Goal: Task Accomplishment & Management: Manage account settings

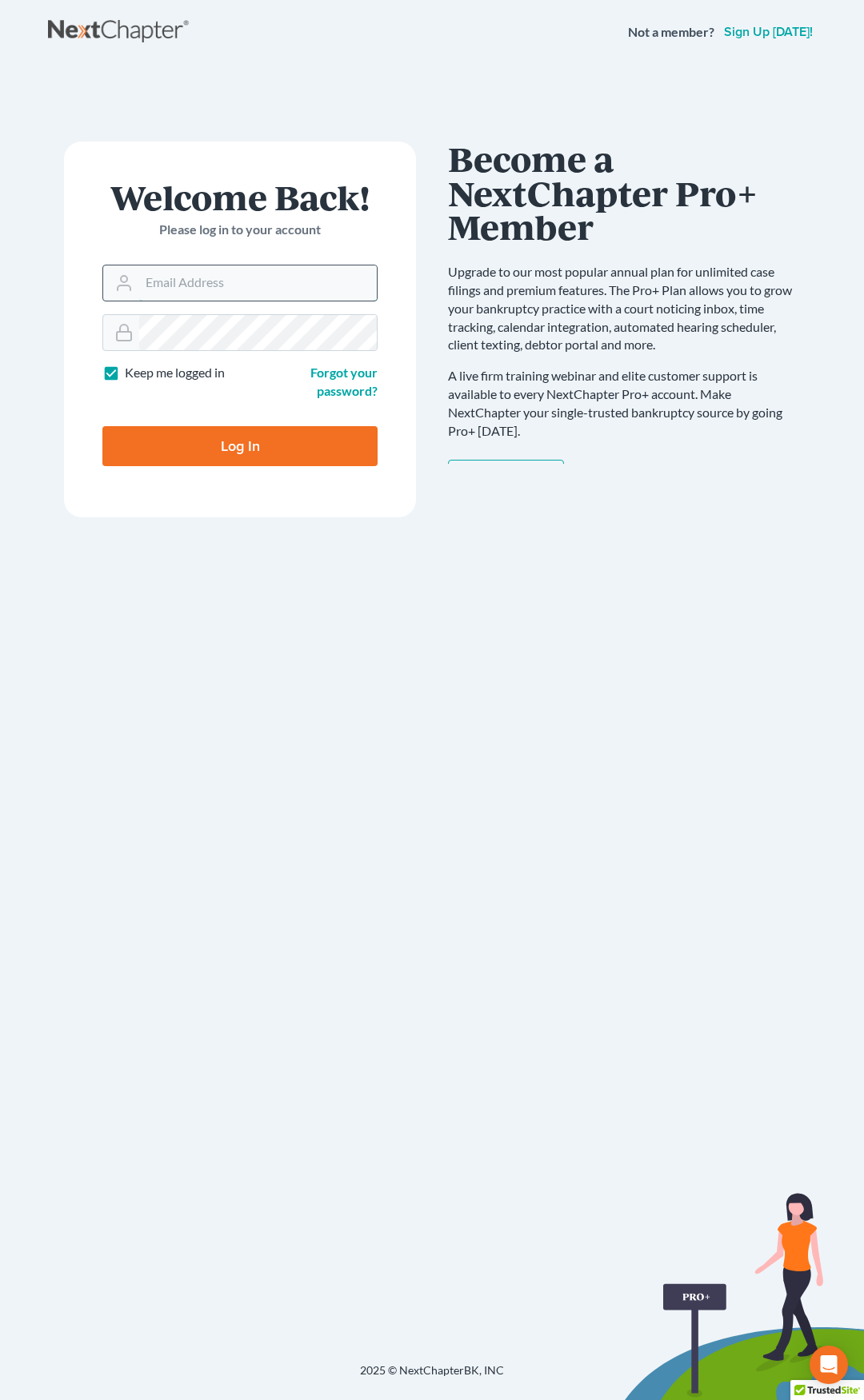
type input "[EMAIL_ADDRESS][DOMAIN_NAME]"
click at [318, 443] on input "Log In" at bounding box center [239, 446] width 275 height 40
type input "Thinking..."
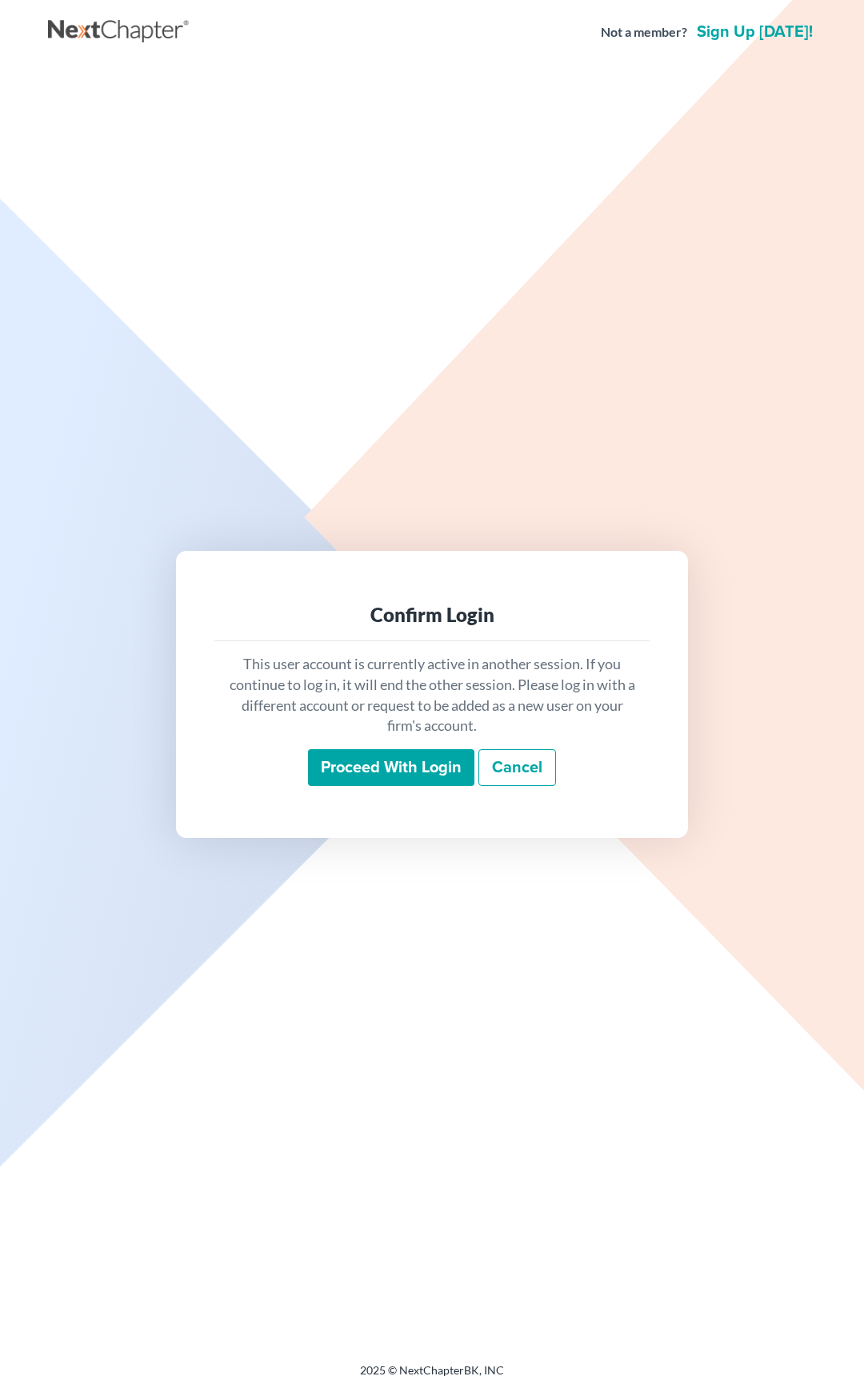
click at [386, 761] on input "Proceed with login" at bounding box center [391, 766] width 167 height 37
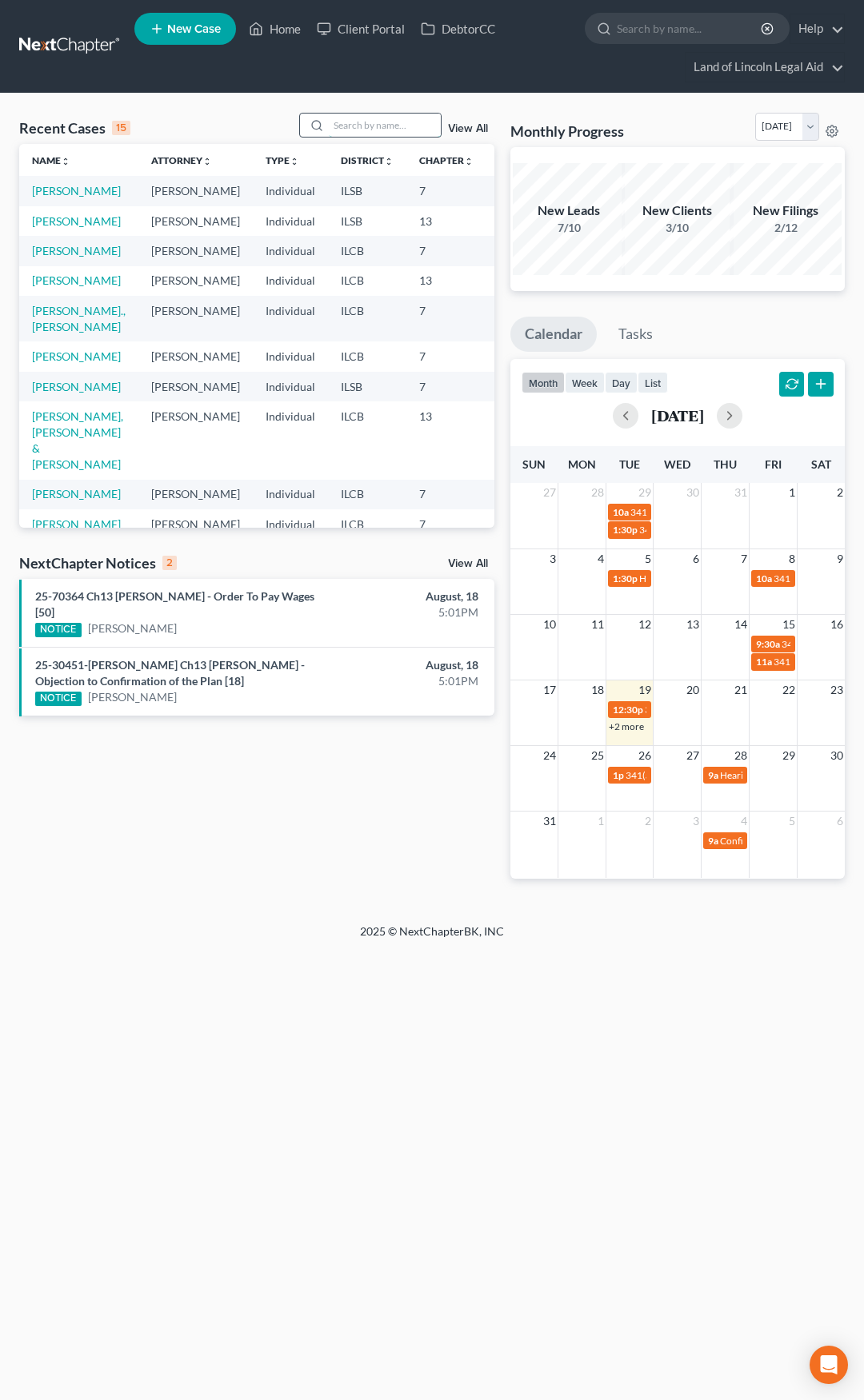
click at [391, 131] on input "search" at bounding box center [384, 124] width 112 height 23
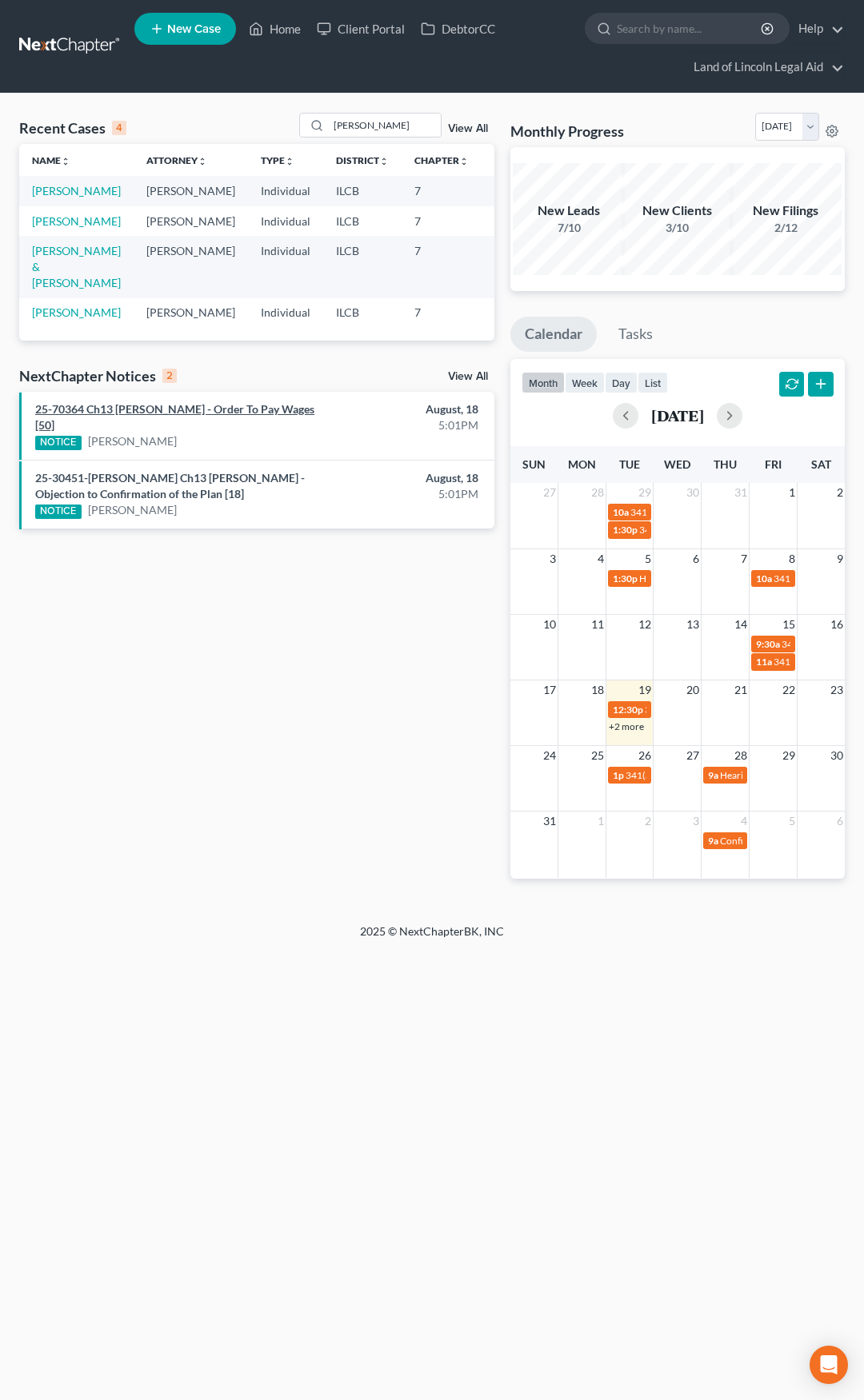
click at [167, 431] on link "25-70364 Ch13 Audrey M Laye - Order To Pay Wages [50]" at bounding box center [174, 417] width 279 height 30
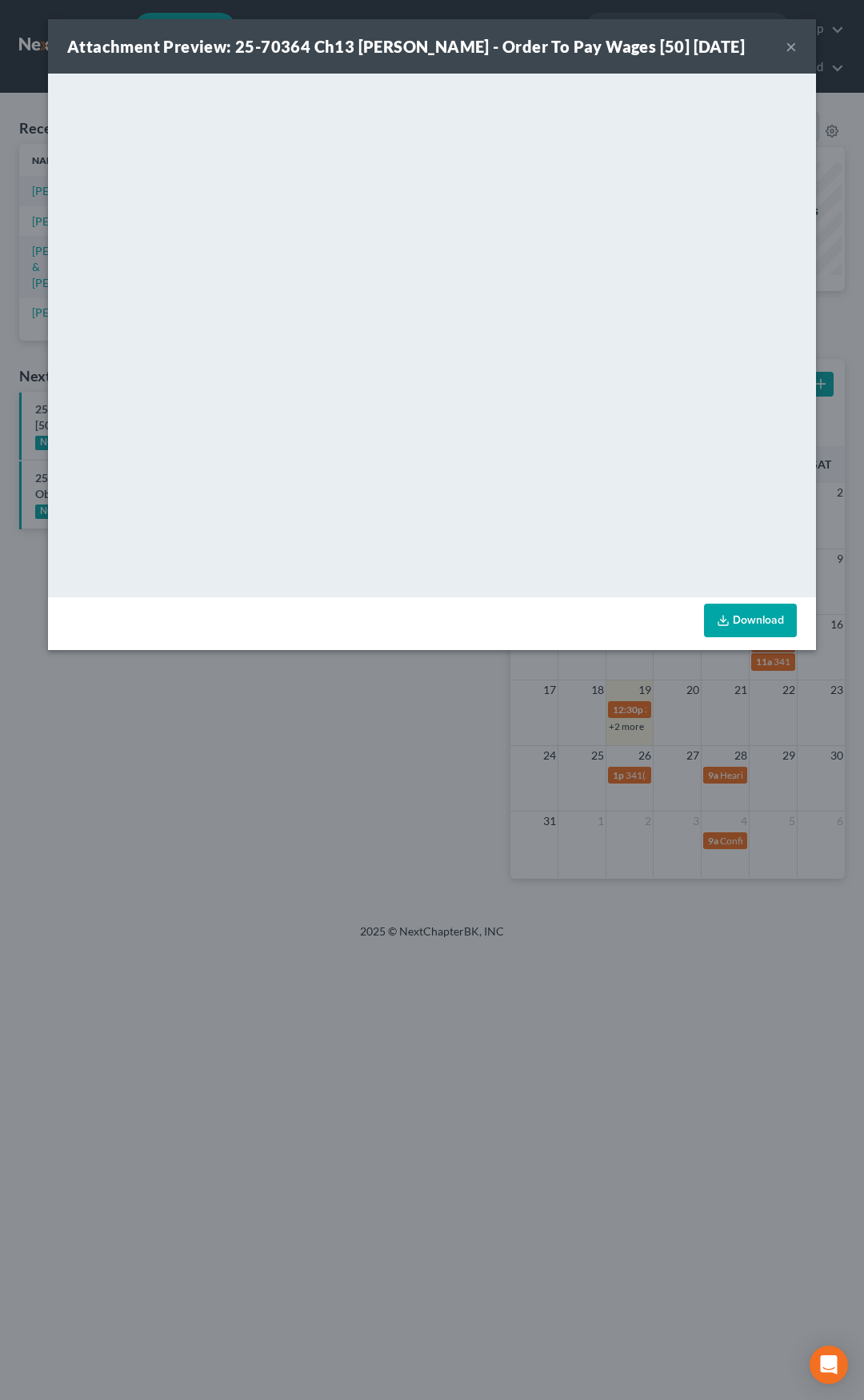
click at [790, 46] on button "×" at bounding box center [791, 46] width 11 height 19
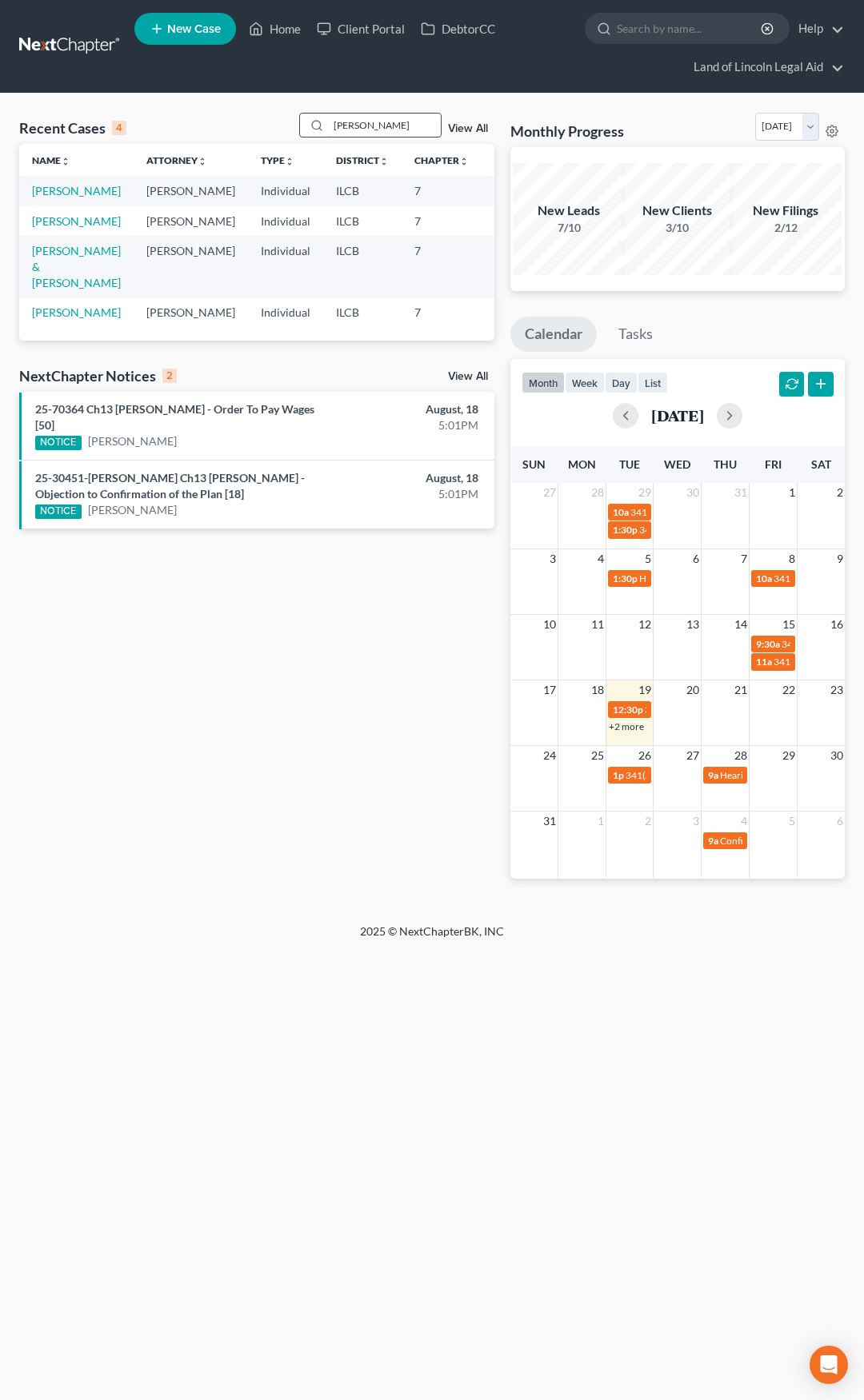
click at [365, 129] on input "marshall" at bounding box center [384, 124] width 112 height 23
click at [368, 128] on input "marshall" at bounding box center [384, 124] width 112 height 23
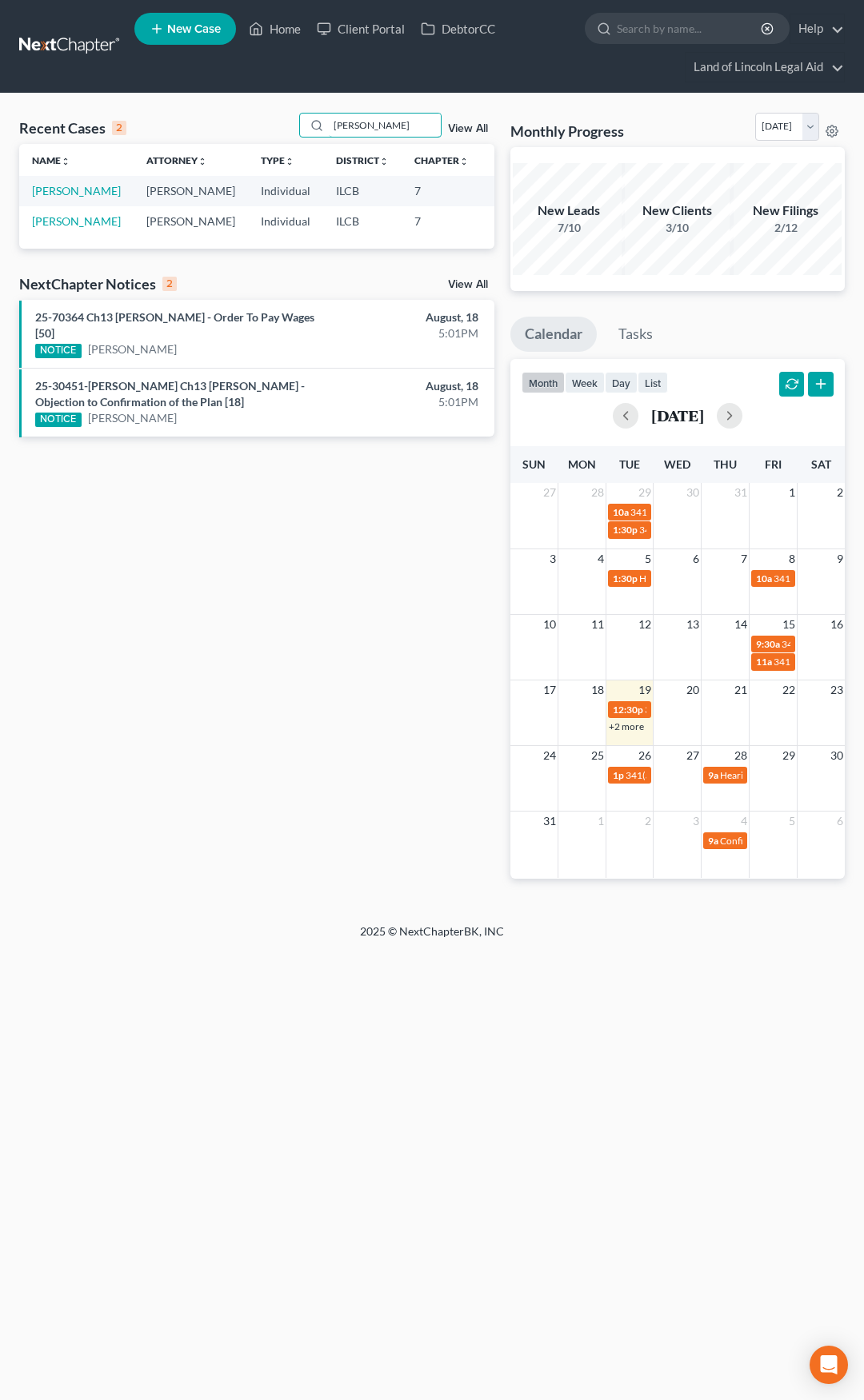
type input "Helfrich"
click at [70, 44] on link at bounding box center [69, 46] width 102 height 29
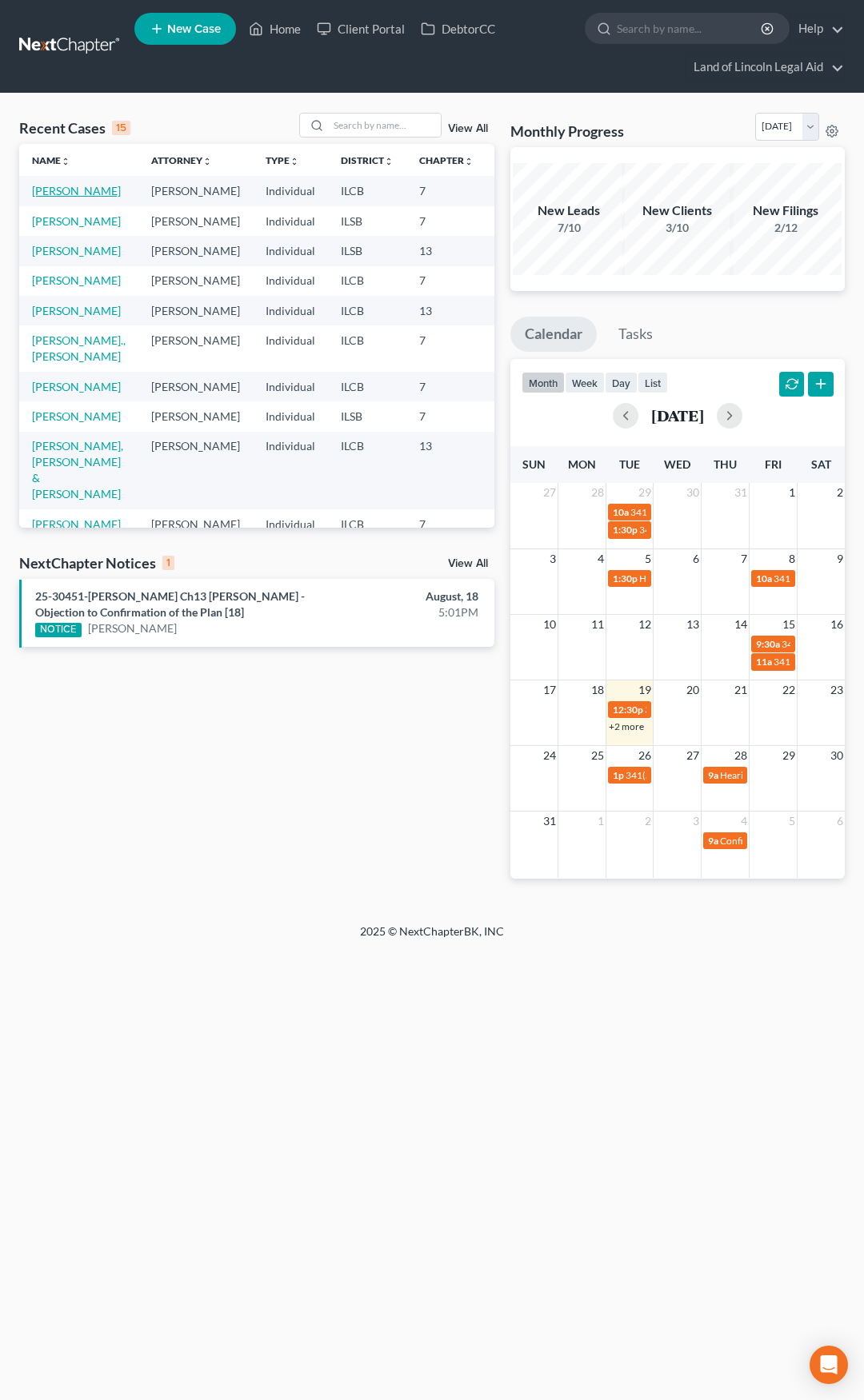
click at [54, 191] on link "[PERSON_NAME]" at bounding box center [75, 190] width 88 height 14
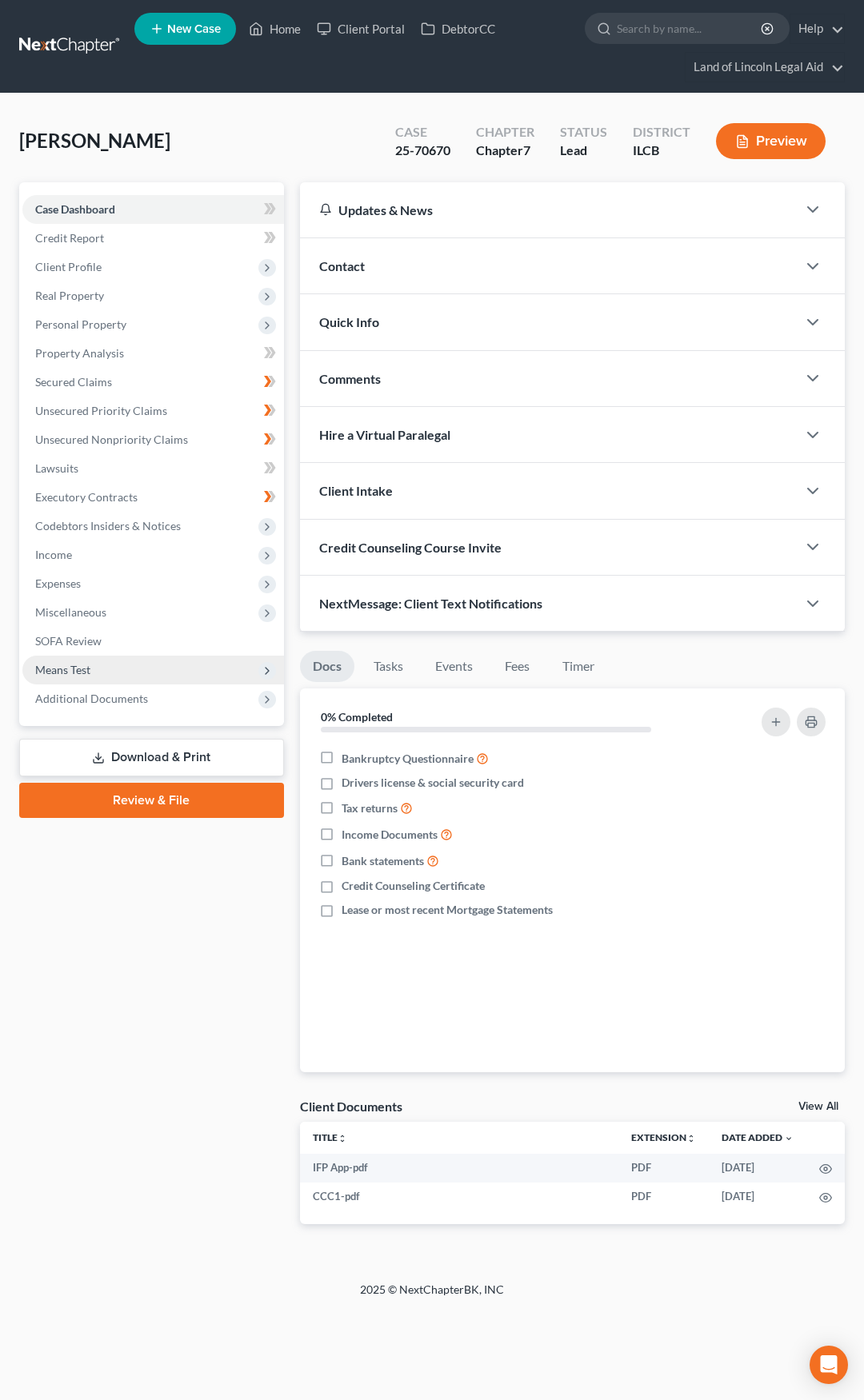
click at [229, 670] on span "Means Test" at bounding box center [154, 669] width 262 height 29
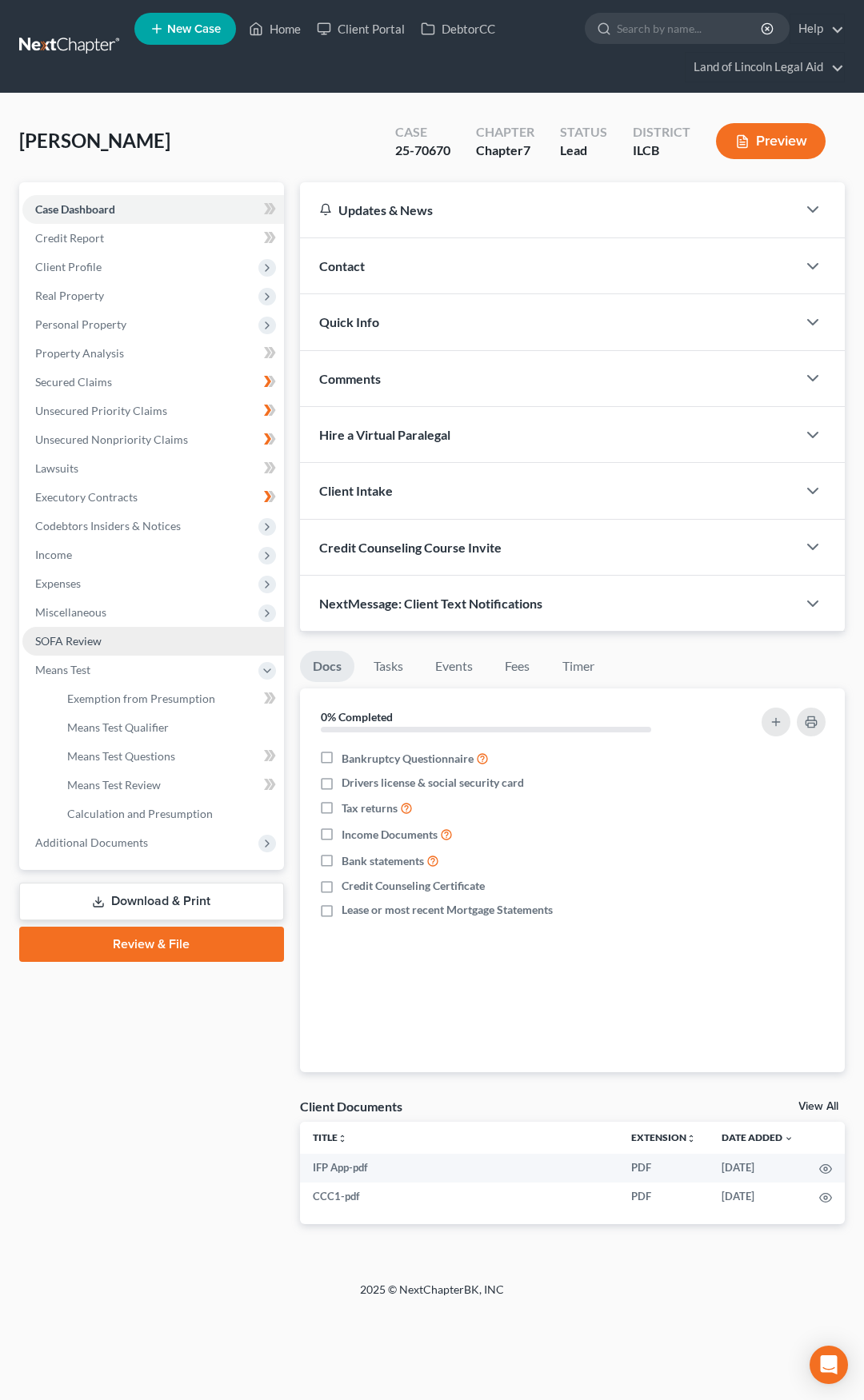
click at [219, 646] on link "SOFA Review" at bounding box center [154, 641] width 262 height 29
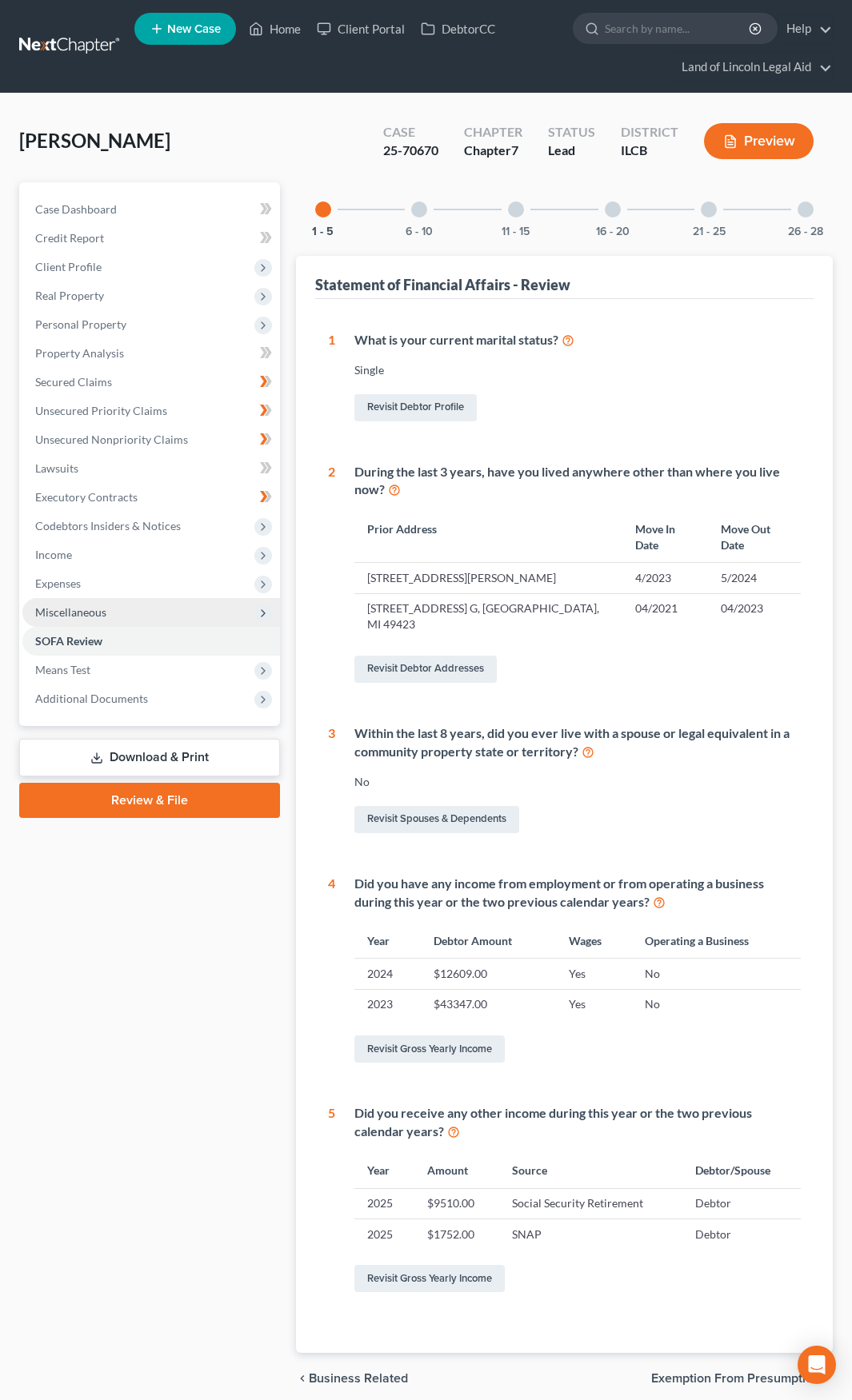
click at [216, 619] on span "Miscellaneous" at bounding box center [152, 612] width 258 height 29
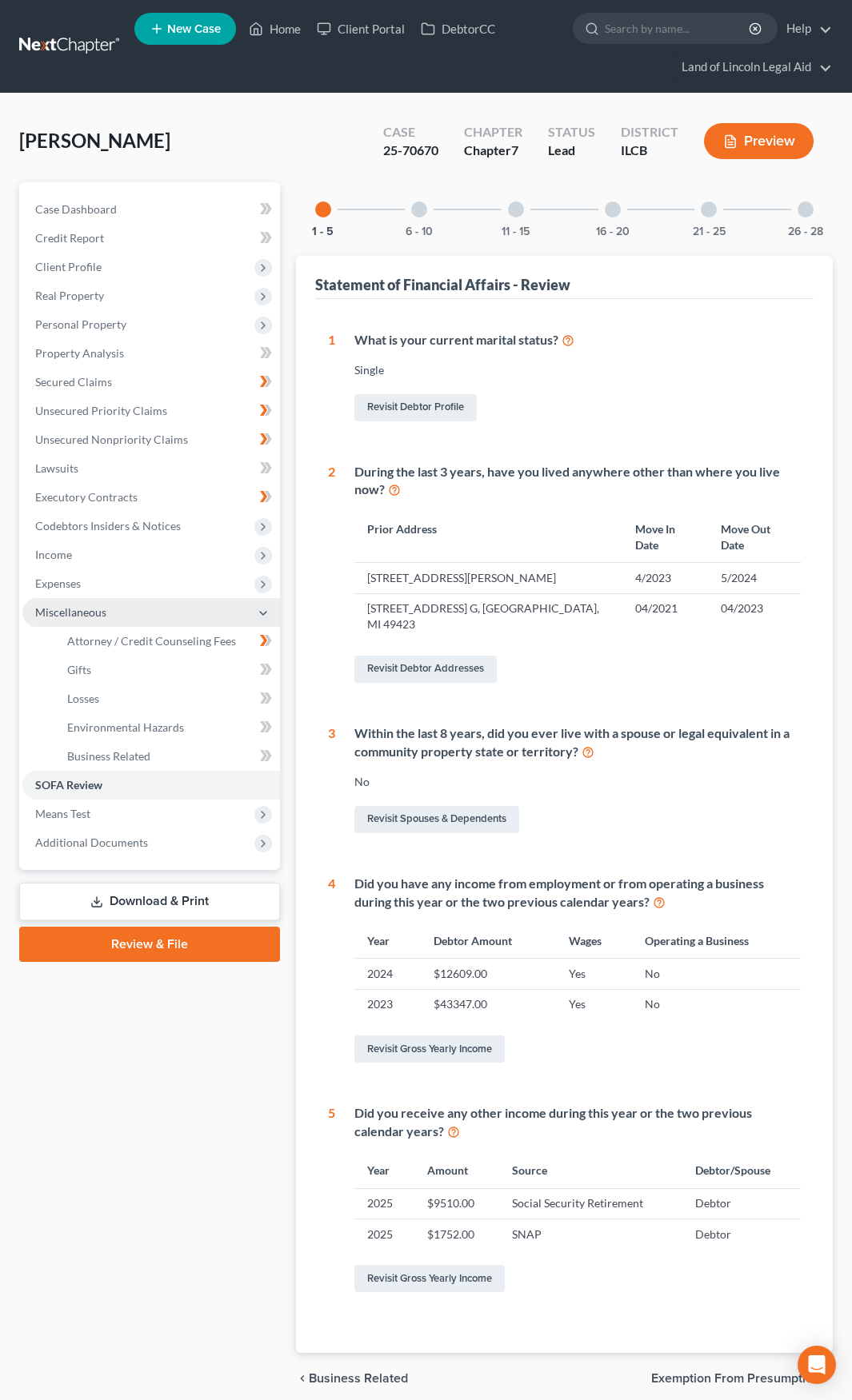
click at [200, 614] on span "Miscellaneous" at bounding box center [152, 612] width 258 height 29
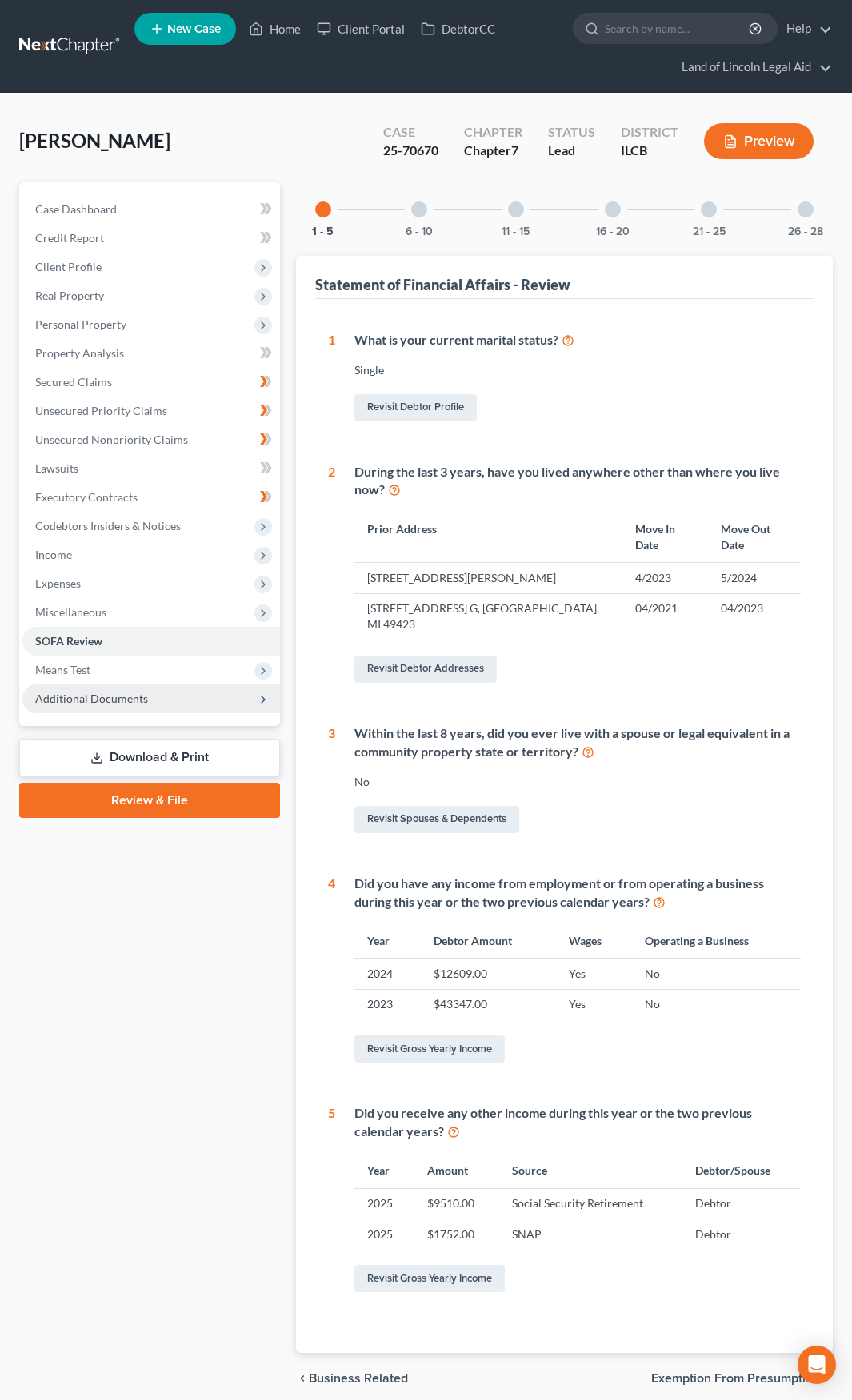
click at [212, 696] on span "Additional Documents" at bounding box center [152, 698] width 258 height 29
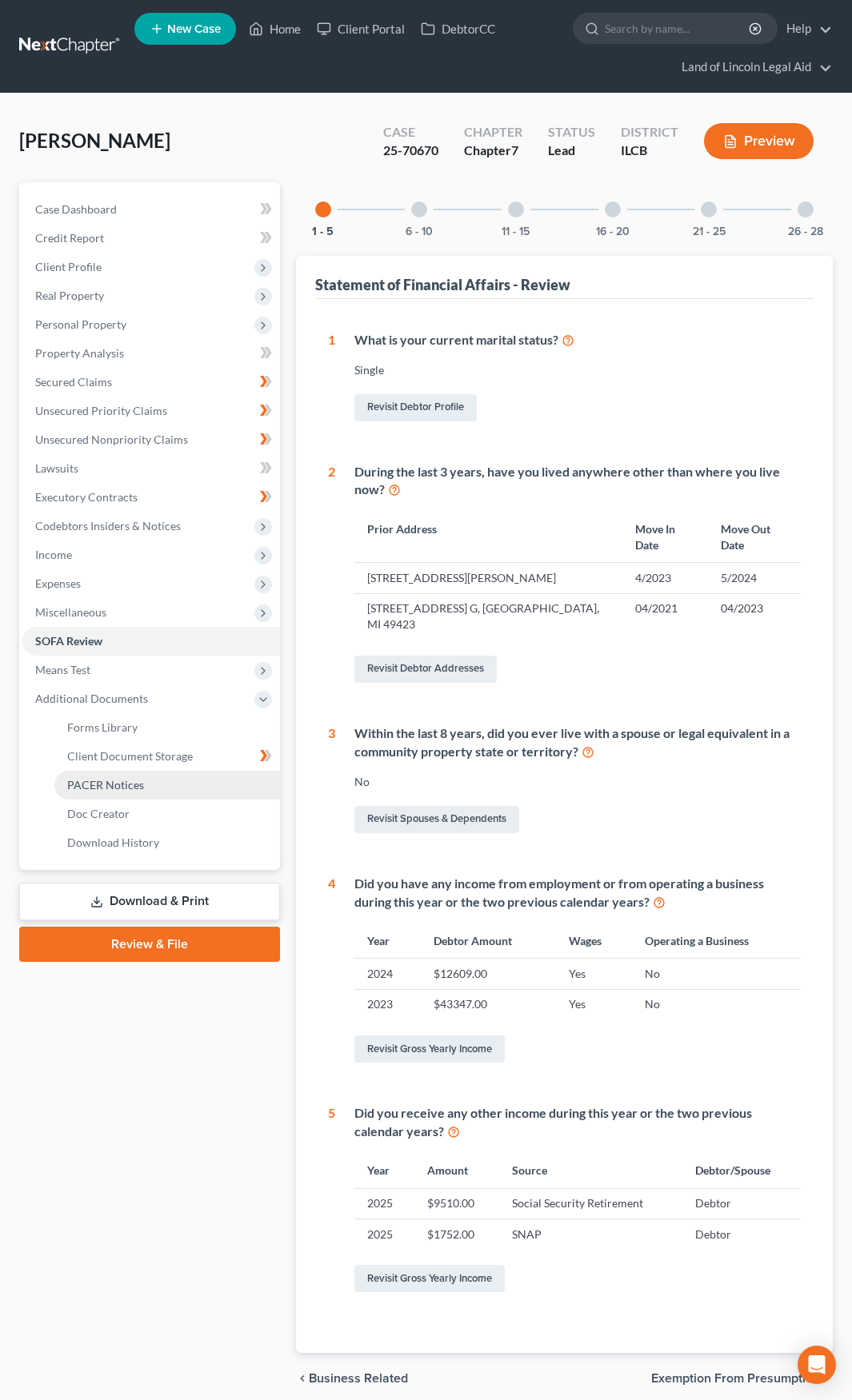
click at [190, 794] on link "PACER Notices" at bounding box center [167, 784] width 225 height 29
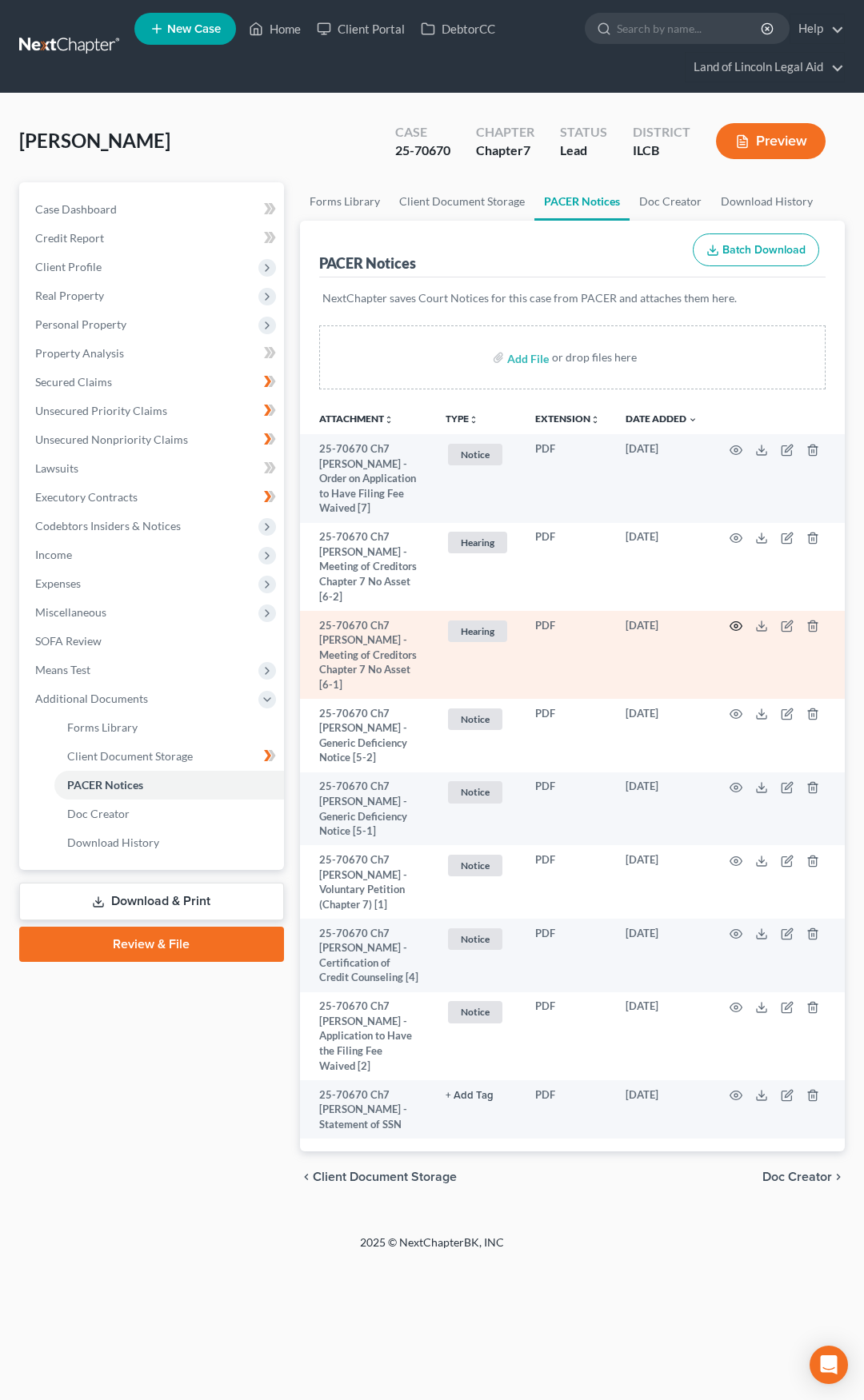
click at [737, 627] on circle "button" at bounding box center [735, 626] width 3 height 3
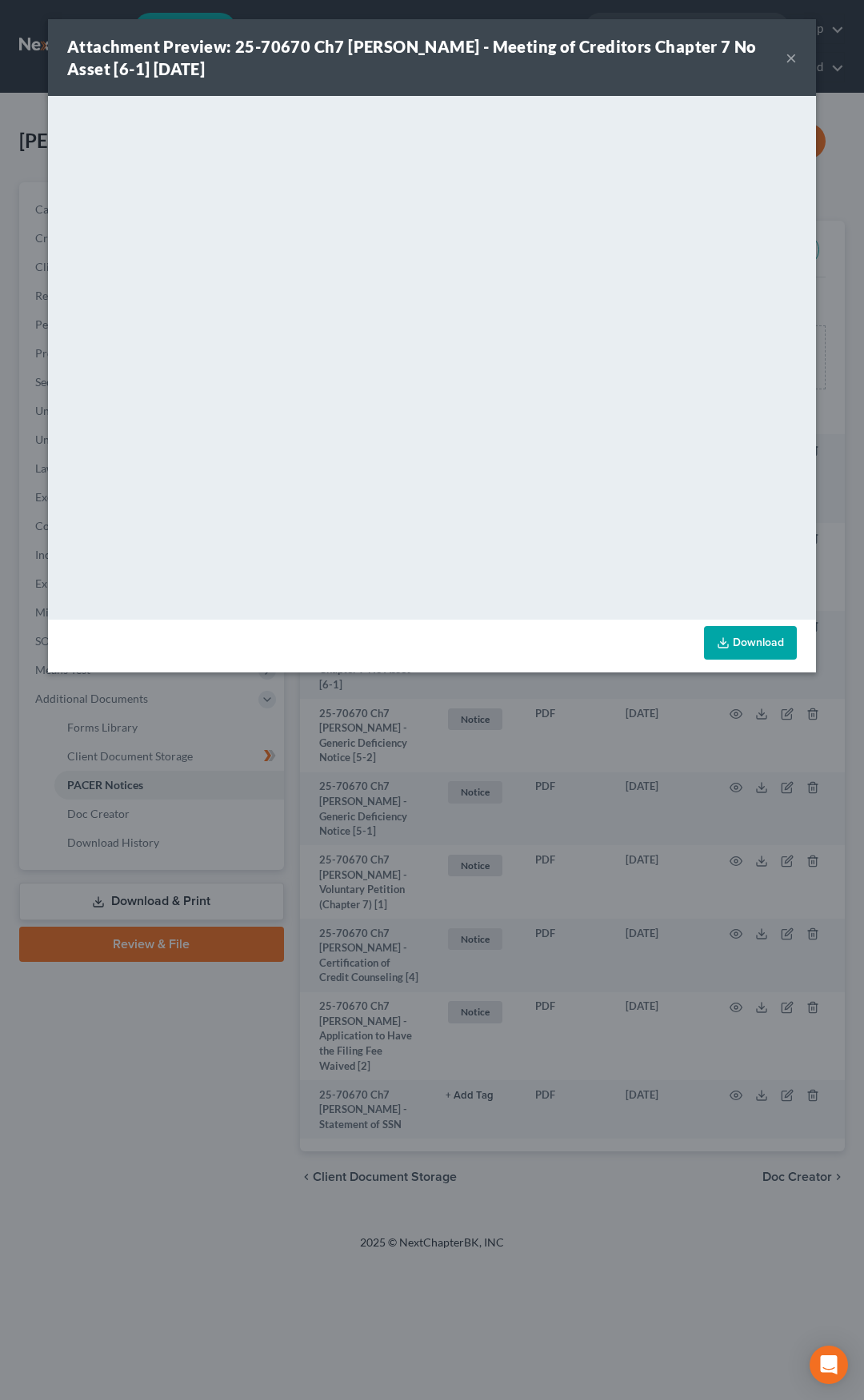
click at [791, 58] on button "×" at bounding box center [791, 57] width 11 height 19
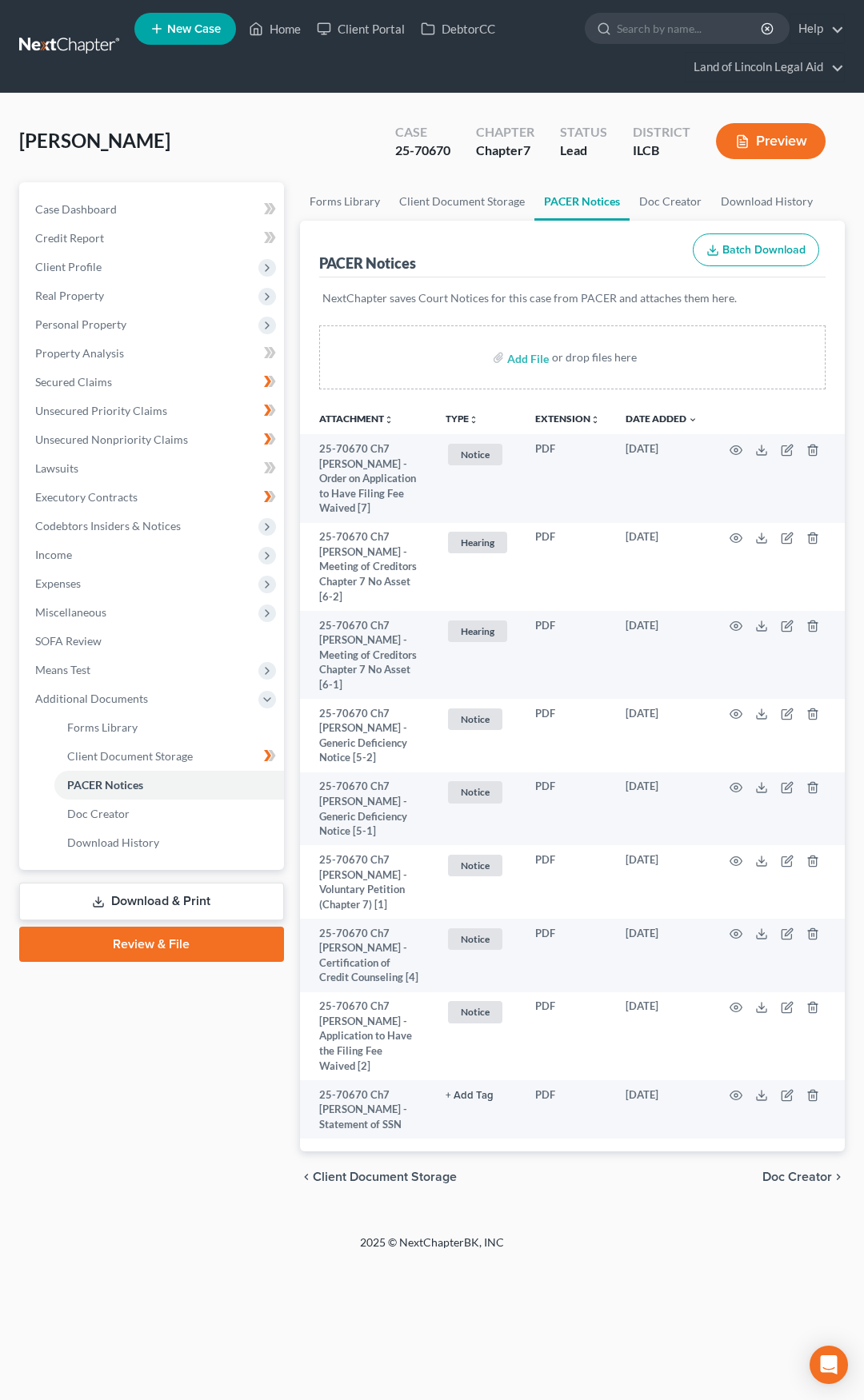
click at [76, 51] on link at bounding box center [69, 46] width 102 height 29
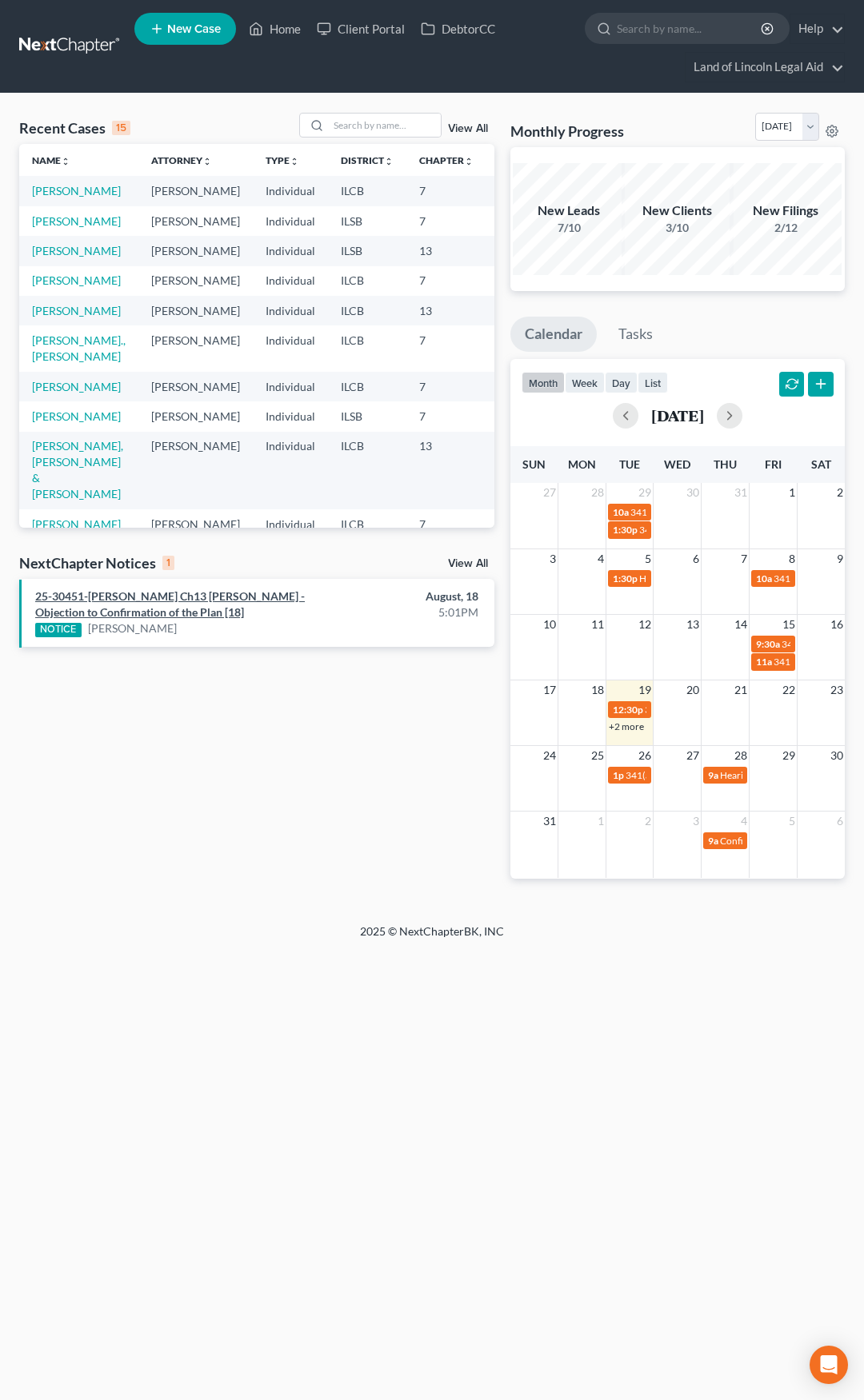
click at [167, 592] on link "25-30451-[PERSON_NAME] Ch13 [PERSON_NAME] - Objection to Confirmation of the Pl…" at bounding box center [170, 604] width 270 height 30
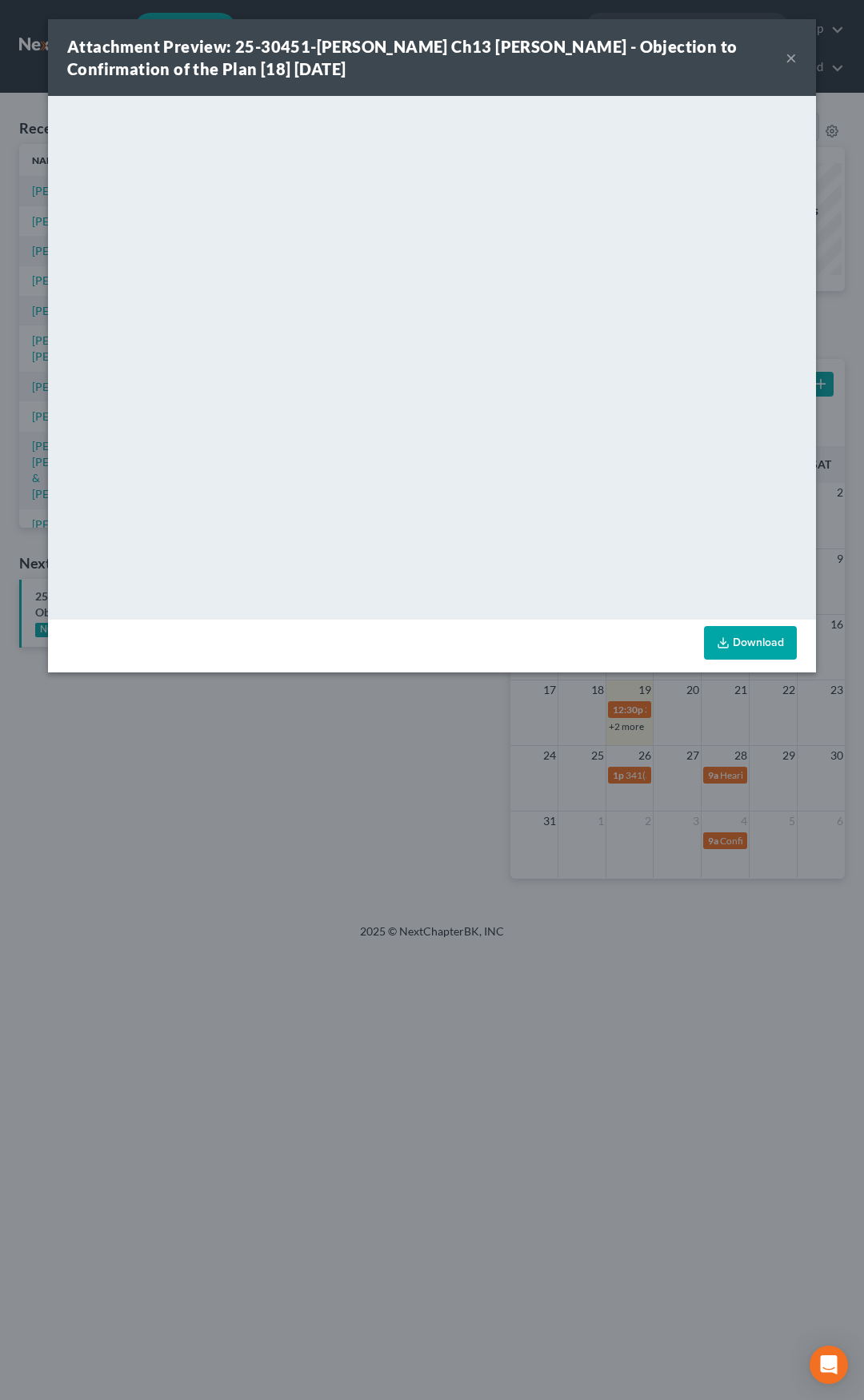
click at [788, 57] on button "×" at bounding box center [791, 57] width 11 height 19
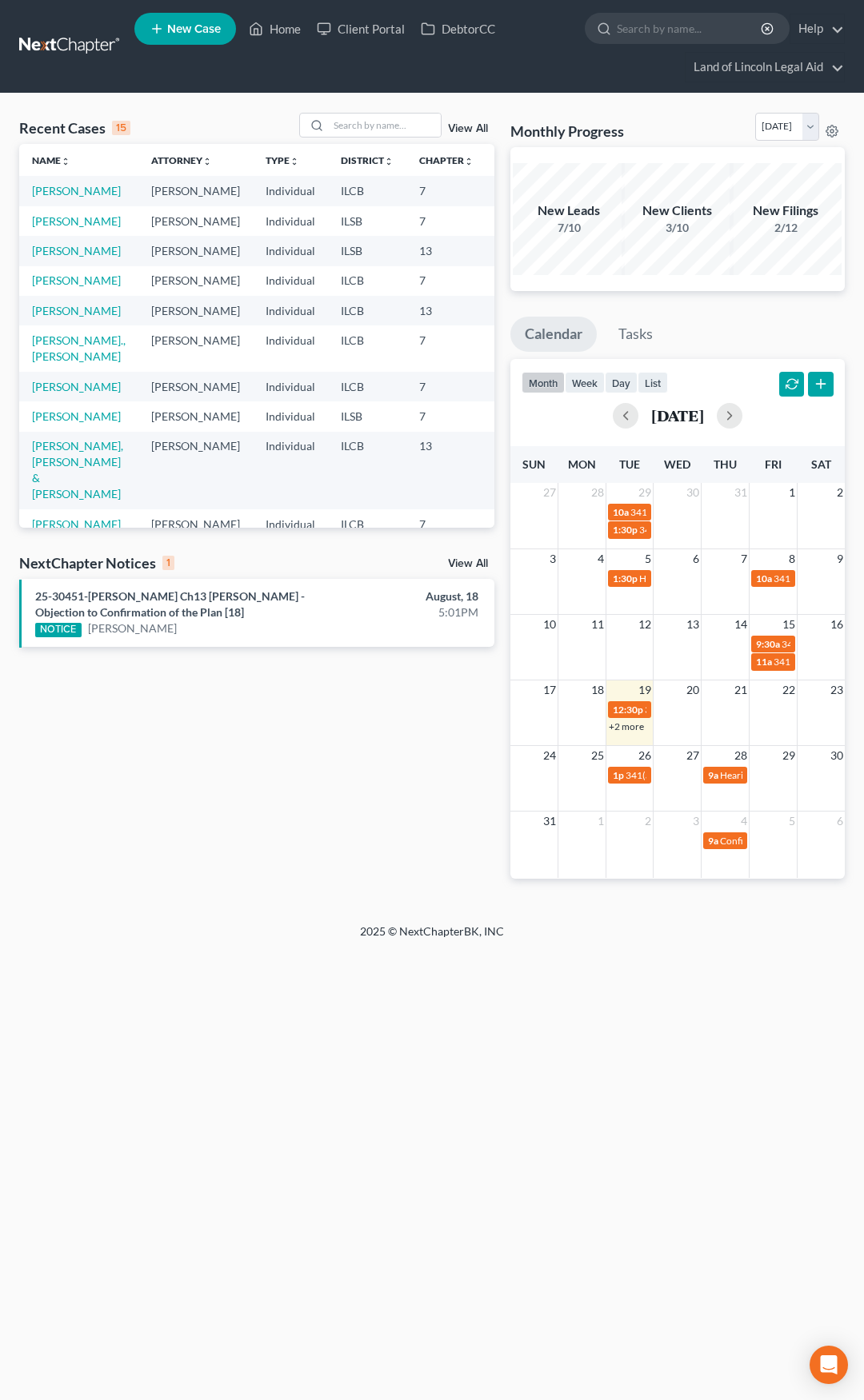
click at [62, 38] on link at bounding box center [69, 46] width 102 height 29
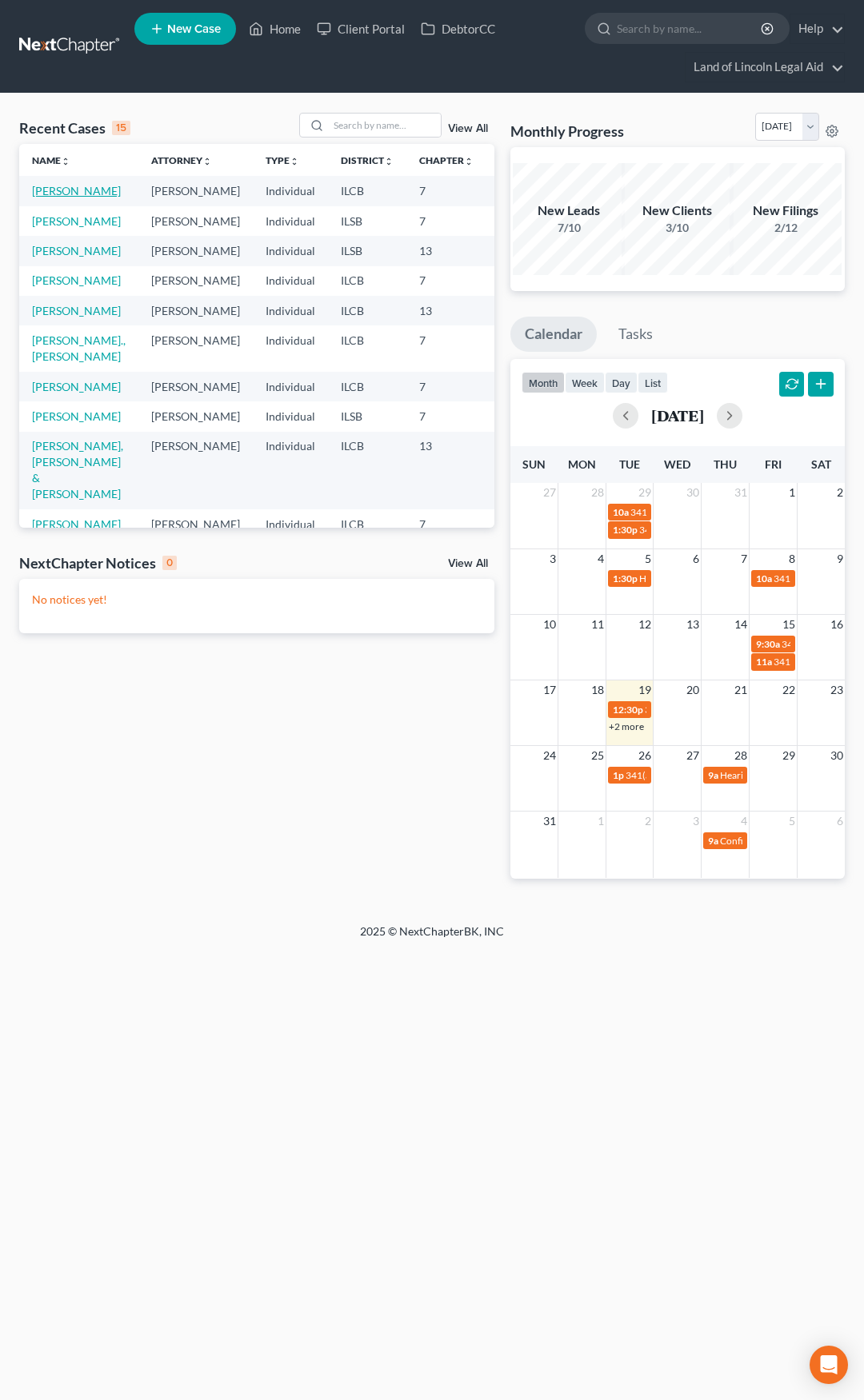
click at [56, 196] on link "[PERSON_NAME]" at bounding box center [75, 190] width 88 height 14
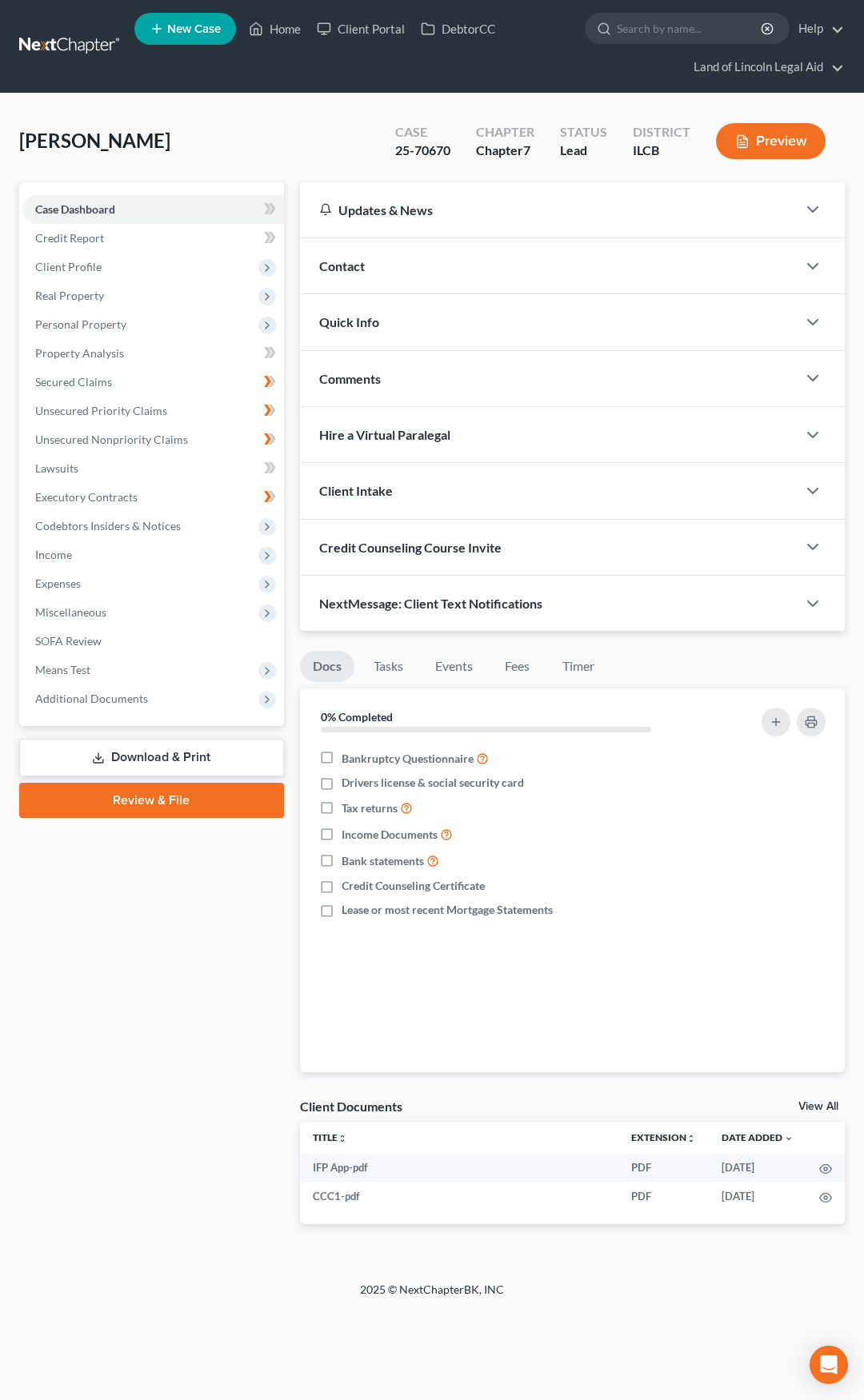
click at [78, 41] on link at bounding box center [69, 46] width 102 height 29
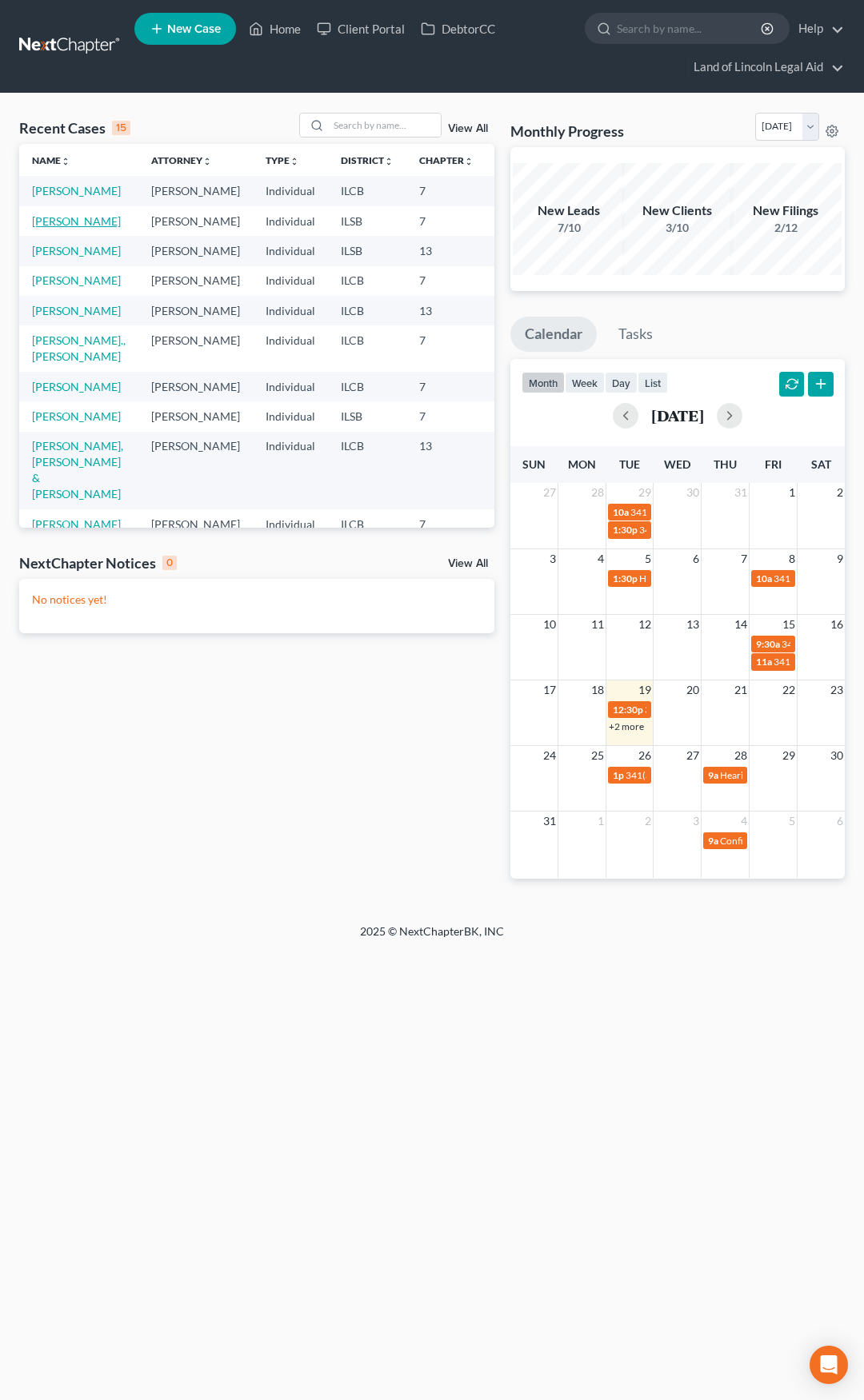
click at [52, 228] on link "[PERSON_NAME]" at bounding box center [75, 221] width 88 height 14
select select "8"
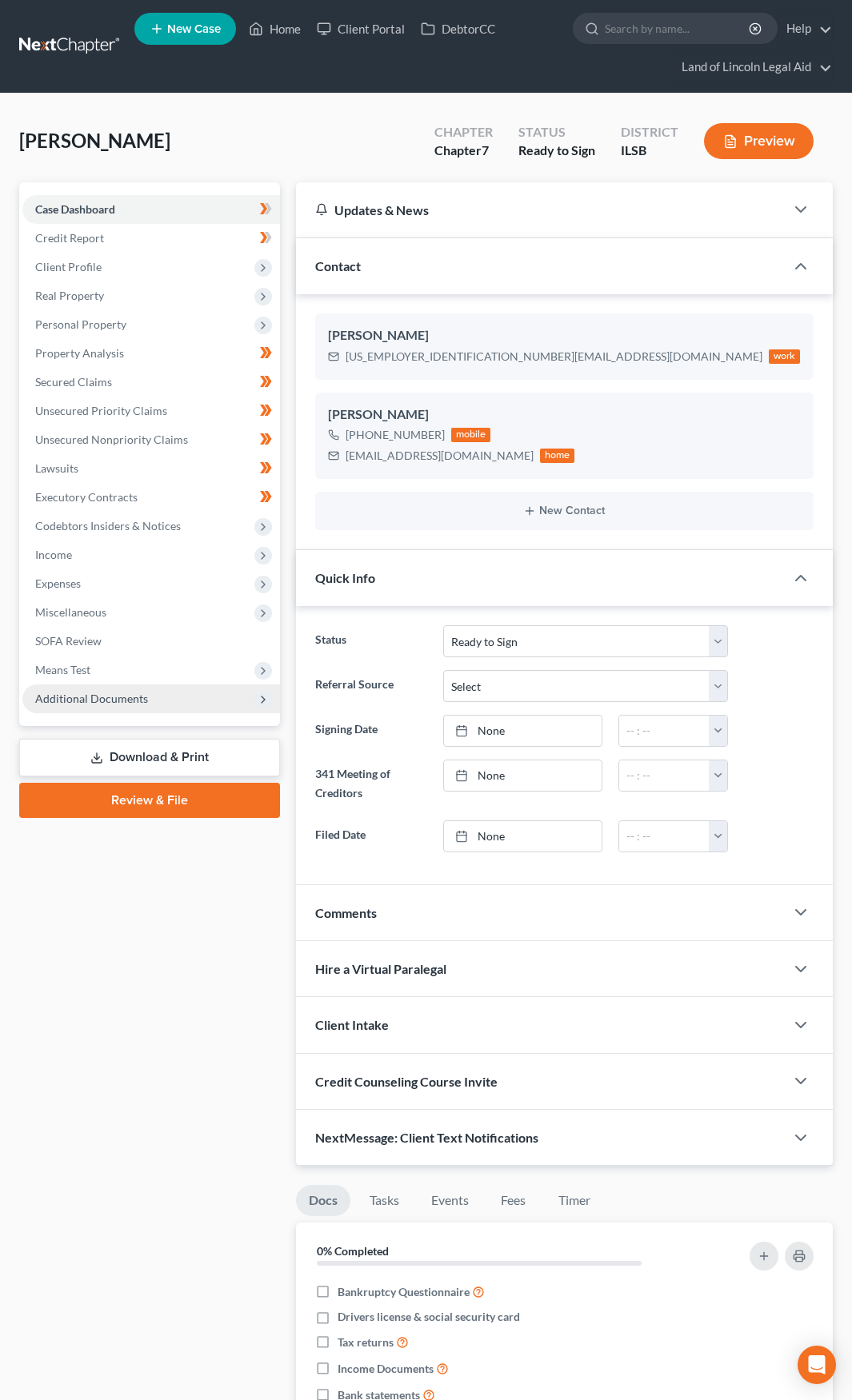
click at [190, 700] on span "Additional Documents" at bounding box center [152, 698] width 258 height 29
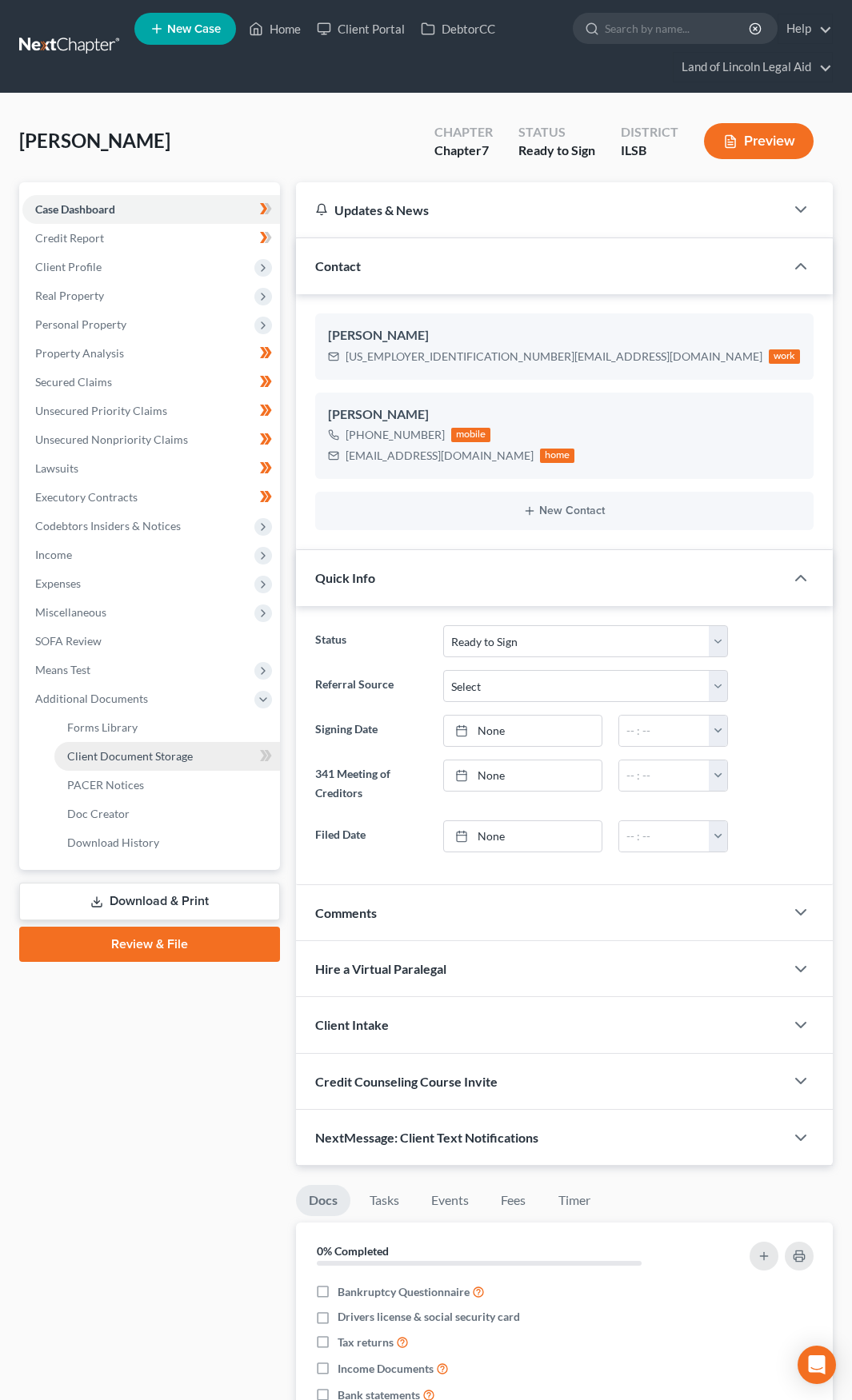
click at [186, 756] on span "Client Document Storage" at bounding box center [130, 756] width 126 height 14
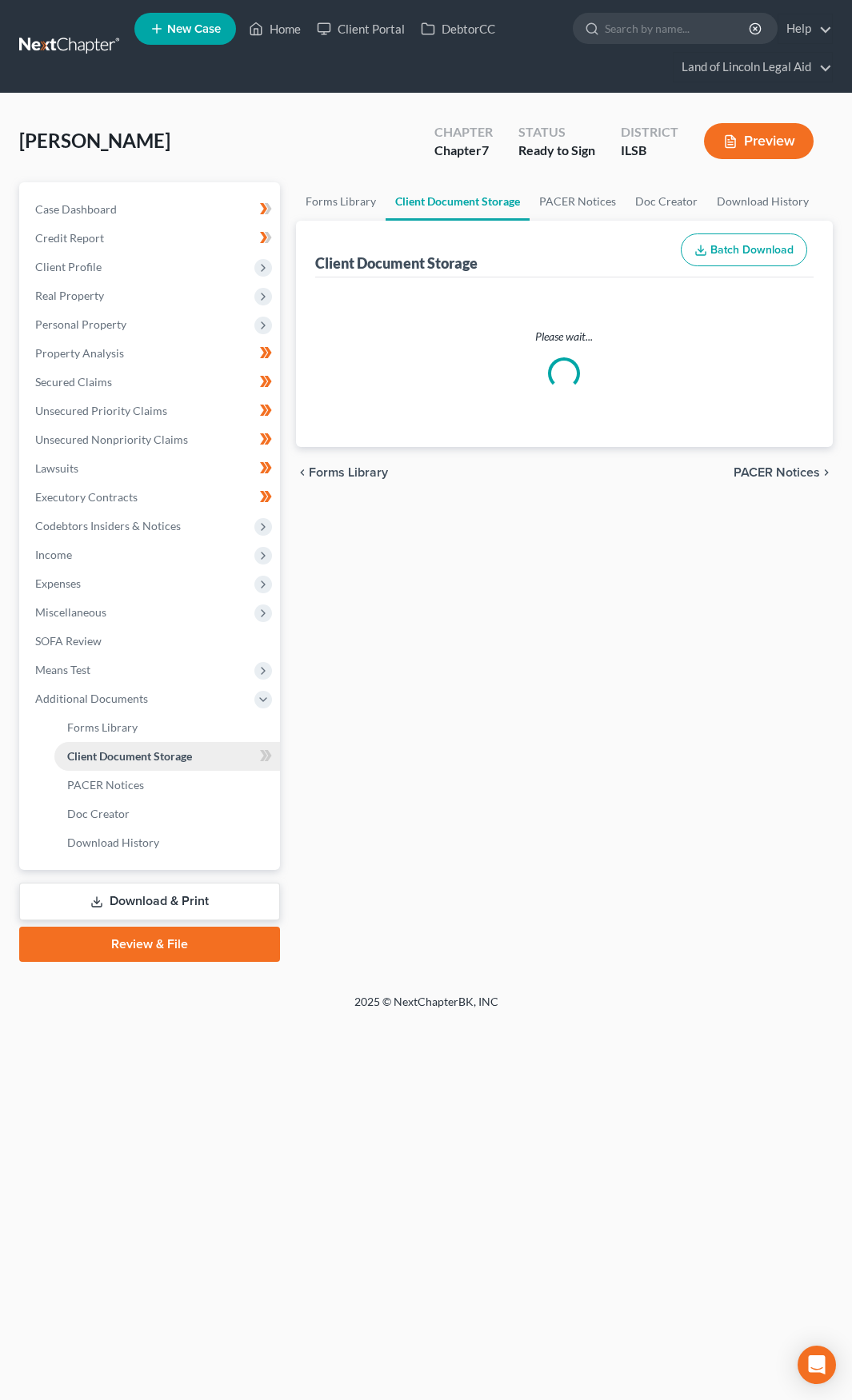
select select "0"
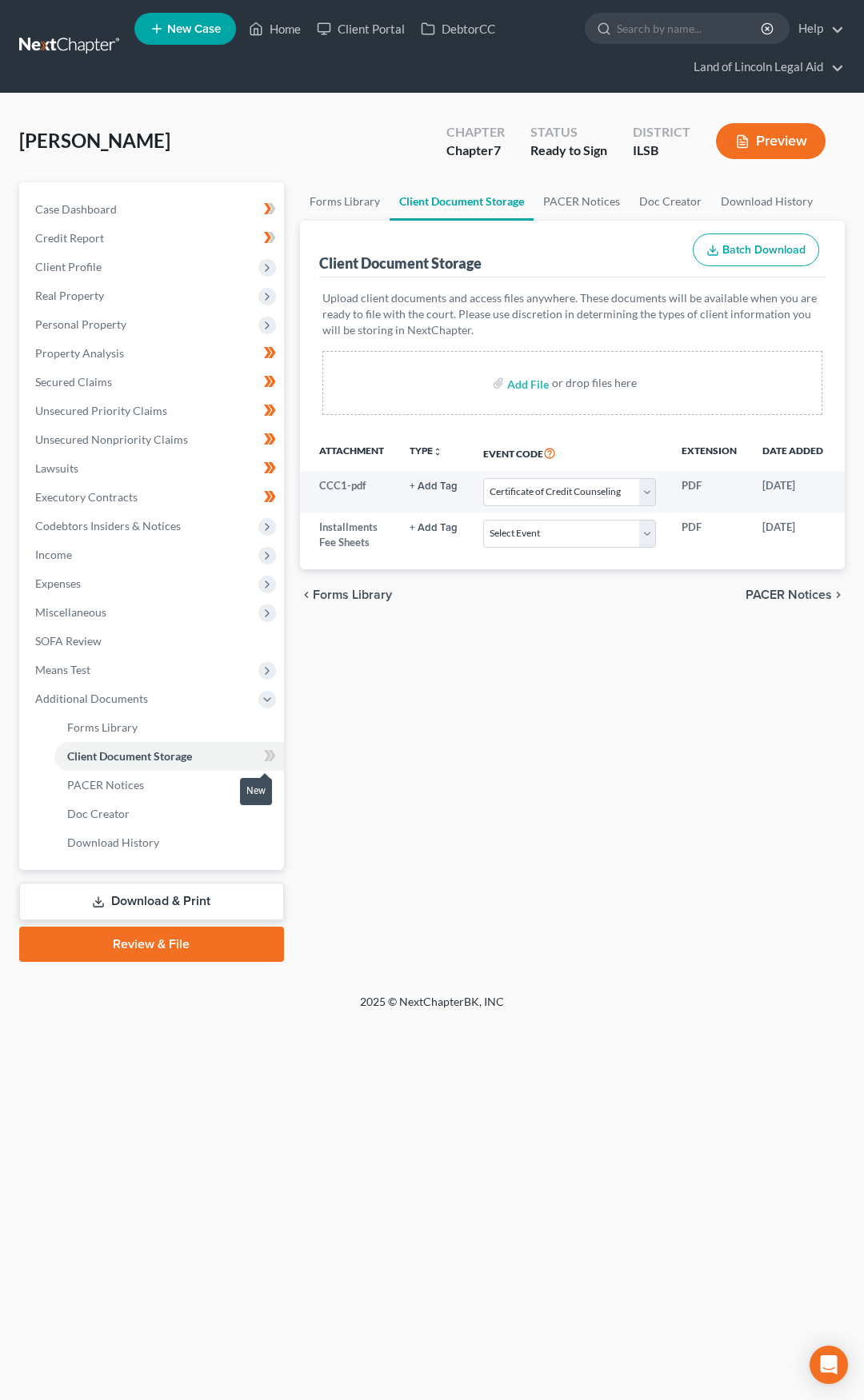
click at [264, 756] on icon at bounding box center [270, 756] width 12 height 20
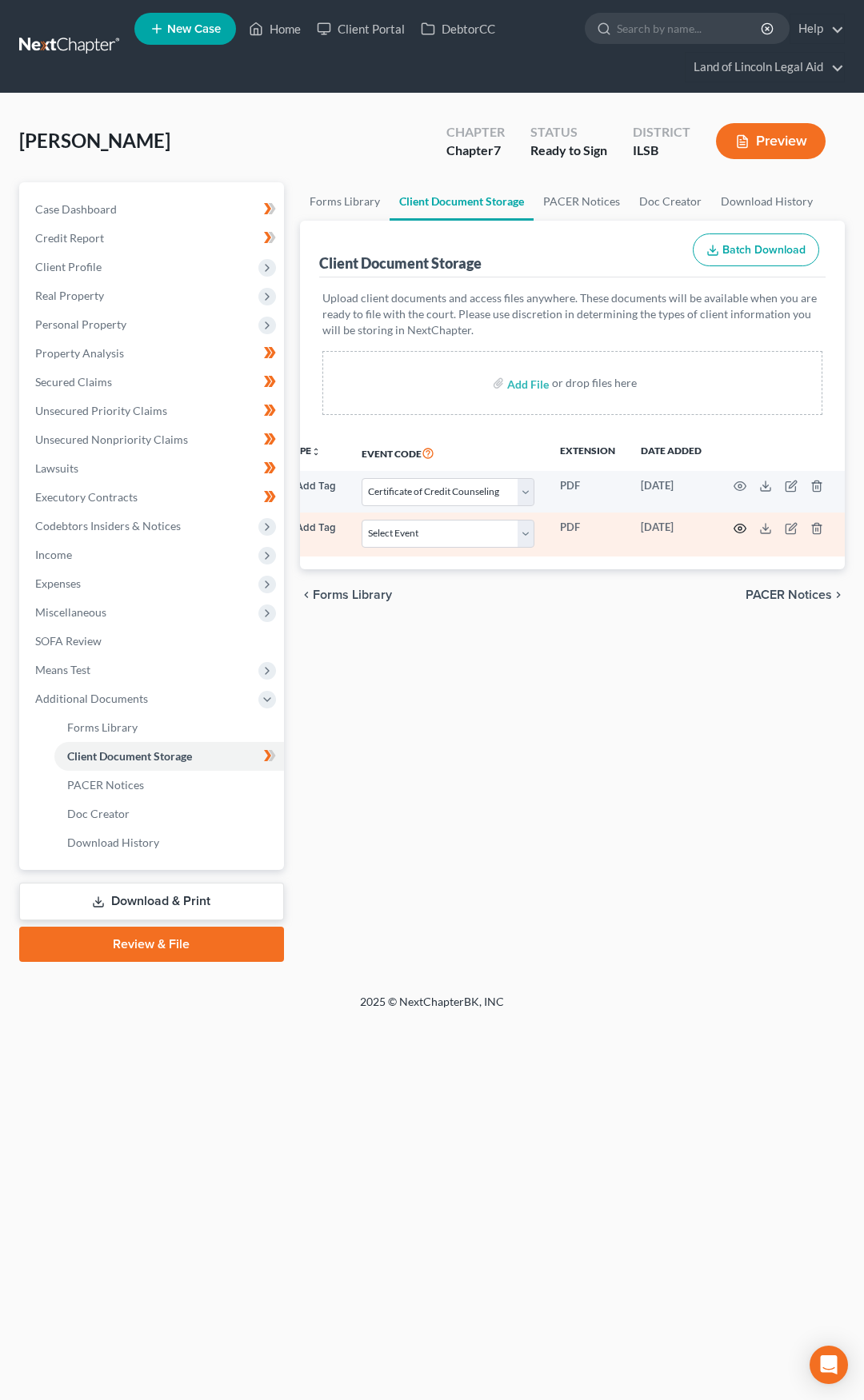
click at [741, 529] on icon "button" at bounding box center [739, 527] width 12 height 9
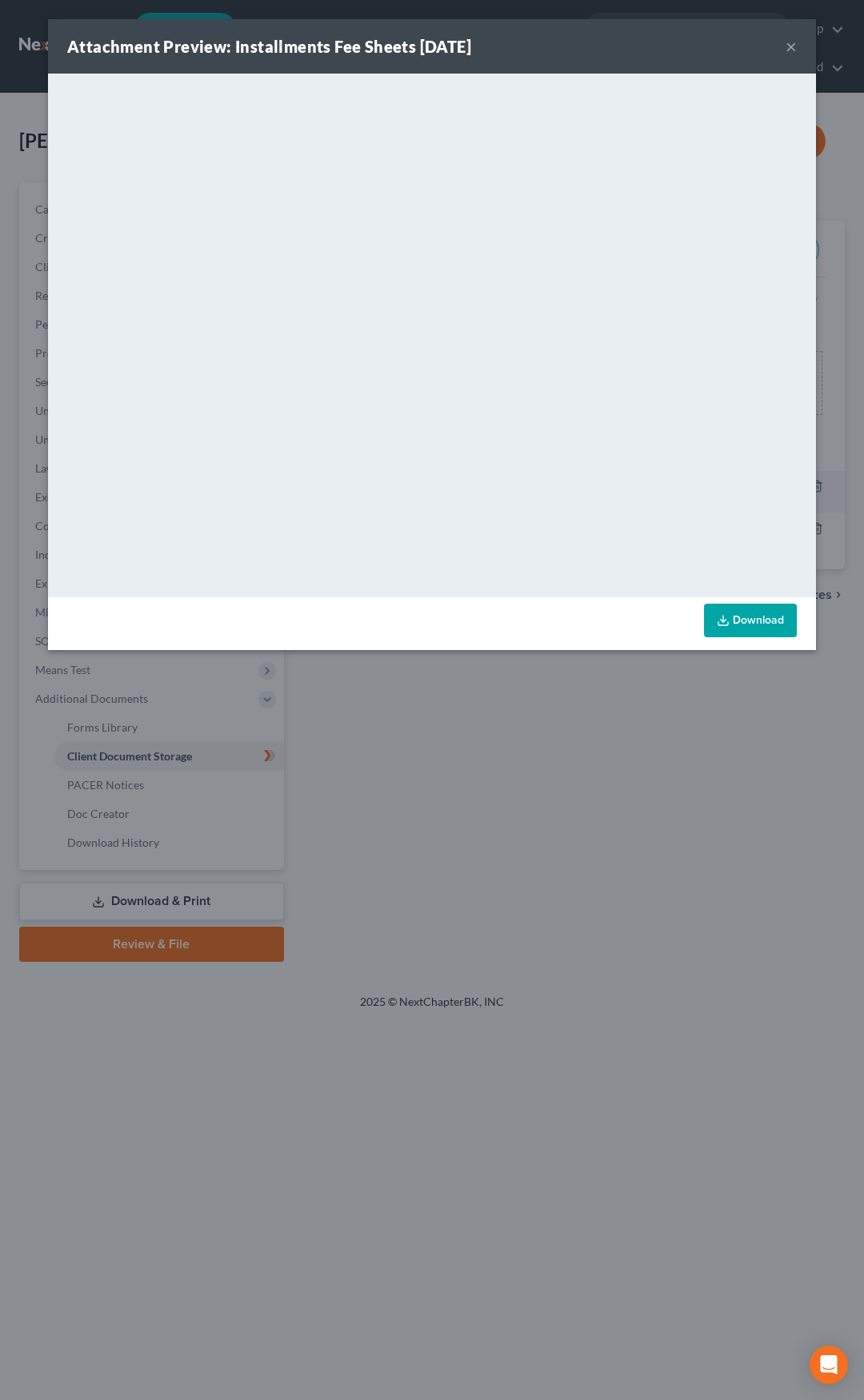
click at [794, 51] on button "×" at bounding box center [791, 46] width 11 height 19
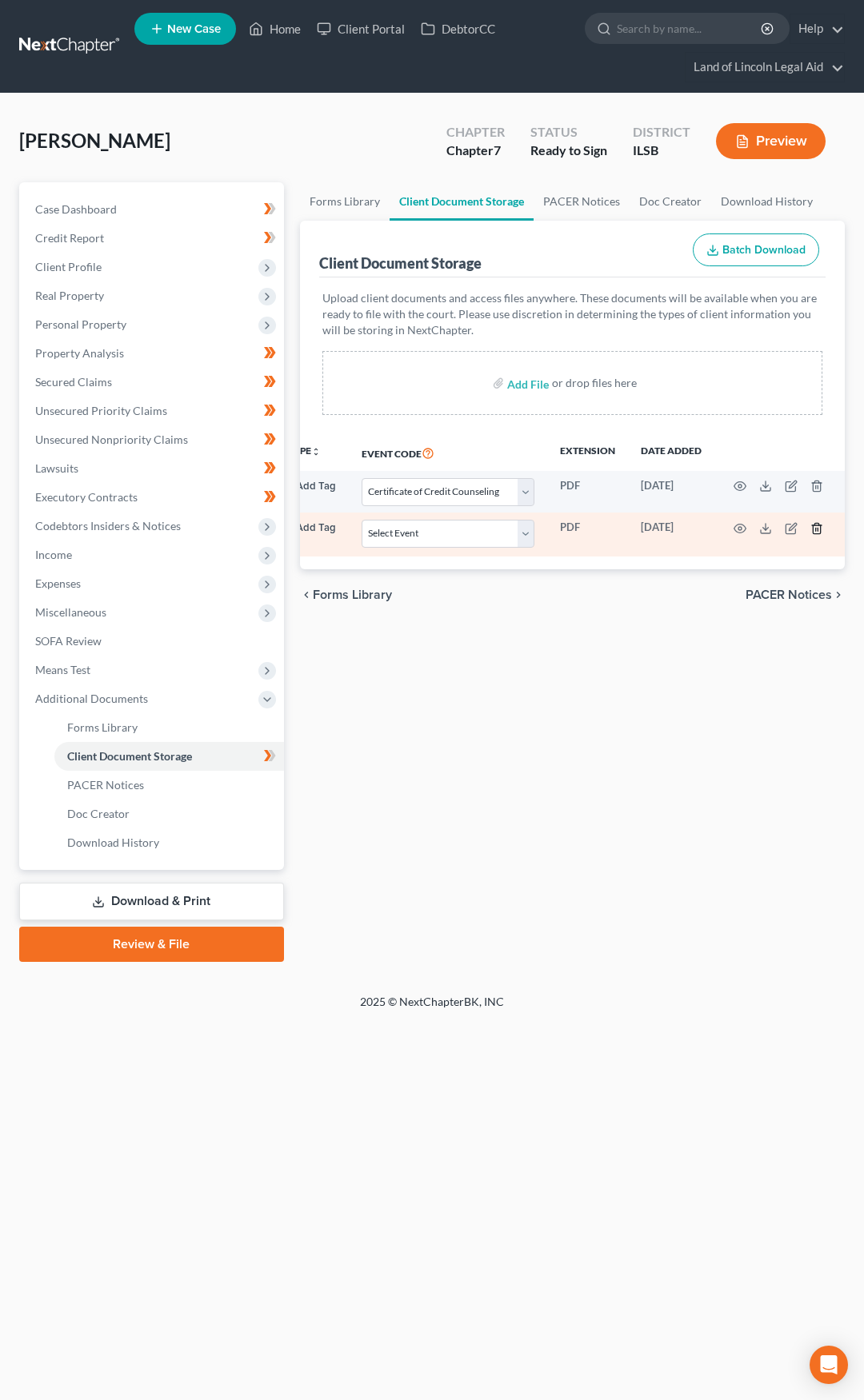
click at [812, 527] on icon "button" at bounding box center [815, 527] width 7 height 10
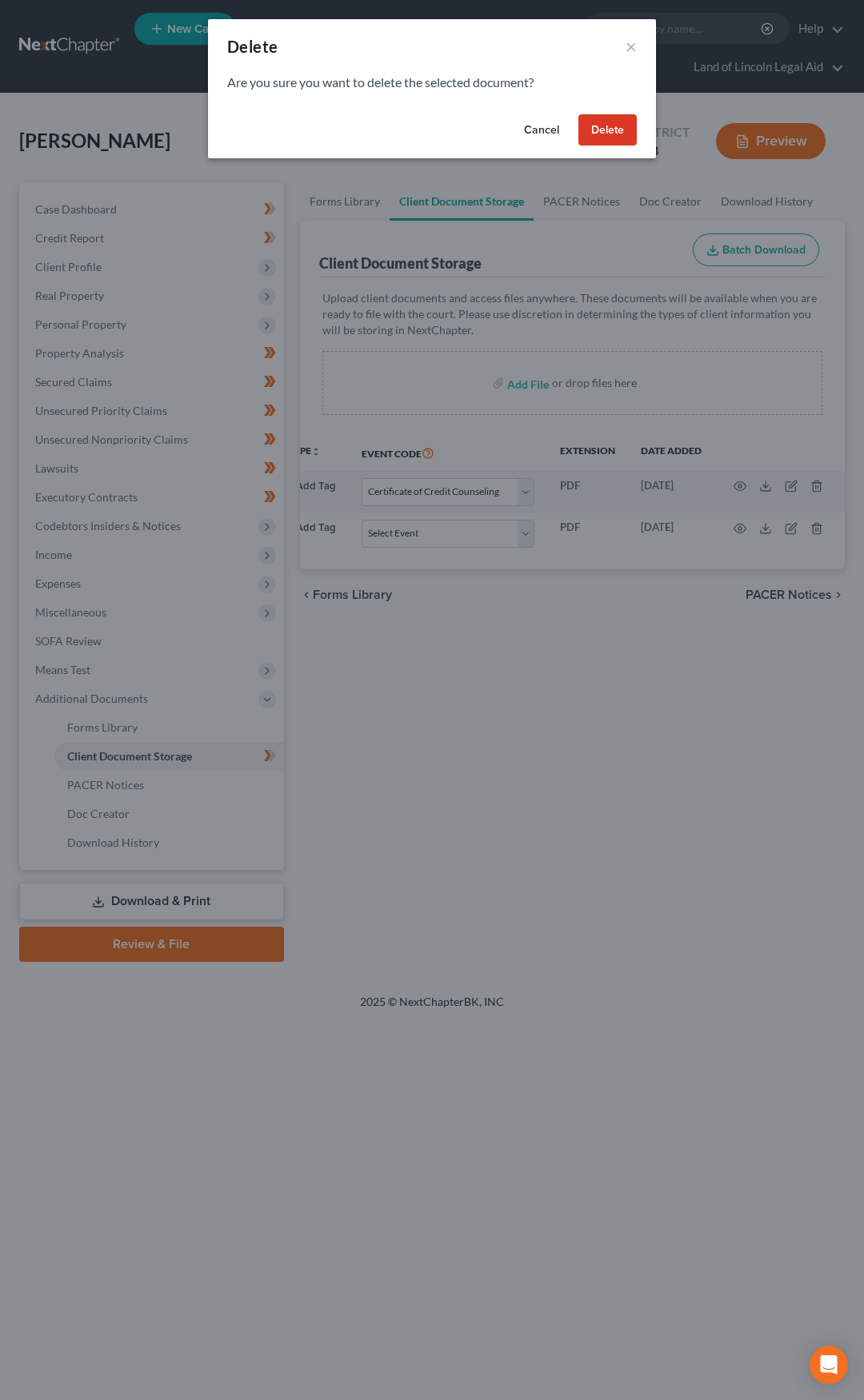
click at [609, 138] on button "Delete" at bounding box center [607, 130] width 59 height 32
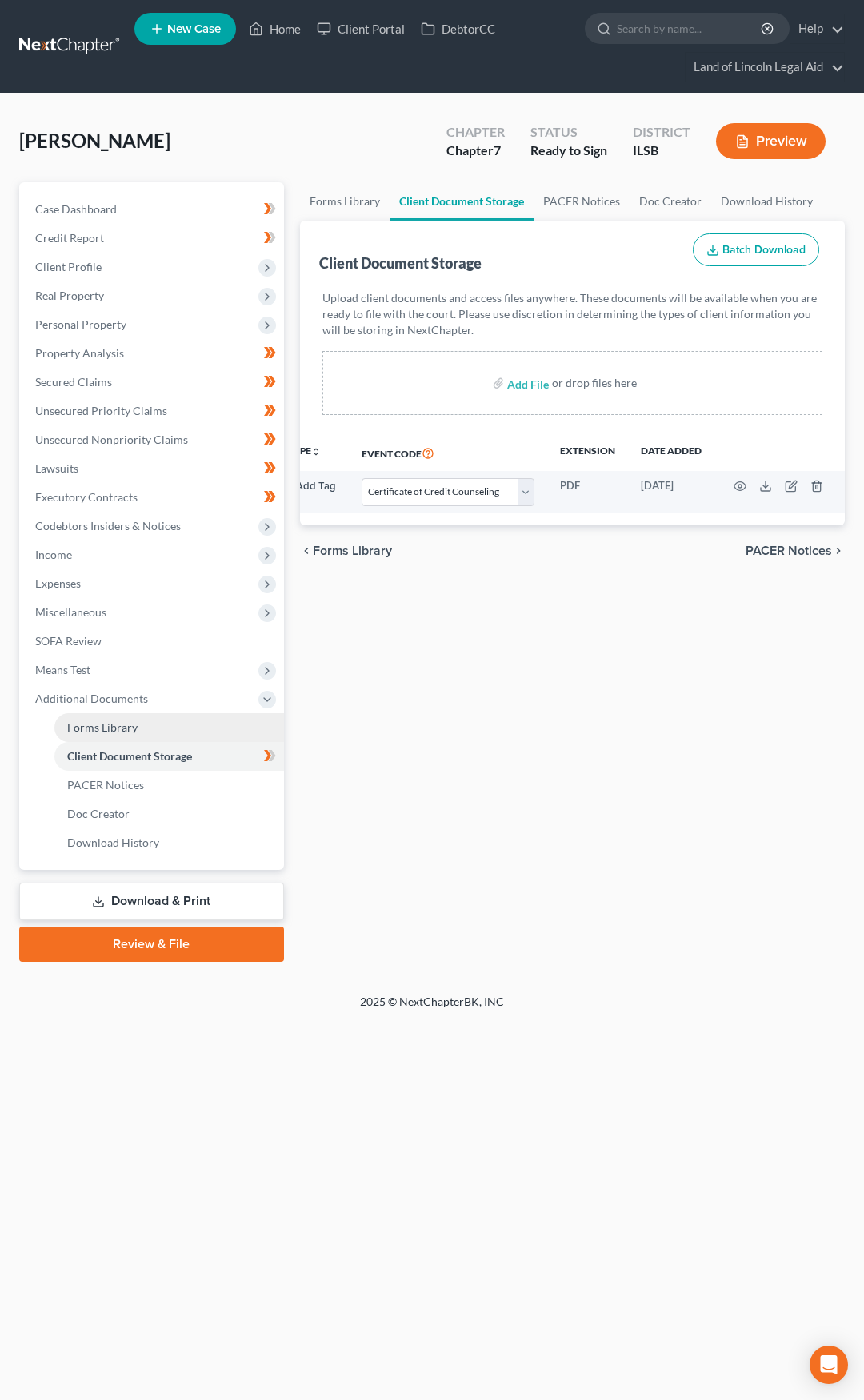
click at [214, 729] on link "Forms Library" at bounding box center [169, 727] width 229 height 29
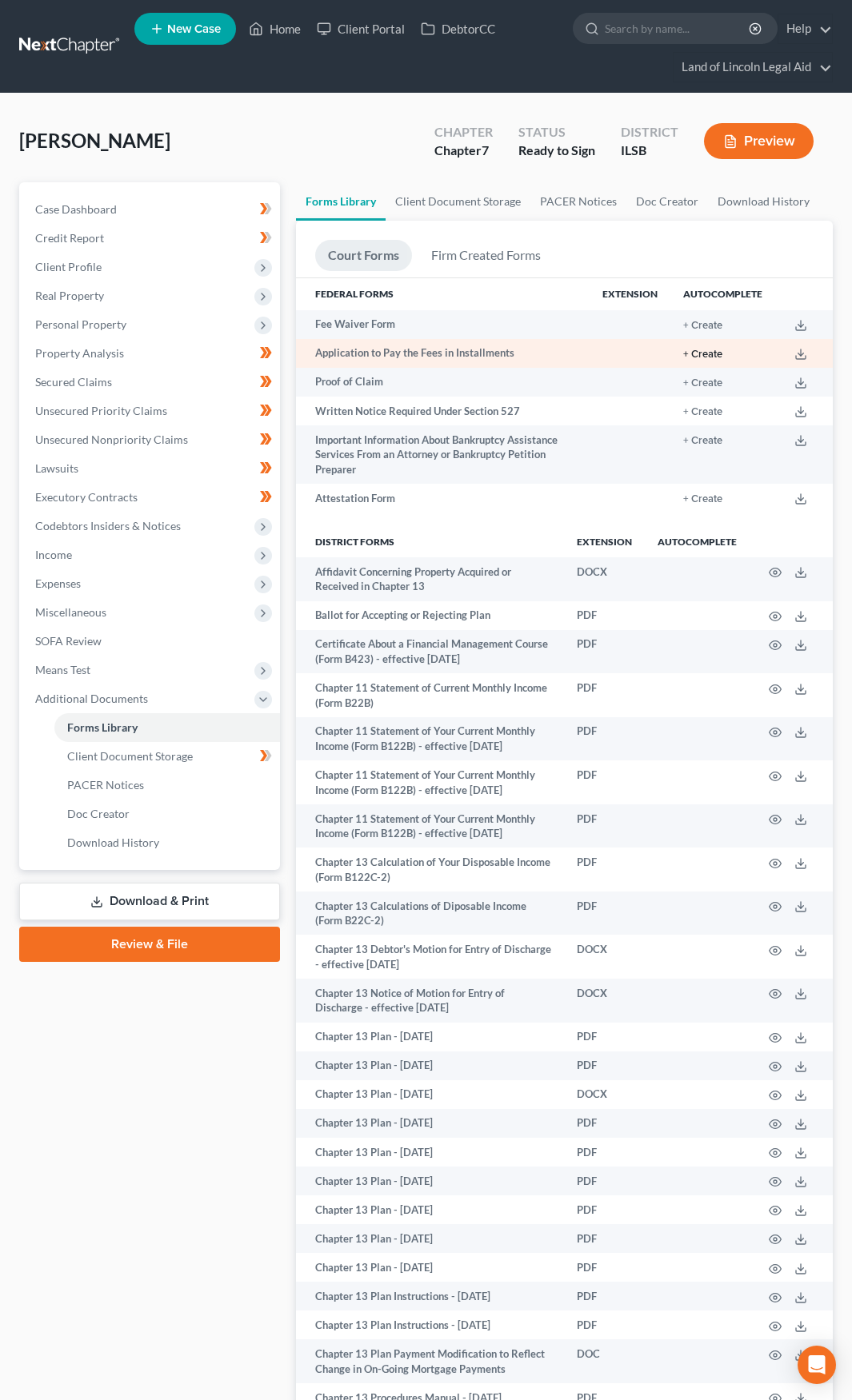
click at [699, 353] on button "+ Create" at bounding box center [702, 354] width 40 height 10
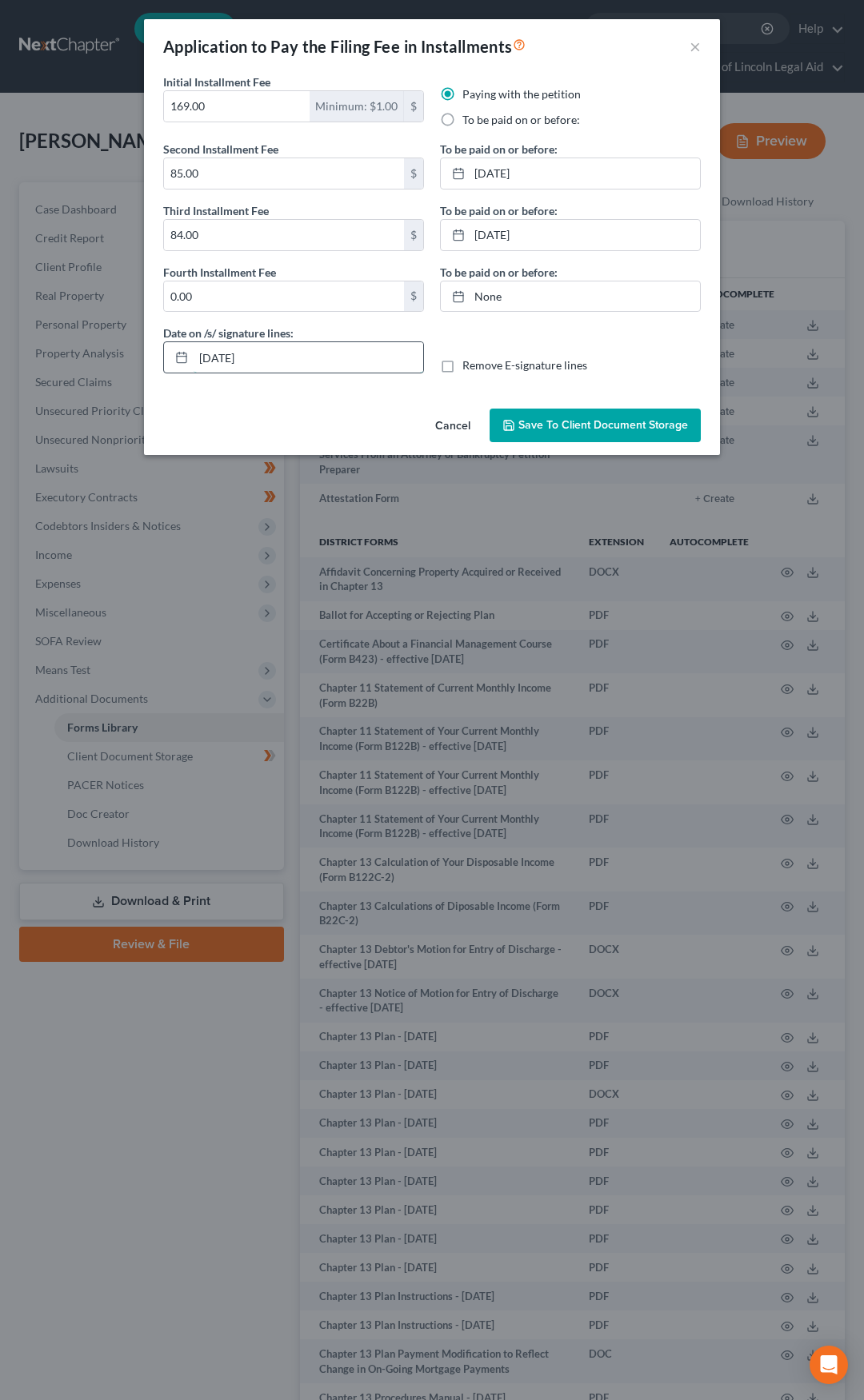
click at [303, 367] on input "[DATE]" at bounding box center [308, 357] width 229 height 31
type input "08/18/2025"
click at [552, 422] on span "Save to Client Document Storage" at bounding box center [602, 425] width 170 height 14
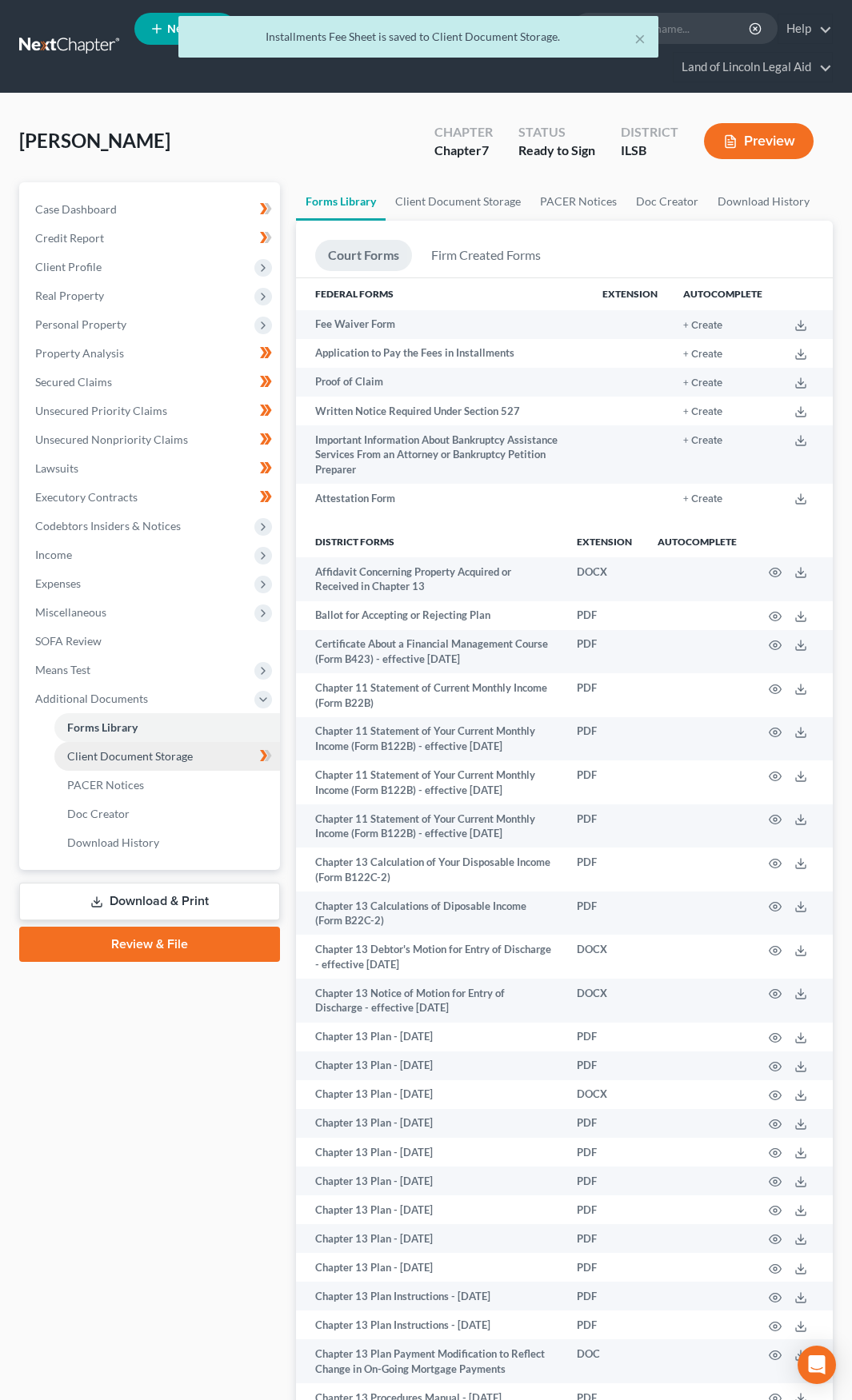
click at [208, 758] on link "Client Document Storage" at bounding box center [167, 756] width 225 height 29
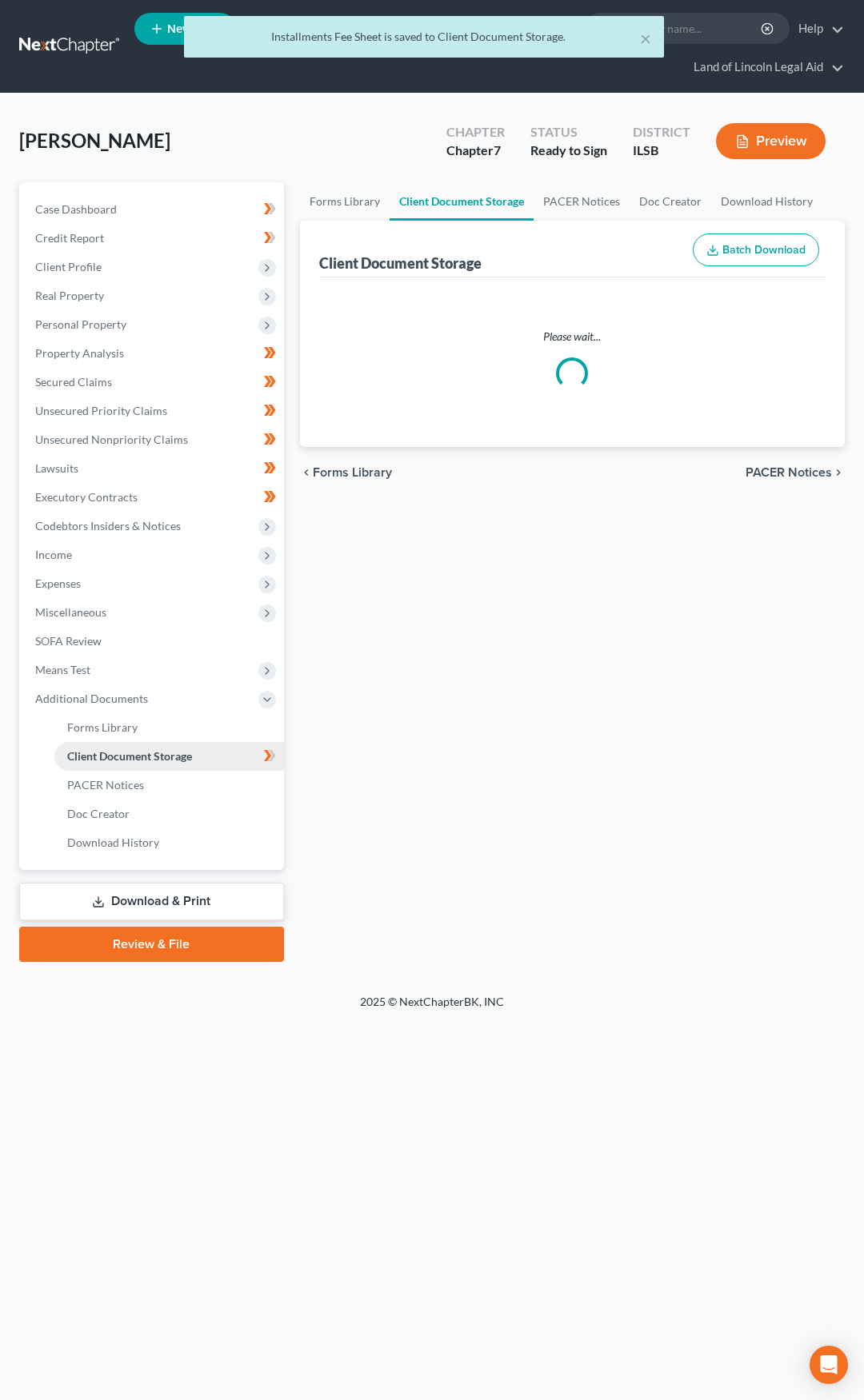
select select "0"
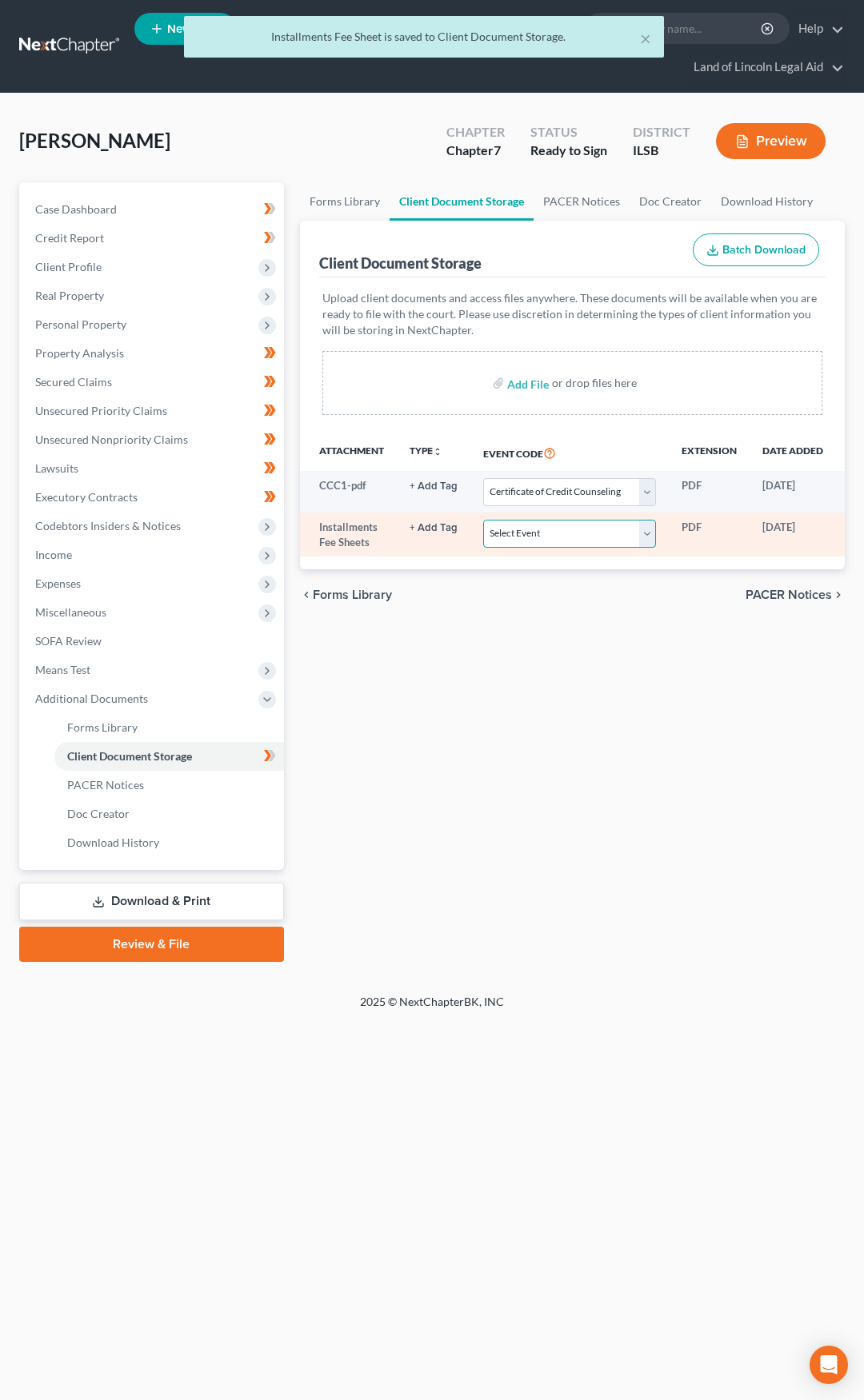
click at [554, 532] on select "Select Event Certificate of Credit Counseling Chapter 13 Plan Debtor Electronic…" at bounding box center [569, 533] width 173 height 28
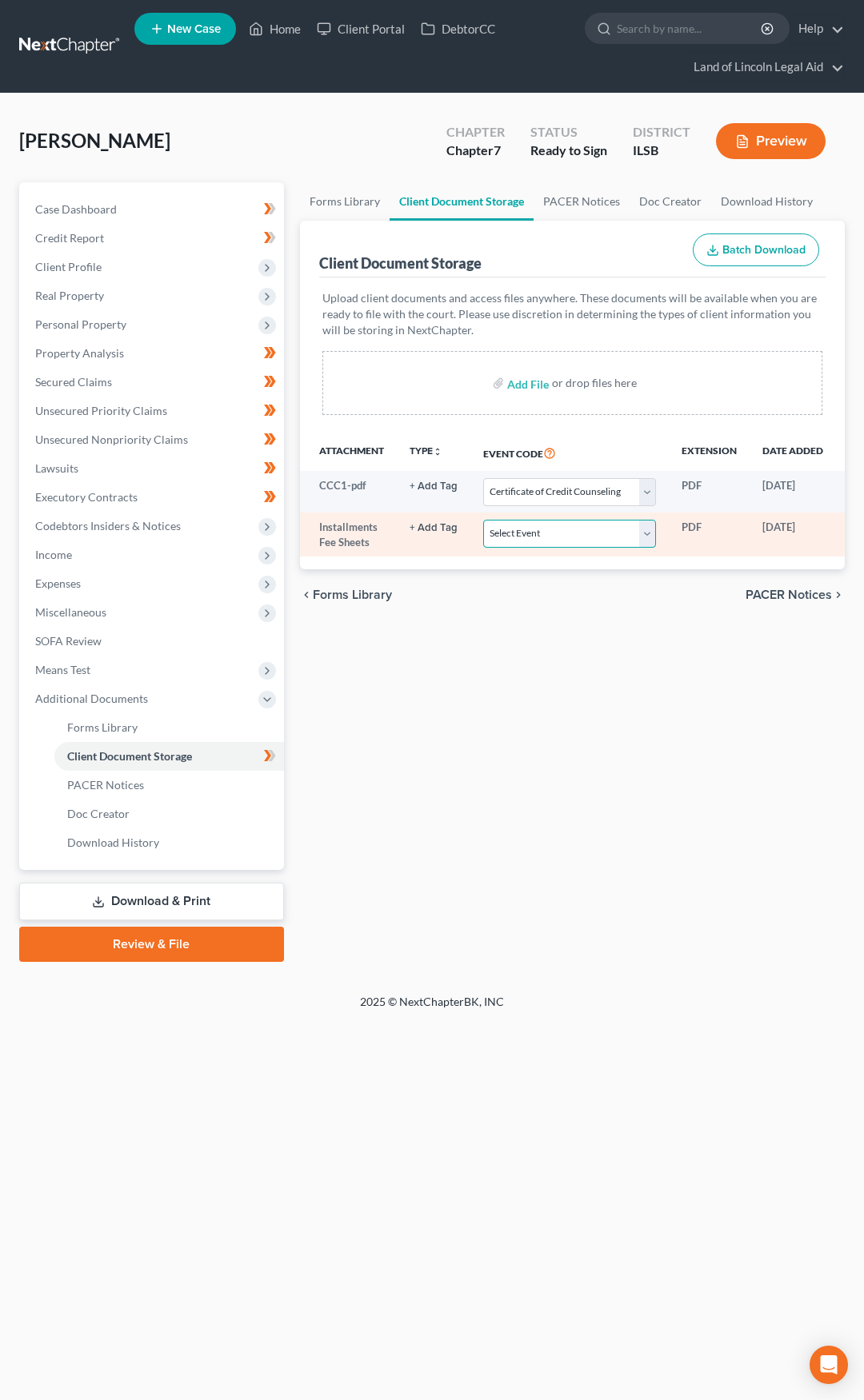
select select "4"
click at [483, 520] on select "Select Event Certificate of Credit Counseling Chapter 13 Plan Debtor Electronic…" at bounding box center [569, 533] width 173 height 28
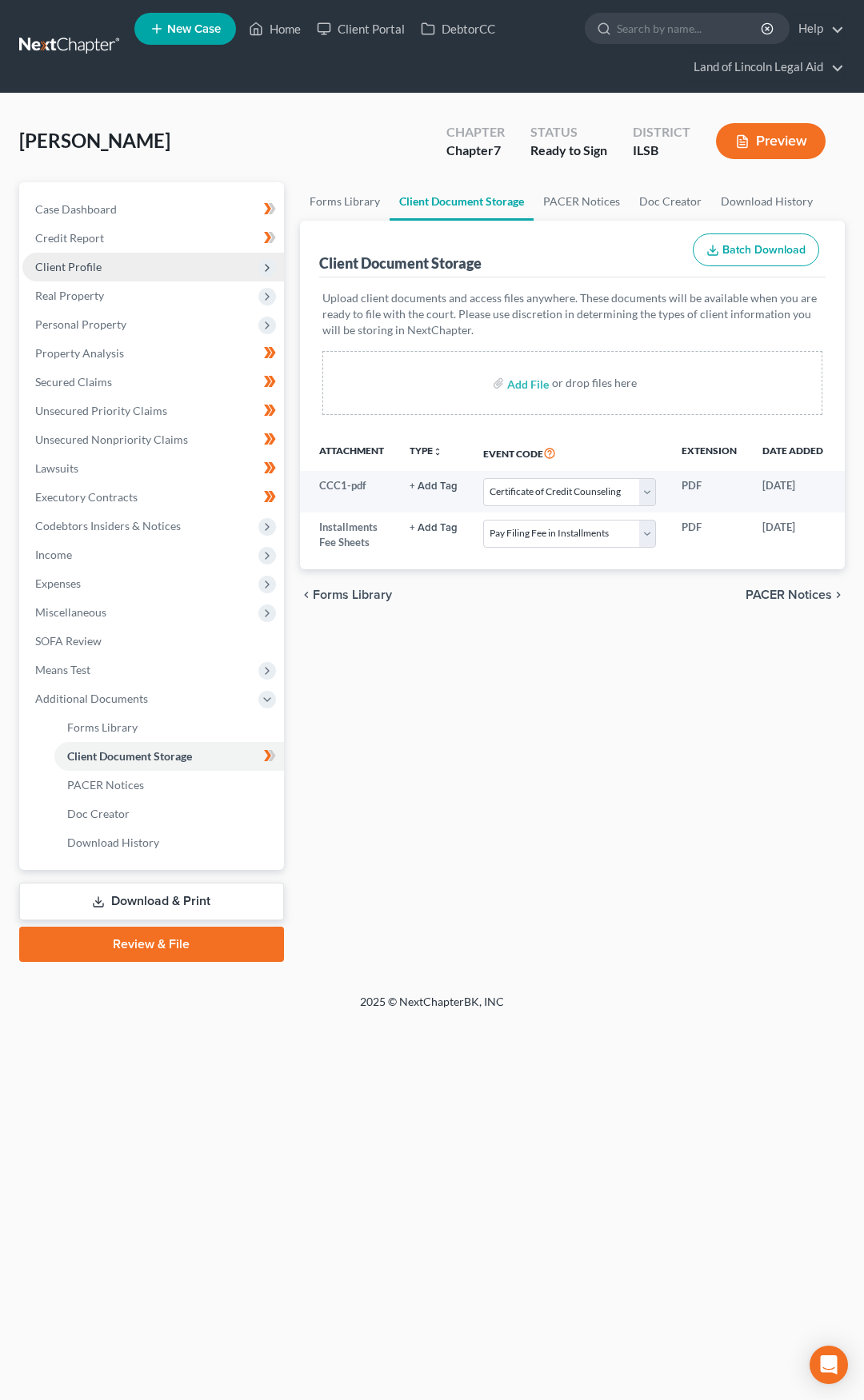
click at [182, 268] on span "Client Profile" at bounding box center [154, 267] width 262 height 29
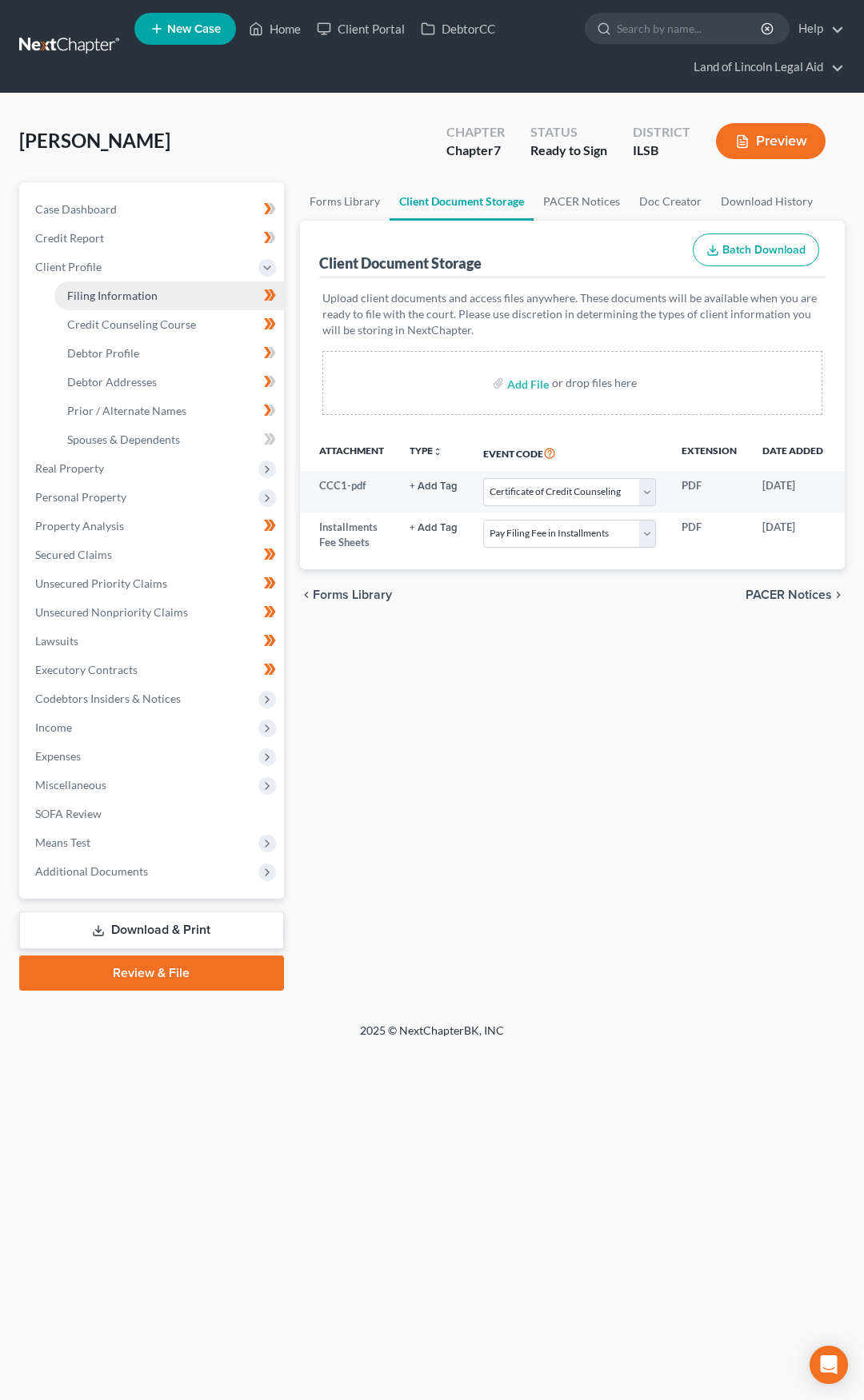
click at [183, 292] on link "Filing Information" at bounding box center [169, 295] width 229 height 29
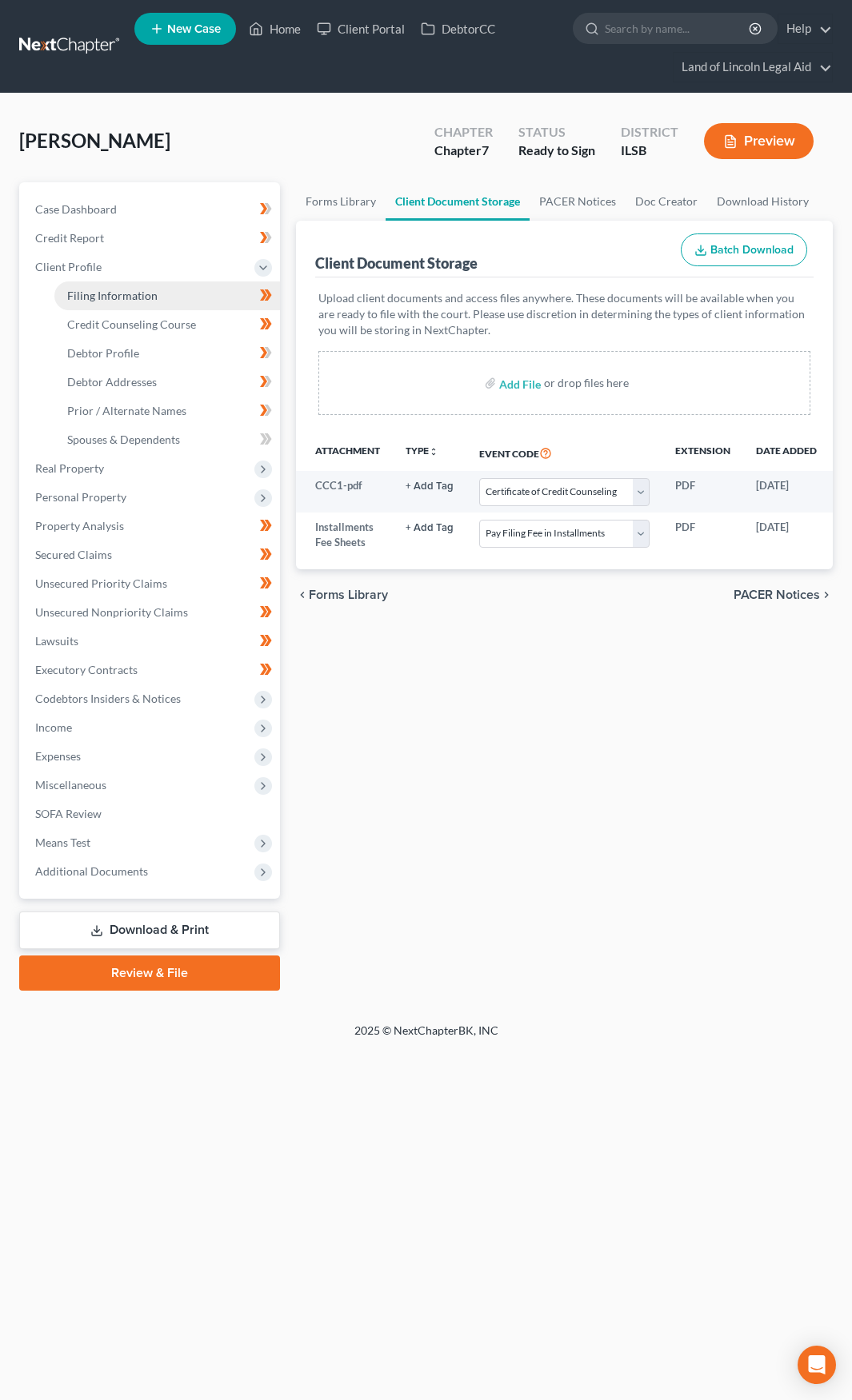
select select "1"
select select "0"
select select "26"
select select "14"
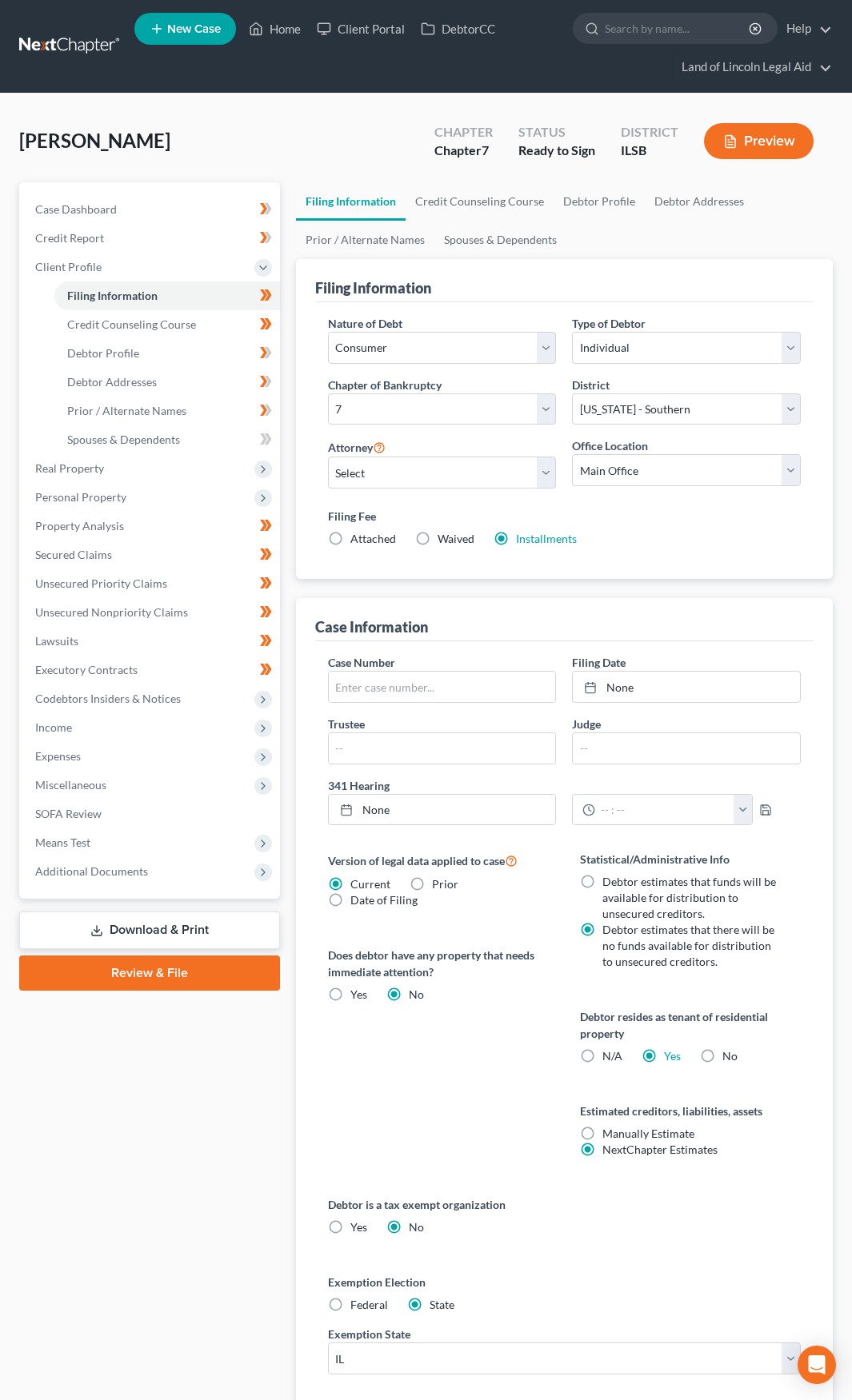
click at [172, 927] on link "Download & Print" at bounding box center [149, 930] width 261 height 38
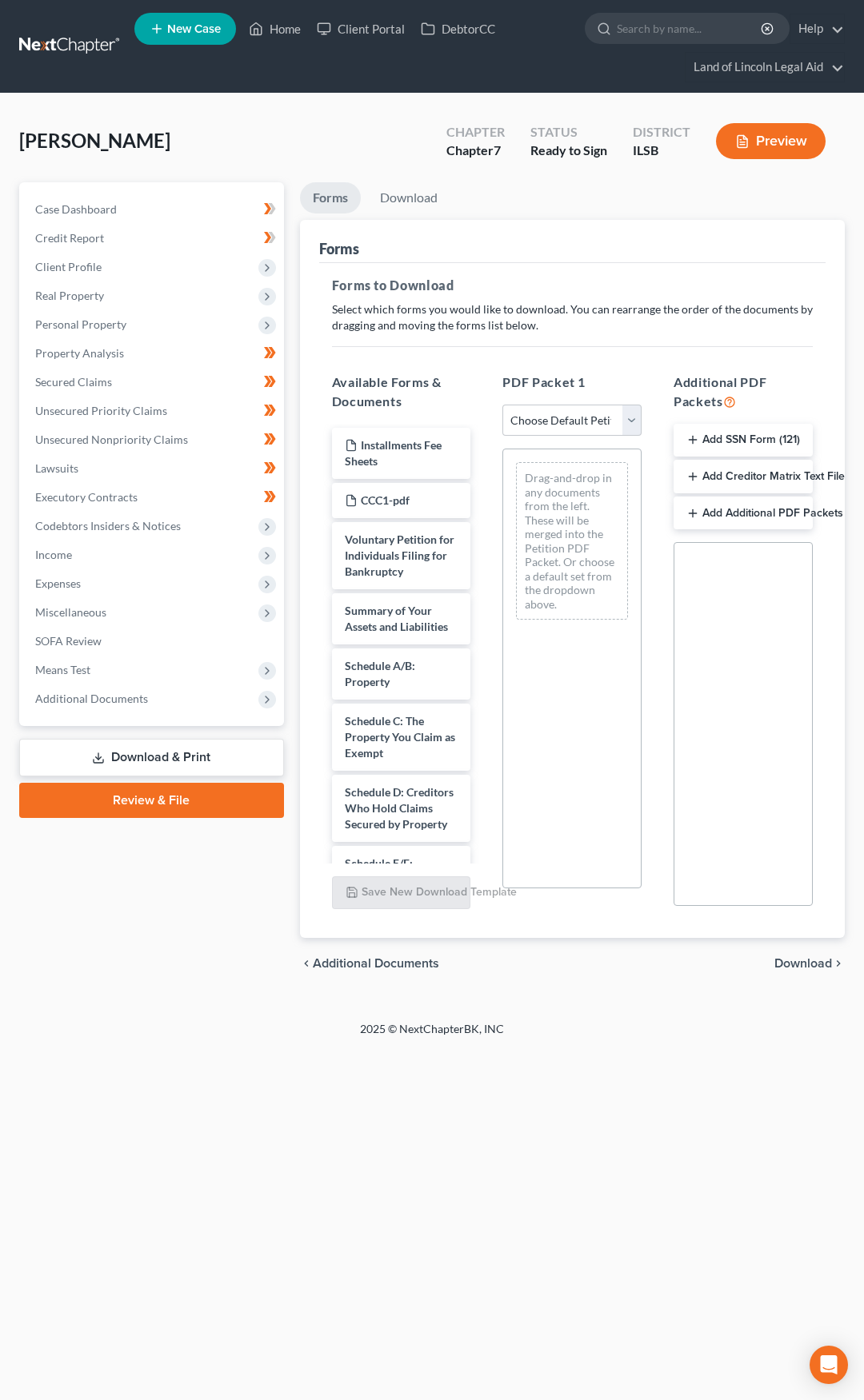
click at [711, 437] on button "Add SSN Form (121)" at bounding box center [743, 440] width 139 height 34
click at [781, 964] on span "Download" at bounding box center [802, 965] width 58 height 13
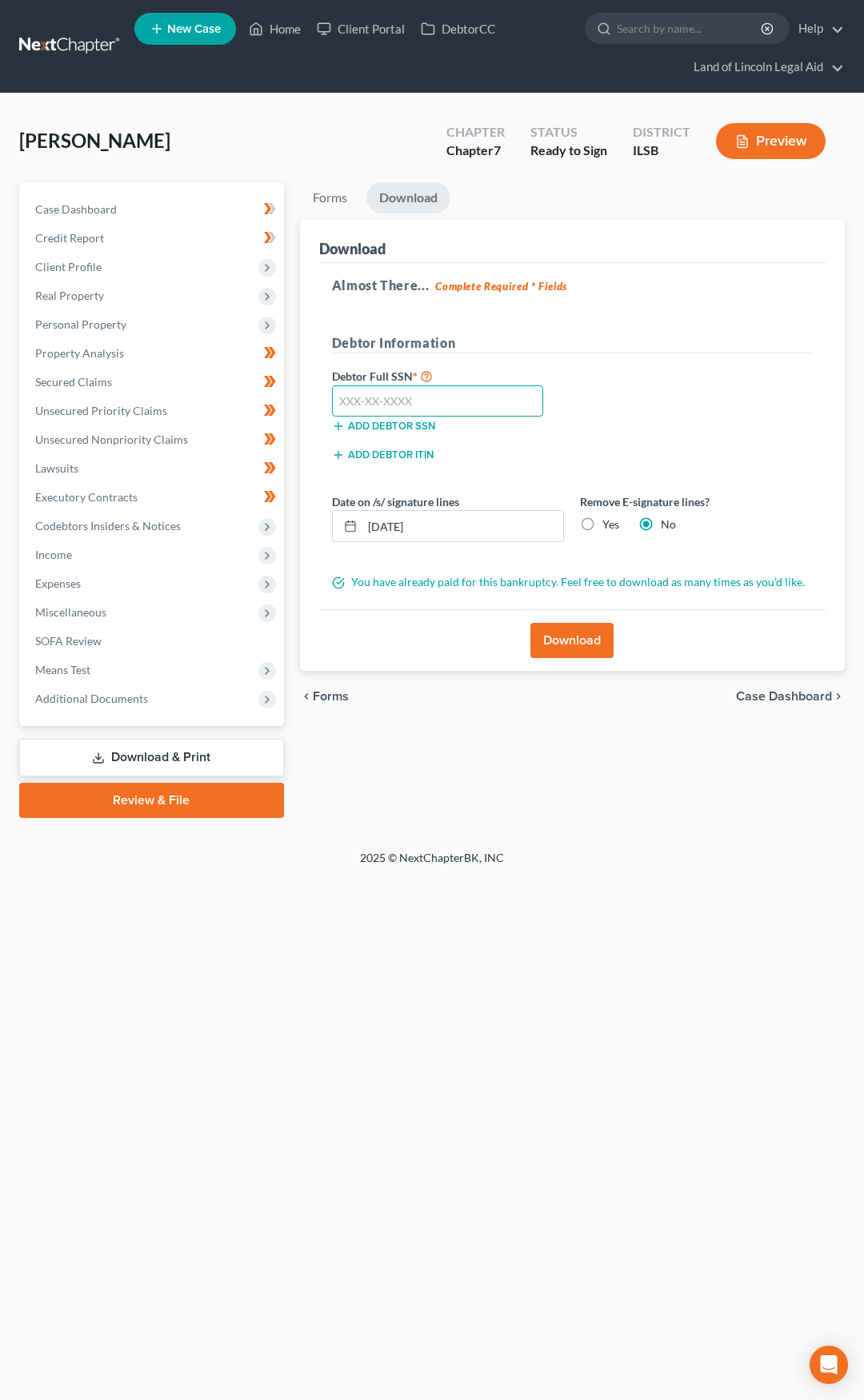
click at [358, 406] on input "text" at bounding box center [438, 402] width 212 height 32
type input "347-58-3591"
click at [444, 529] on input "08/19/2025" at bounding box center [462, 525] width 201 height 31
type input "08/18/2025"
click at [559, 639] on button "Download" at bounding box center [571, 640] width 83 height 35
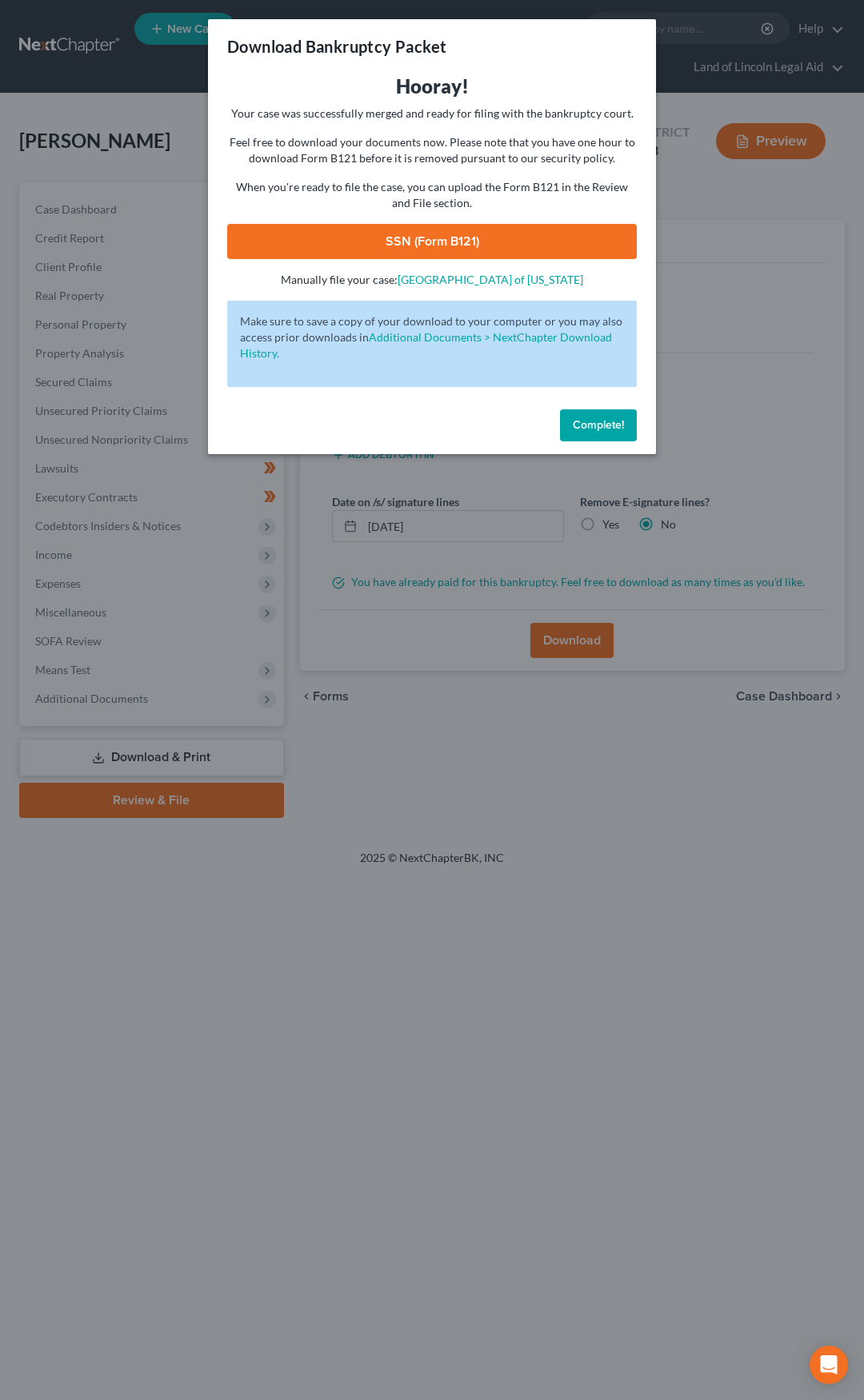
click at [330, 231] on link "SSN (Form B121)" at bounding box center [432, 241] width 410 height 35
click at [588, 434] on button "Complete!" at bounding box center [597, 425] width 76 height 32
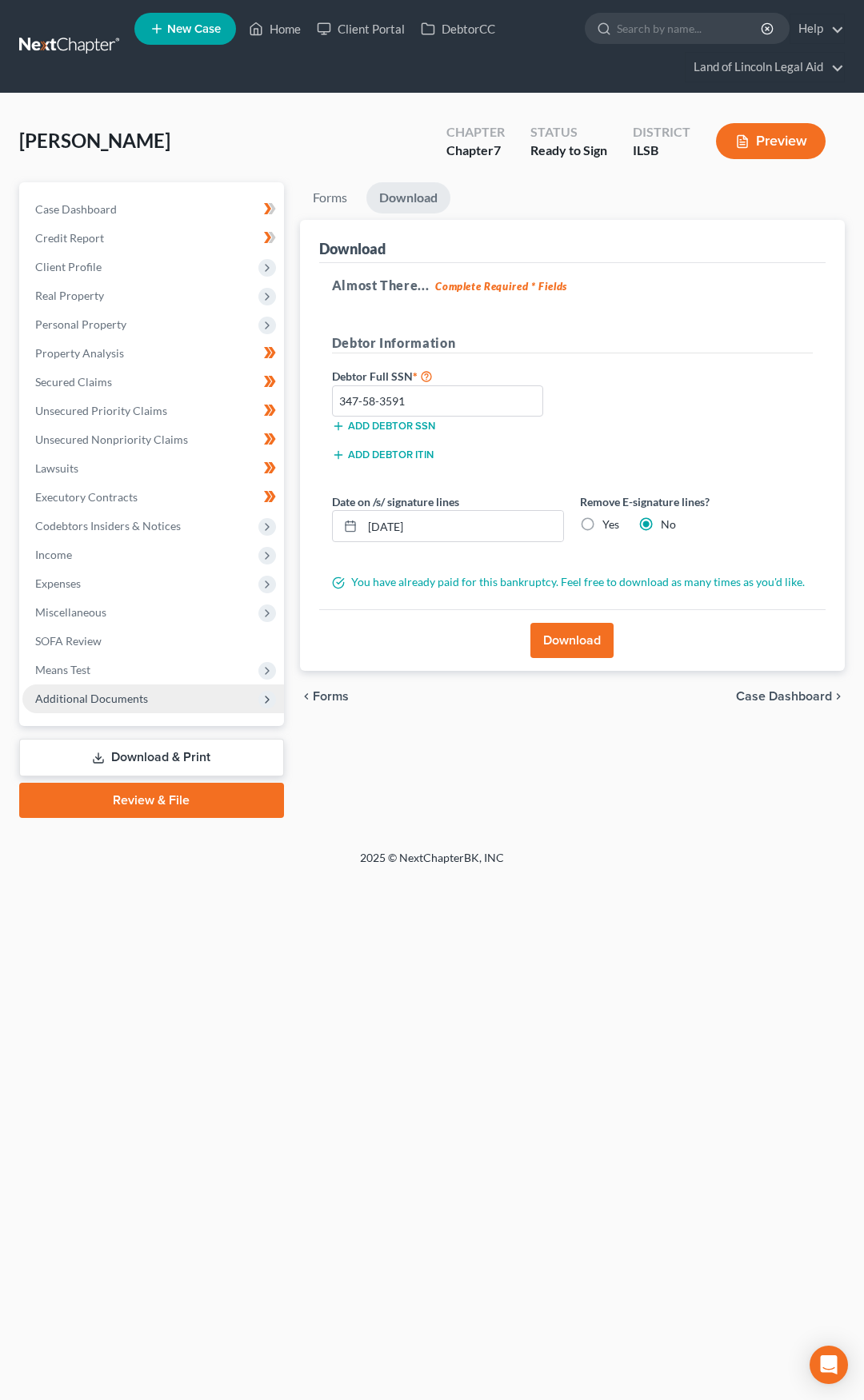
click at [230, 692] on span "Additional Documents" at bounding box center [154, 698] width 262 height 29
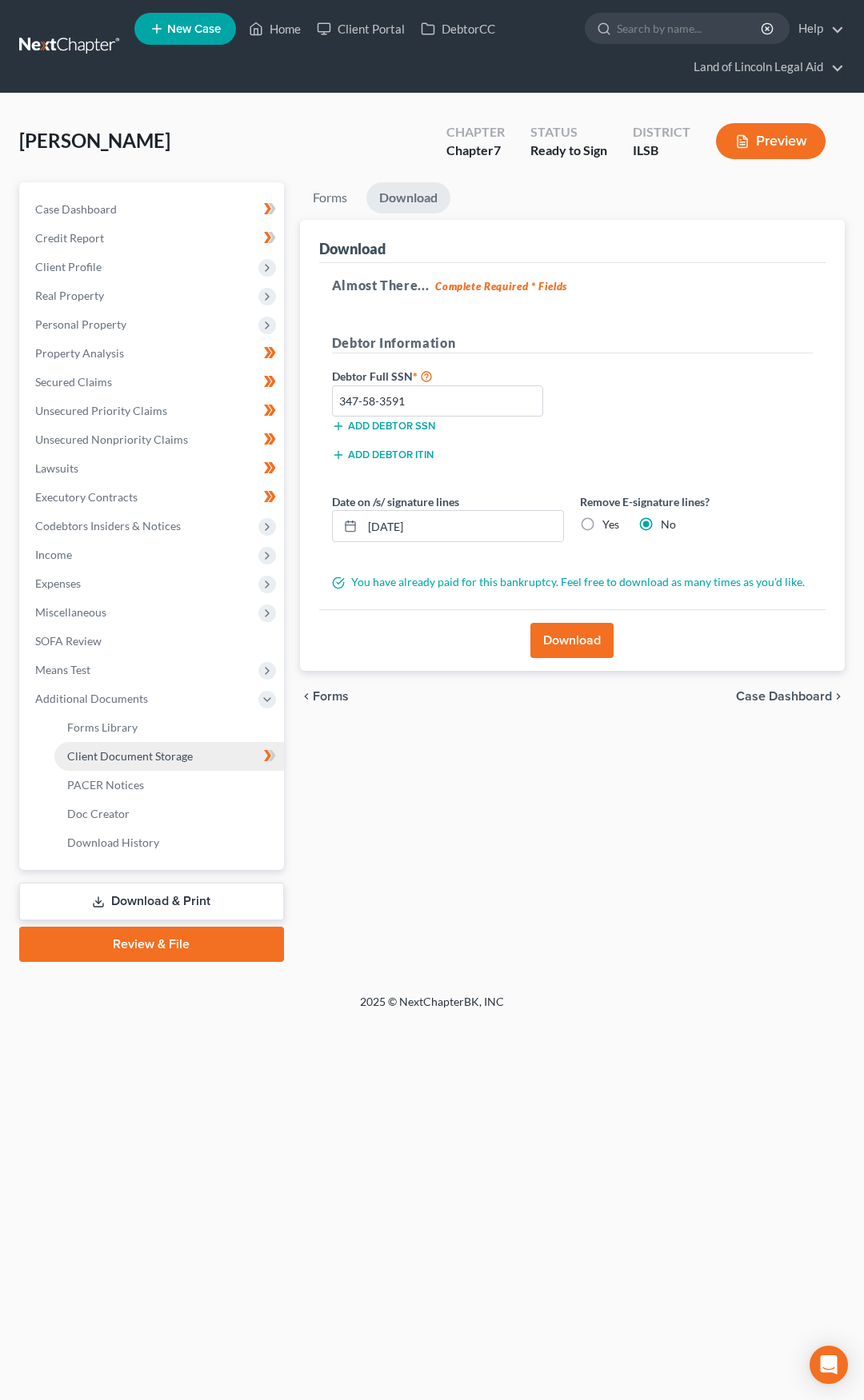
click at [223, 747] on link "Client Document Storage" at bounding box center [169, 756] width 229 height 29
select select "0"
select select "4"
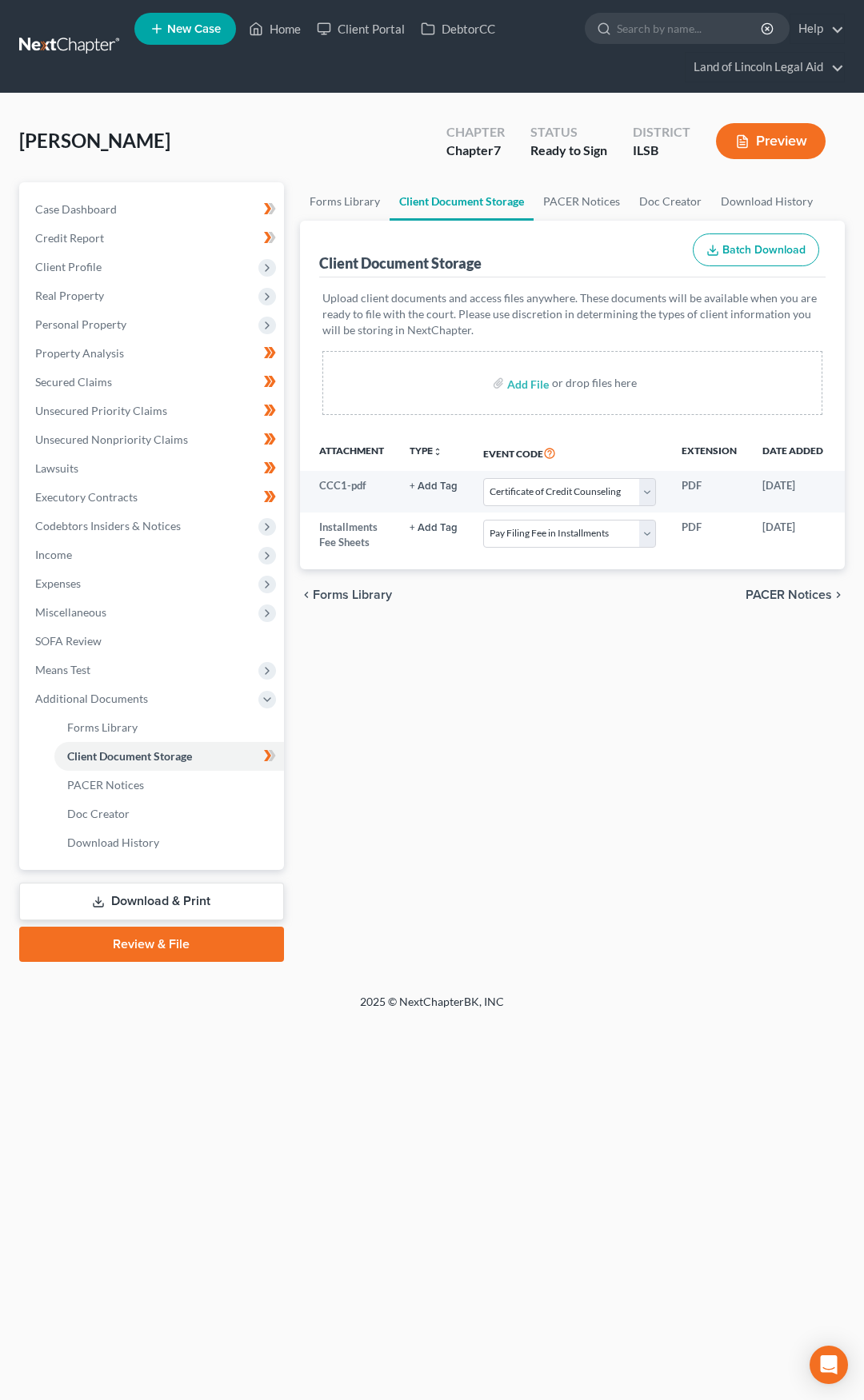
click at [220, 944] on link "Review & File" at bounding box center [151, 943] width 265 height 35
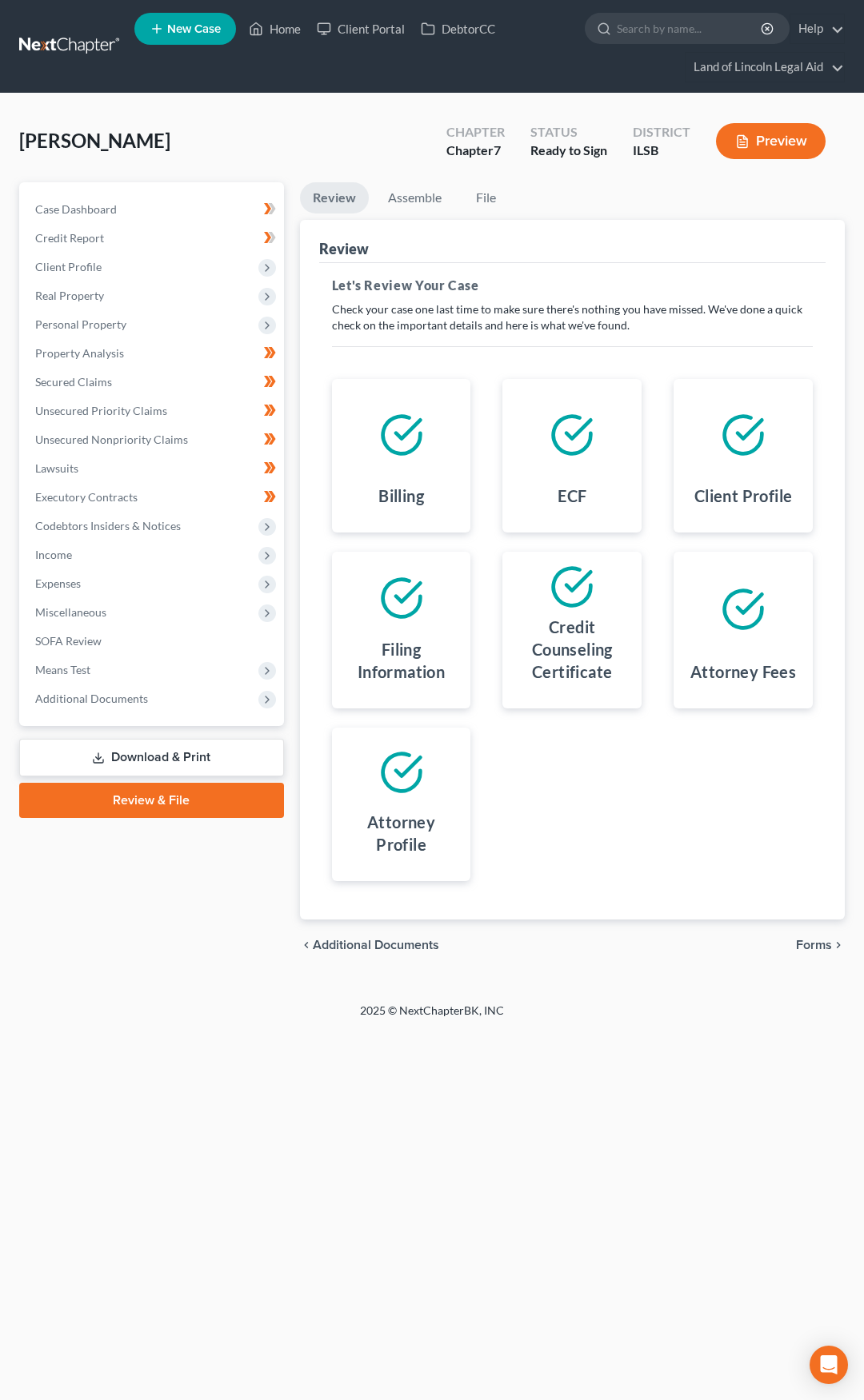
click at [819, 943] on span "Forms" at bounding box center [813, 944] width 36 height 13
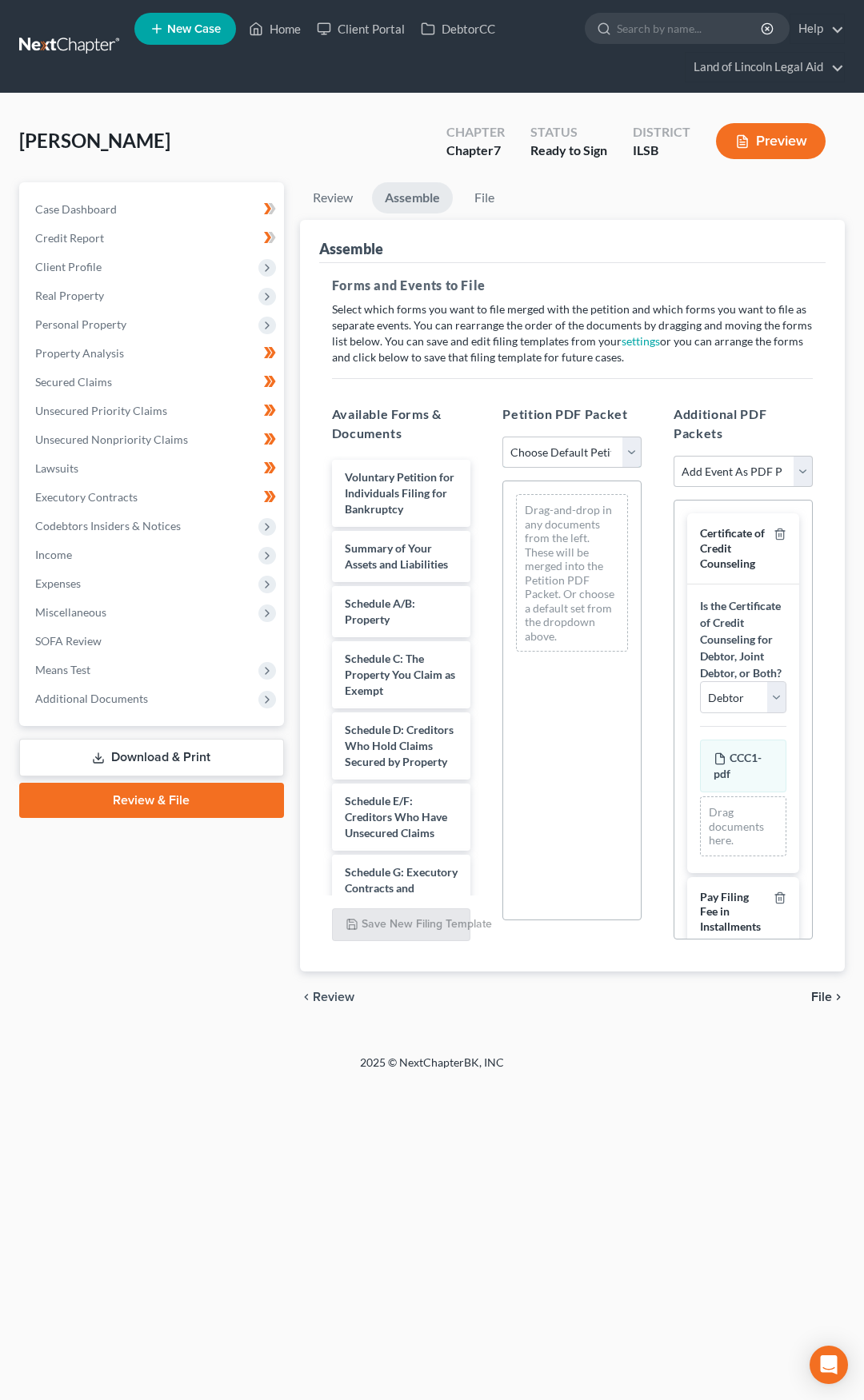
click at [567, 460] on select "Choose Default Petition PDF Packet Complete Bankruptcy Petition (all forms and …" at bounding box center [571, 452] width 139 height 32
select select "0"
click at [502, 436] on select "Choose Default Petition PDF Packet Complete Bankruptcy Petition (all forms and …" at bounding box center [571, 452] width 139 height 32
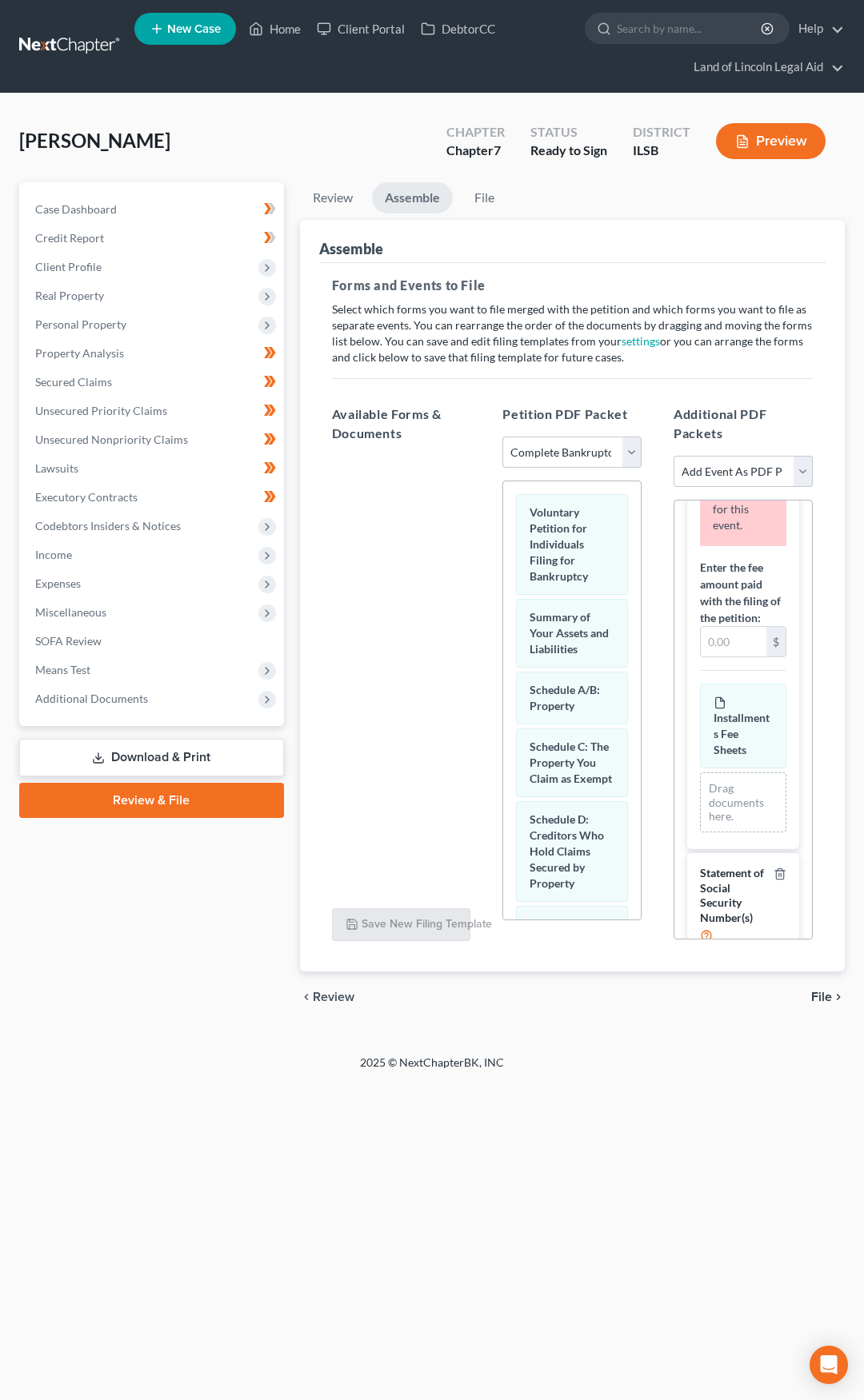
scroll to position [559, 0]
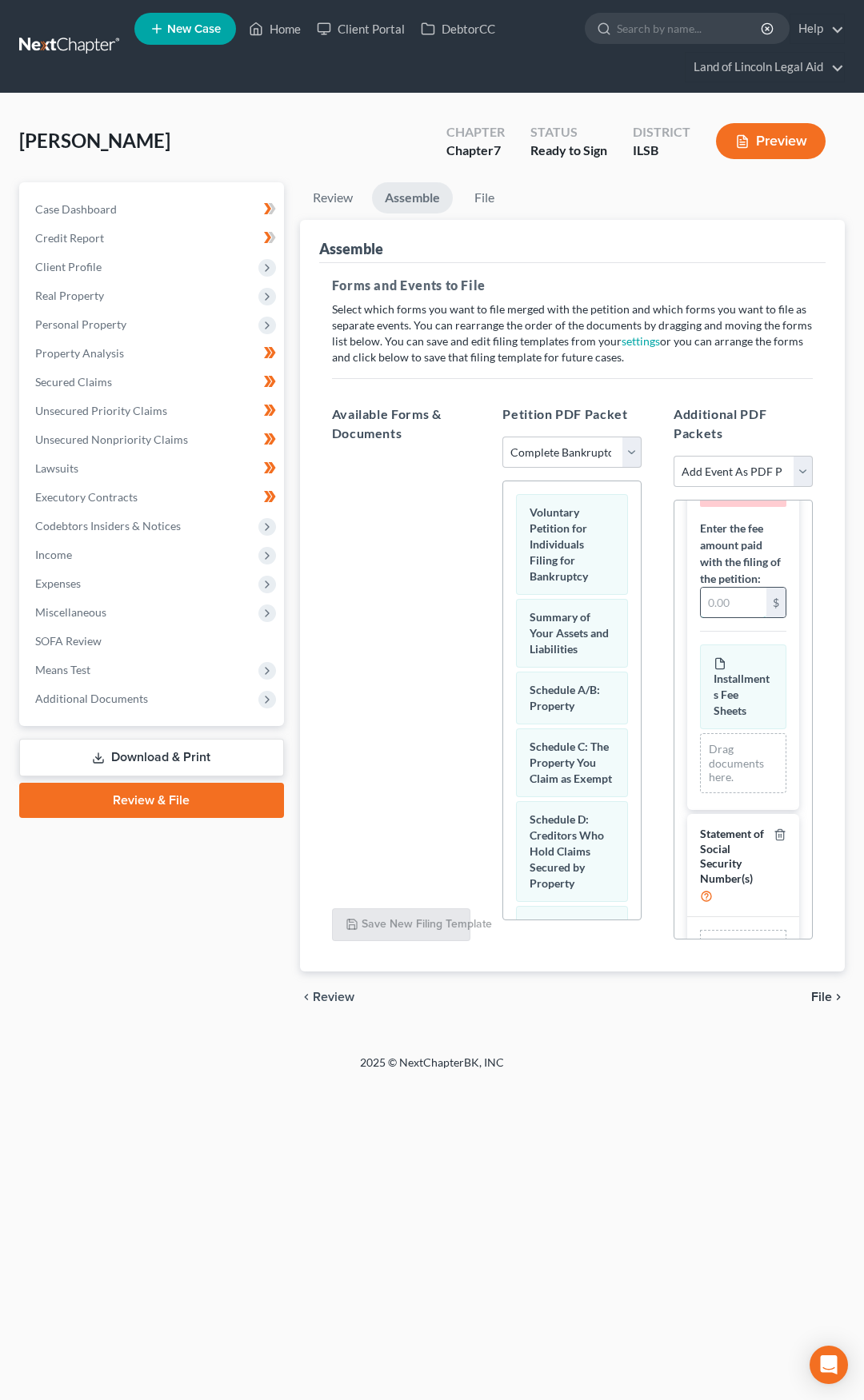
click at [730, 618] on input "text" at bounding box center [733, 603] width 65 height 31
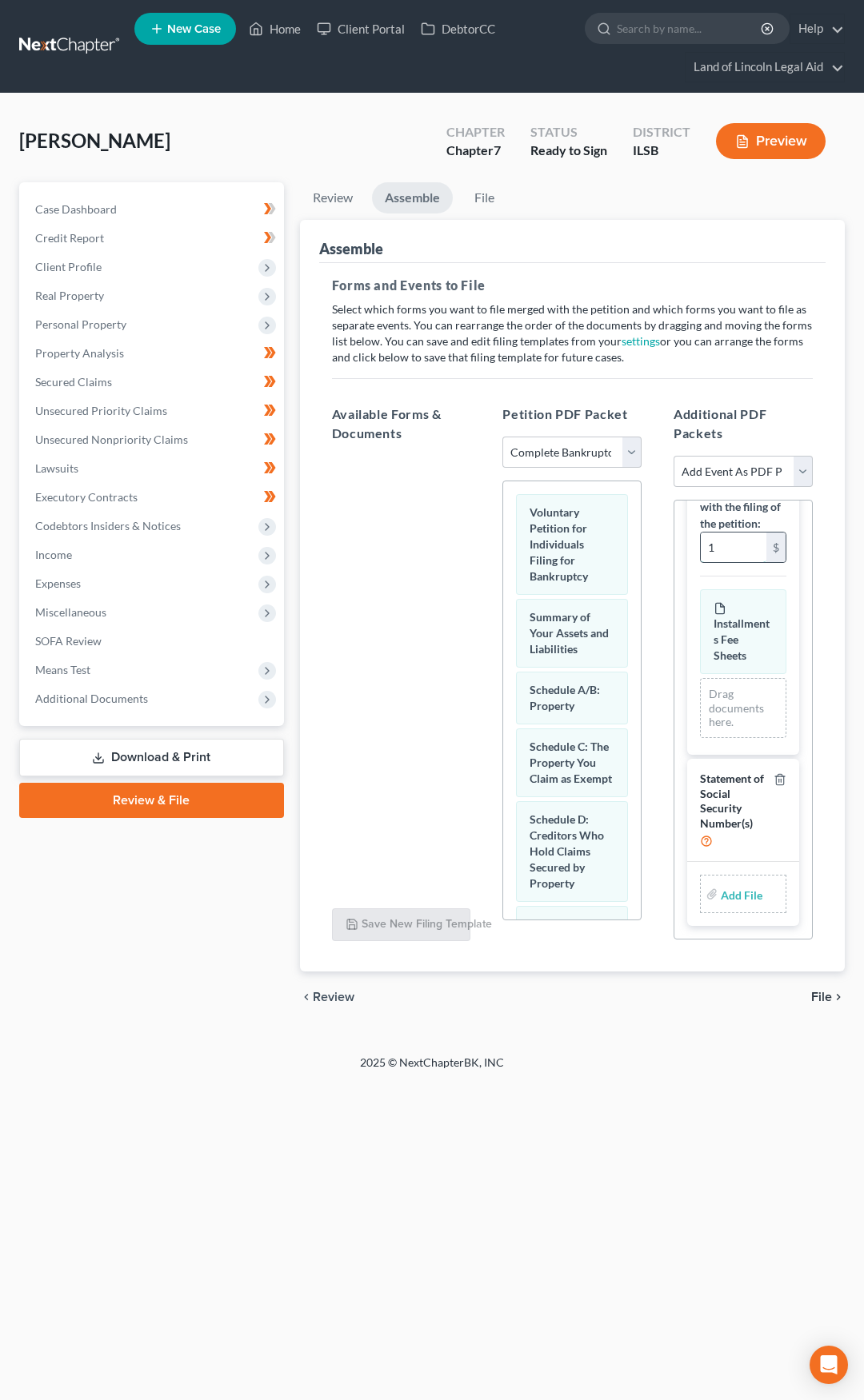
scroll to position [425, 0]
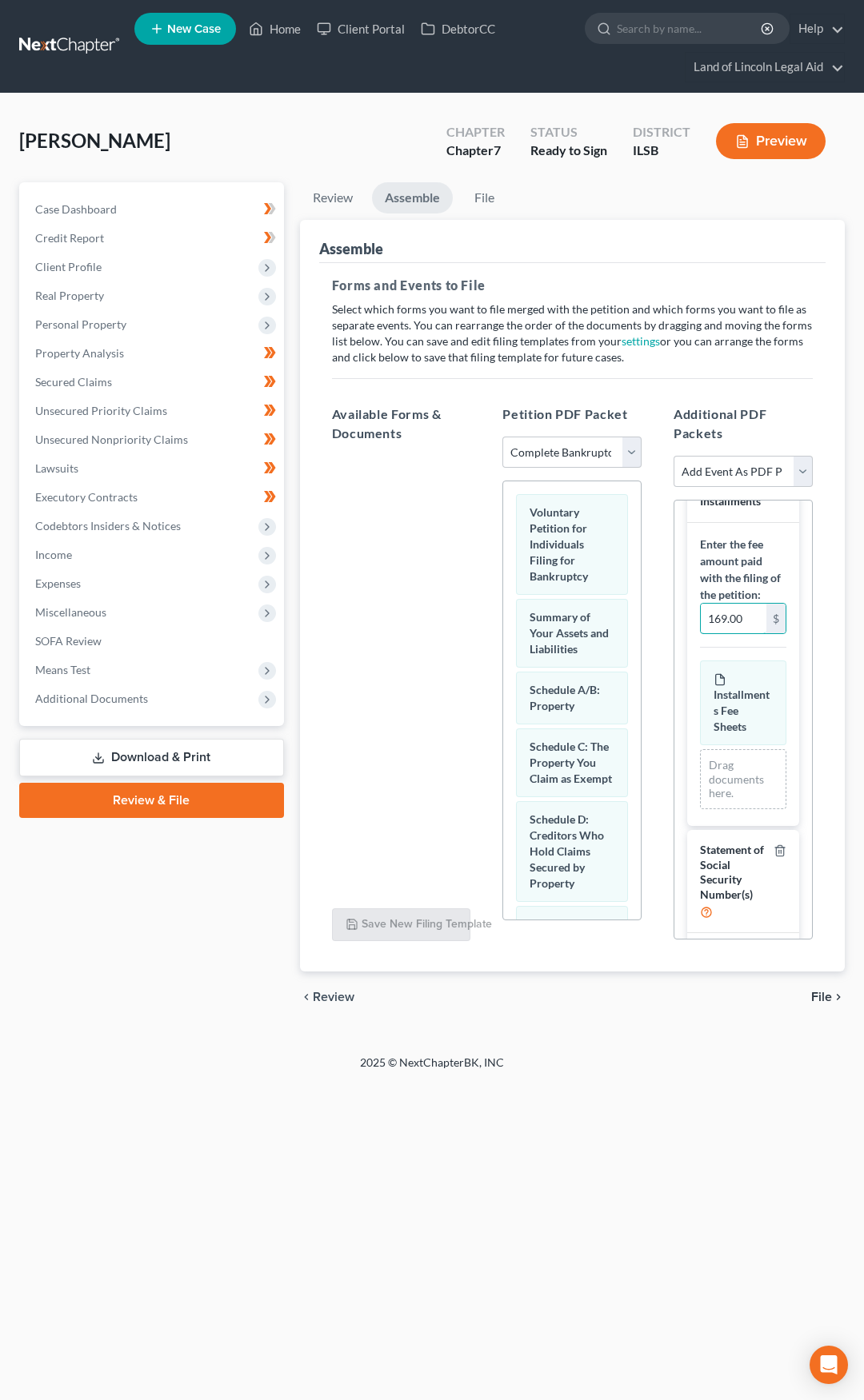
type input "169.00"
click at [695, 711] on div "Enter the fee amount paid with the filing of the petition: 169.00 $ Installment…" at bounding box center [743, 674] width 112 height 303
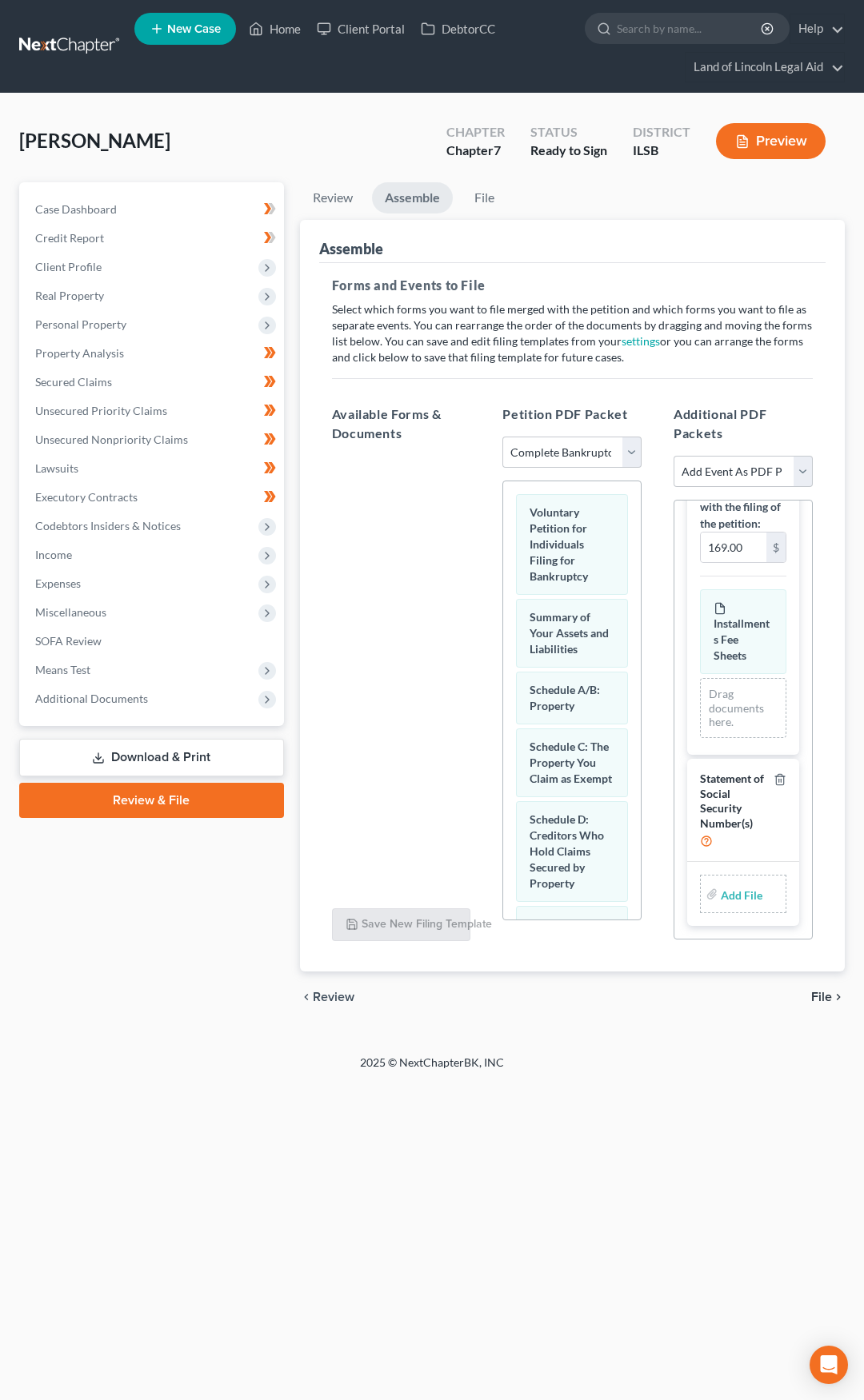
scroll to position [546, 0]
click at [740, 897] on input "file" at bounding box center [739, 893] width 39 height 29
type input "C:\fakepath\Form 121.pdf"
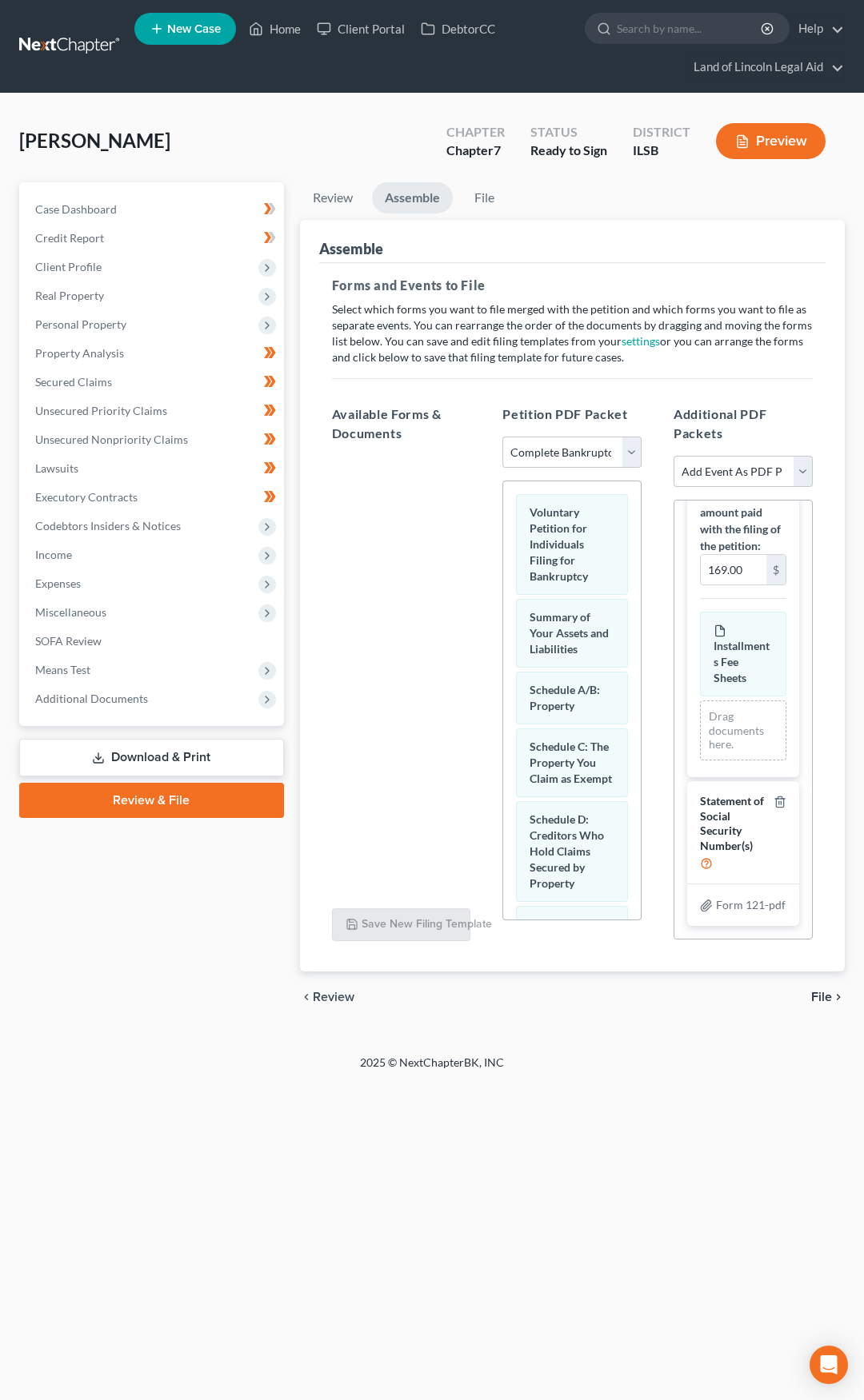
scroll to position [539, 0]
click at [824, 1000] on span "File" at bounding box center [820, 996] width 21 height 13
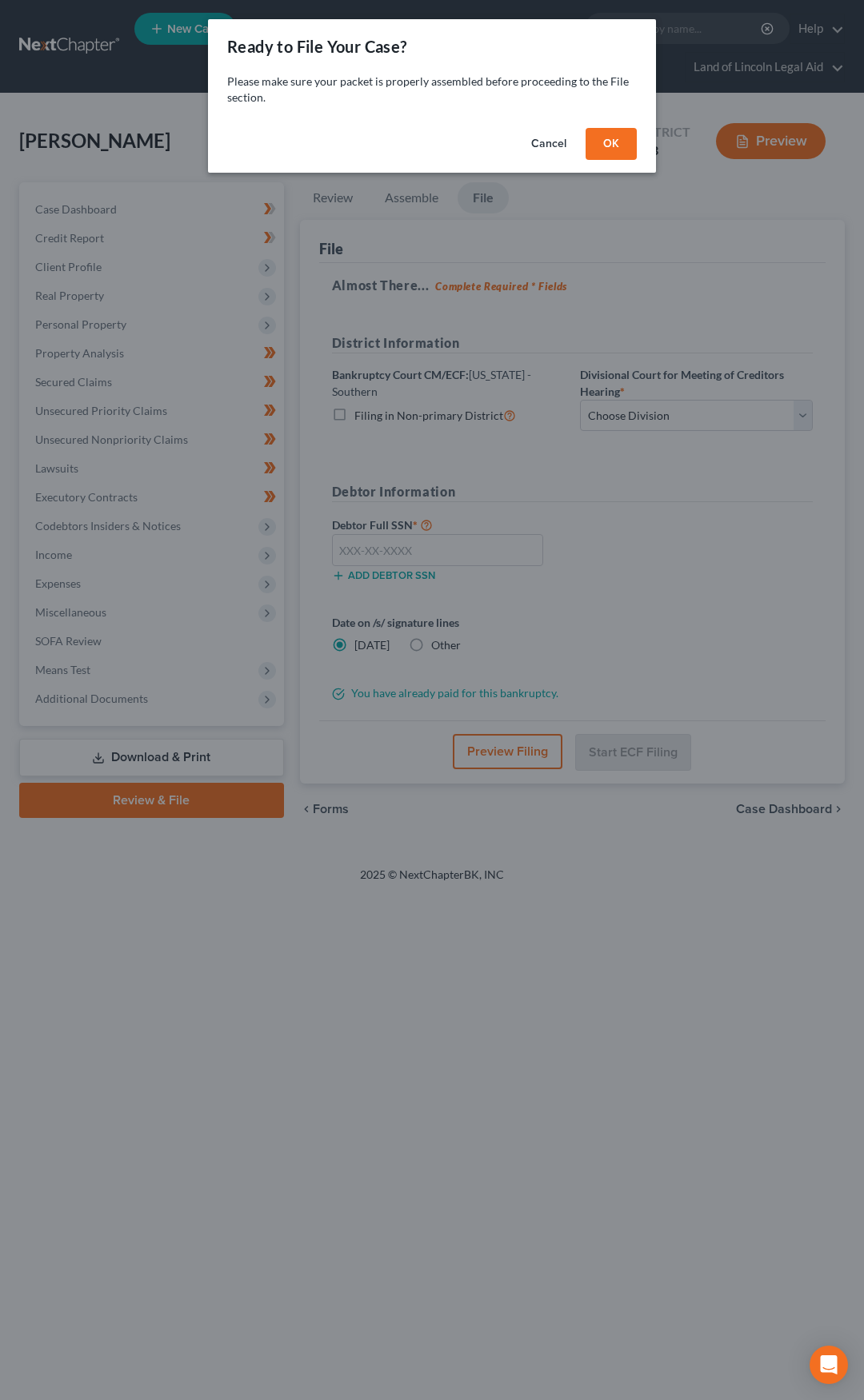
click at [621, 146] on button "OK" at bounding box center [611, 144] width 52 height 32
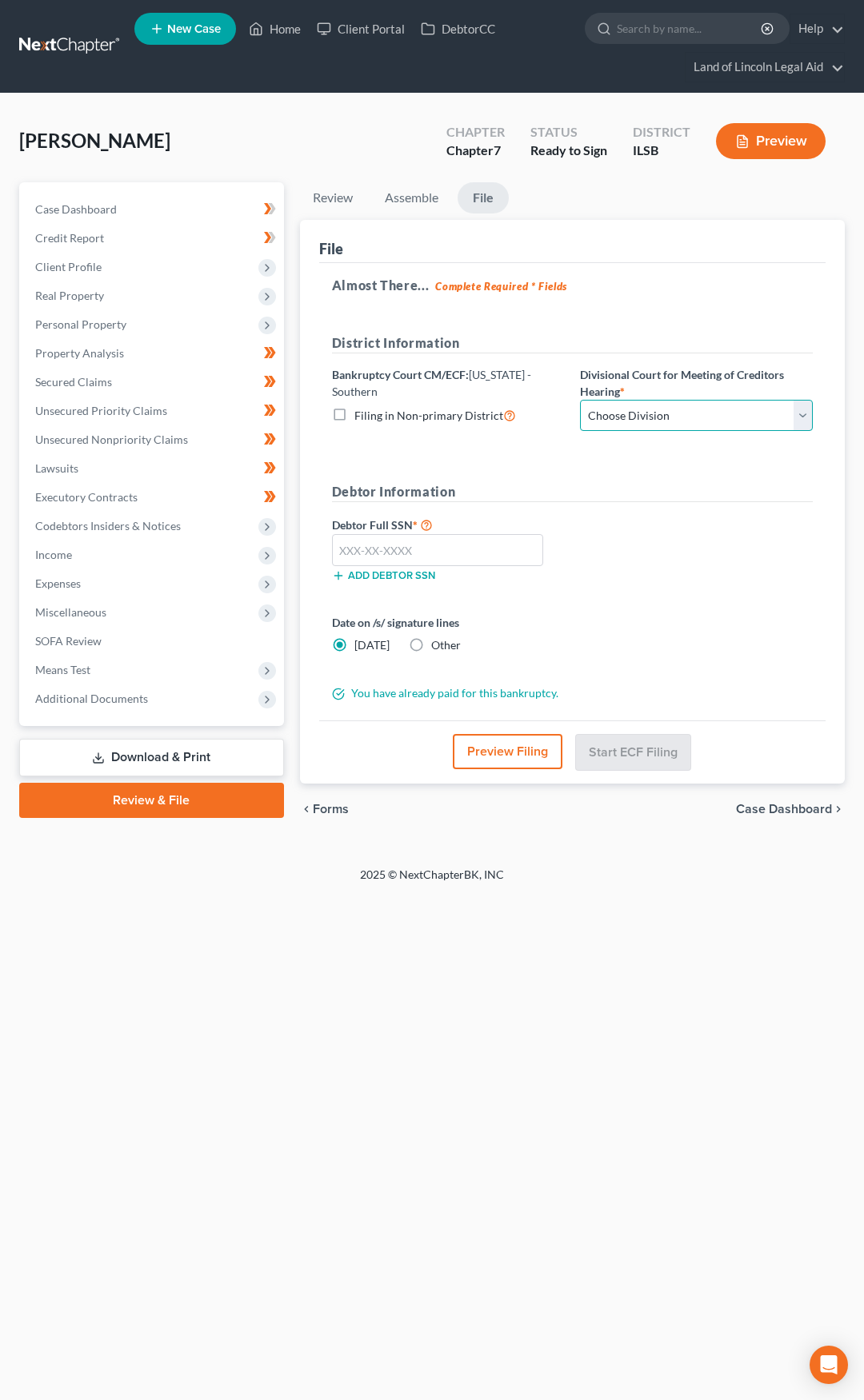
click at [647, 412] on select "Choose Division Benton Effingham East St. Louis" at bounding box center [695, 415] width 233 height 32
select select "2"
click at [579, 400] on select "Choose Division Benton Effingham East St. Louis" at bounding box center [695, 415] width 233 height 32
click at [488, 554] on input "text" at bounding box center [438, 550] width 212 height 32
type input "347-58-3591"
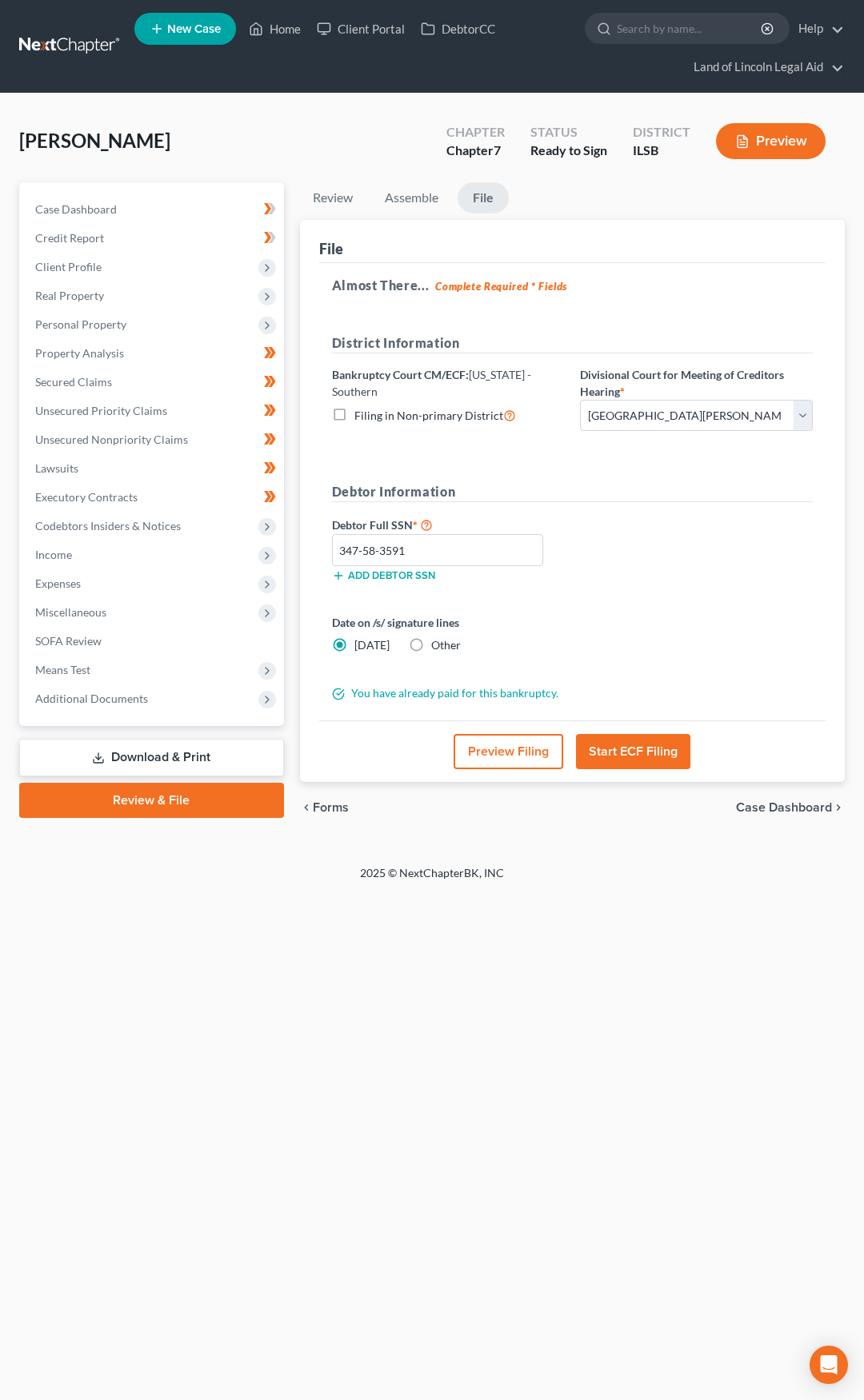
click at [432, 649] on label "Other" at bounding box center [446, 645] width 30 height 16
click at [437, 647] on input "Other" at bounding box center [442, 642] width 10 height 10
radio input "true"
radio input "false"
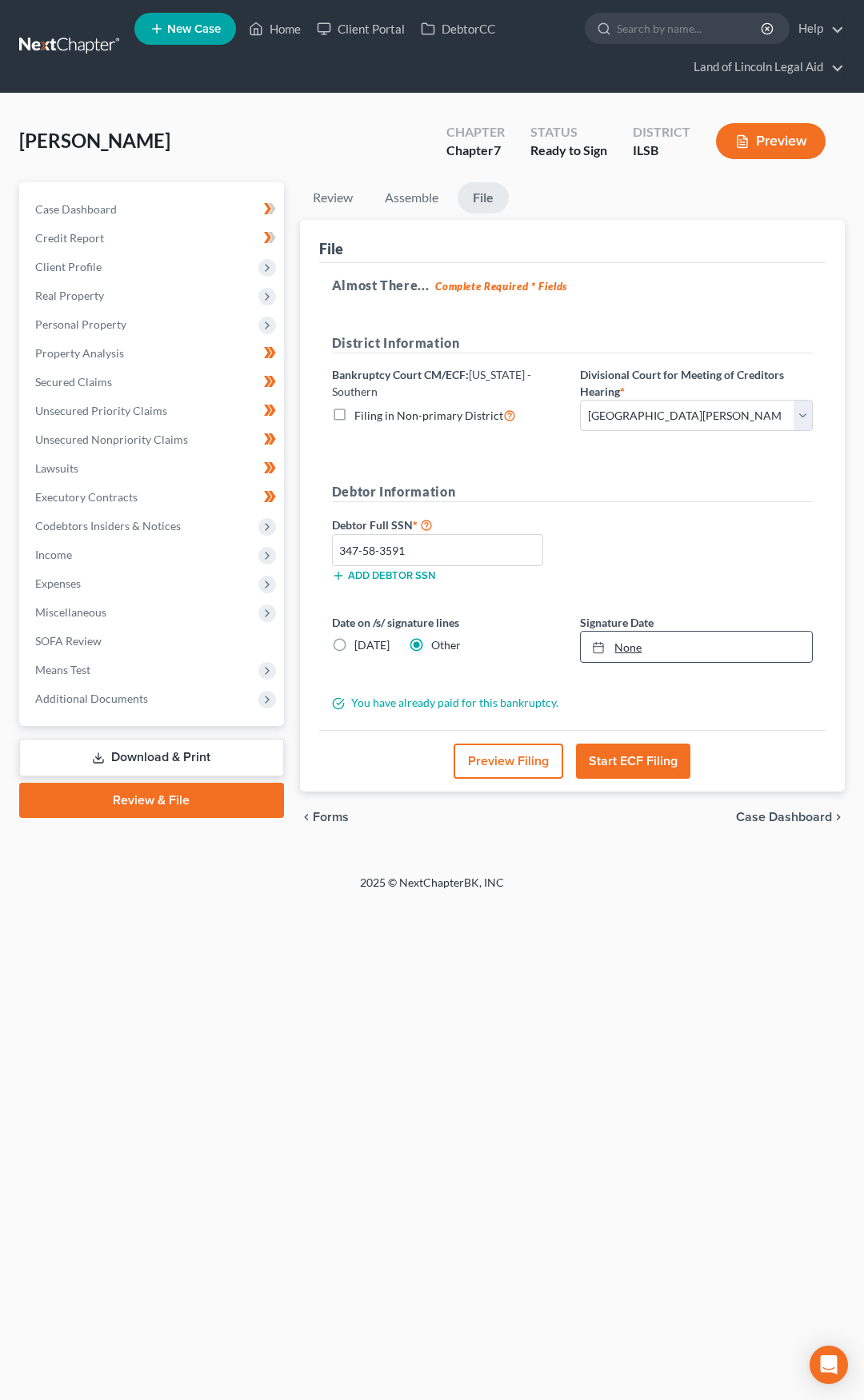
click at [619, 650] on link "None" at bounding box center [695, 646] width 231 height 31
click at [631, 758] on button "Start ECF Filing" at bounding box center [632, 760] width 114 height 35
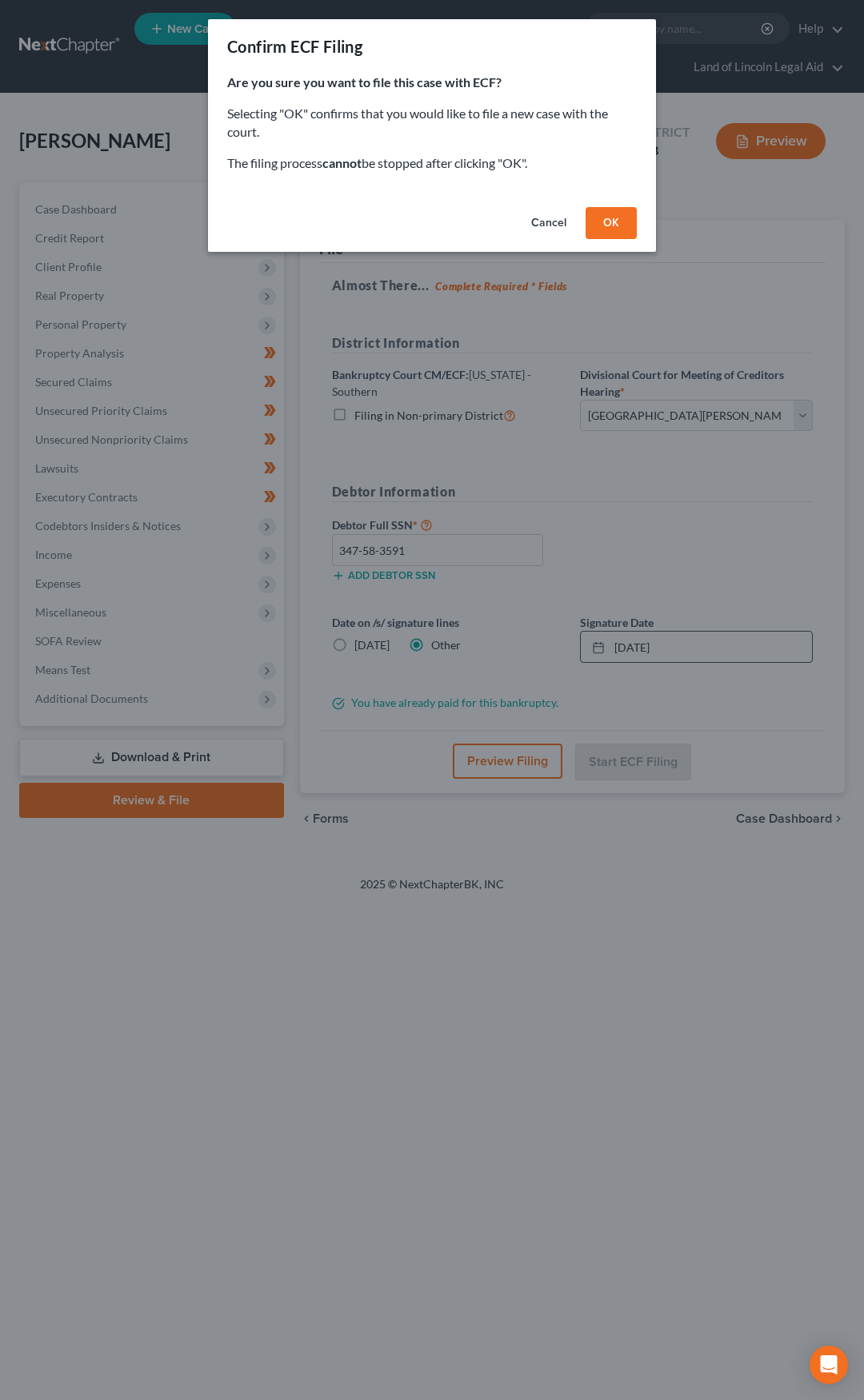
click at [605, 220] on button "OK" at bounding box center [611, 223] width 52 height 32
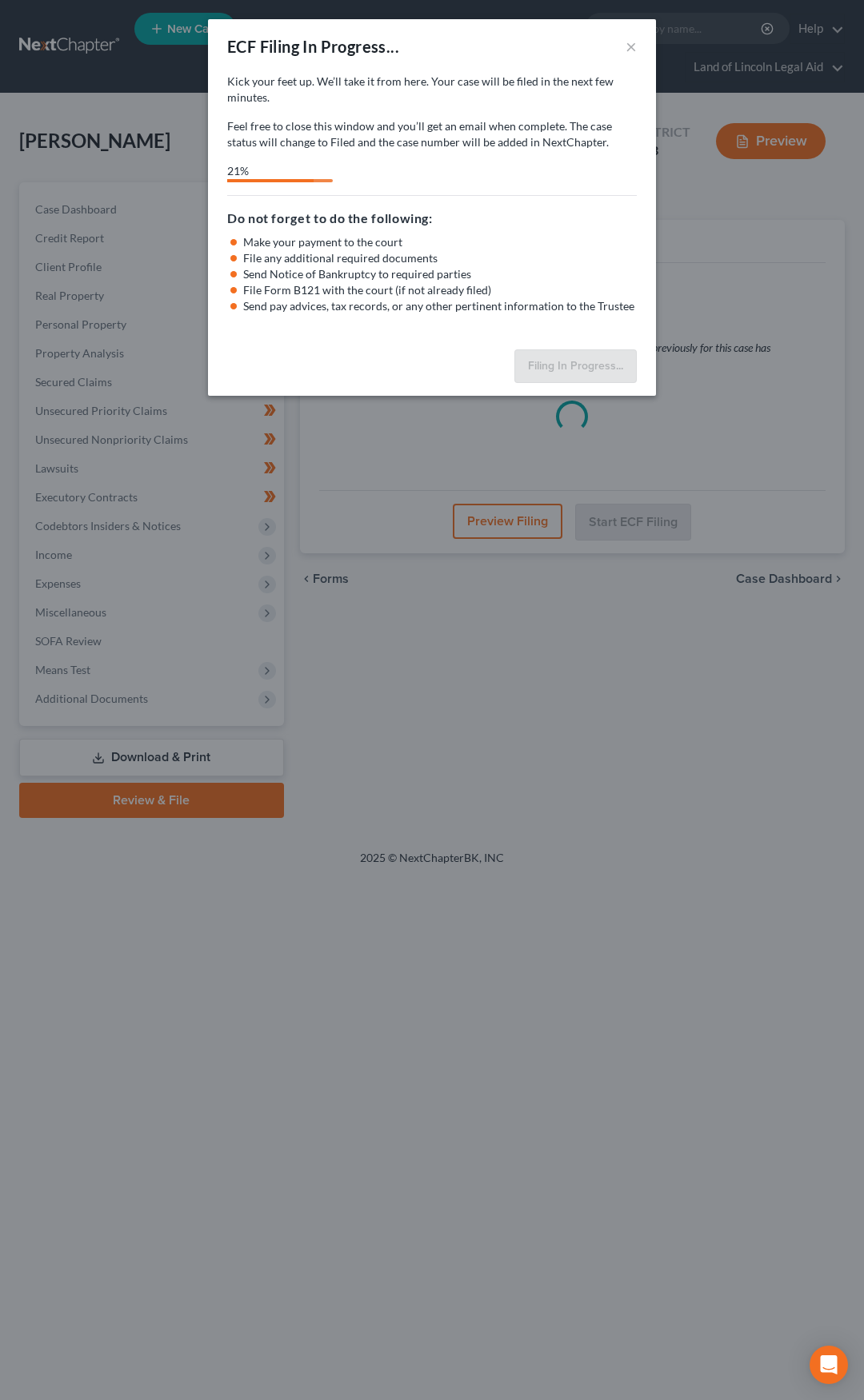
select select "2"
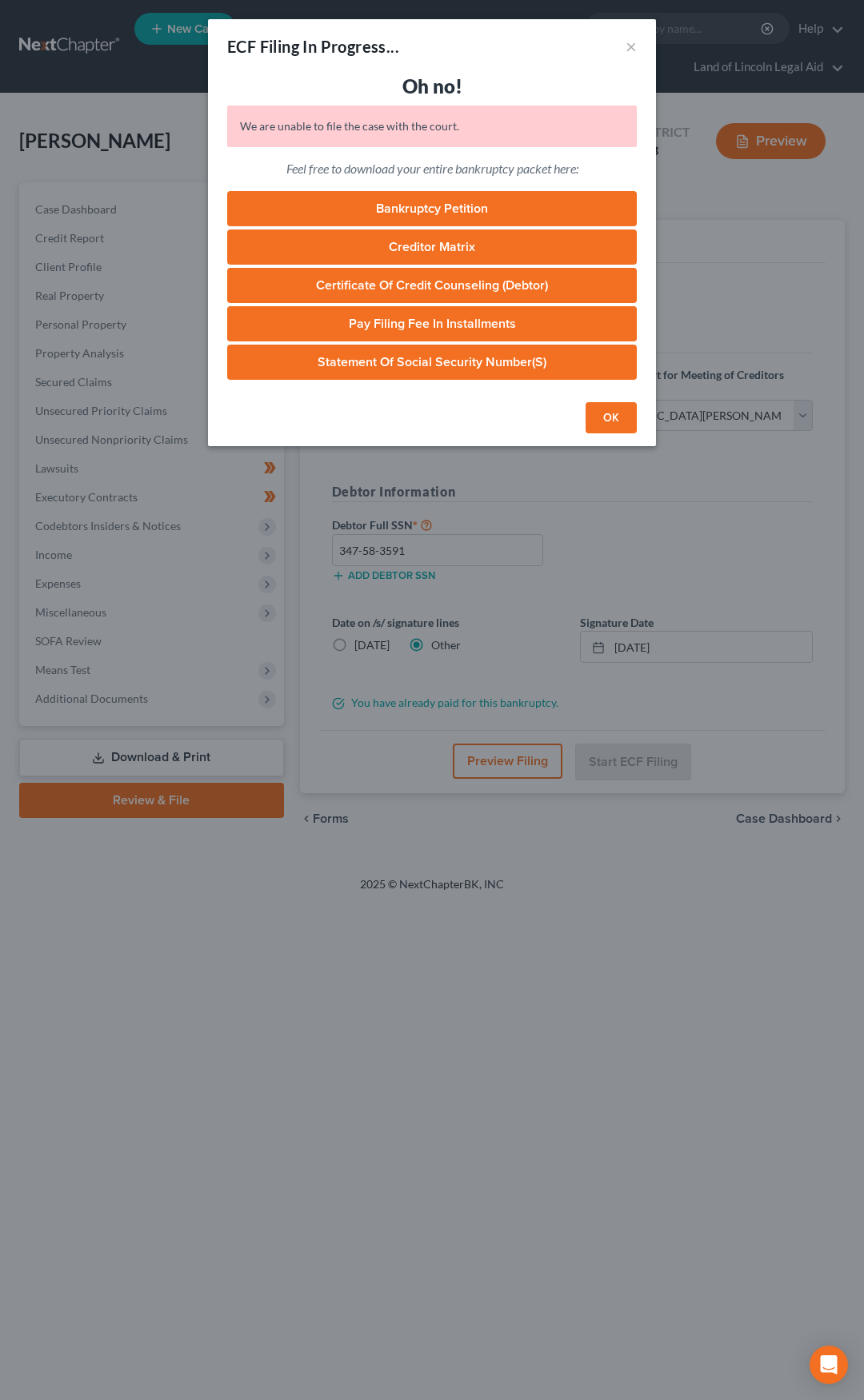
click at [608, 422] on button "OK" at bounding box center [611, 418] width 52 height 32
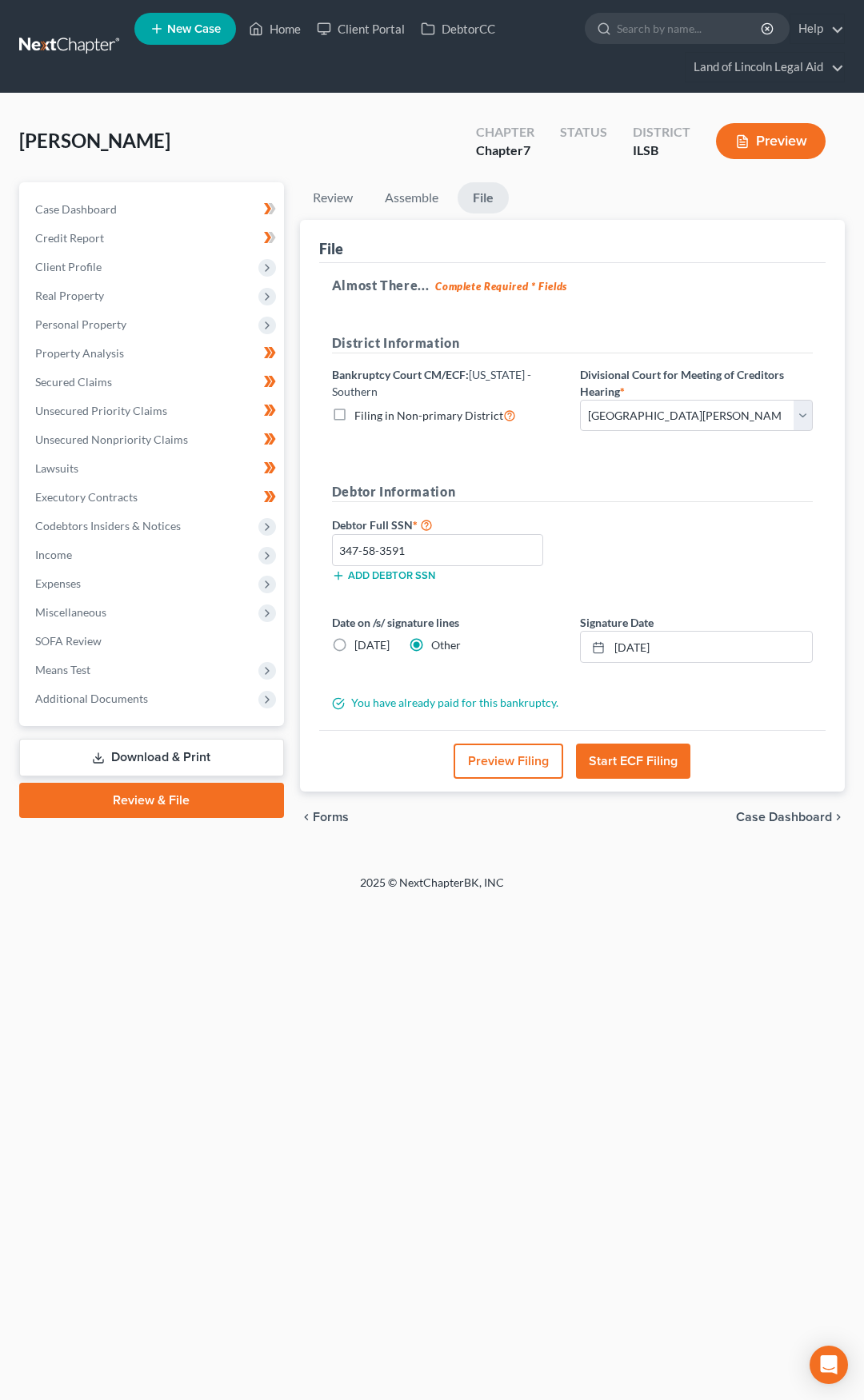
click at [637, 757] on button "Start ECF Filing" at bounding box center [632, 760] width 114 height 35
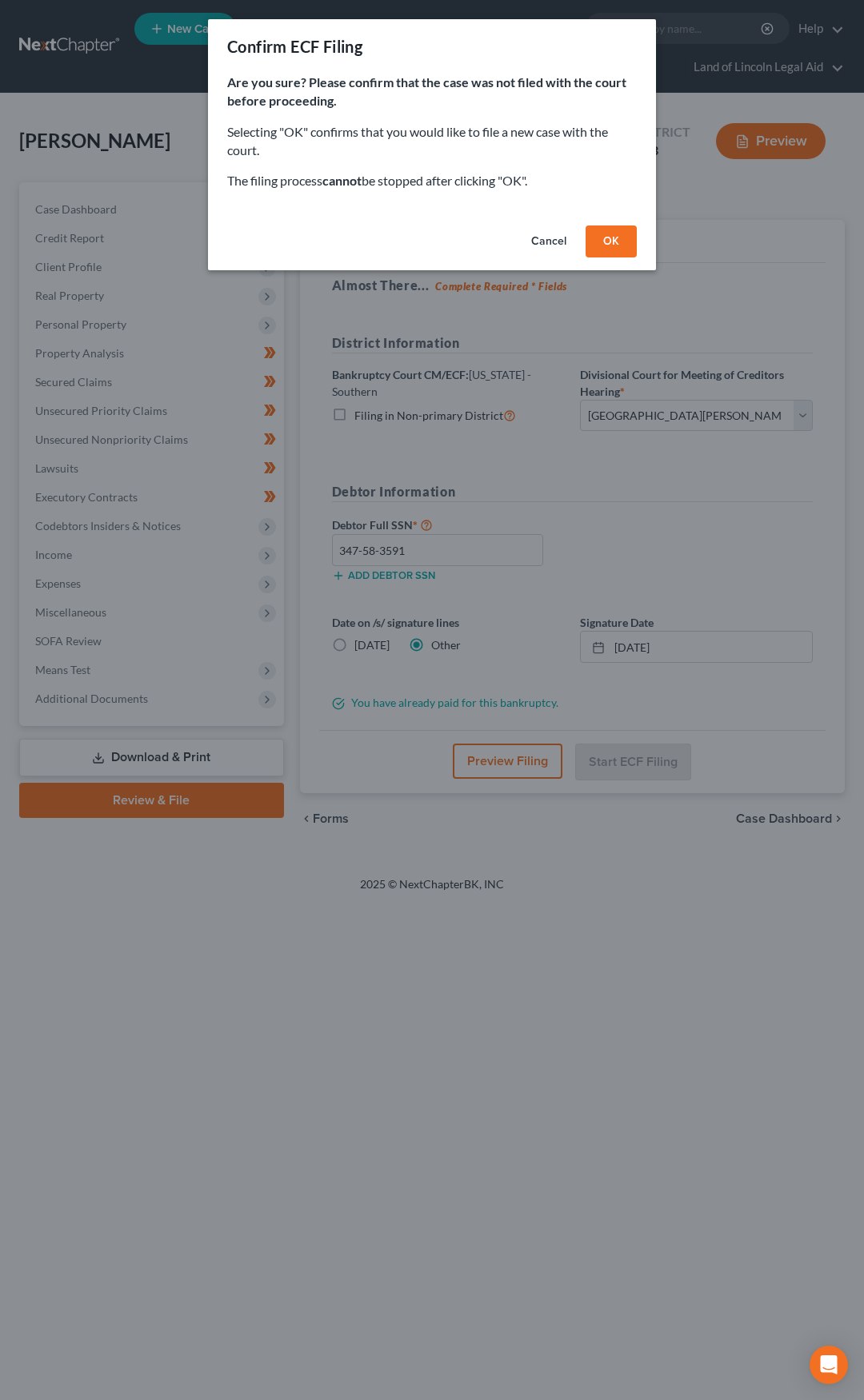
click at [613, 238] on button "OK" at bounding box center [611, 241] width 52 height 32
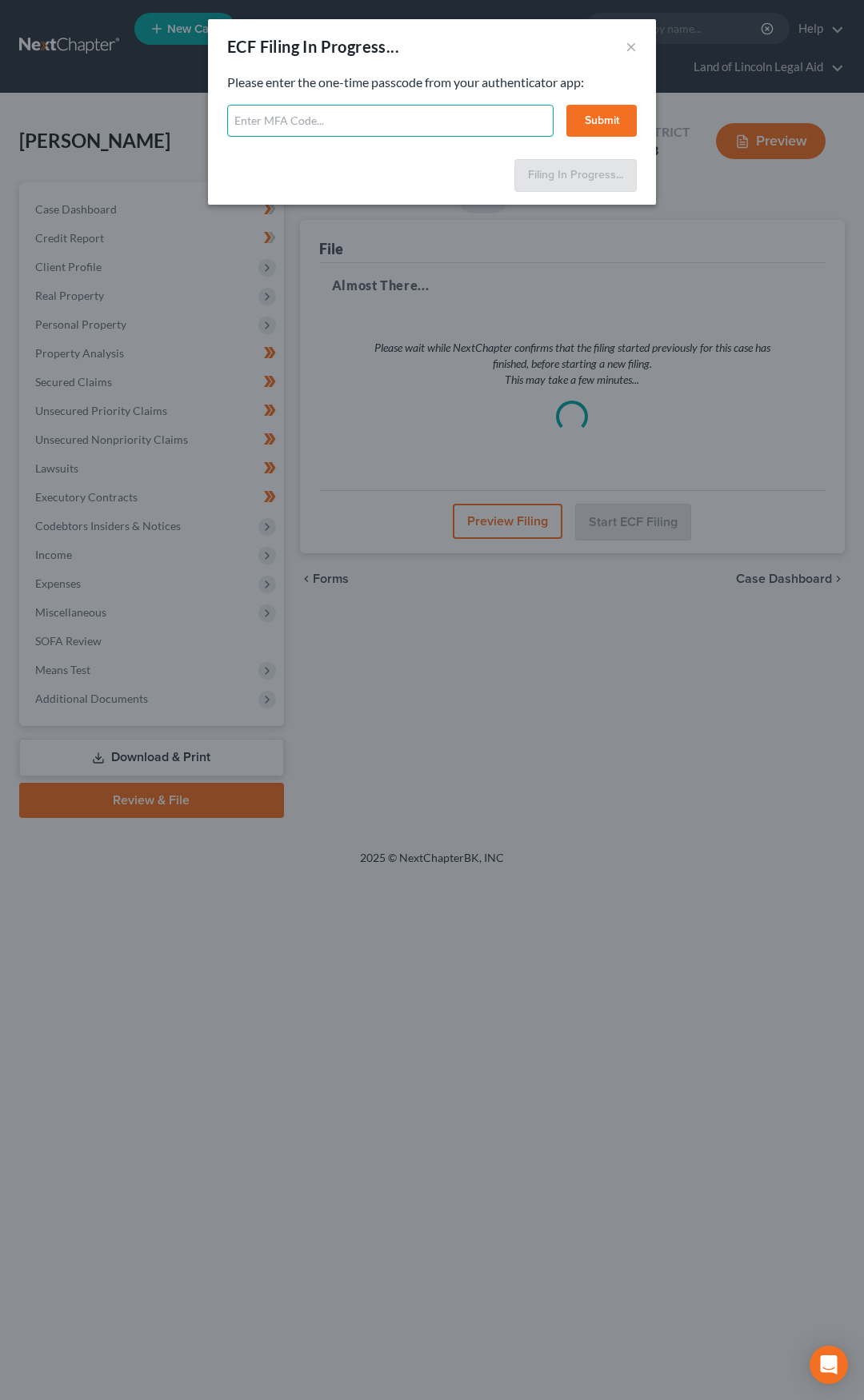
click at [305, 117] on input "text" at bounding box center [390, 121] width 326 height 32
type input "322168"
click at [603, 117] on button "Submit" at bounding box center [601, 121] width 70 height 32
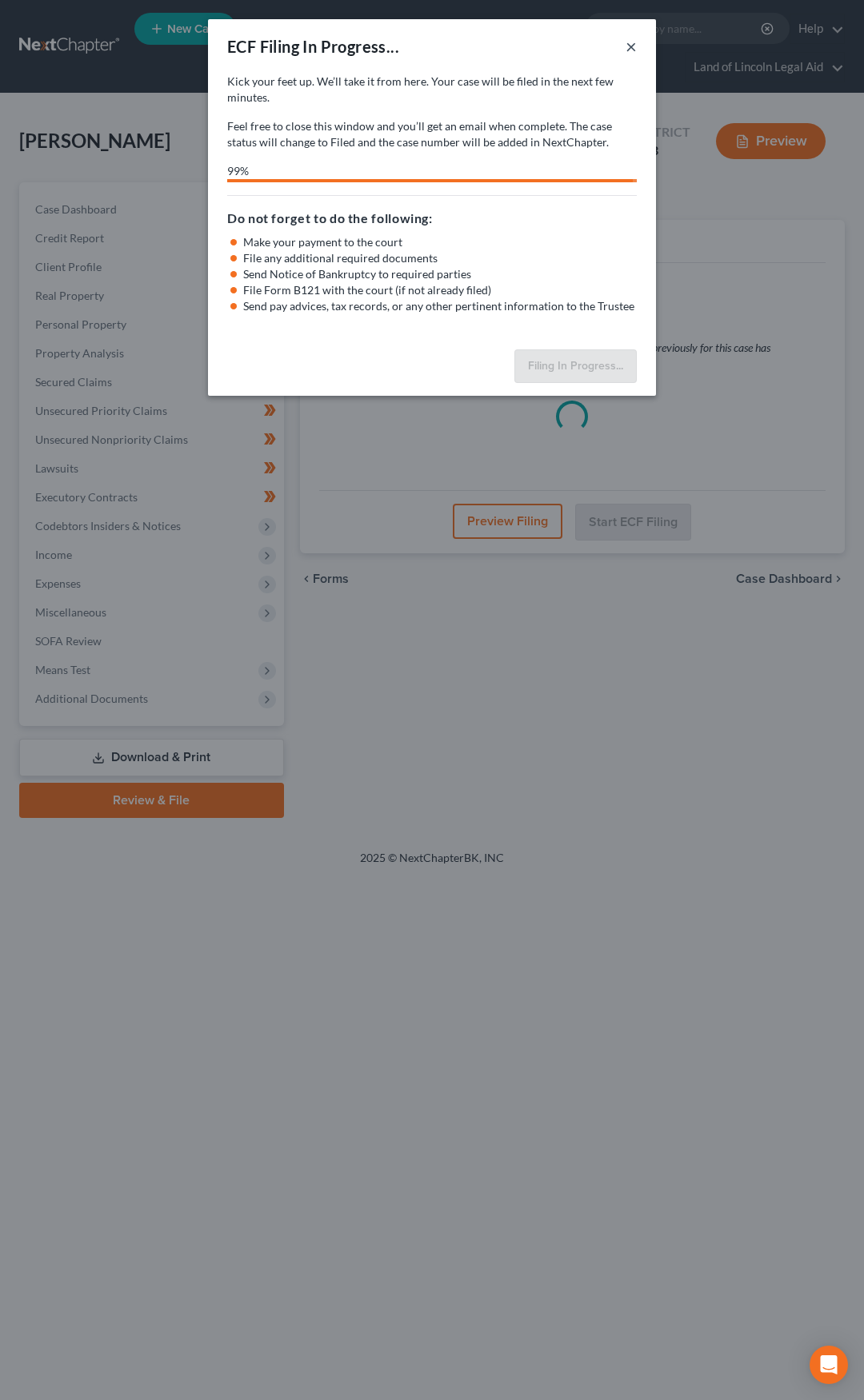
click at [630, 52] on button "×" at bounding box center [630, 46] width 11 height 19
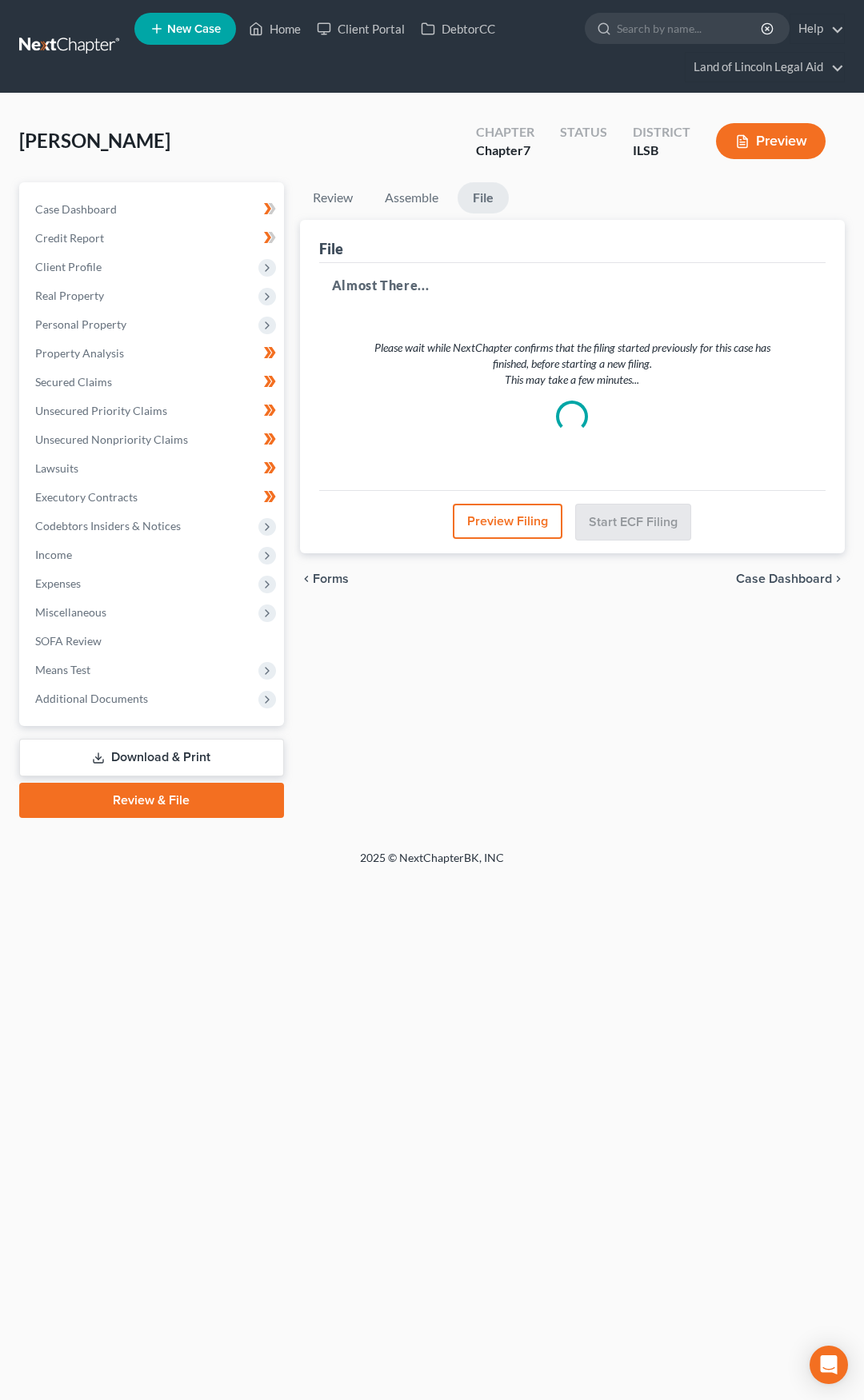
click at [92, 44] on link at bounding box center [69, 46] width 102 height 29
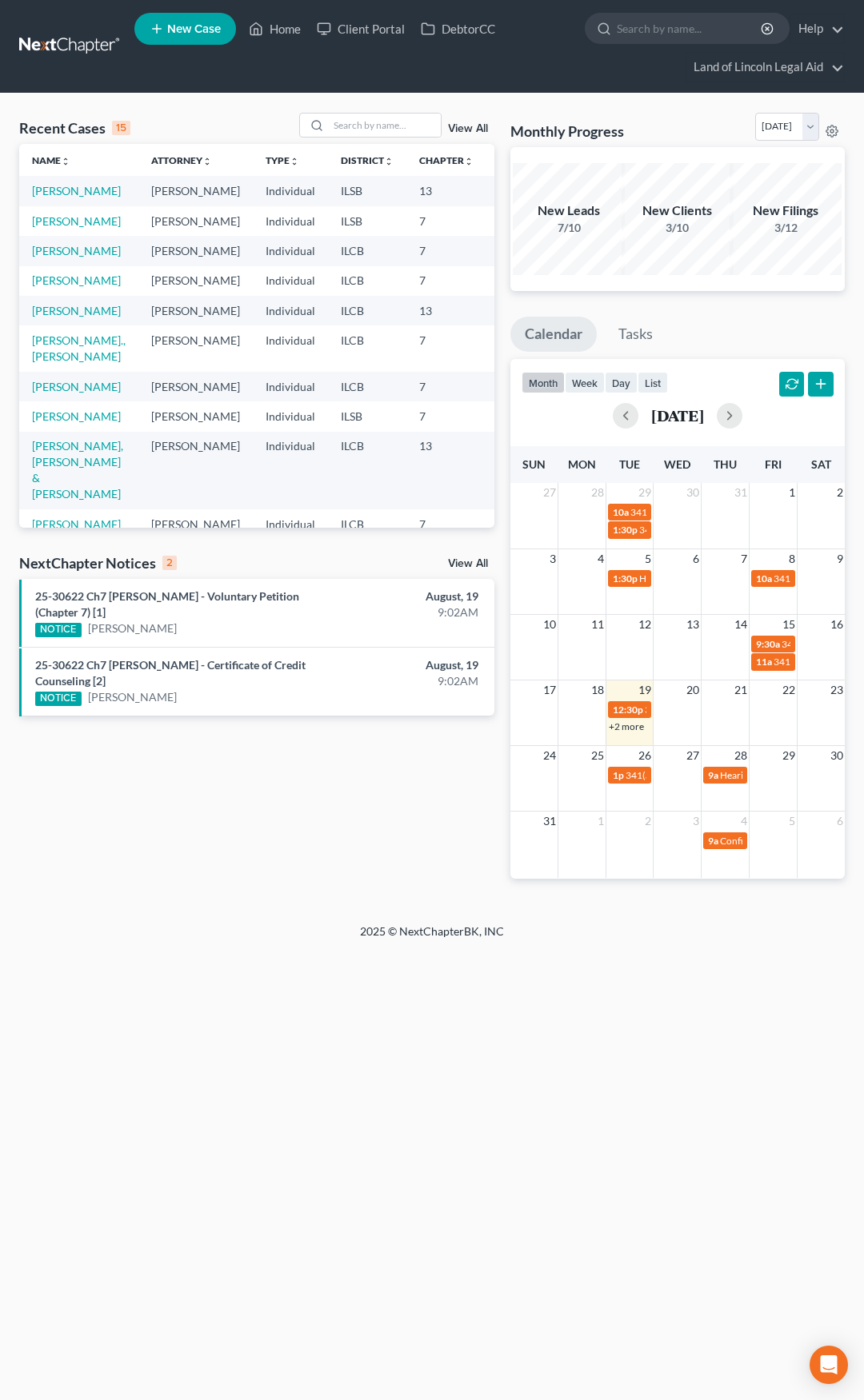
click at [462, 565] on link "View All" at bounding box center [467, 563] width 40 height 11
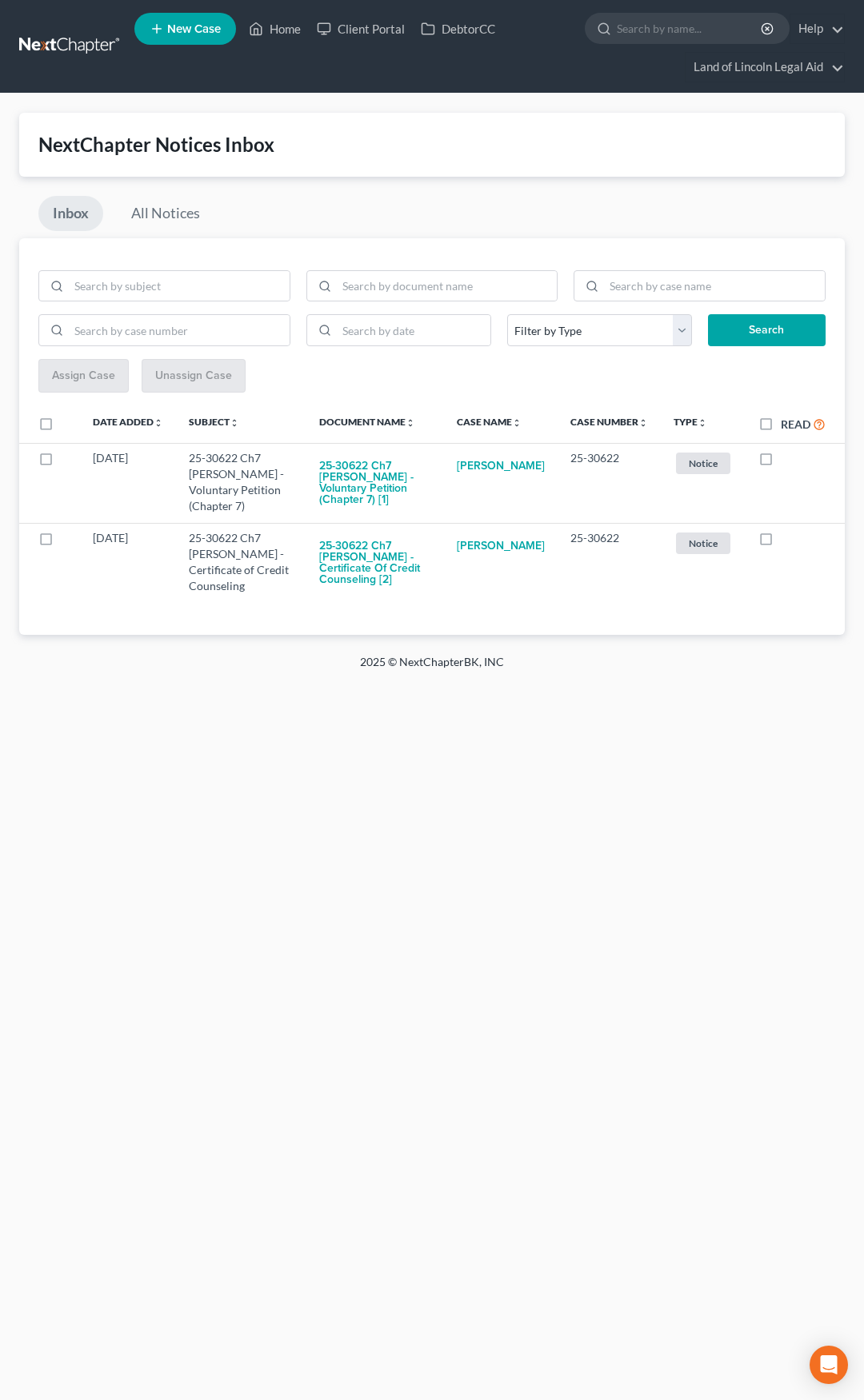
click at [781, 422] on label "Read" at bounding box center [802, 423] width 45 height 19
click at [787, 422] on input "Read" at bounding box center [792, 419] width 10 height 10
checkbox input "true"
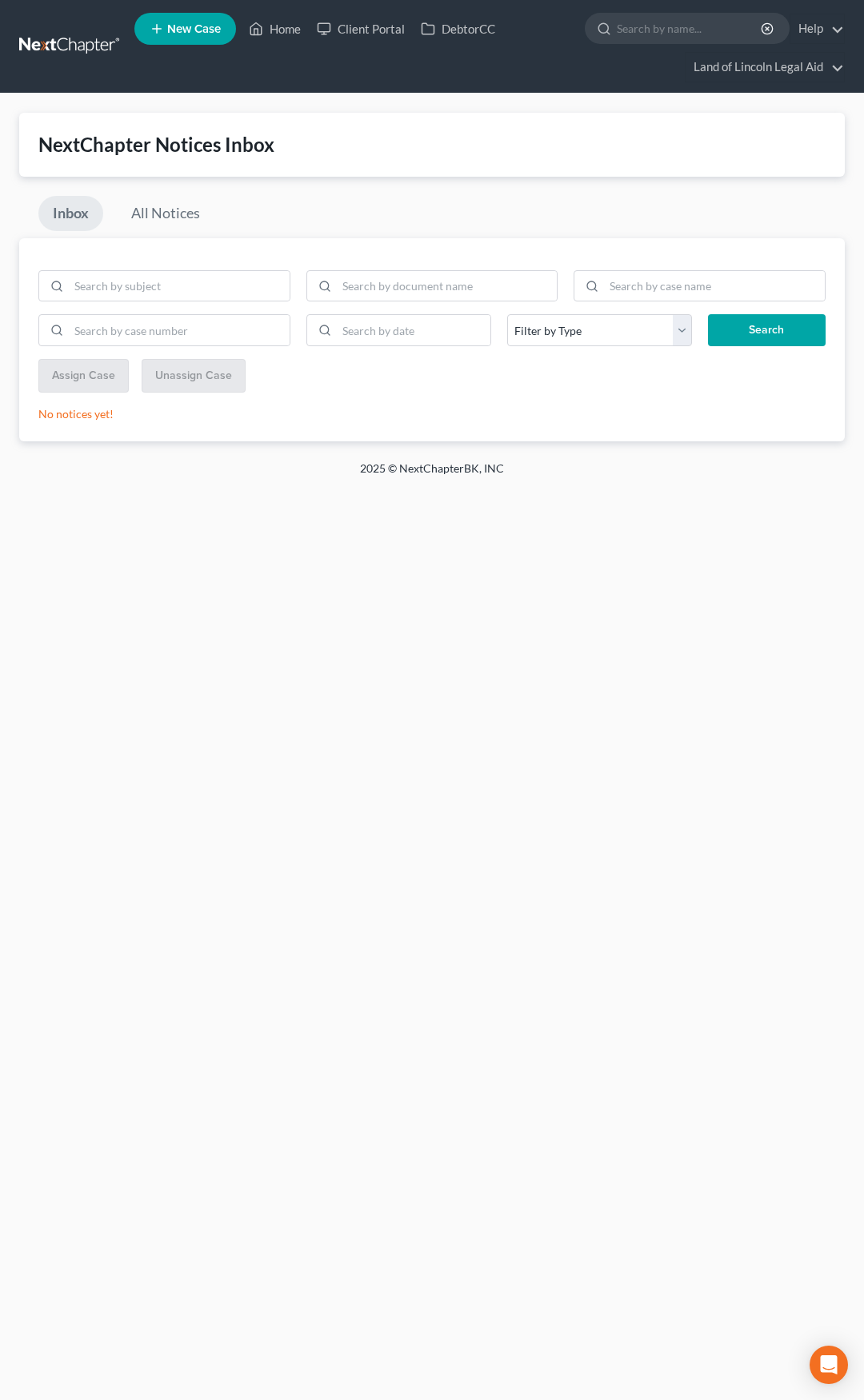
click at [84, 54] on link at bounding box center [69, 46] width 102 height 29
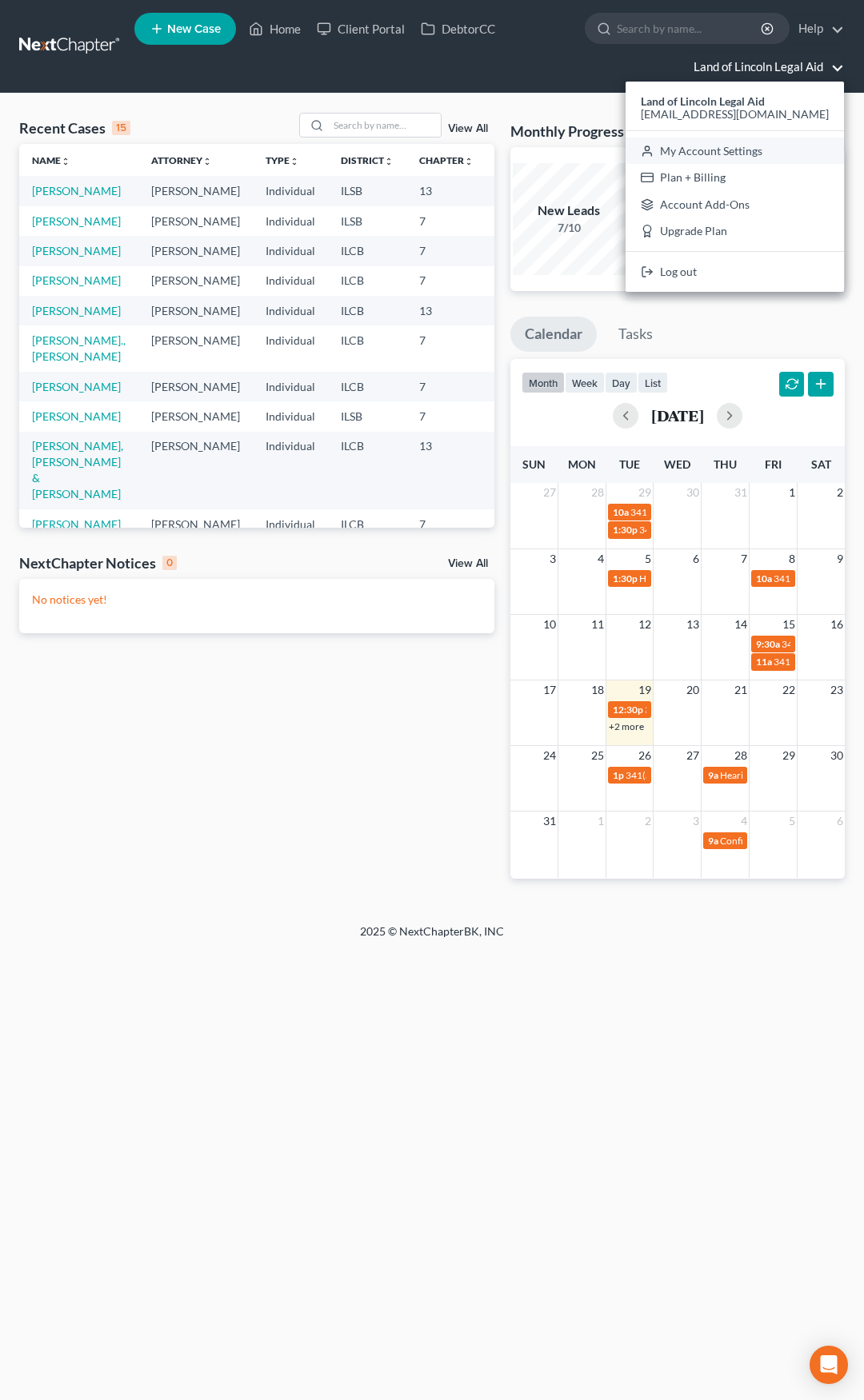
click at [748, 151] on link "My Account Settings" at bounding box center [734, 151] width 218 height 27
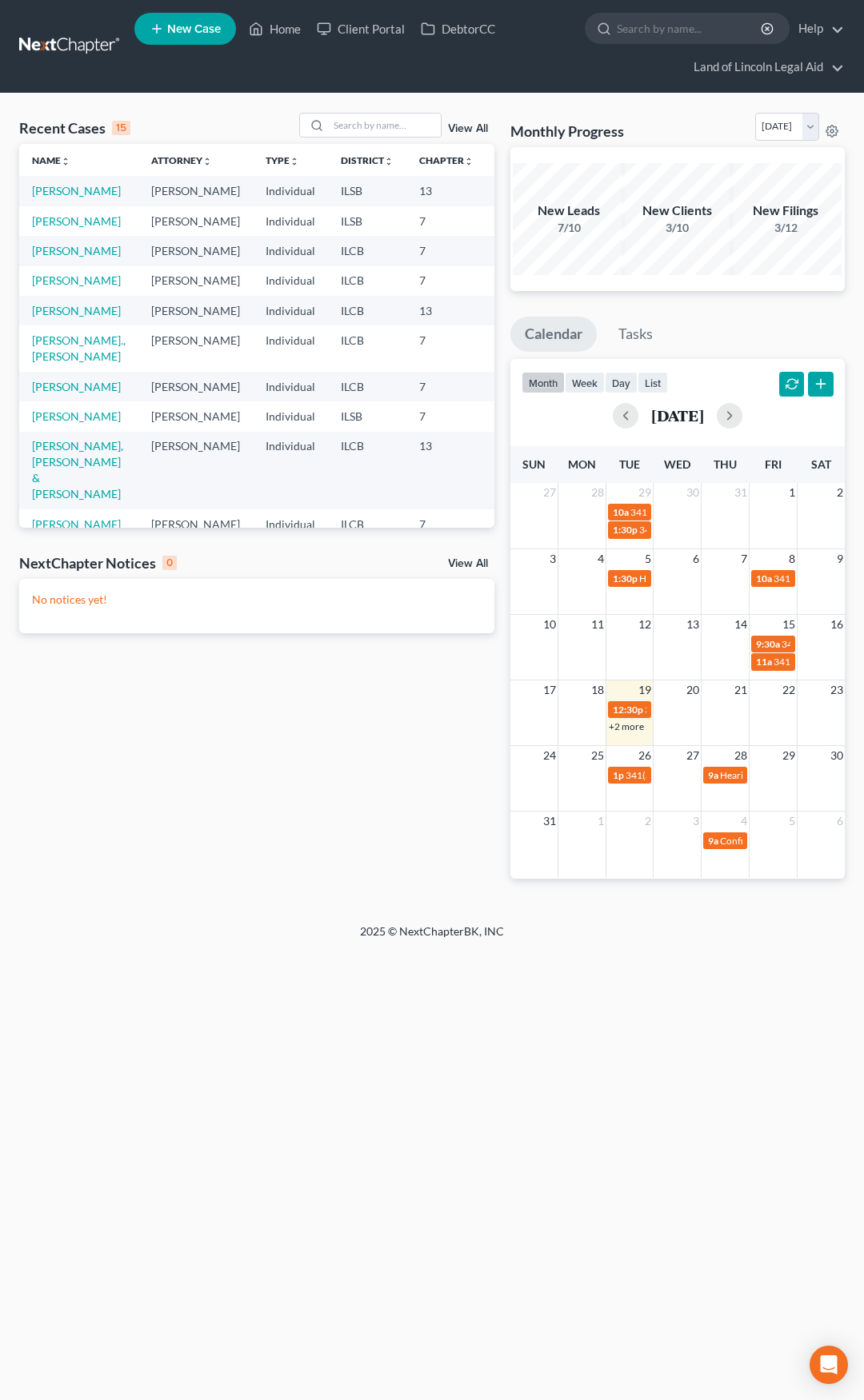
select select "23"
select select "14"
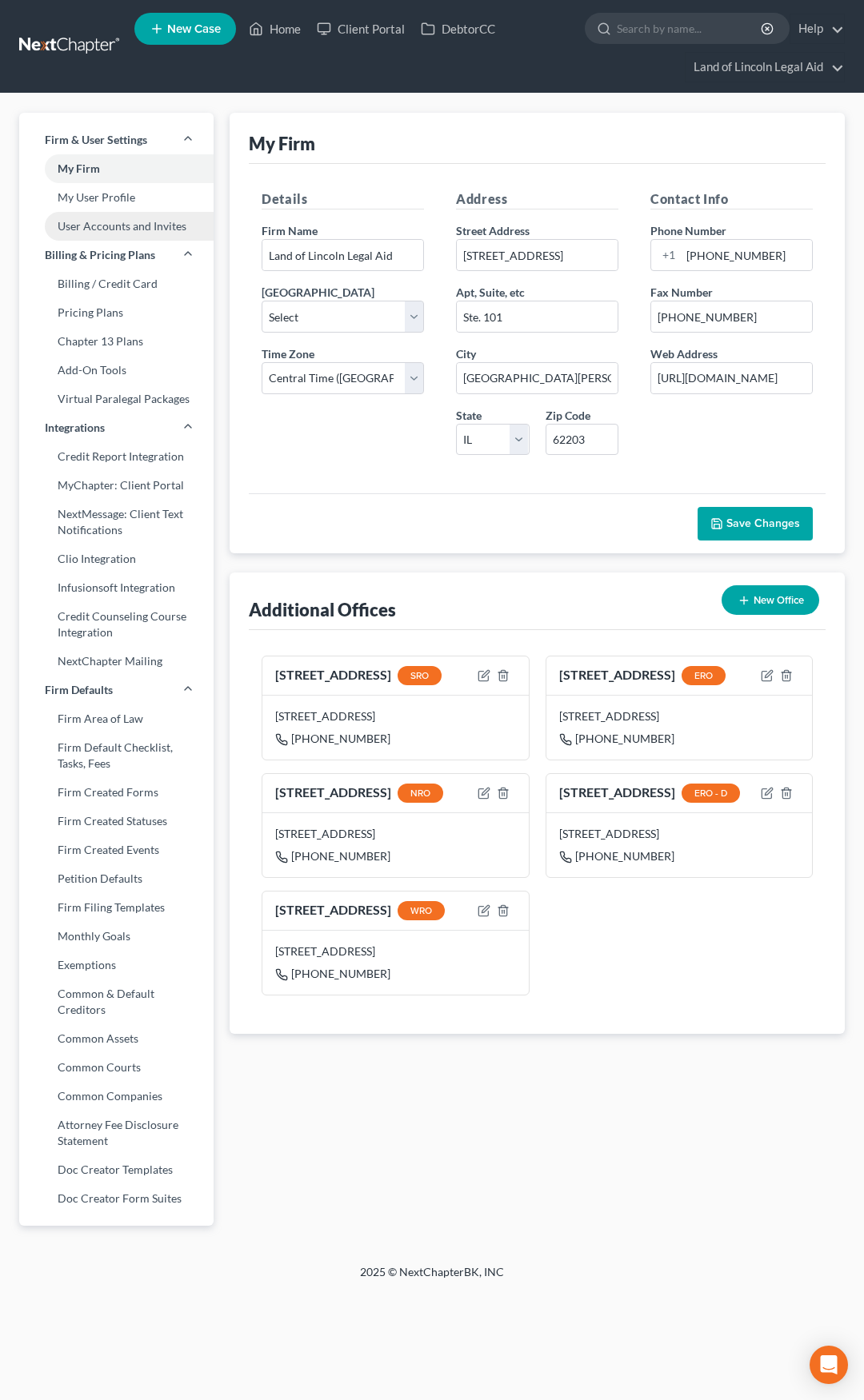
click at [119, 221] on link "User Accounts and Invites" at bounding box center [116, 226] width 194 height 29
select select "1"
select select "0"
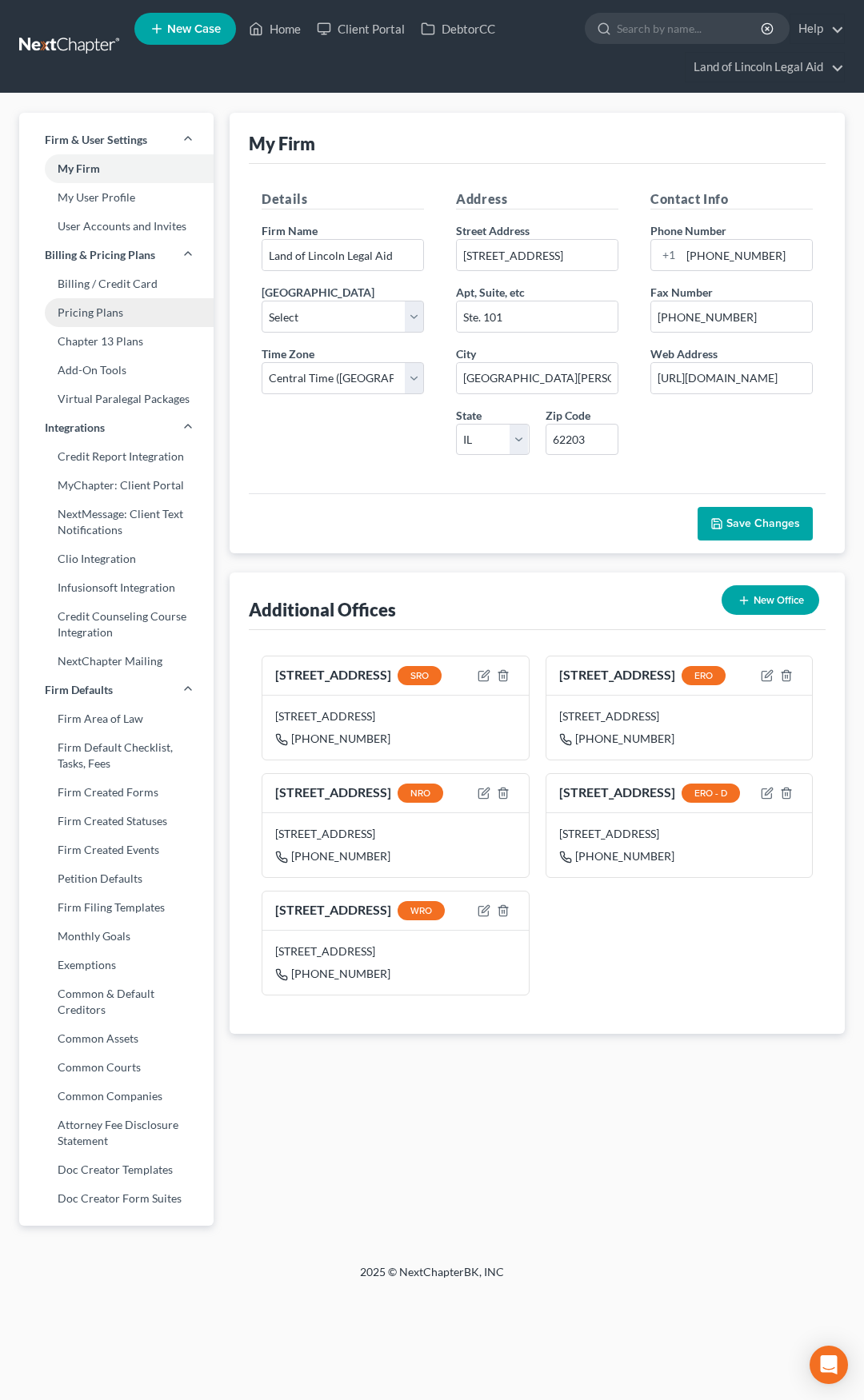
select select "0"
select select "1"
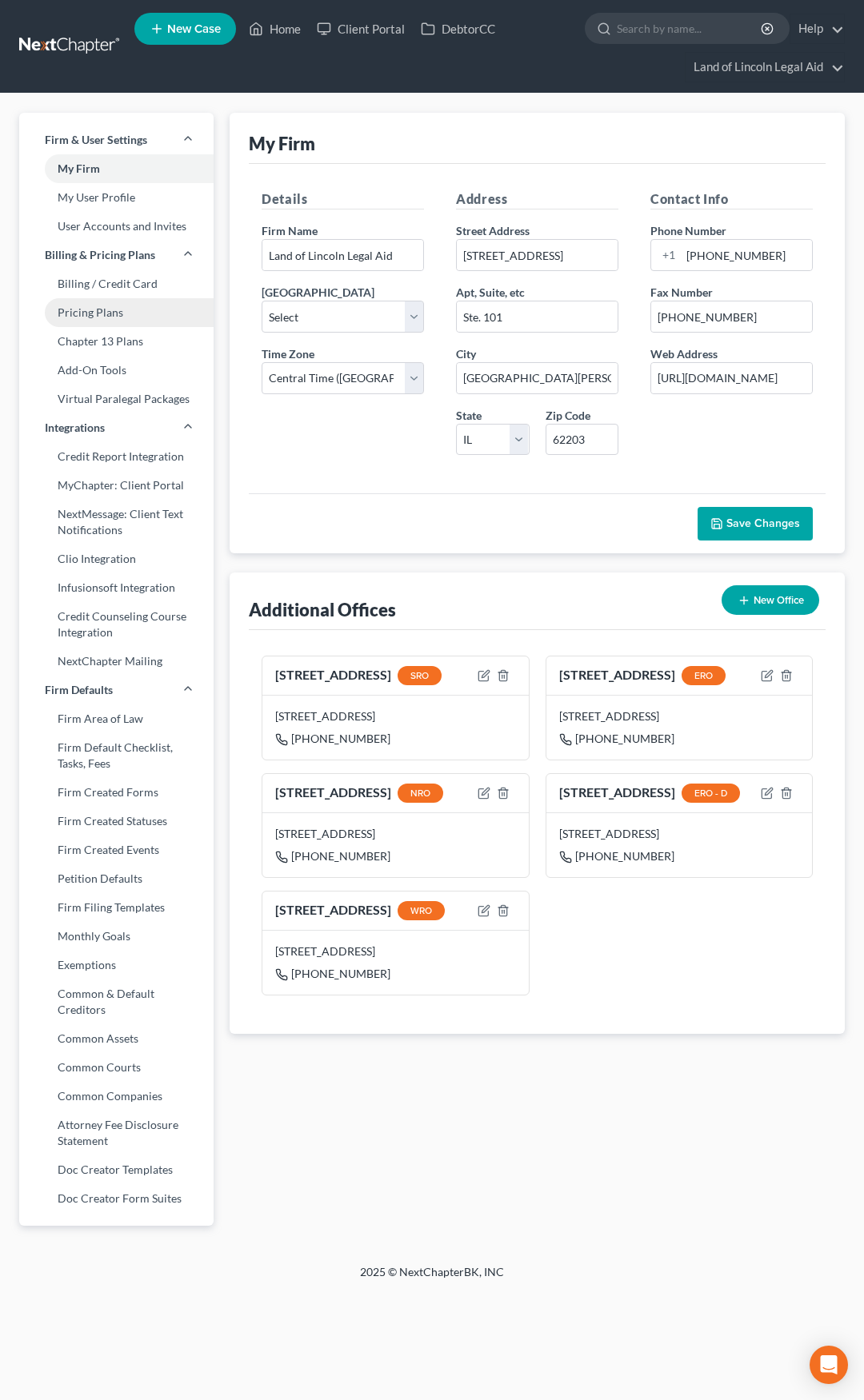
select select "0"
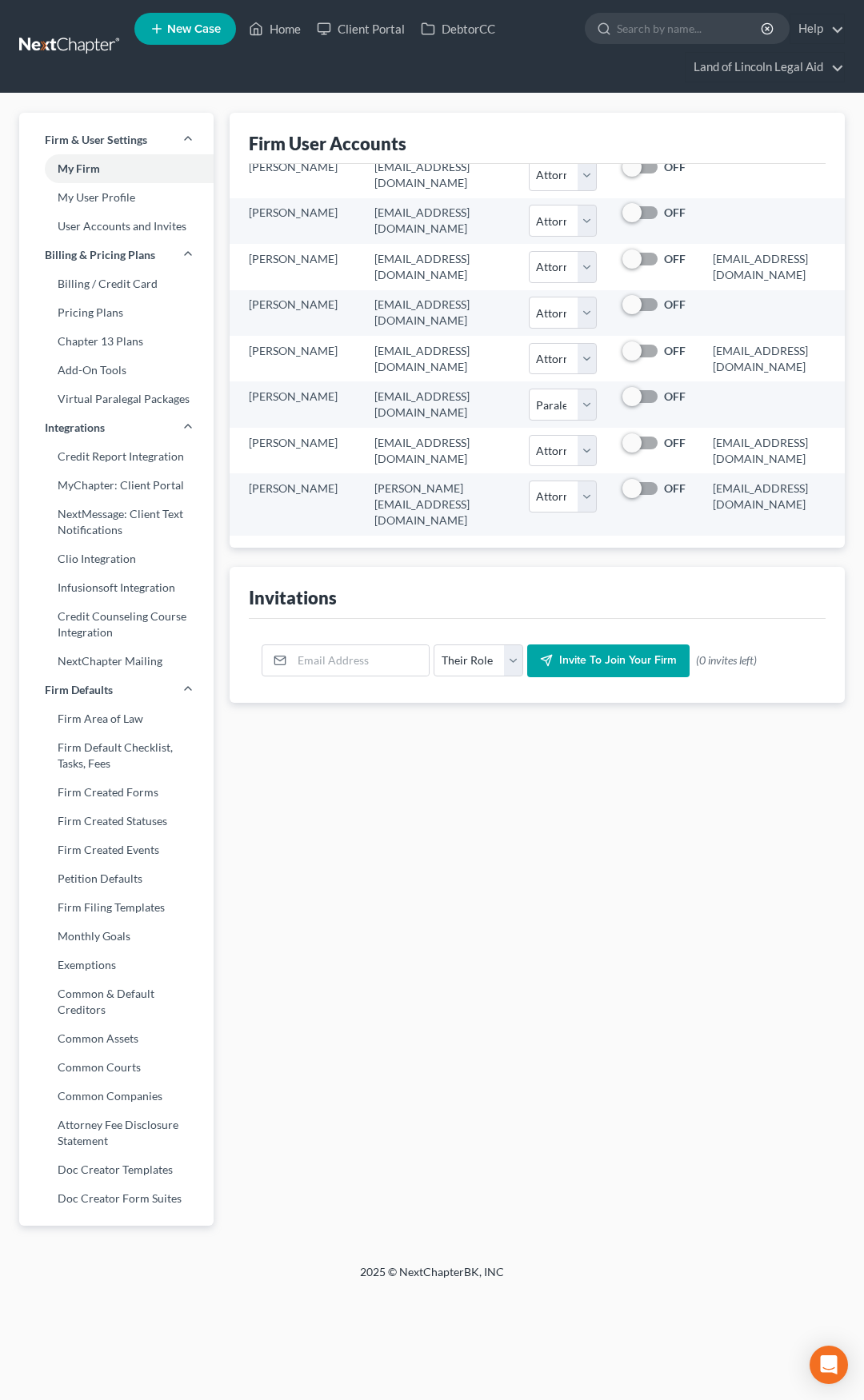
scroll to position [244, 19]
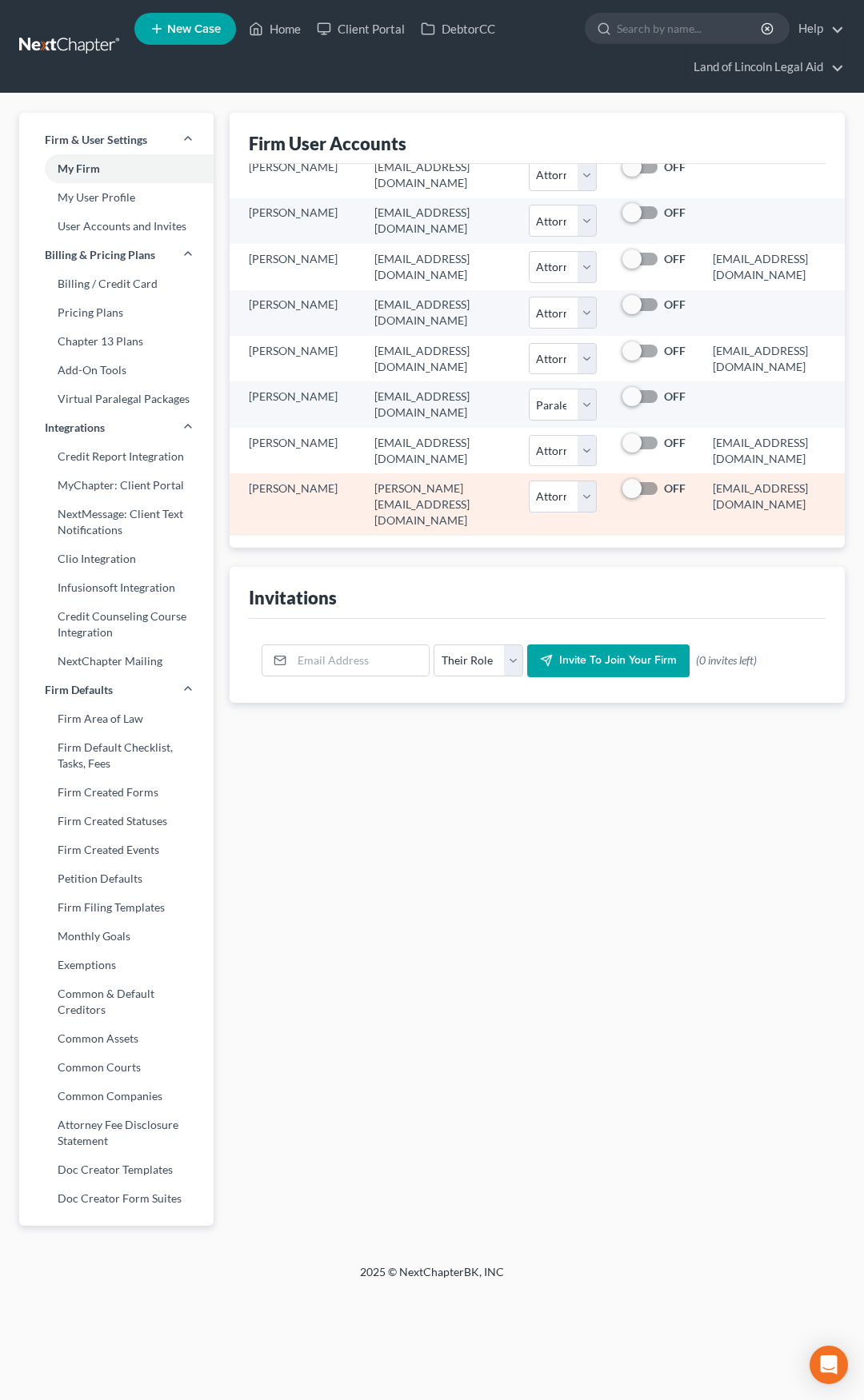
drag, startPoint x: 641, startPoint y: 478, endPoint x: 816, endPoint y: 475, distance: 175.0
click at [816, 475] on td "24244@notices.nextchapterbk.com" at bounding box center [772, 504] width 145 height 61
copy td "24244@notices.nextchapterbk.com"
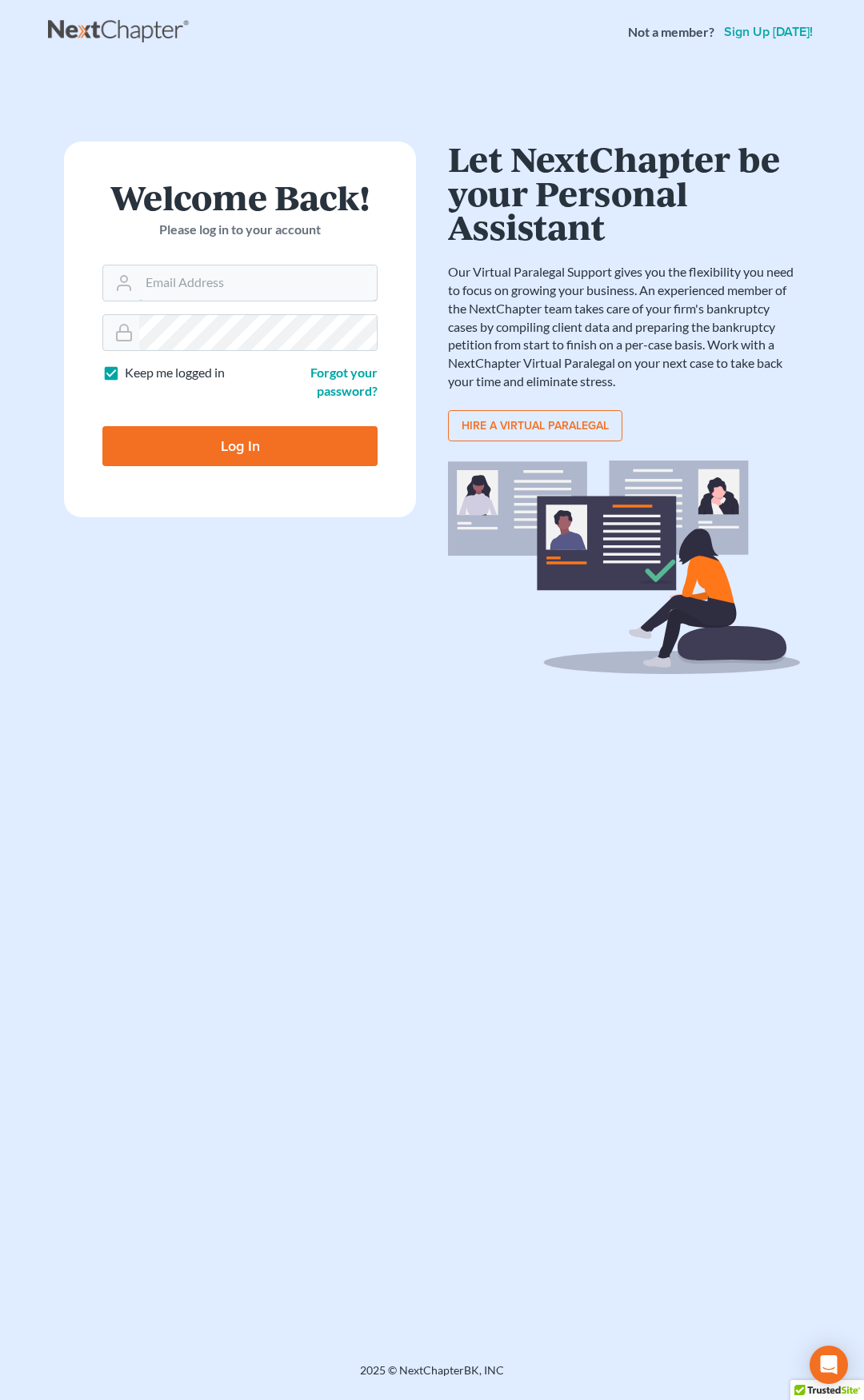
type input "[EMAIL_ADDRESS][DOMAIN_NAME]"
click at [327, 443] on input "Log In" at bounding box center [239, 446] width 275 height 40
type input "Thinking..."
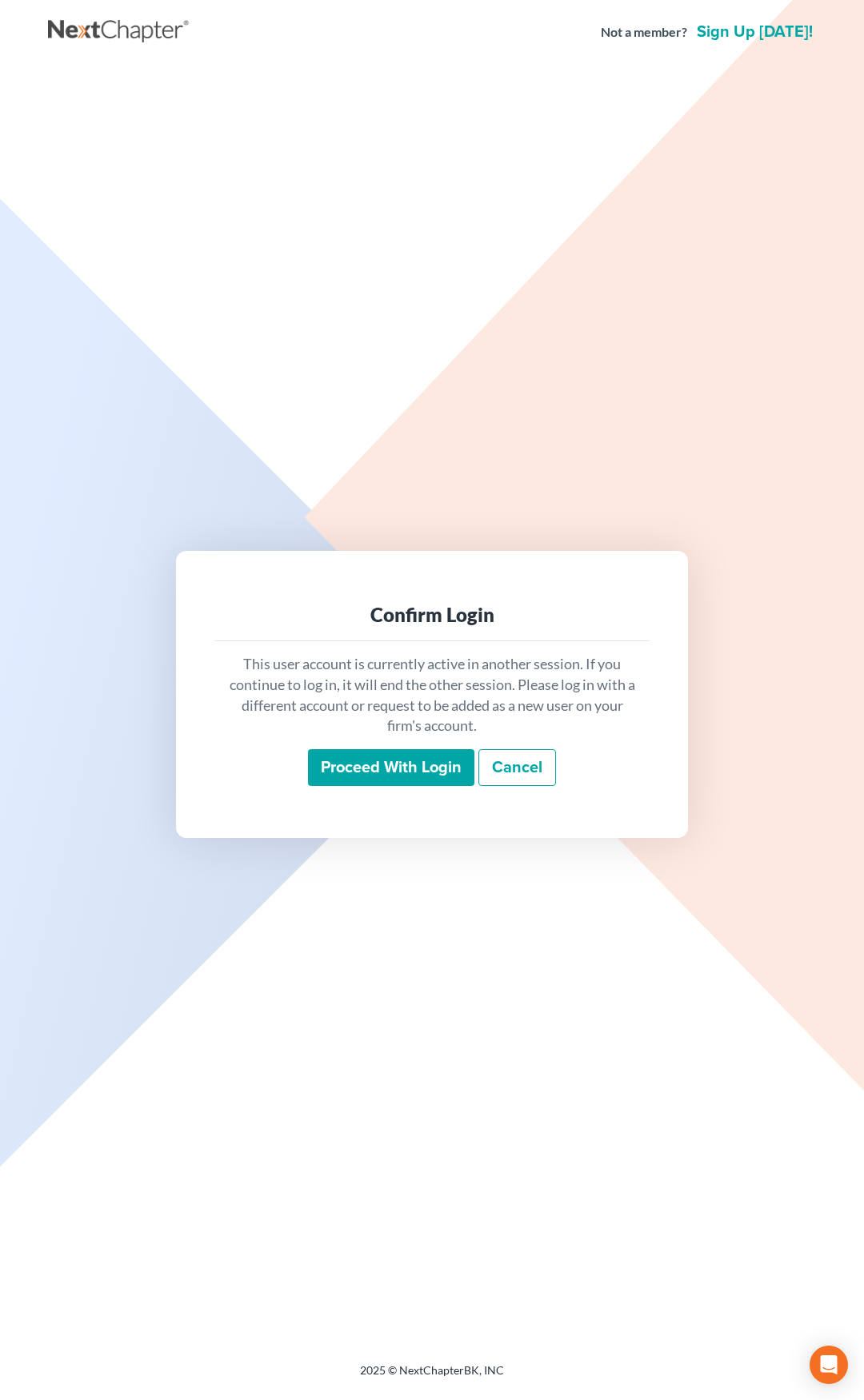
click at [377, 768] on input "Proceed with login" at bounding box center [391, 766] width 167 height 37
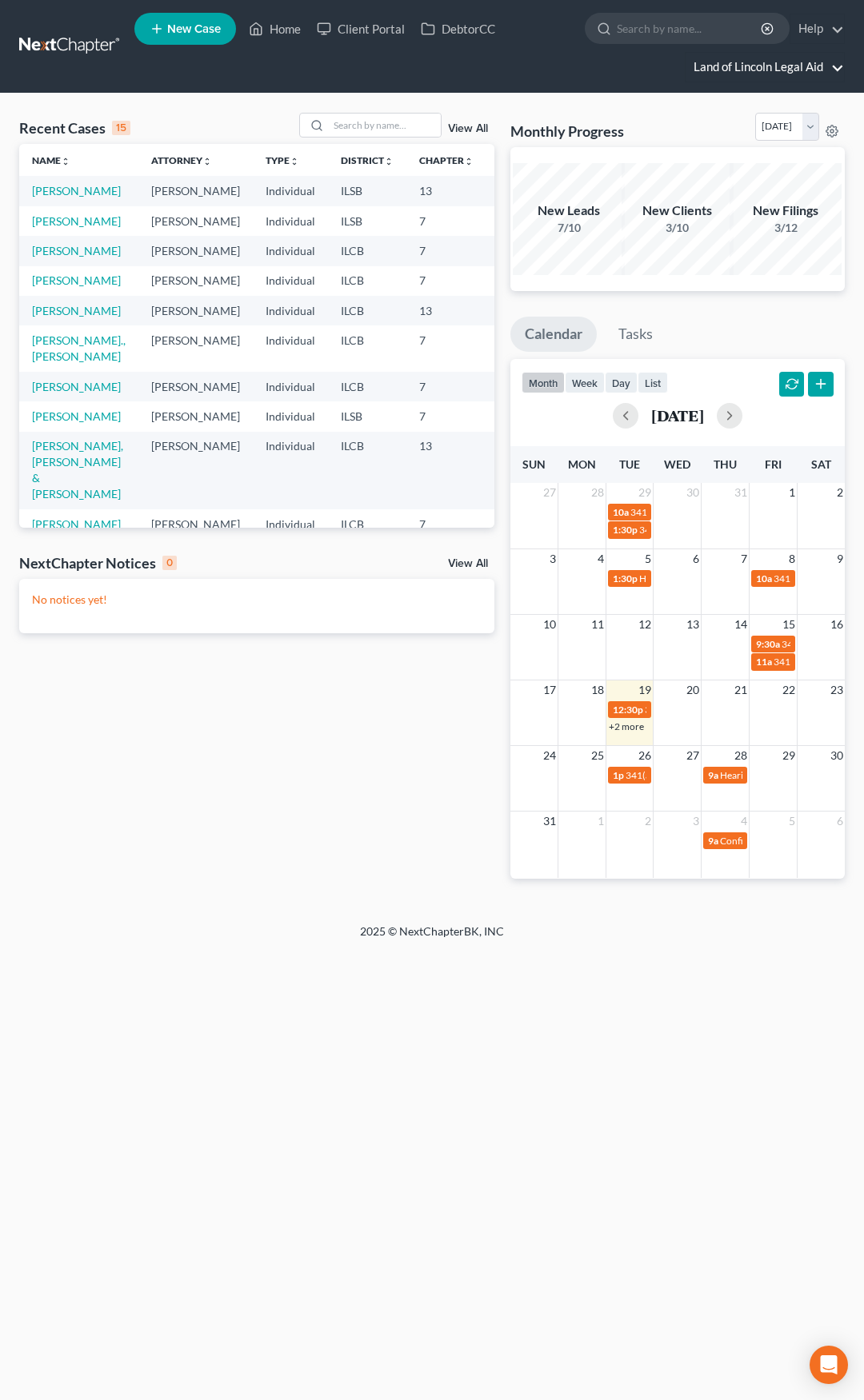
click at [736, 67] on link "Land of Lincoln Legal Aid" at bounding box center [765, 66] width 159 height 29
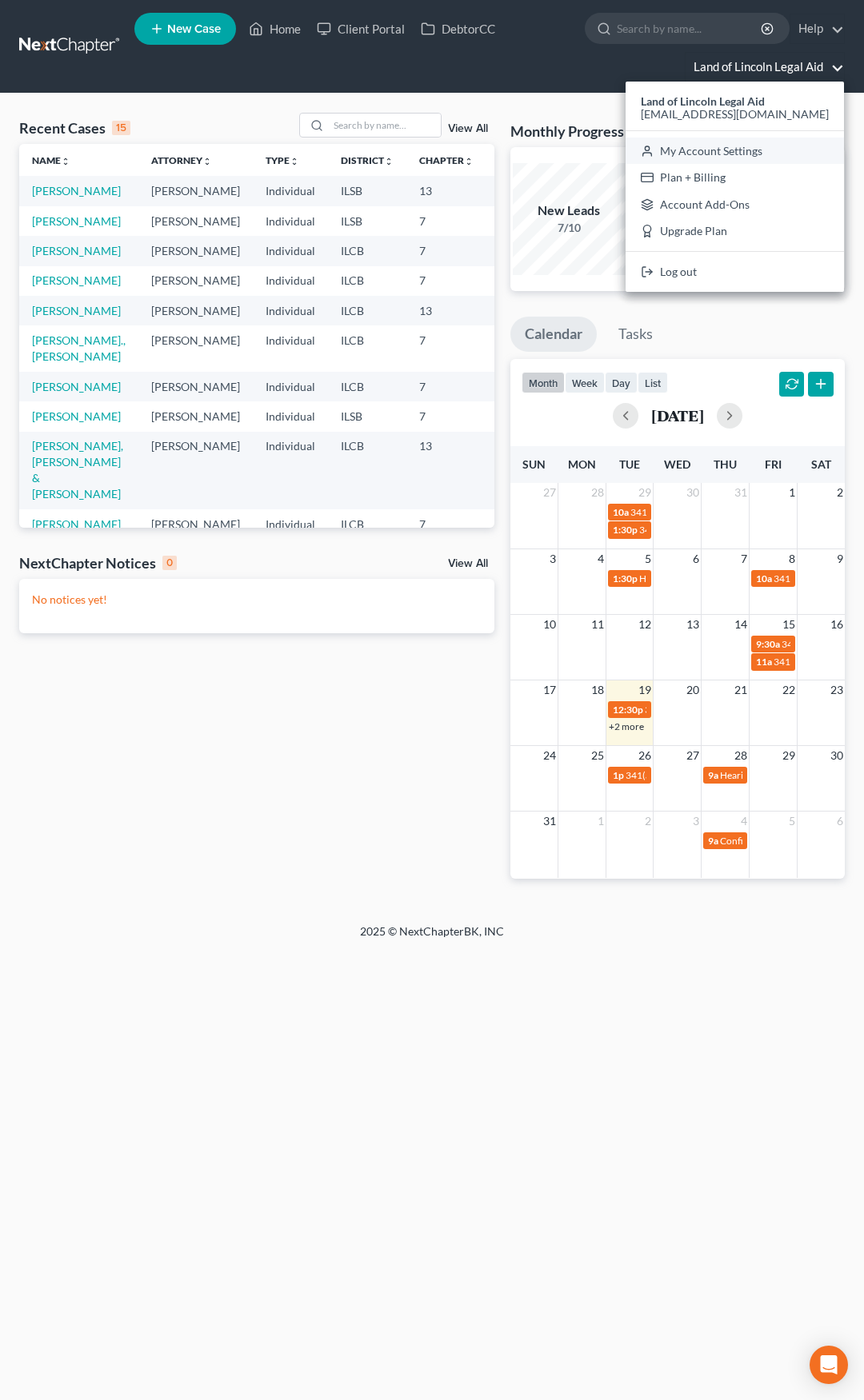
click at [734, 151] on link "My Account Settings" at bounding box center [734, 151] width 218 height 27
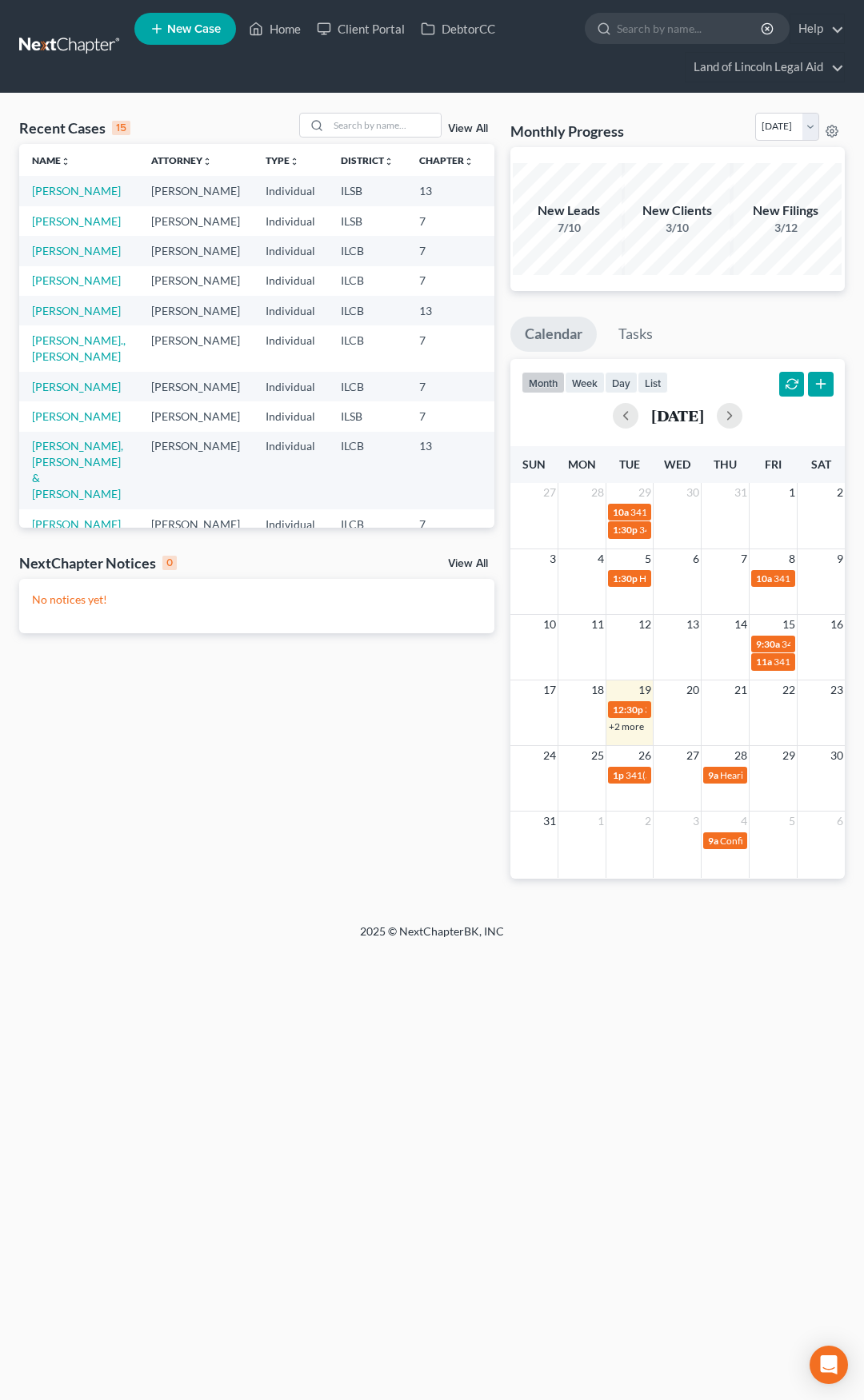
select select "26"
select select "23"
select select "14"
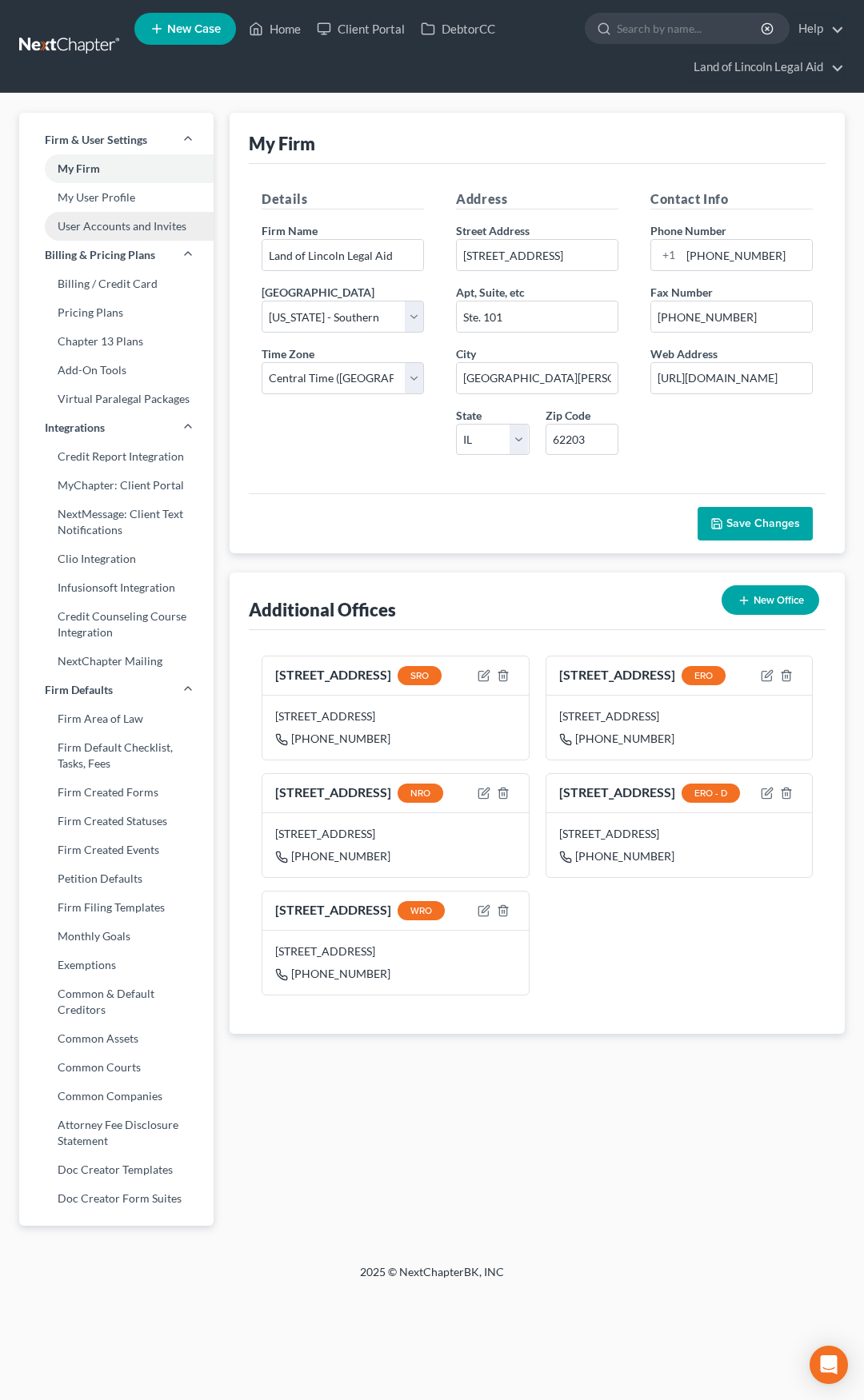
click at [110, 219] on link "User Accounts and Invites" at bounding box center [116, 226] width 194 height 29
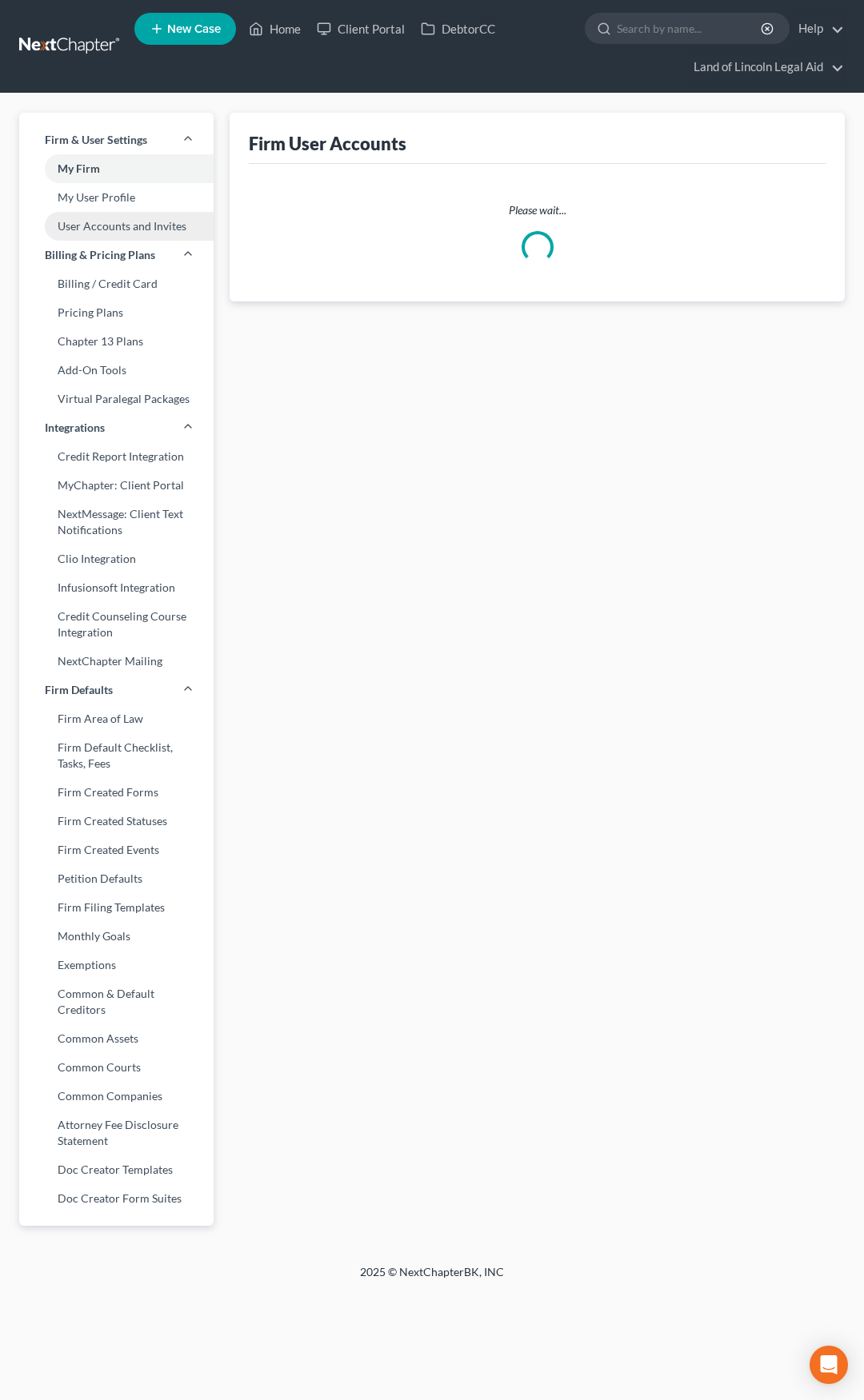
select select "1"
select select "0"
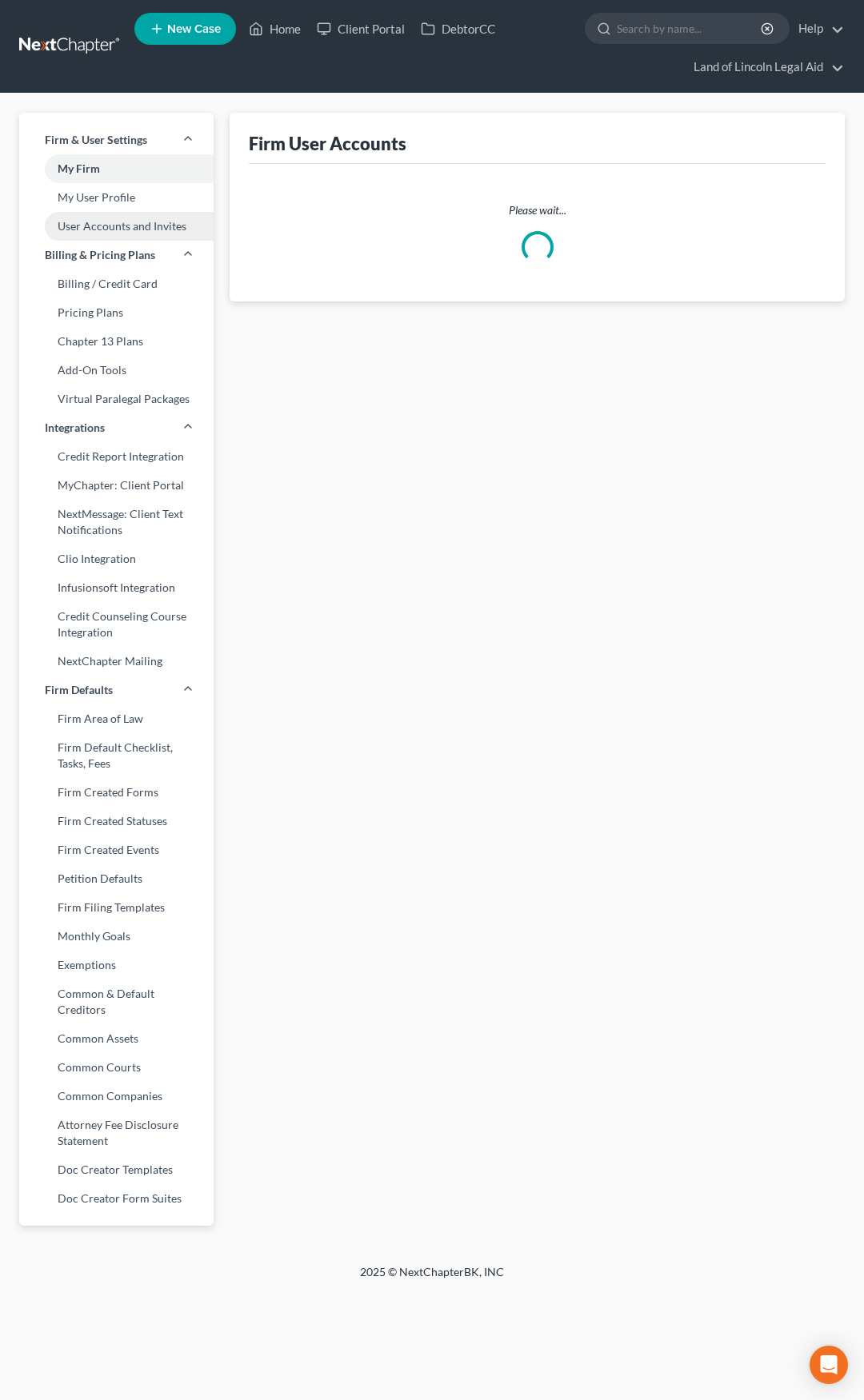
select select "0"
select select "1"
select select "0"
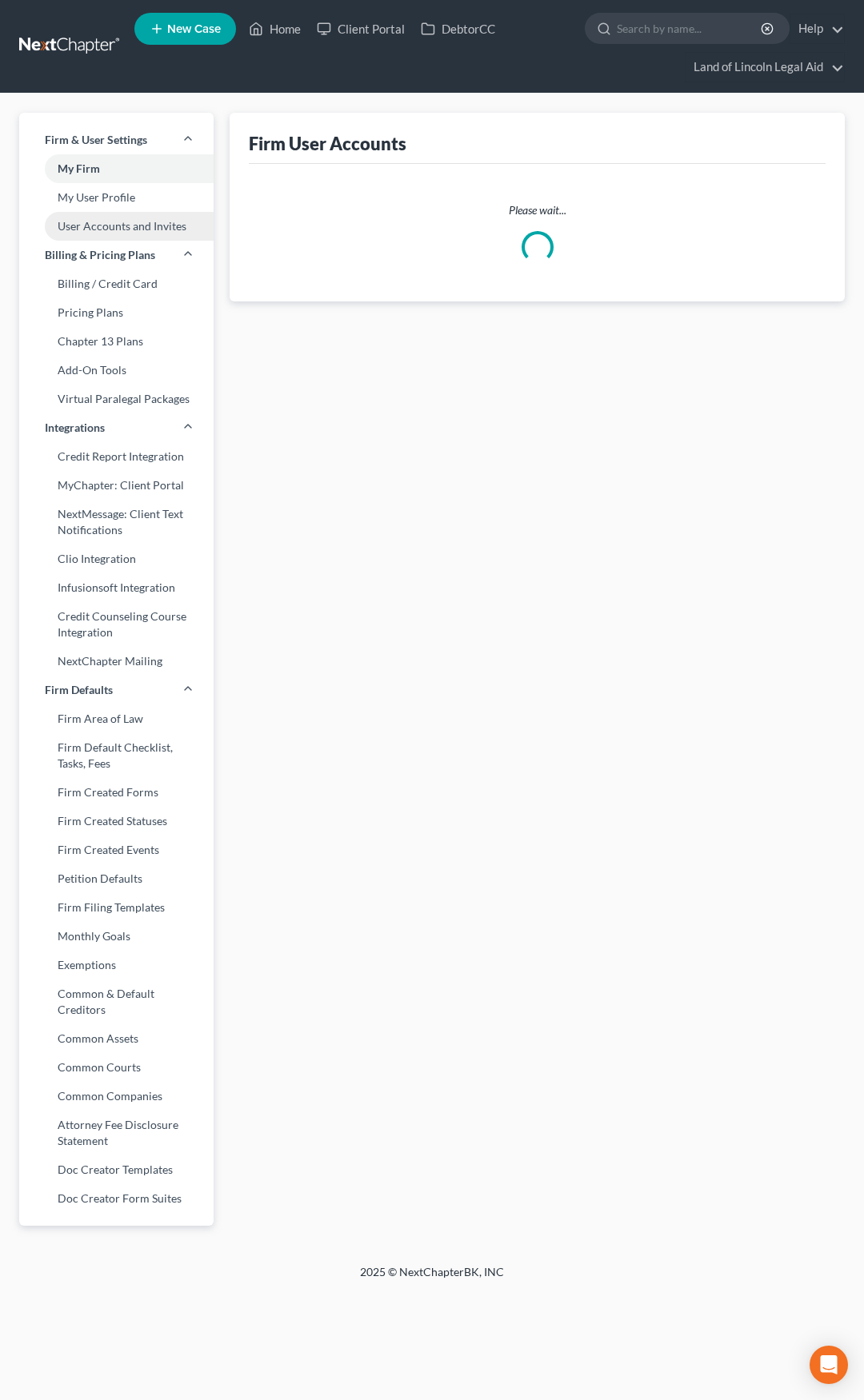
select select "0"
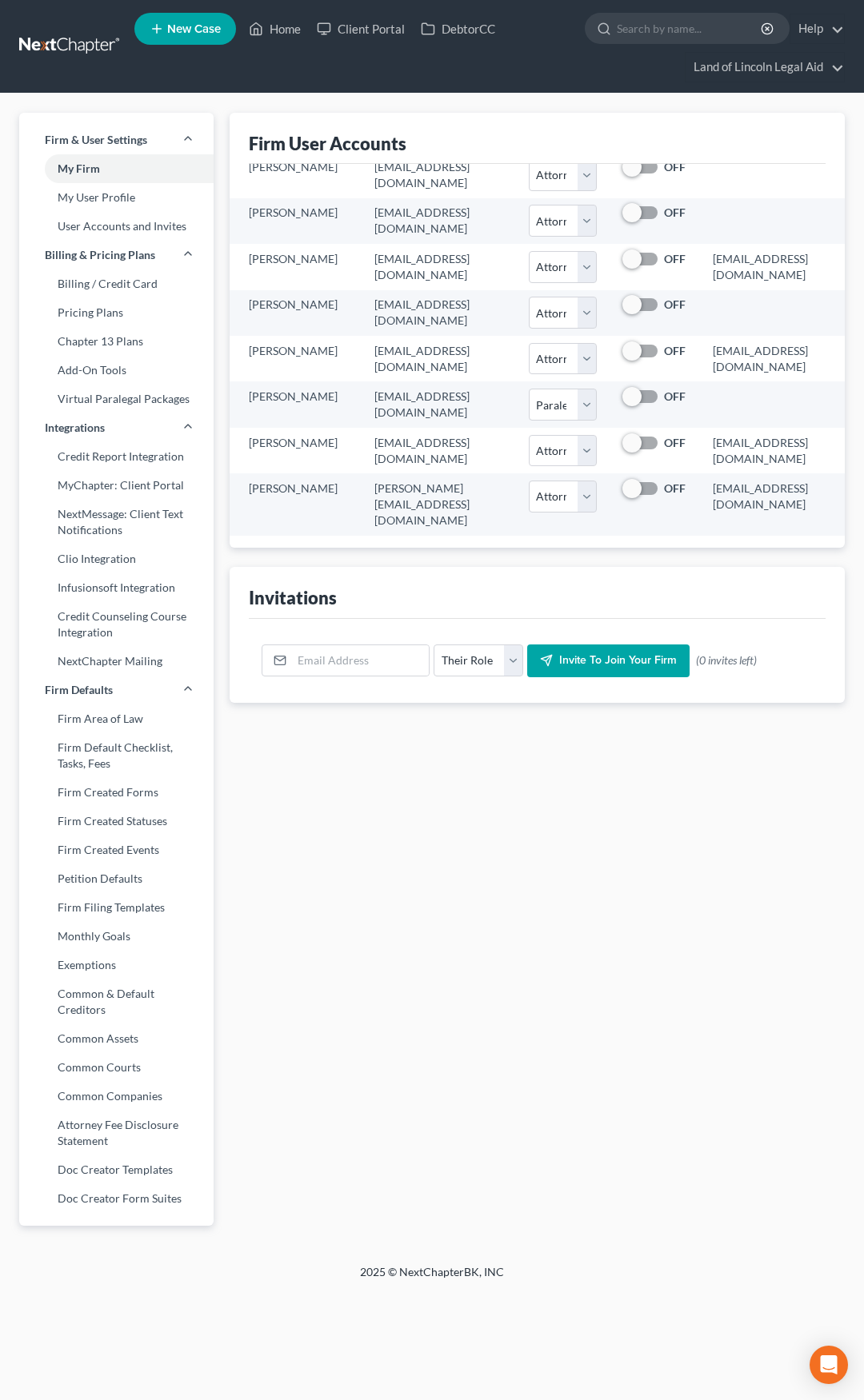
scroll to position [244, 19]
click at [825, 1358] on icon "Open Intercom Messenger" at bounding box center [828, 1364] width 19 height 21
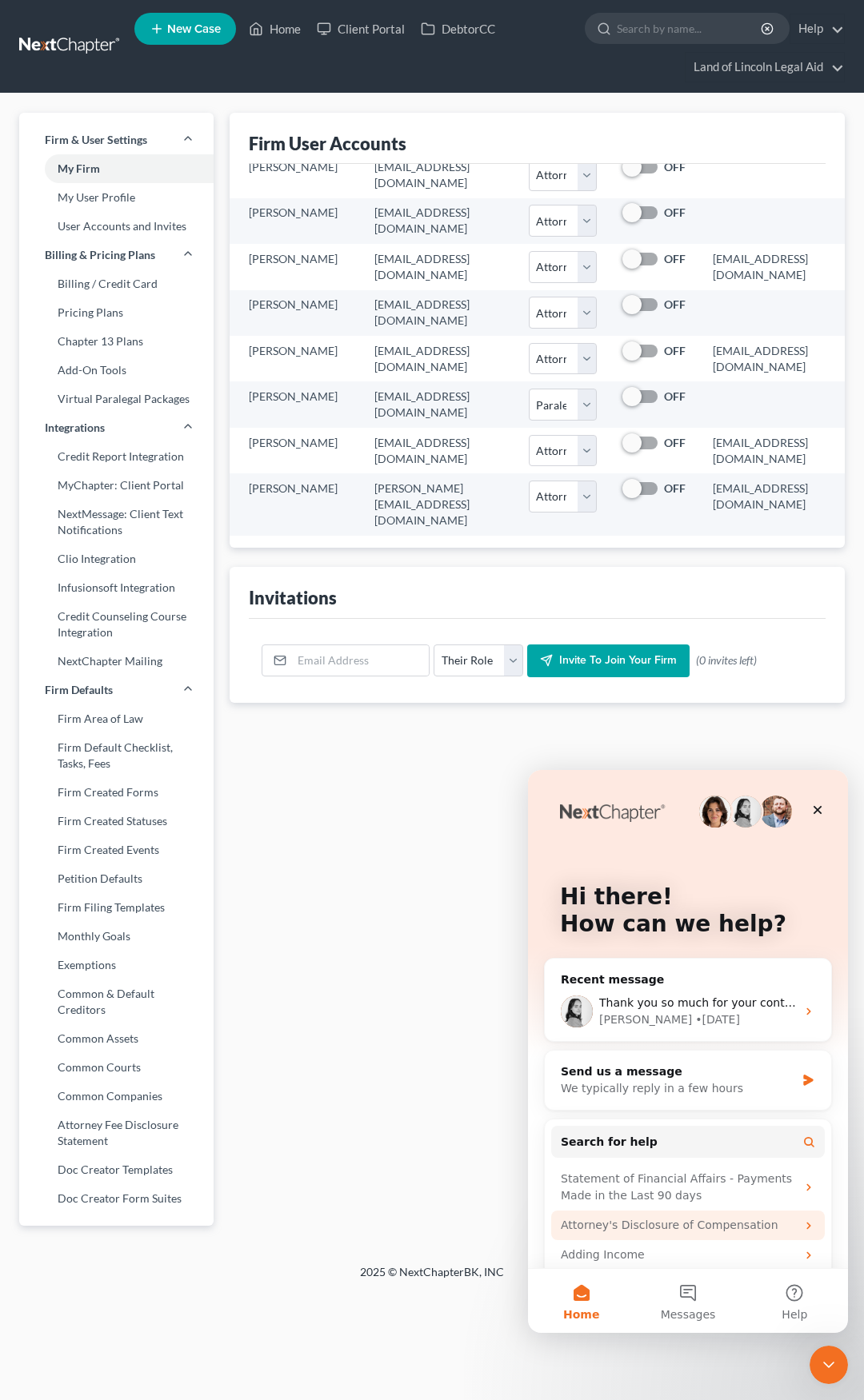
scroll to position [0, 0]
click at [699, 1012] on div "Lindsey • 5d ago" at bounding box center [697, 1019] width 196 height 17
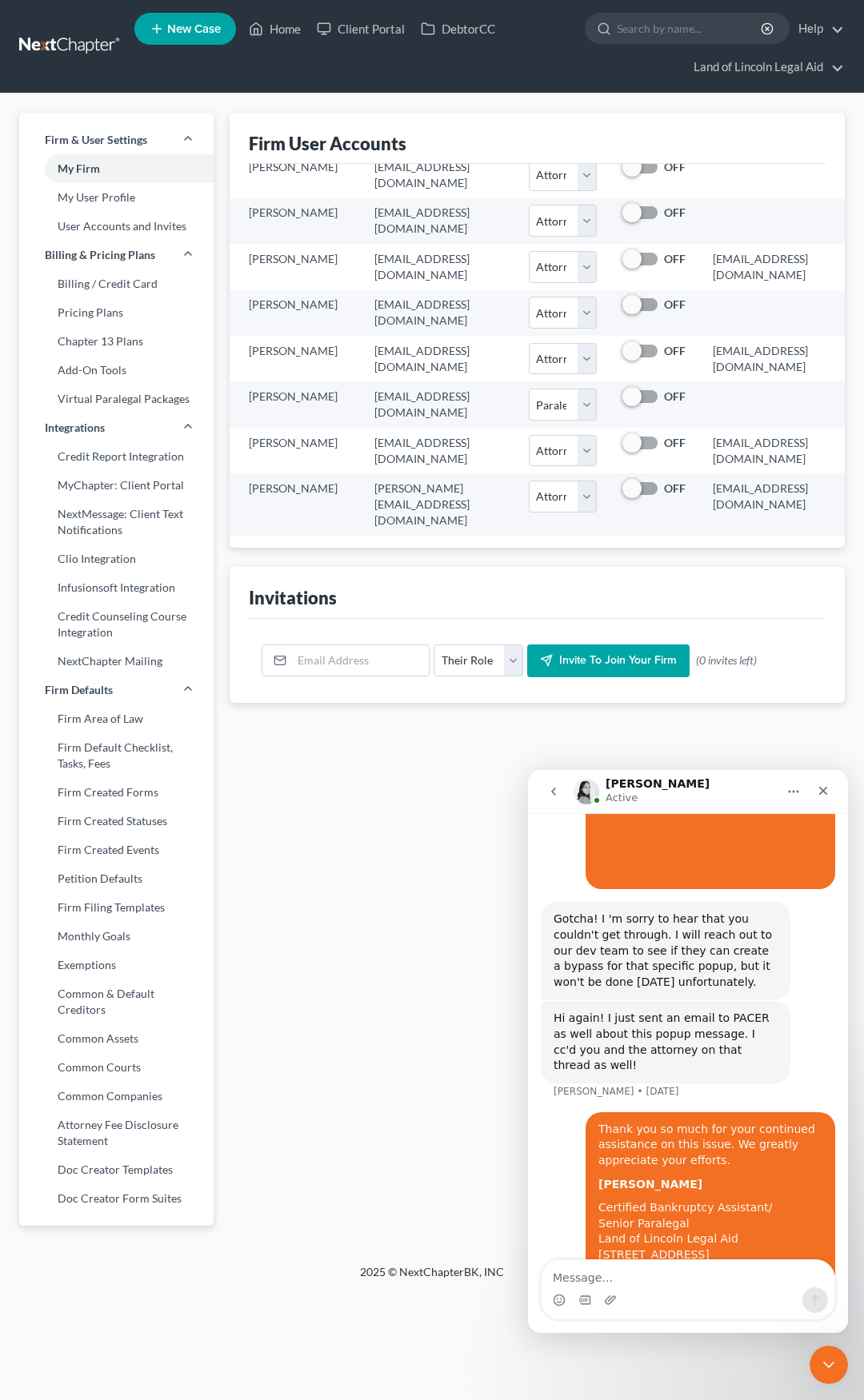
scroll to position [3214, 0]
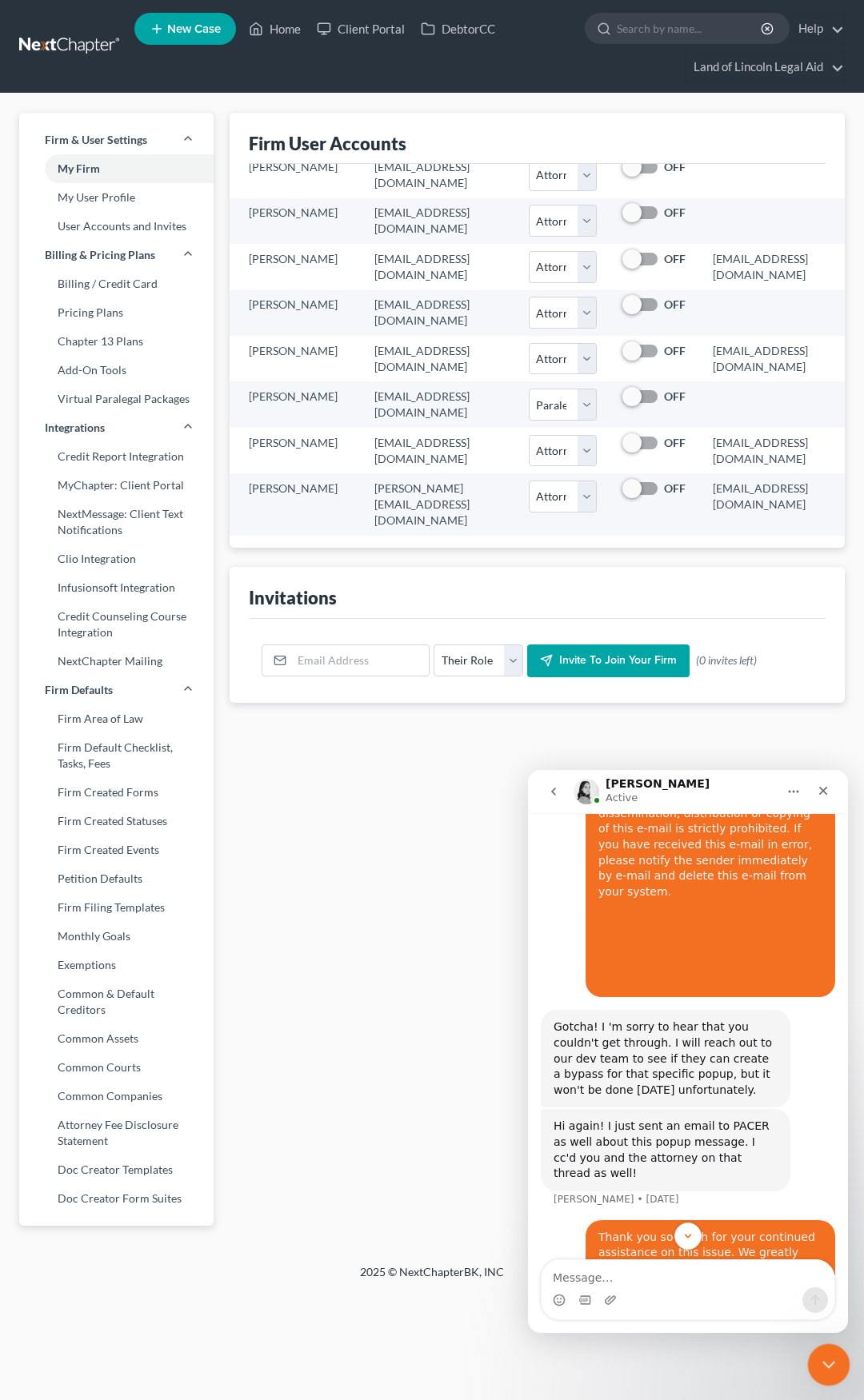
click at [812, 1348] on div "Close Intercom Messenger" at bounding box center [825, 1361] width 39 height 39
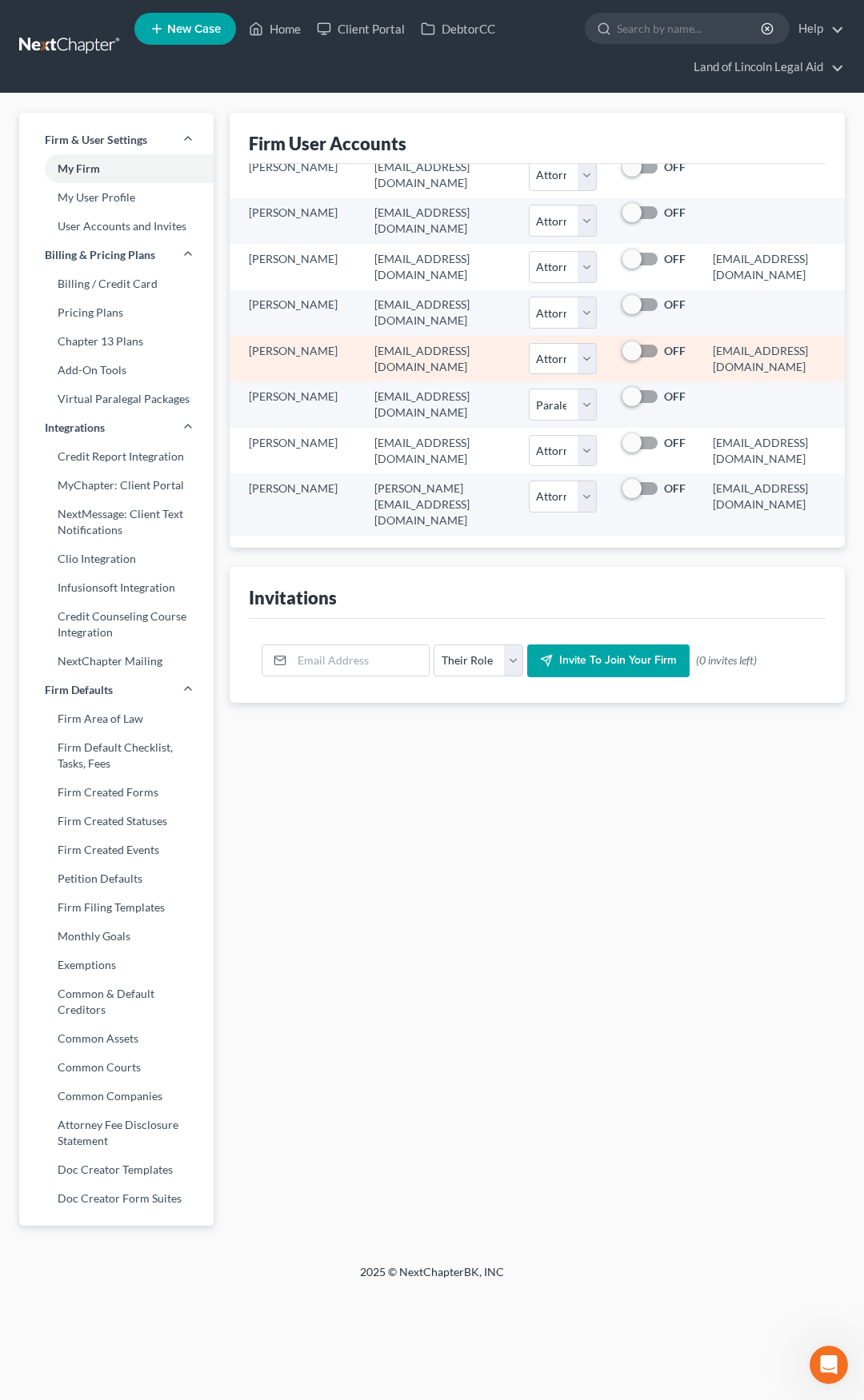
scroll to position [244, 19]
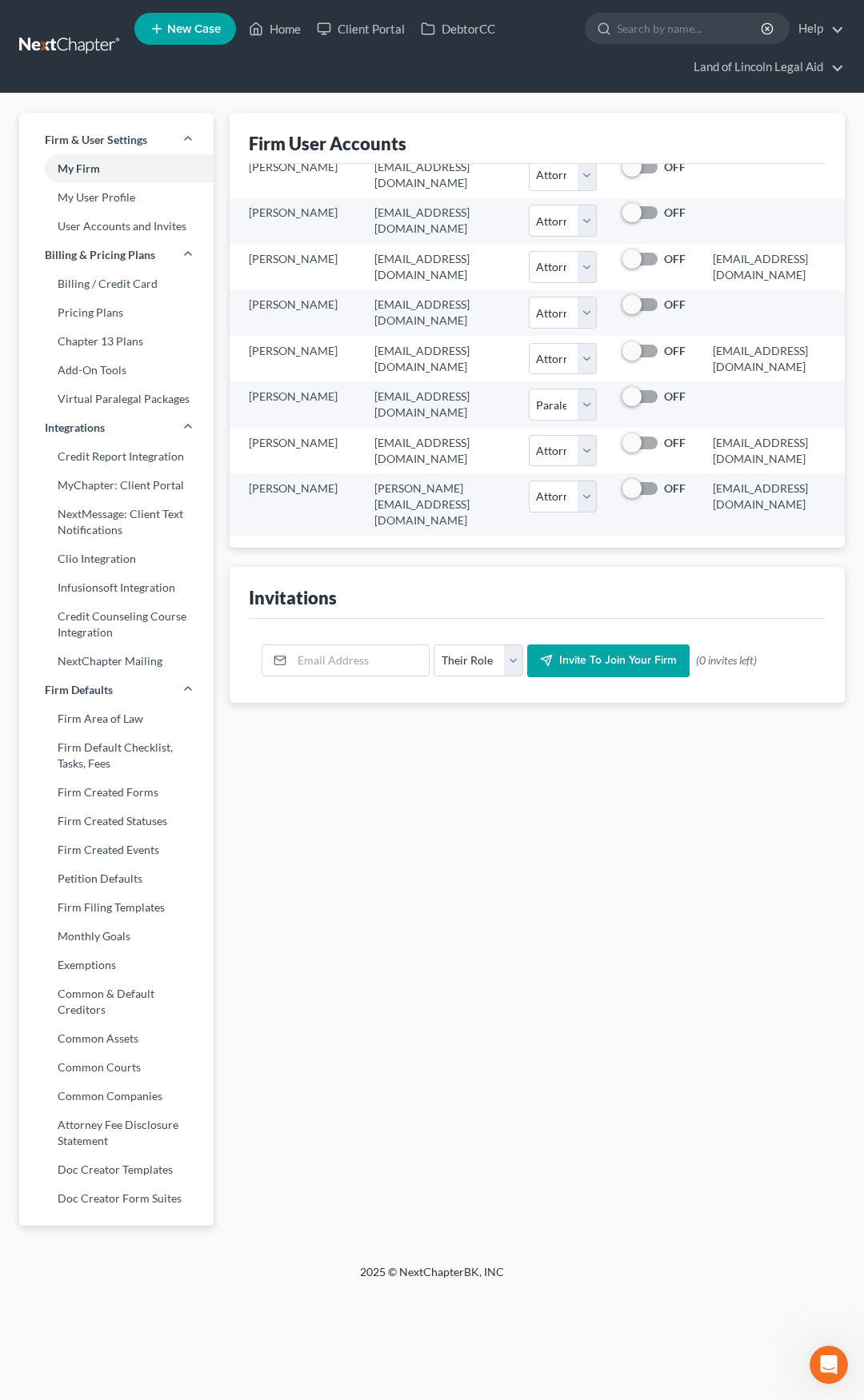
click at [70, 47] on link at bounding box center [69, 46] width 102 height 29
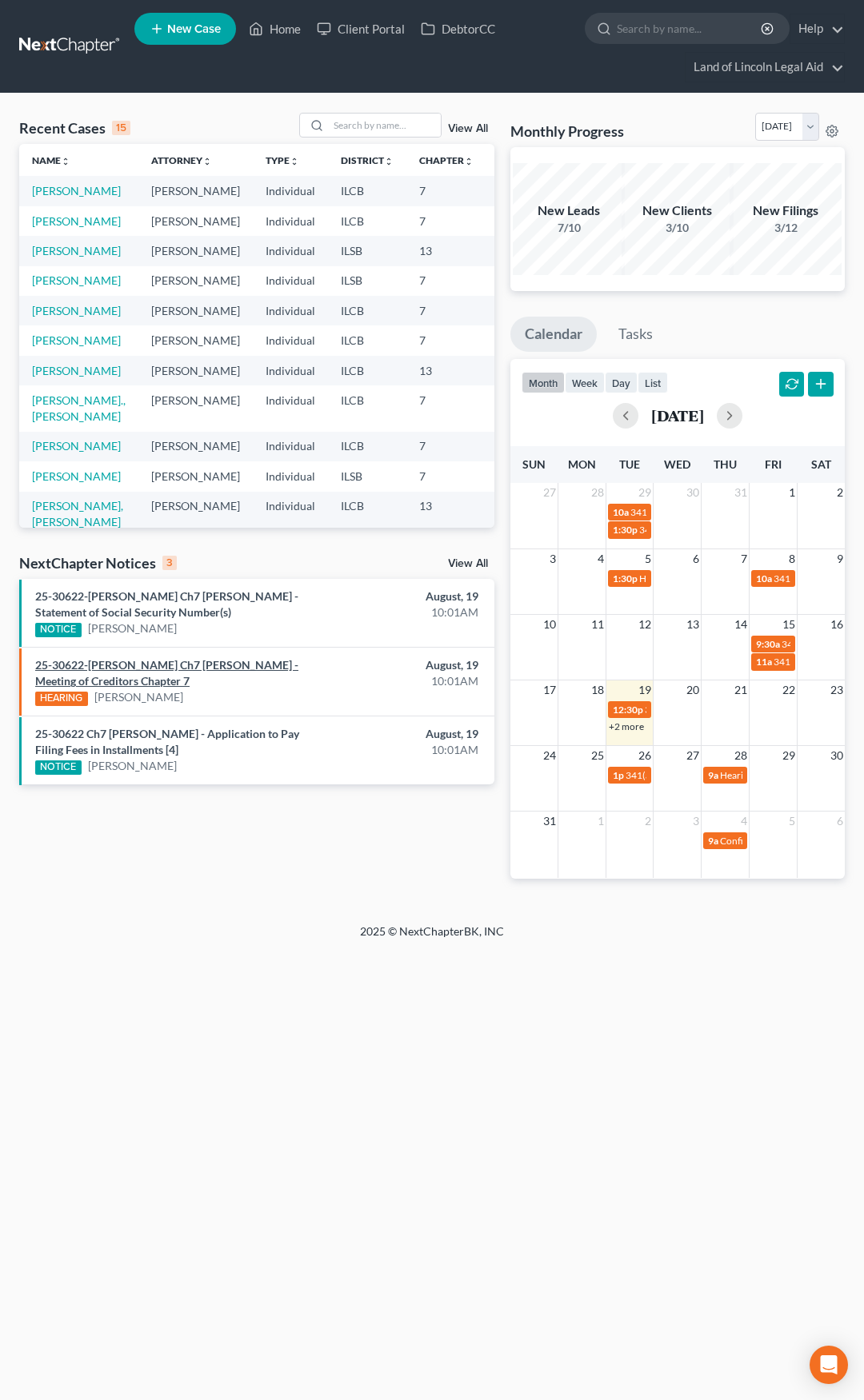
click at [216, 662] on link "25-30622-[PERSON_NAME] Ch7 [PERSON_NAME] - Meeting of Creditors Chapter 7" at bounding box center [166, 672] width 263 height 30
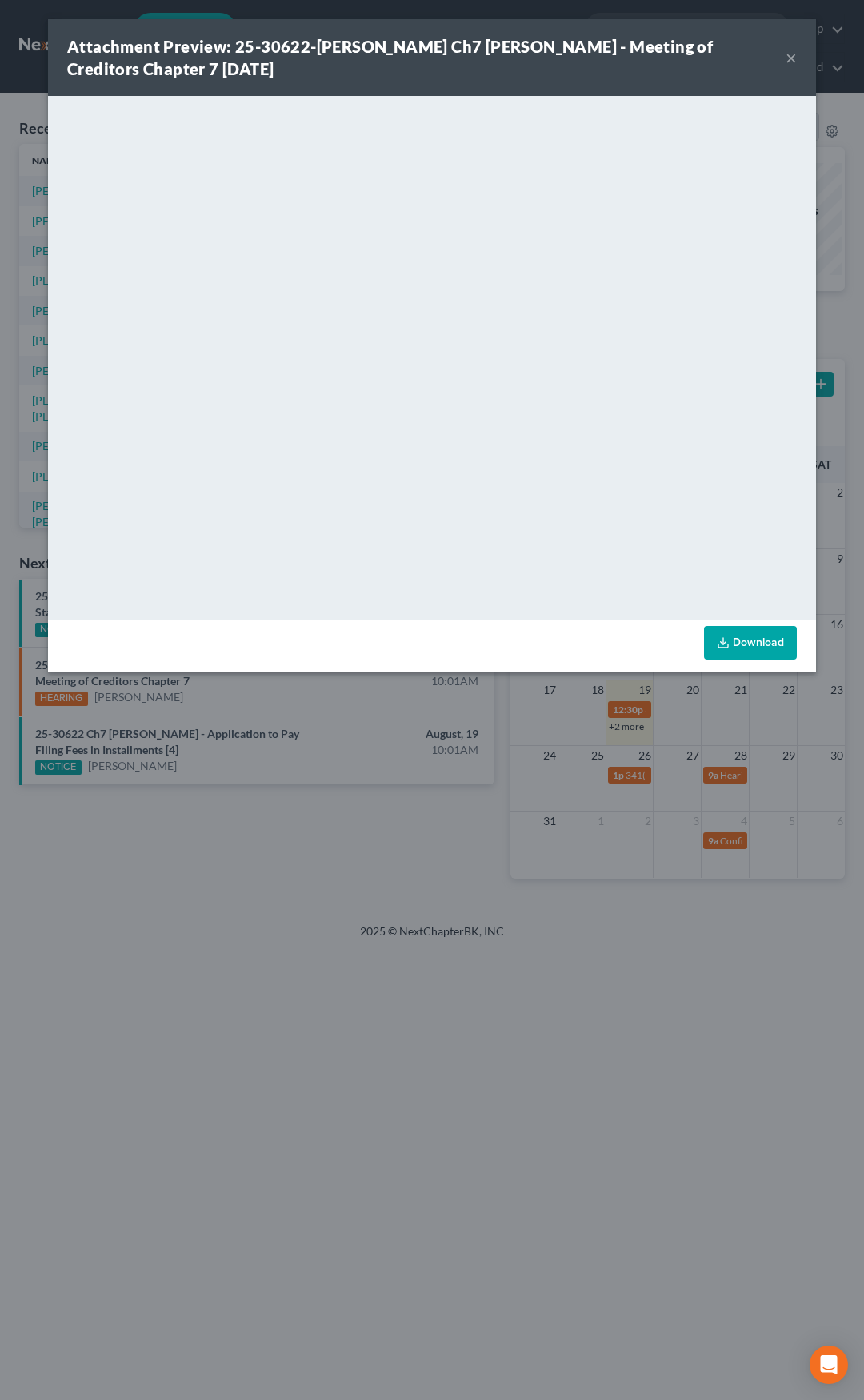
click at [795, 58] on button "×" at bounding box center [791, 57] width 11 height 19
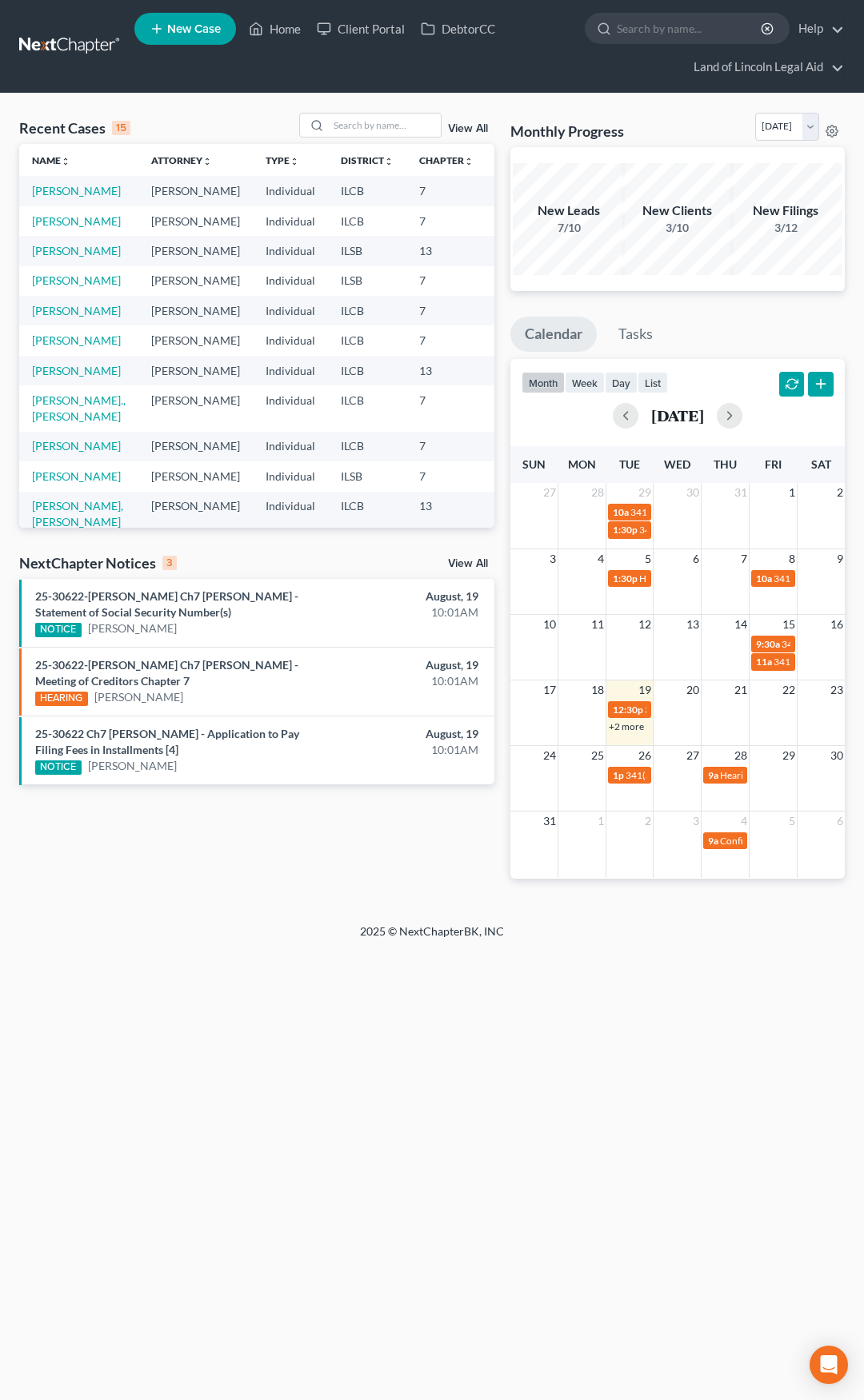
click at [460, 561] on link "View All" at bounding box center [467, 563] width 40 height 11
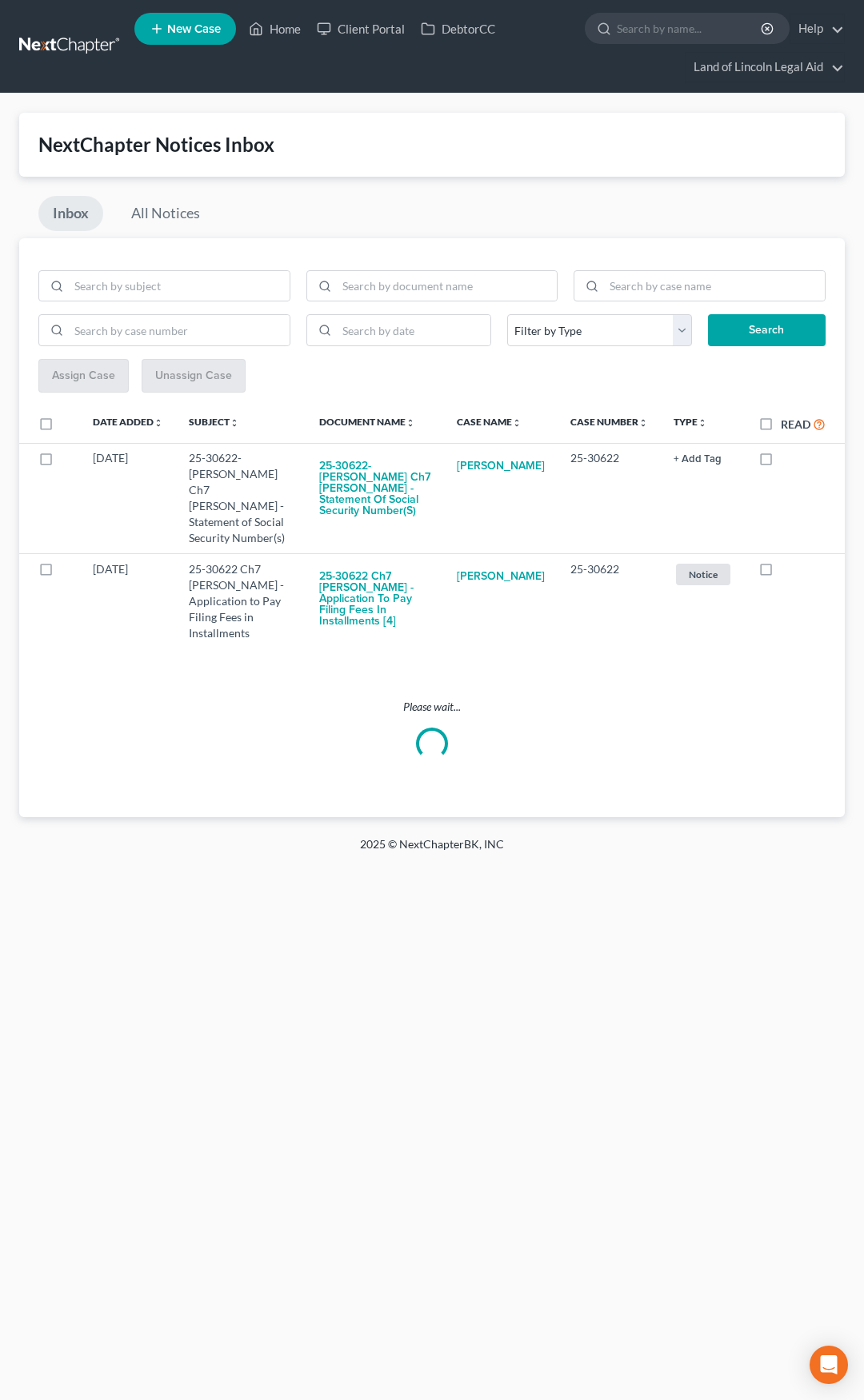
click at [781, 423] on label "Read" at bounding box center [802, 423] width 45 height 19
click at [787, 423] on input "Read" at bounding box center [792, 419] width 10 height 10
checkbox input "true"
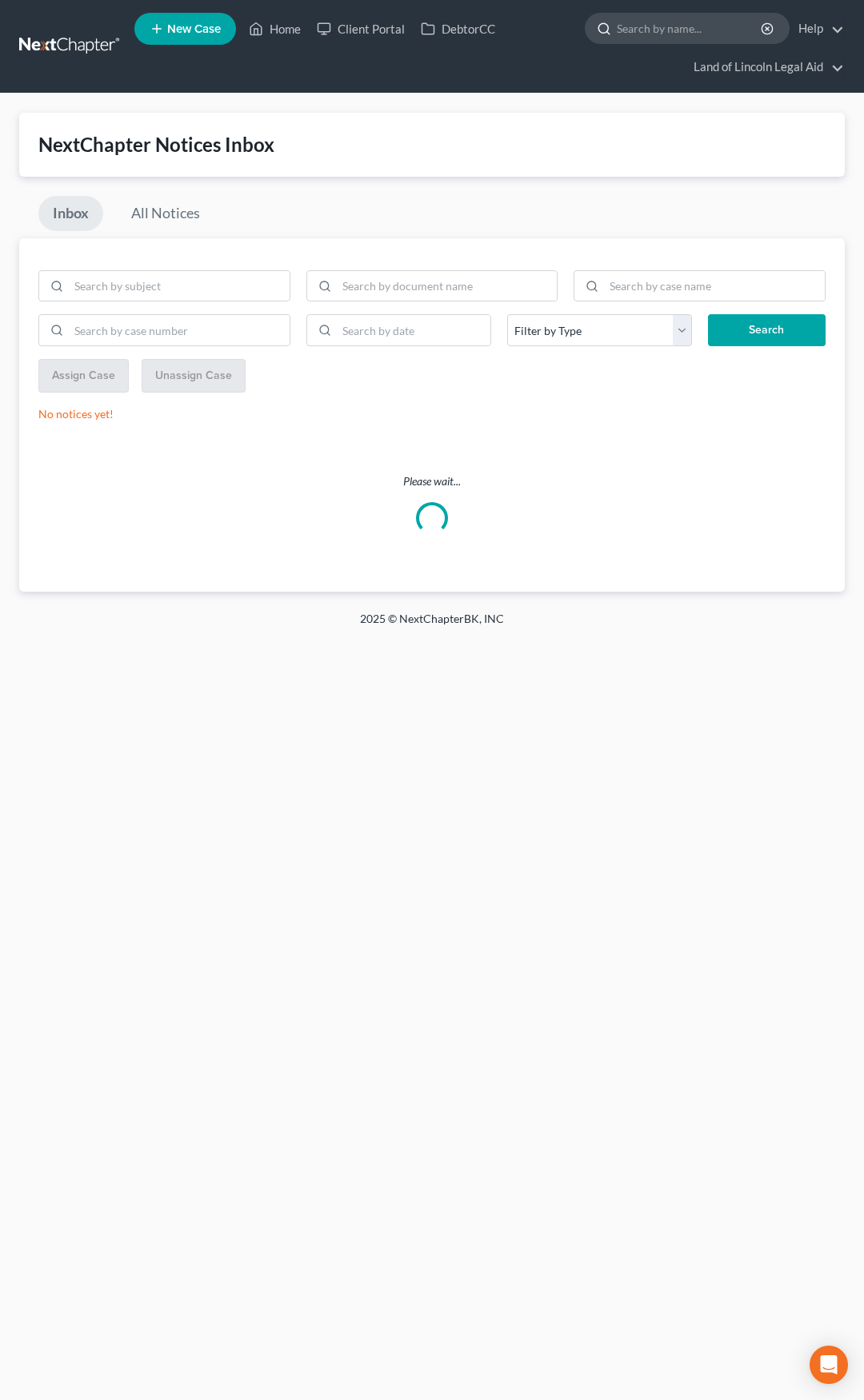
click at [649, 19] on input "search" at bounding box center [690, 29] width 147 height 30
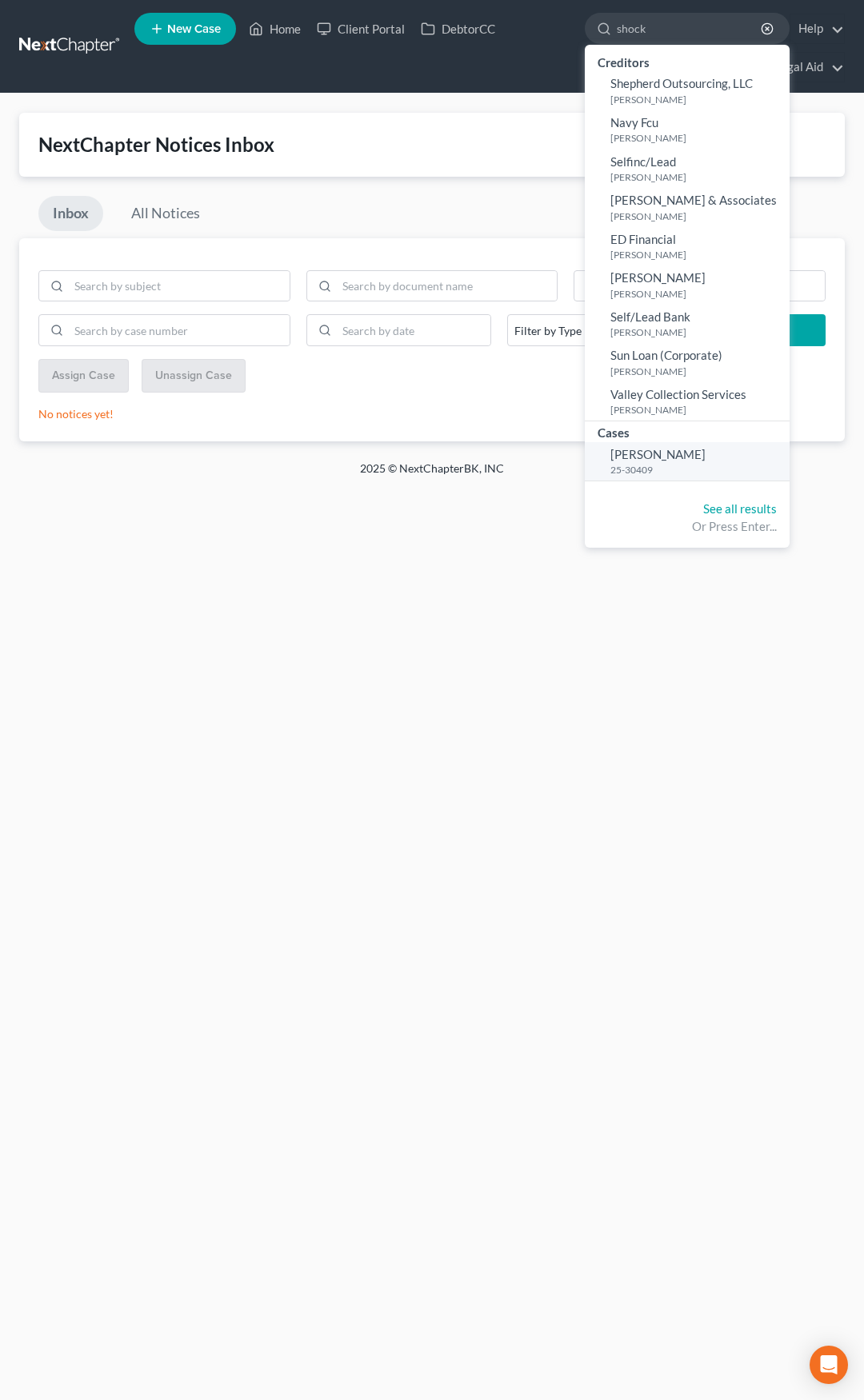
type input "shock"
click at [625, 459] on span "[PERSON_NAME]" at bounding box center [658, 454] width 95 height 15
select select "4"
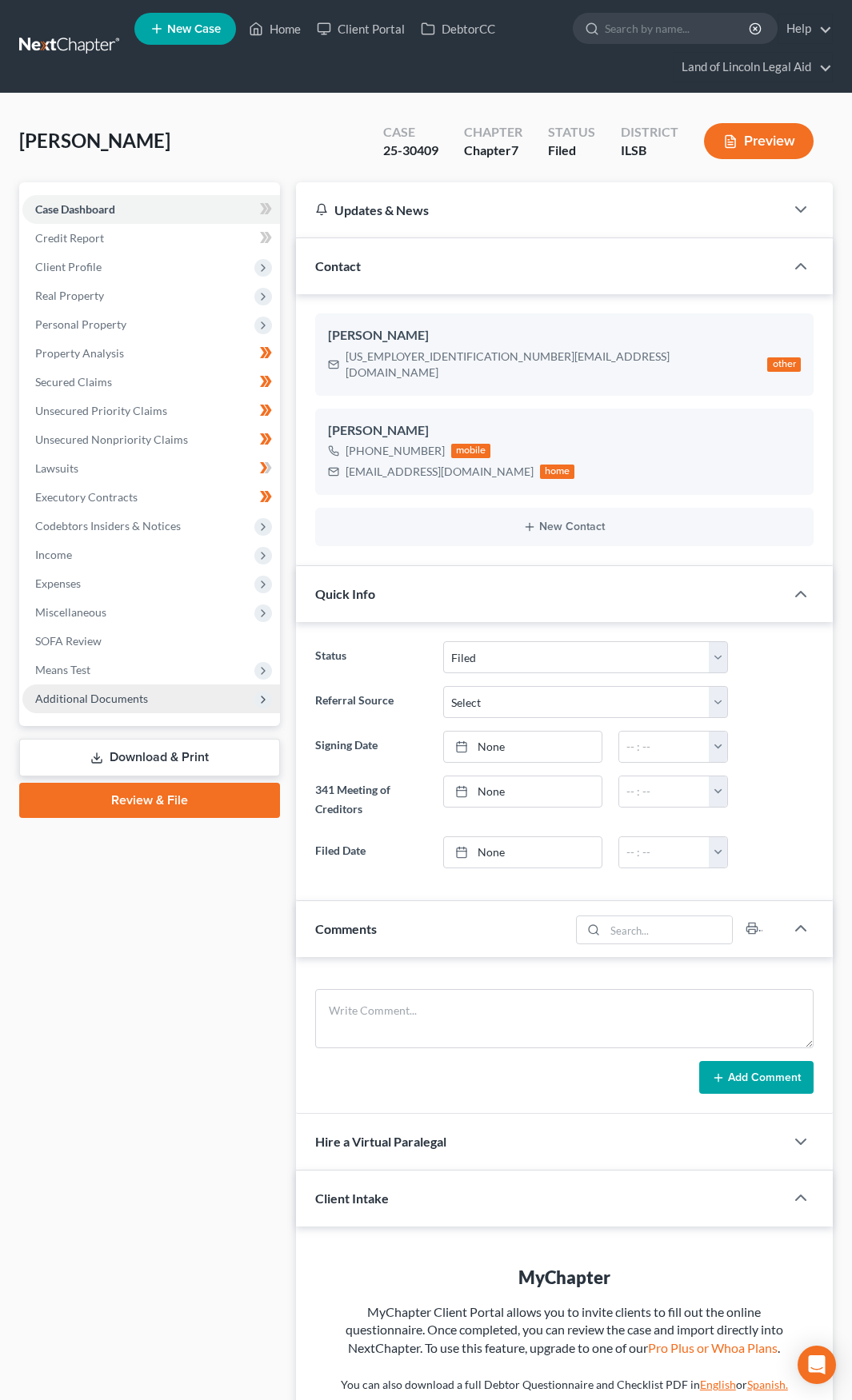
click at [179, 699] on span "Additional Documents" at bounding box center [152, 698] width 258 height 29
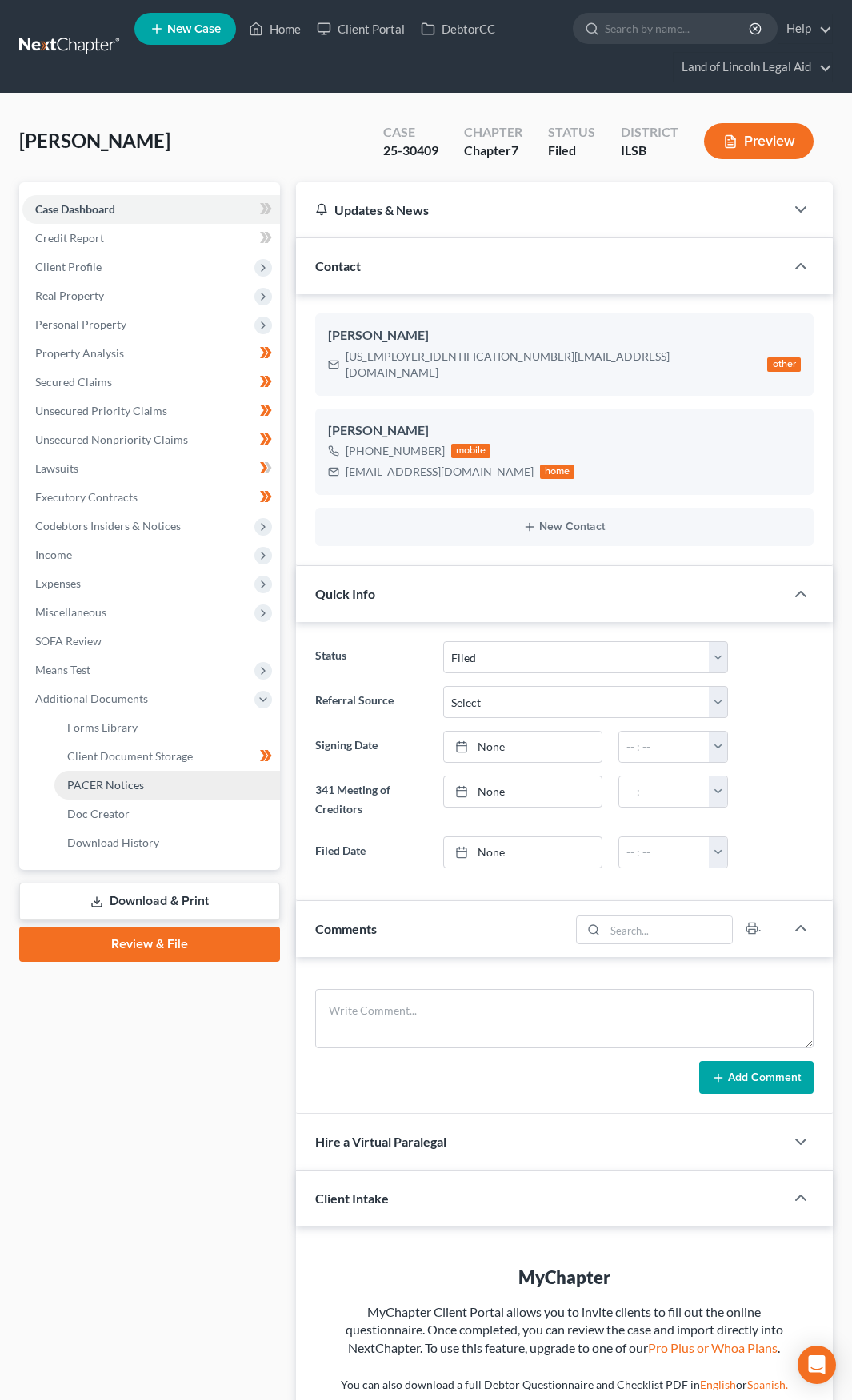
click at [149, 776] on link "PACER Notices" at bounding box center [167, 784] width 225 height 29
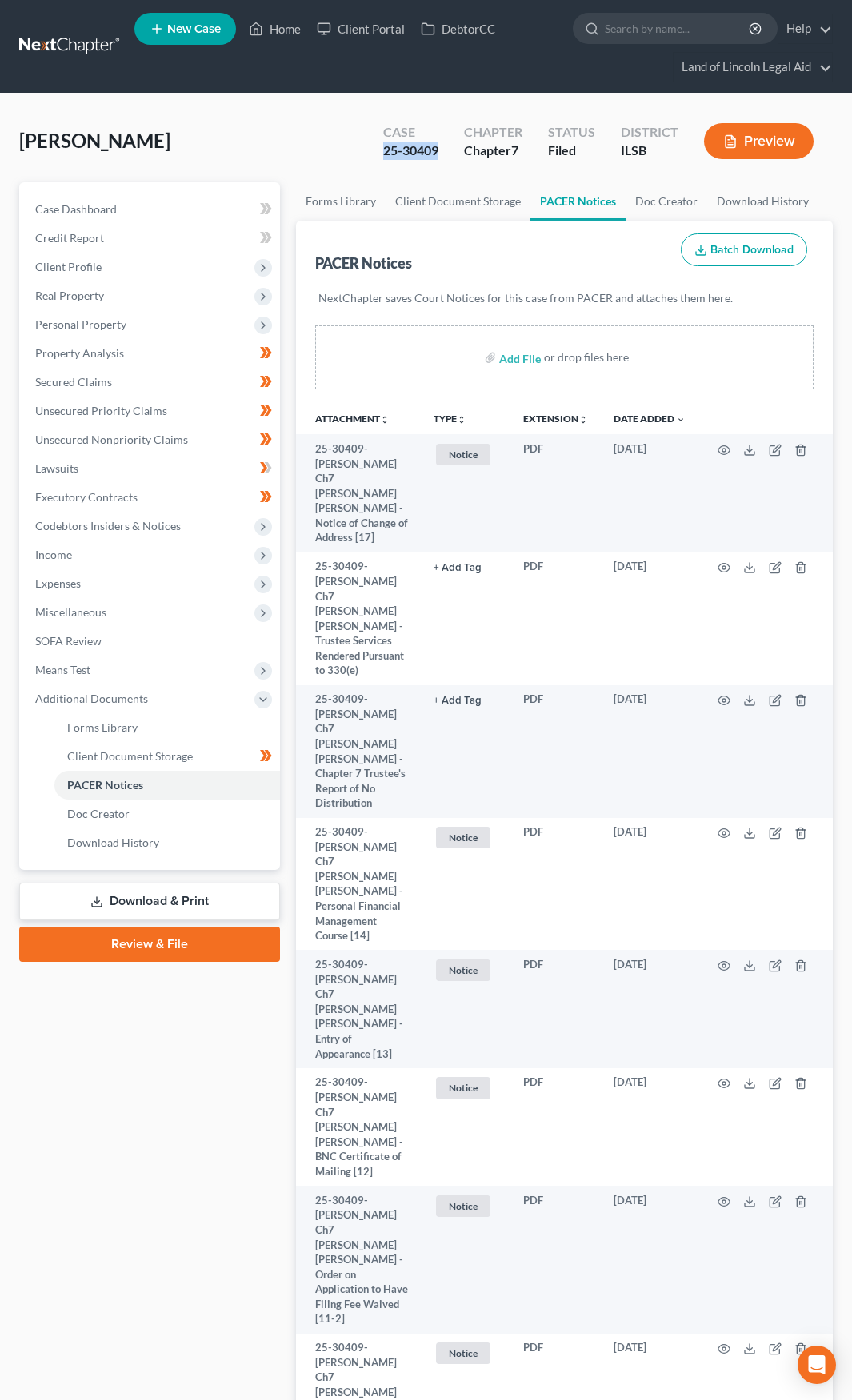
drag, startPoint x: 382, startPoint y: 151, endPoint x: 441, endPoint y: 151, distance: 59.0
click at [441, 151] on div "Case 25-30409" at bounding box center [410, 143] width 80 height 48
copy div "25-30409"
click at [74, 58] on link at bounding box center [69, 46] width 102 height 29
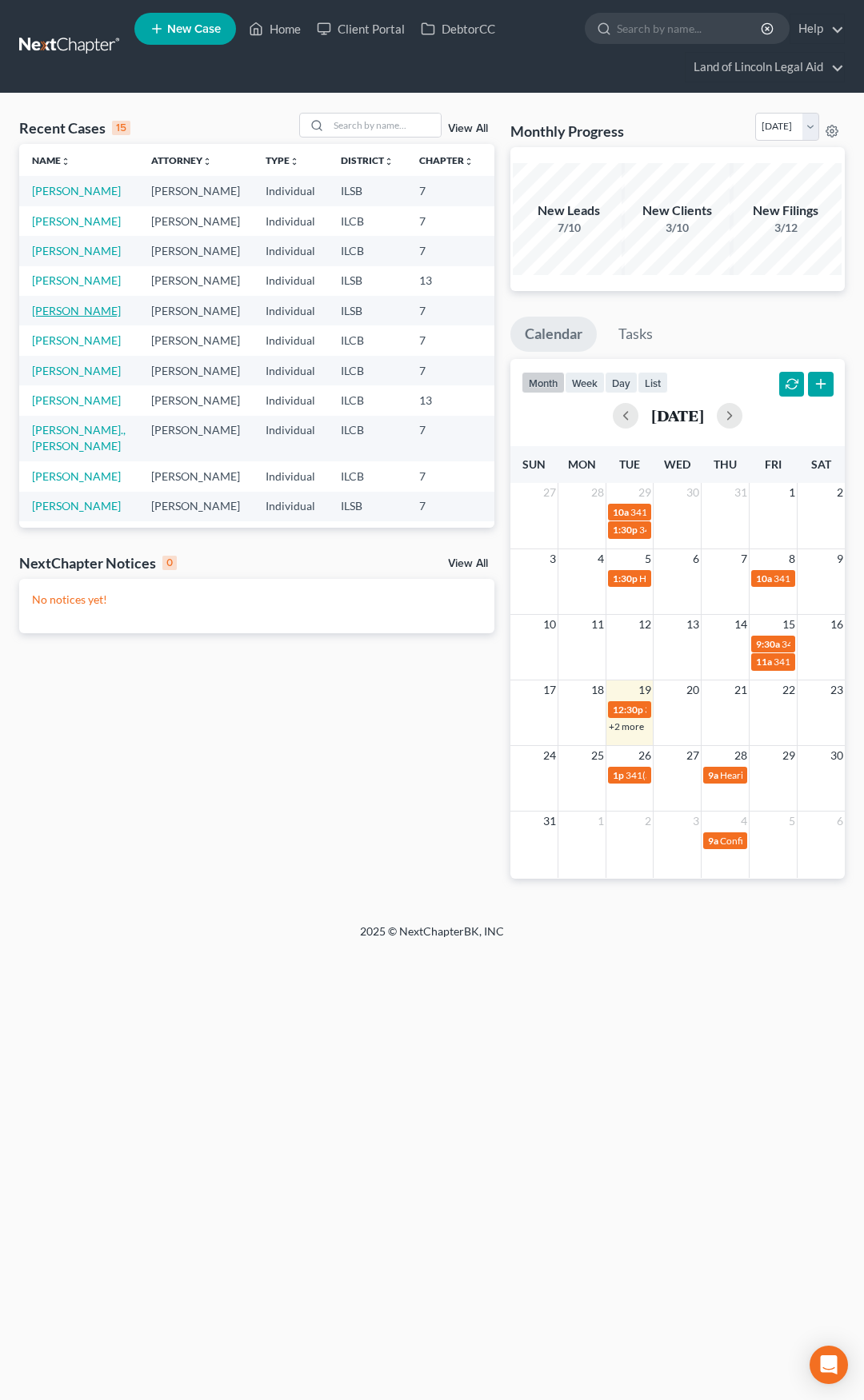
click at [53, 317] on link "[PERSON_NAME]" at bounding box center [75, 310] width 88 height 14
select select "4"
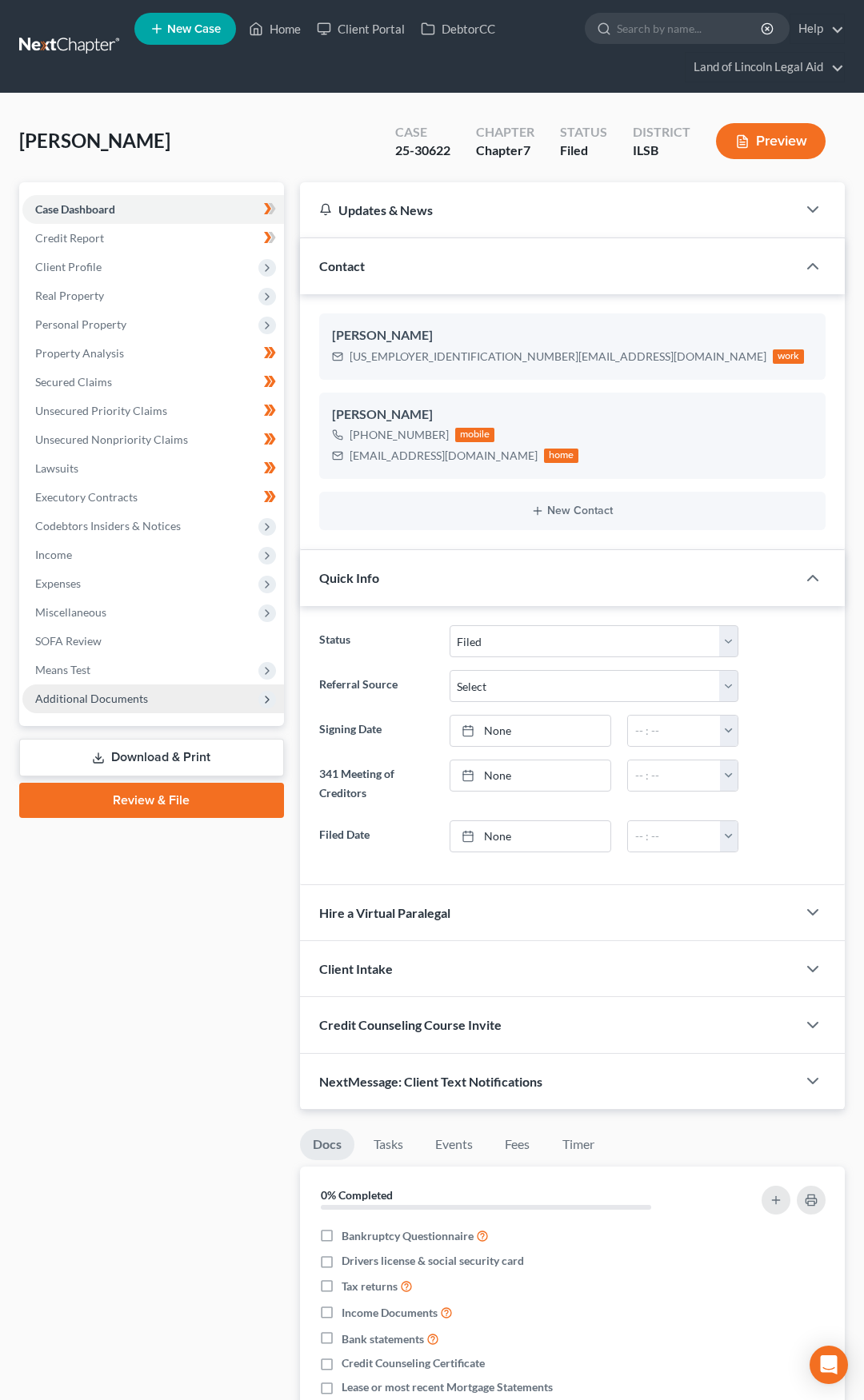
click at [139, 707] on span "Additional Documents" at bounding box center [154, 698] width 262 height 29
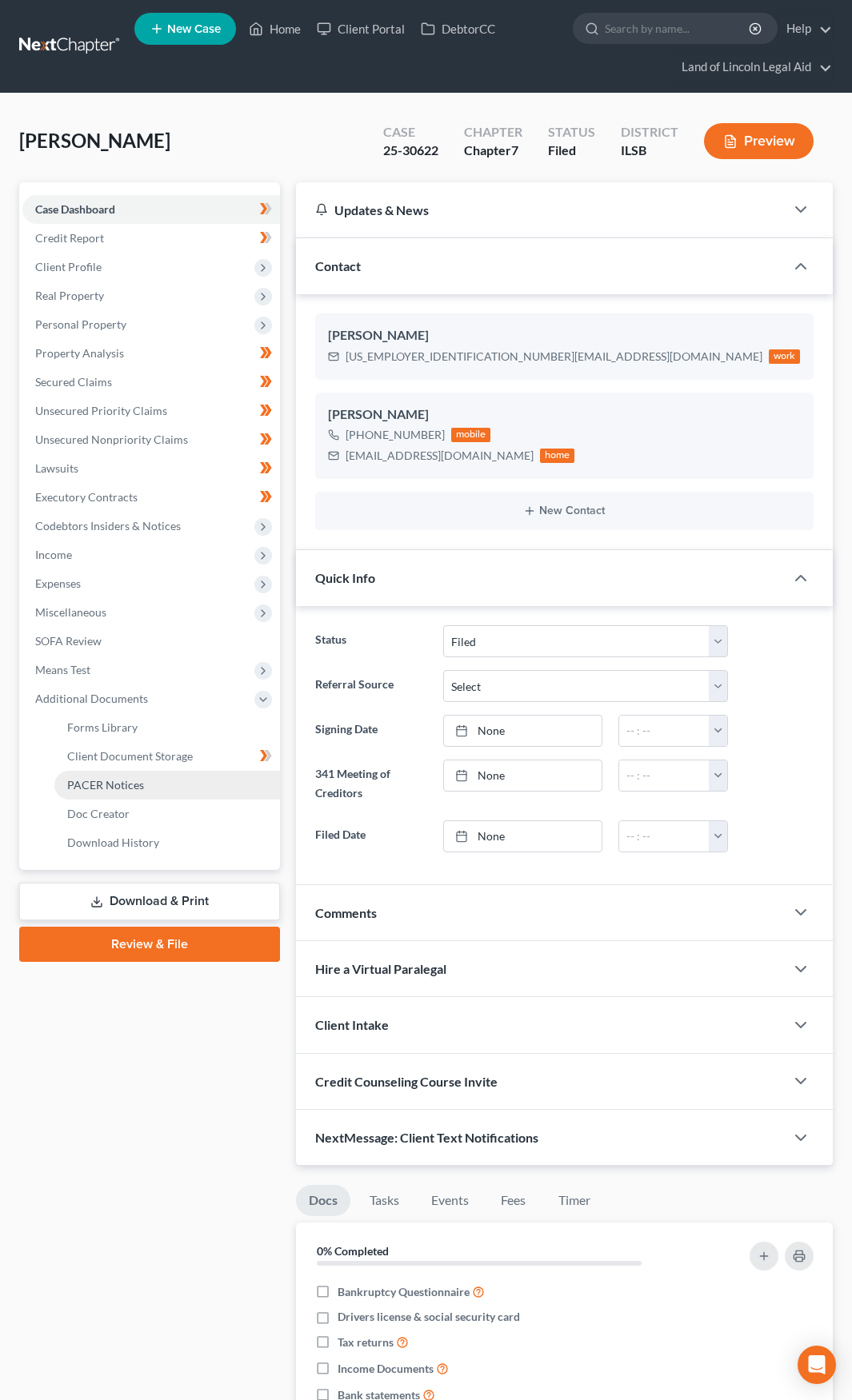
click at [149, 781] on link "PACER Notices" at bounding box center [167, 784] width 225 height 29
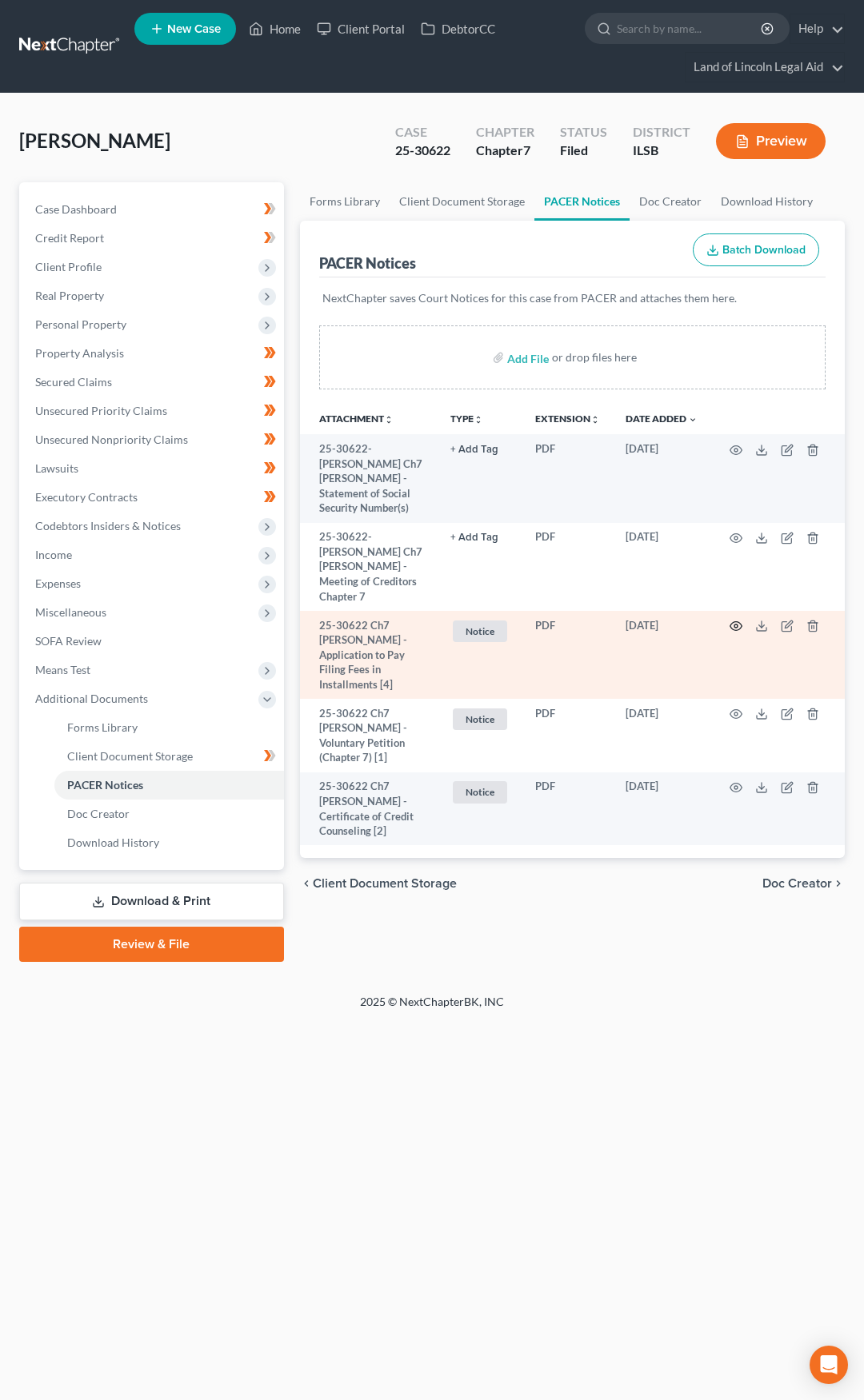
click at [739, 620] on icon "button" at bounding box center [735, 626] width 13 height 13
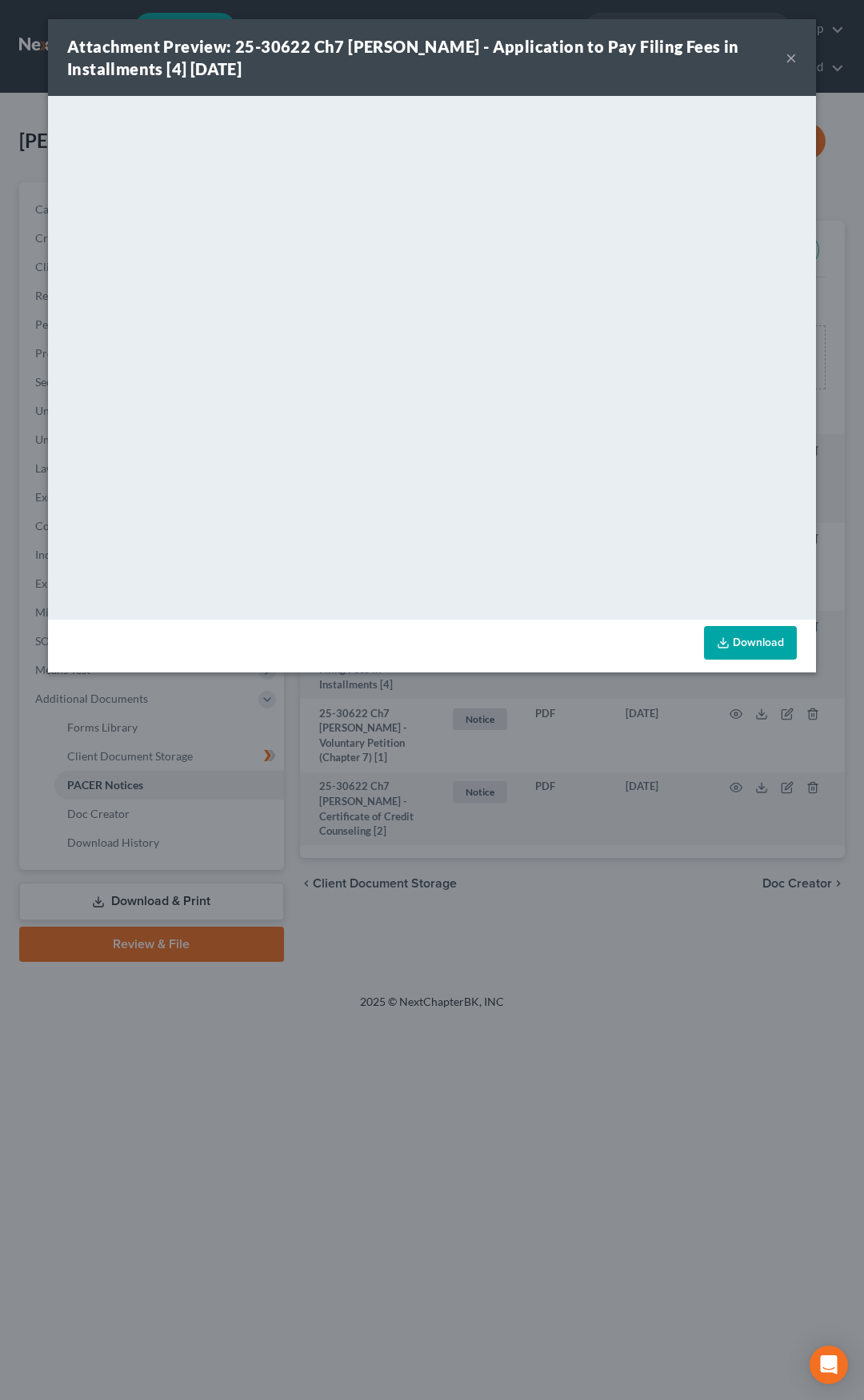
click at [790, 62] on button "×" at bounding box center [791, 57] width 11 height 19
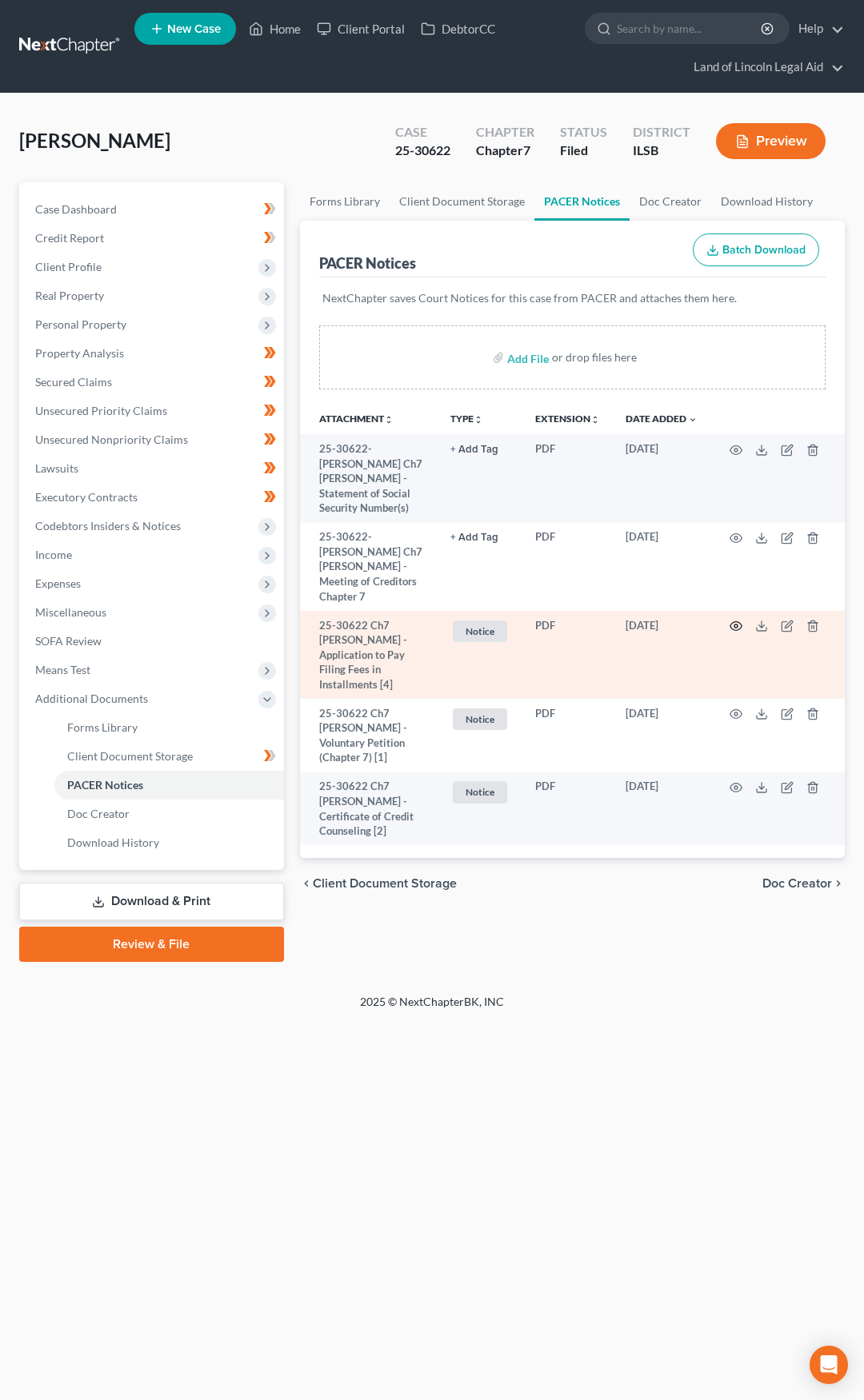
click at [732, 620] on icon "button" at bounding box center [735, 626] width 13 height 13
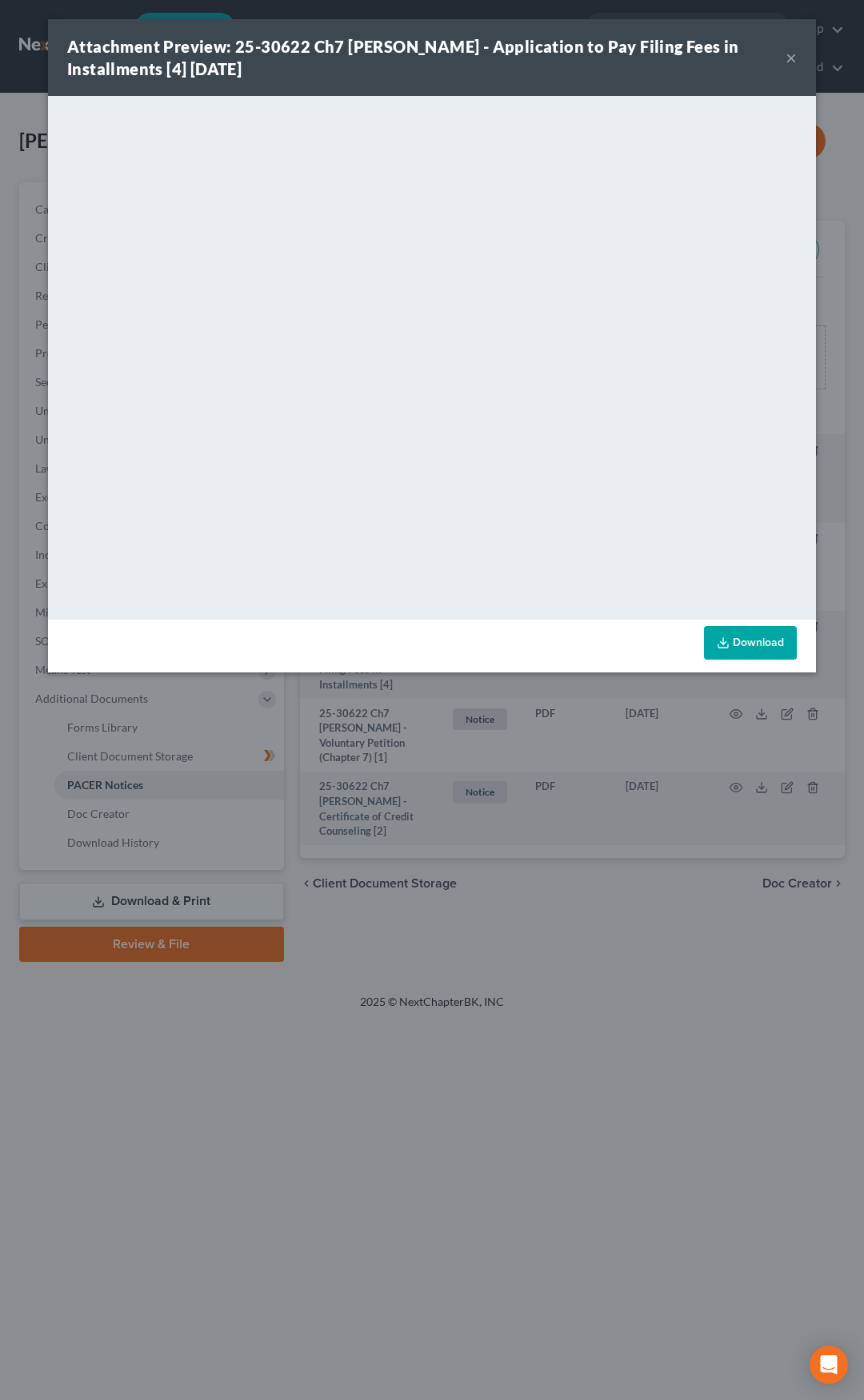
click at [790, 59] on button "×" at bounding box center [791, 57] width 11 height 19
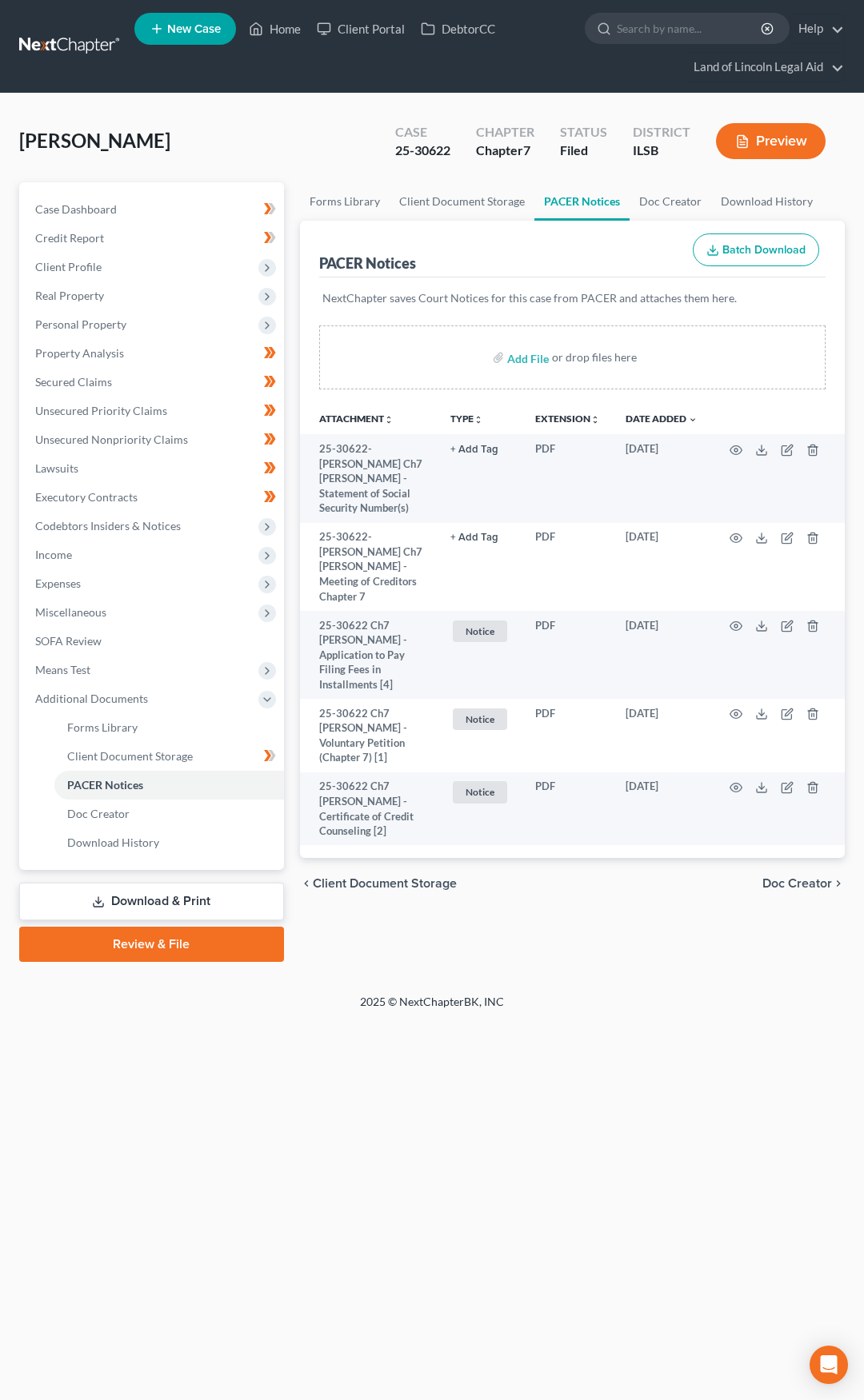
click at [68, 58] on link at bounding box center [69, 46] width 102 height 29
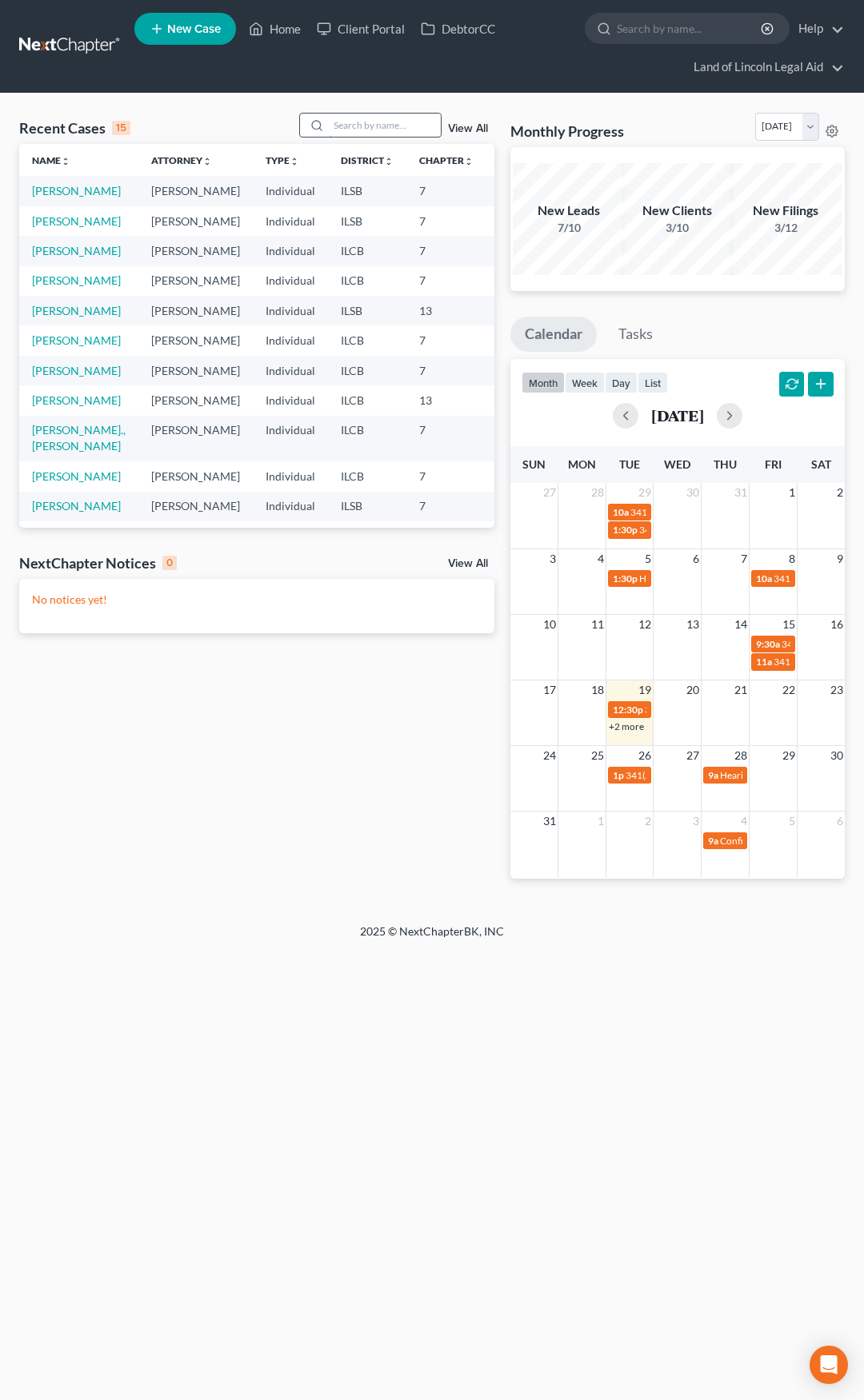
click at [402, 126] on input "search" at bounding box center [384, 124] width 112 height 23
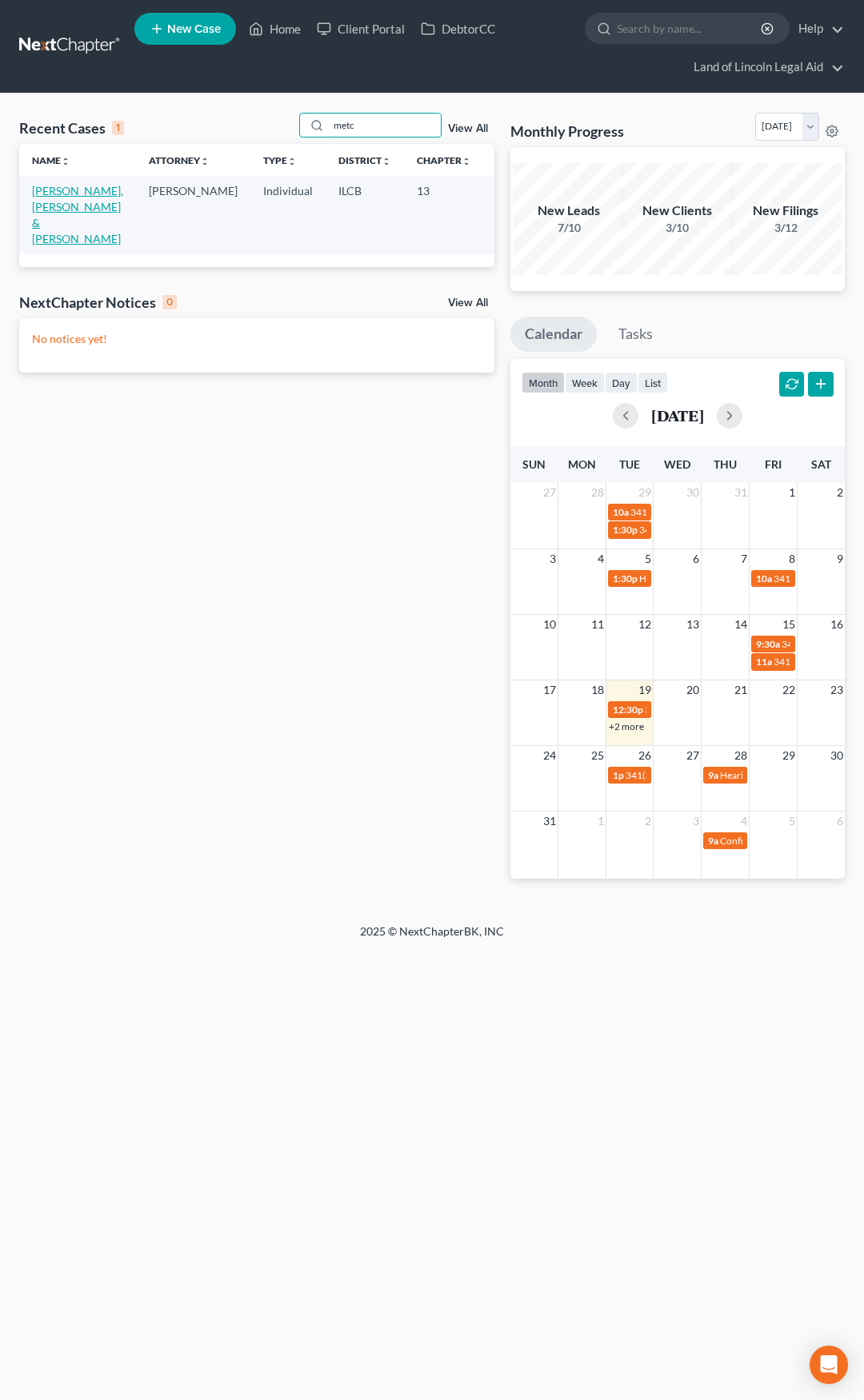
type input "metc"
click at [48, 196] on link "[PERSON_NAME], [PERSON_NAME] & [PERSON_NAME]" at bounding box center [77, 214] width 91 height 61
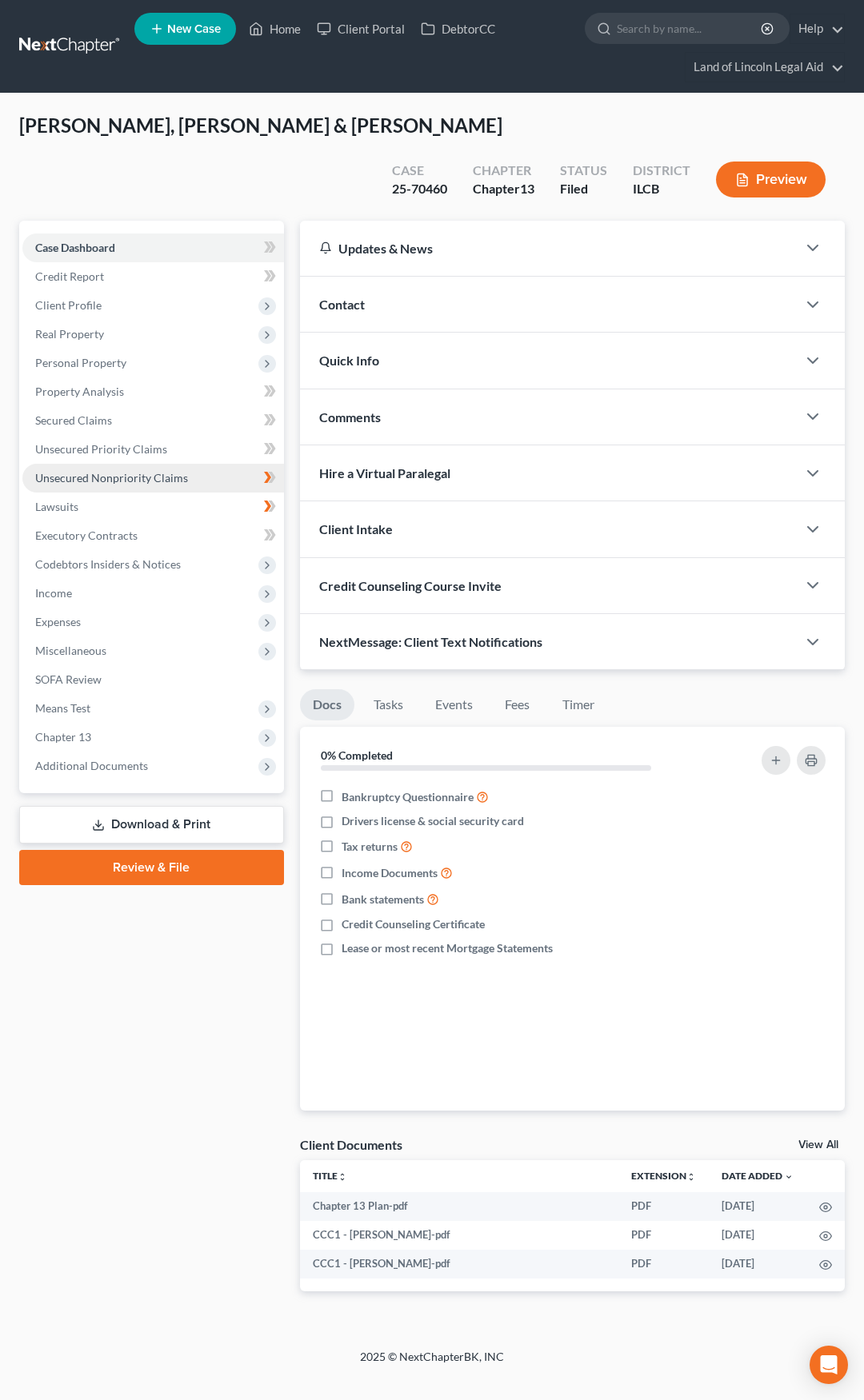
click at [191, 469] on link "Unsecured Nonpriority Claims" at bounding box center [154, 478] width 262 height 29
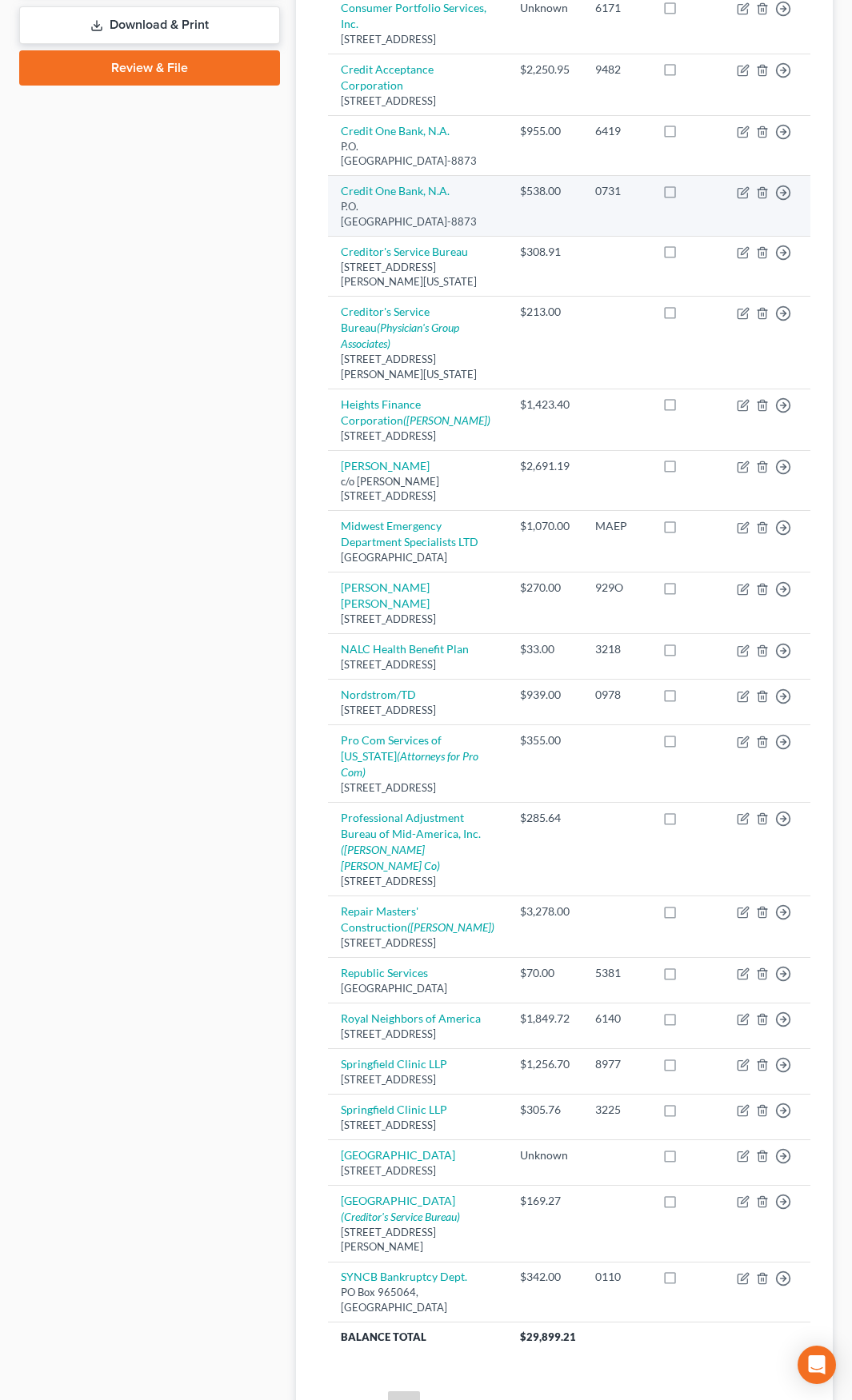
scroll to position [879, 0]
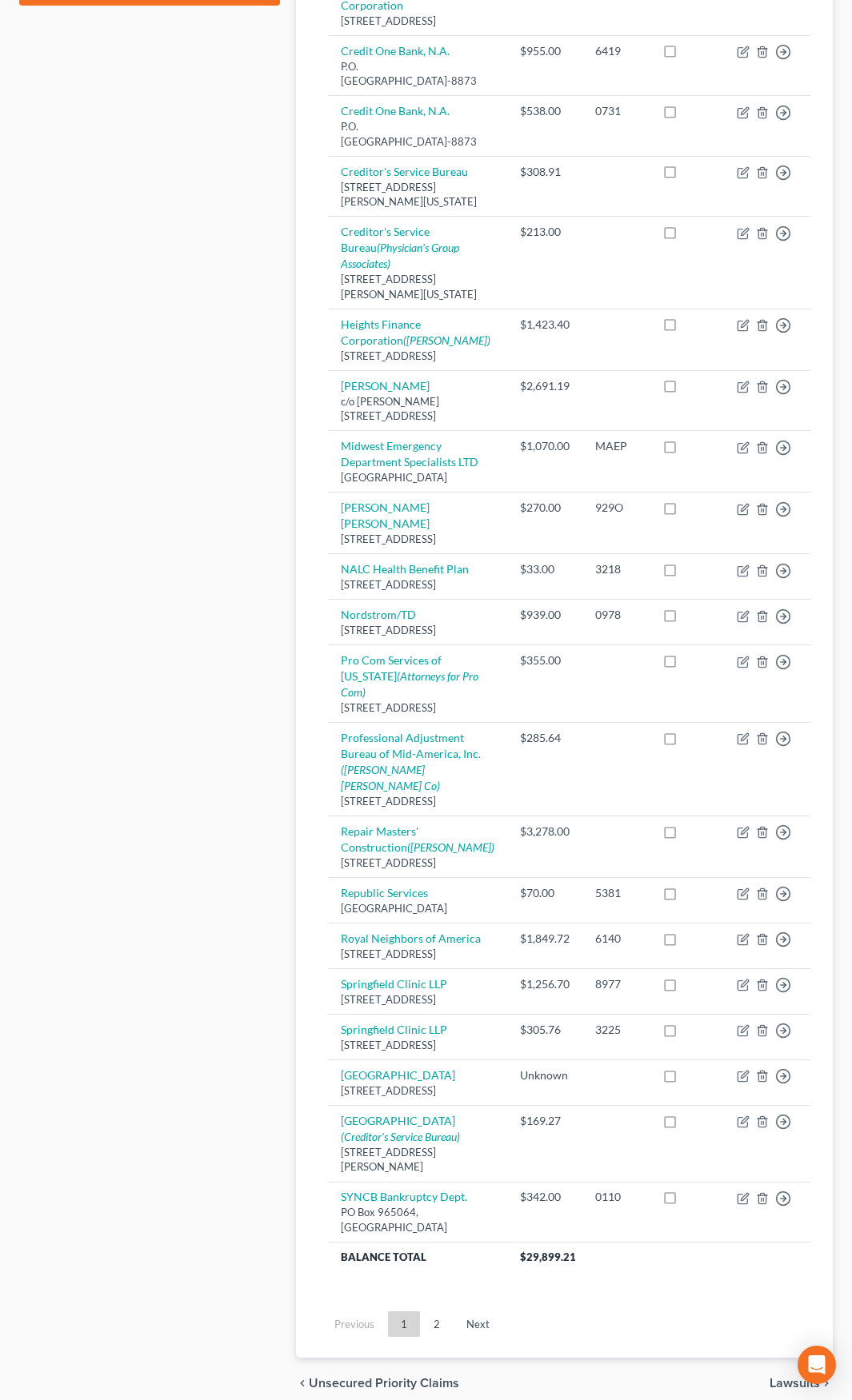
click at [262, 697] on div "Case Dashboard Payments Invoices Payments Payments Credit Report Client Profile" at bounding box center [149, 375] width 277 height 2067
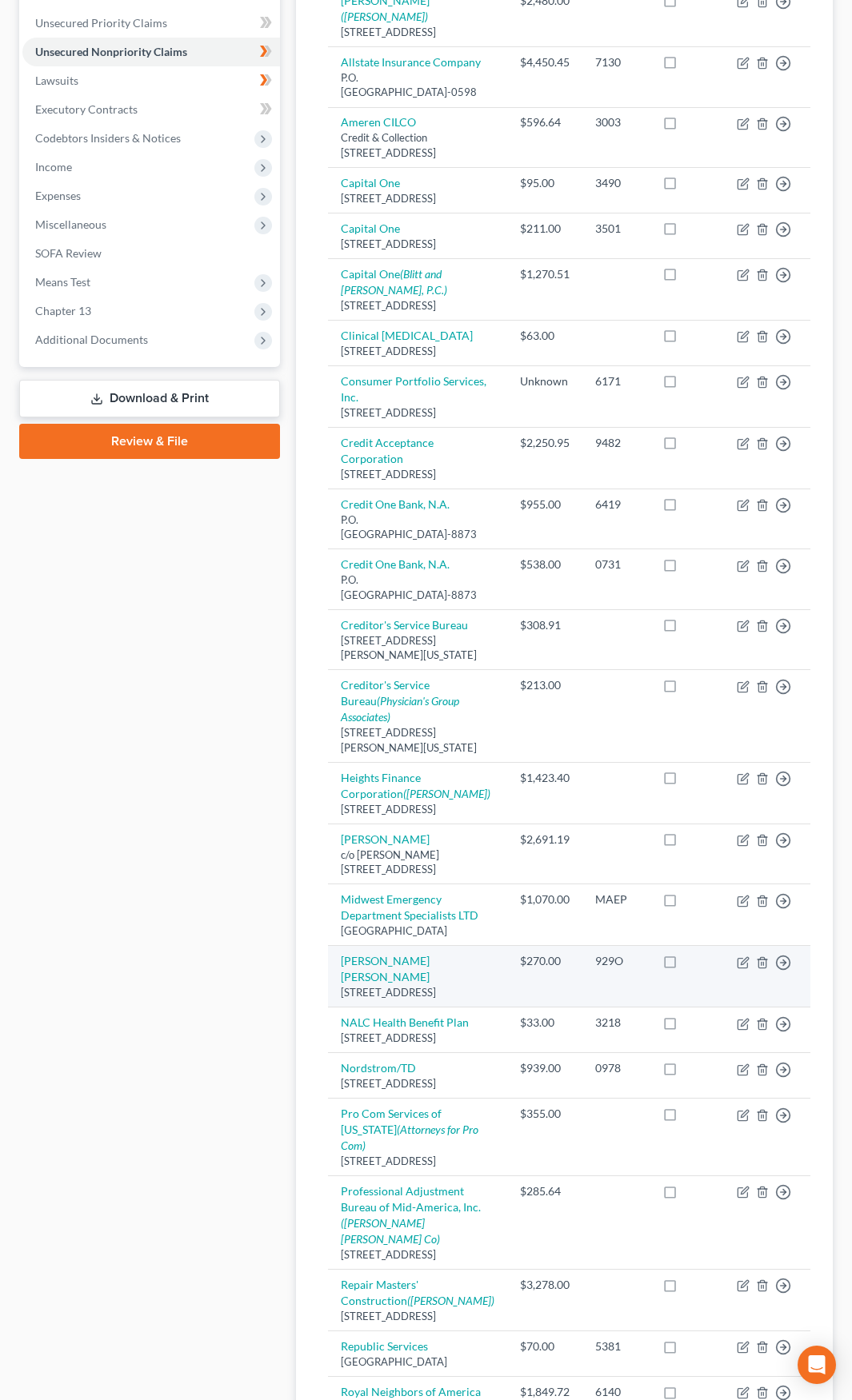
scroll to position [240, 0]
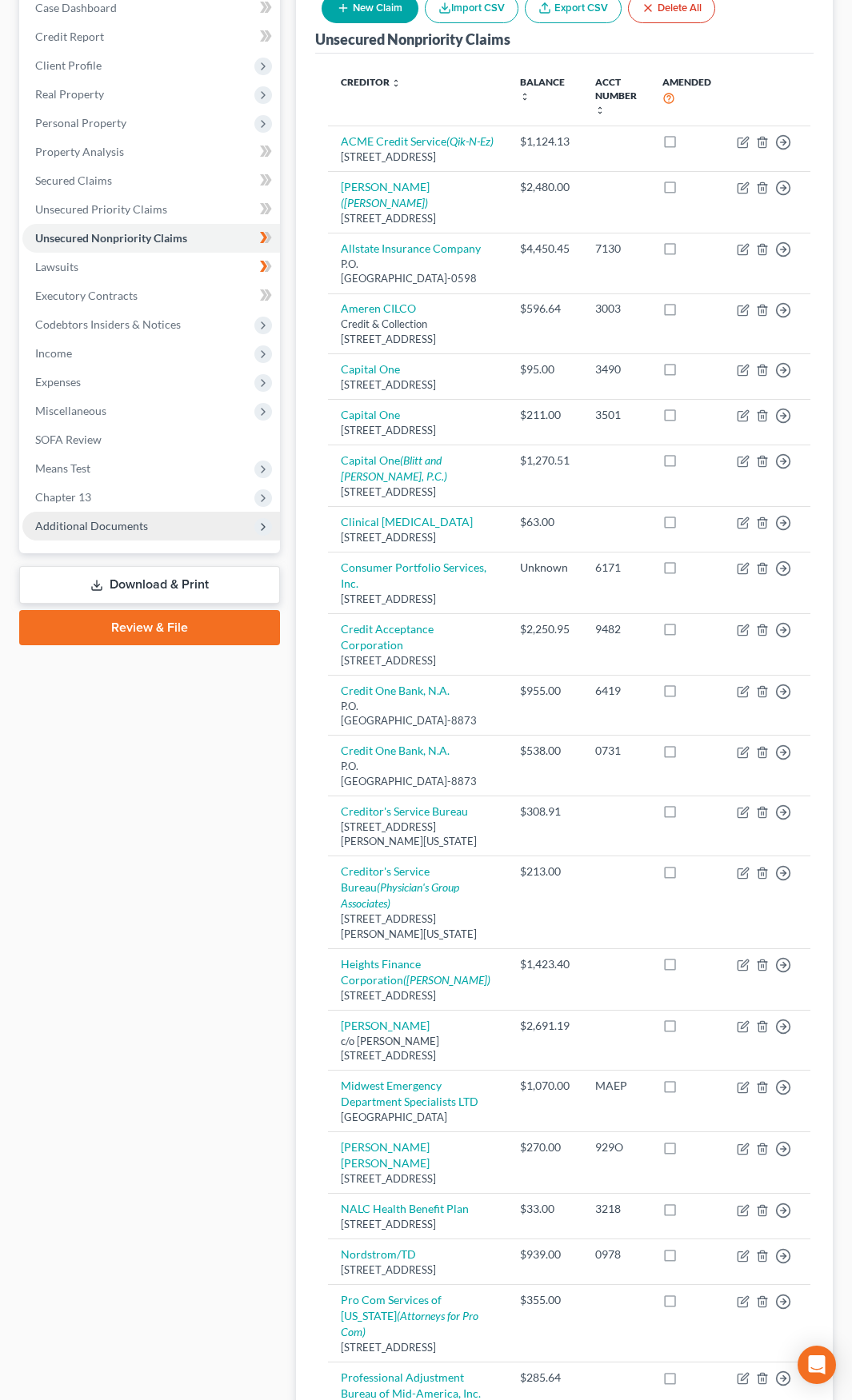
click at [197, 529] on span "Additional Documents" at bounding box center [152, 525] width 258 height 29
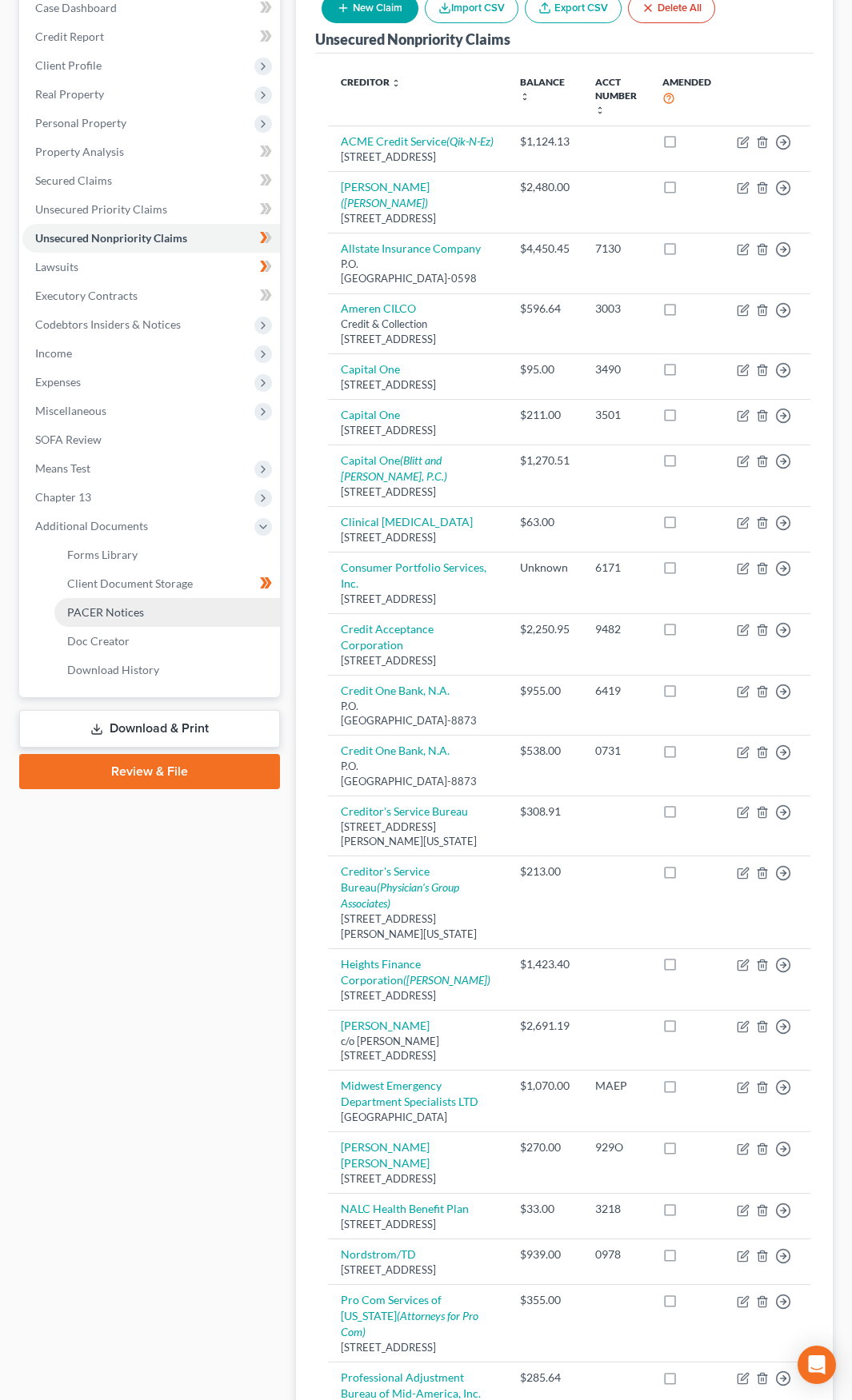
click at [192, 613] on link "PACER Notices" at bounding box center [167, 612] width 225 height 29
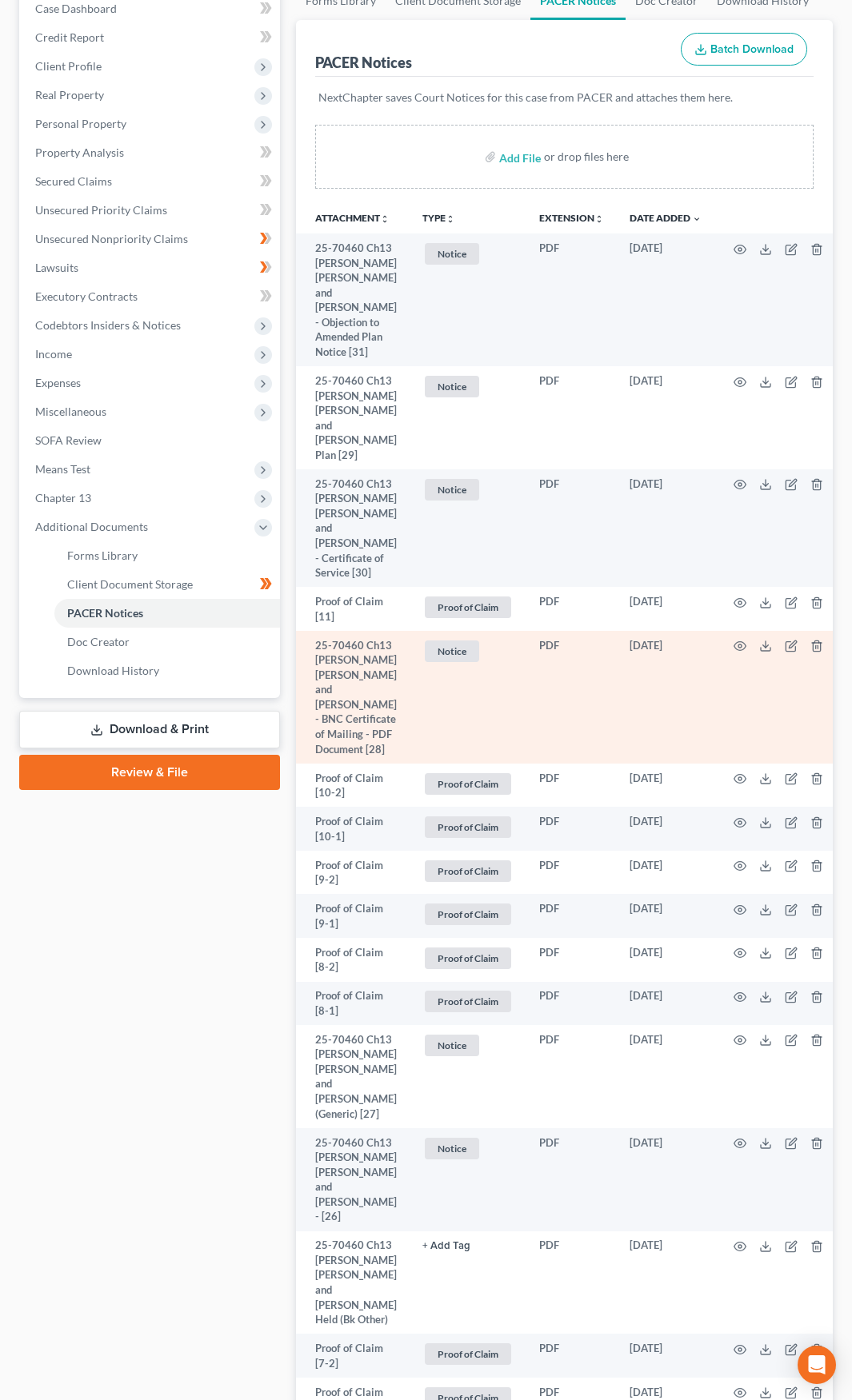
scroll to position [319, 0]
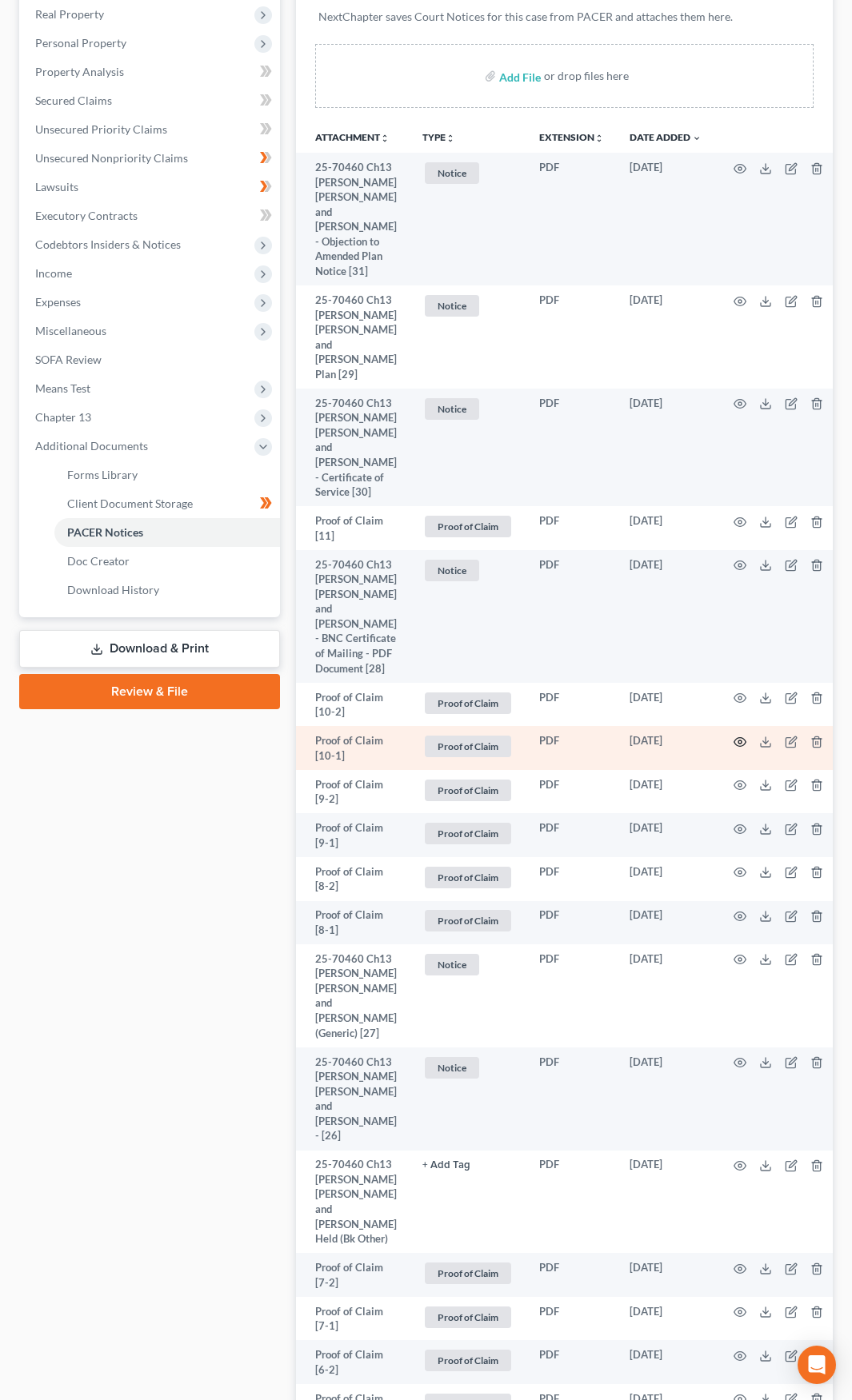
click at [736, 749] on icon "button" at bounding box center [739, 742] width 13 height 13
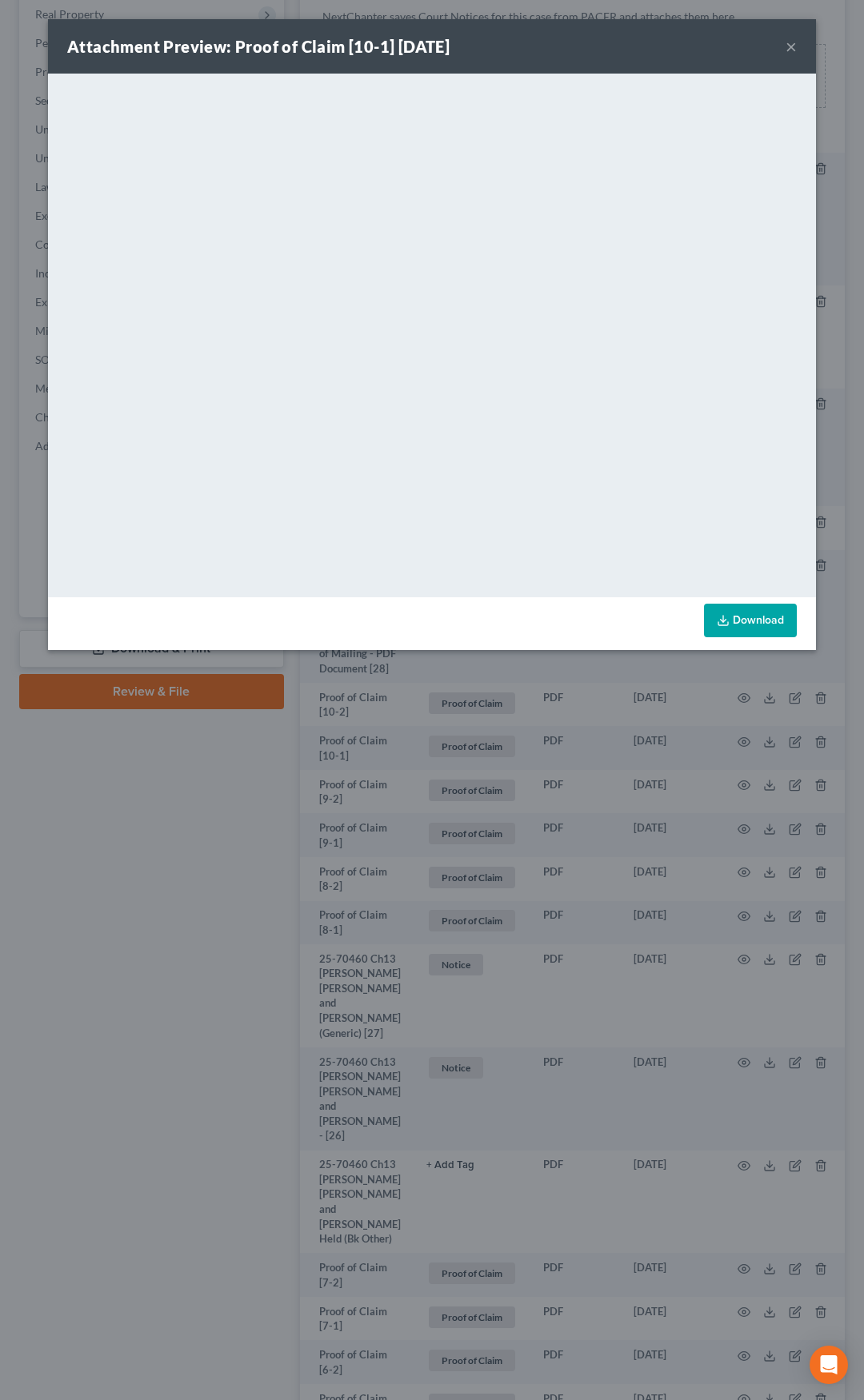
click at [790, 44] on button "×" at bounding box center [791, 46] width 11 height 19
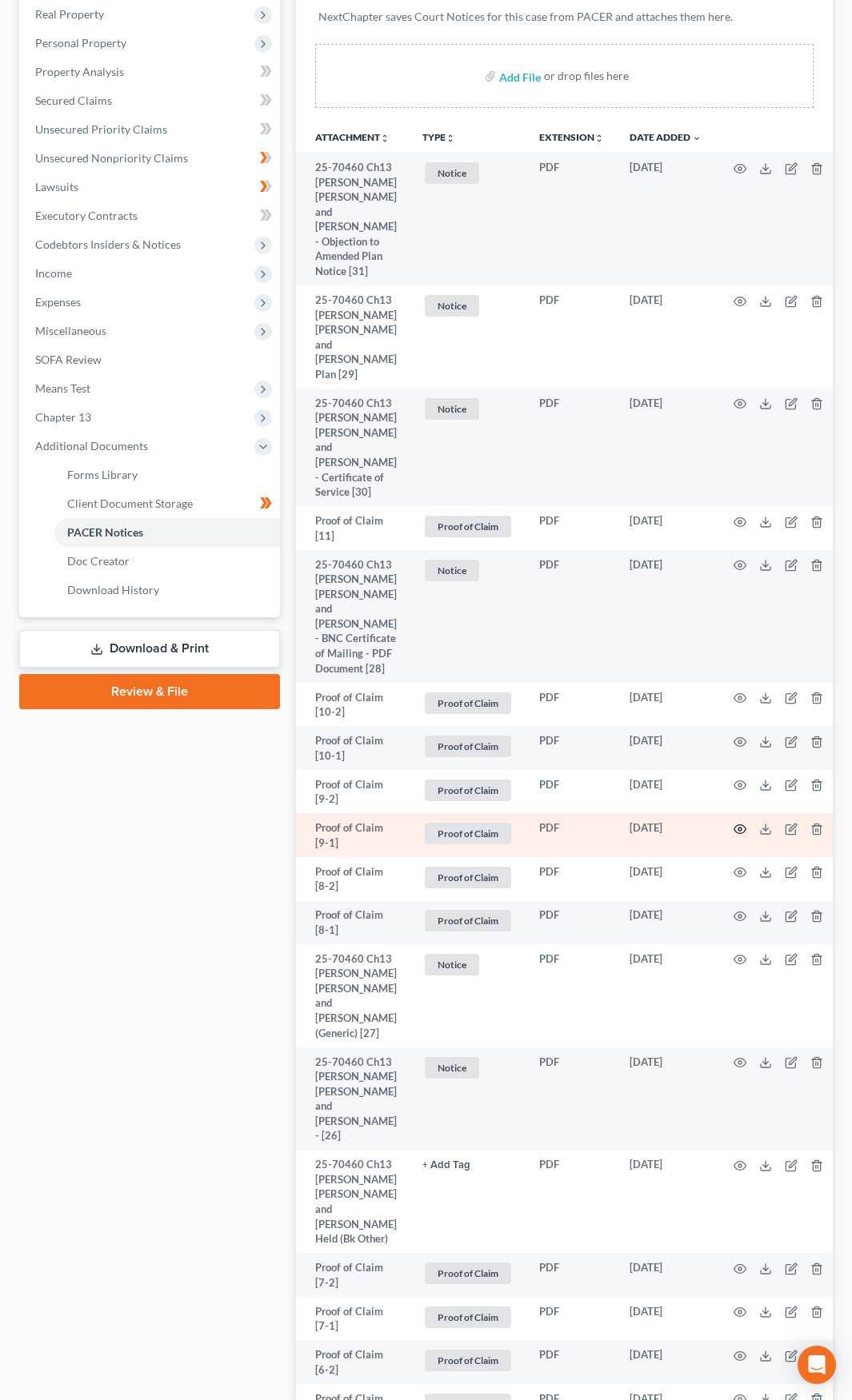
click at [733, 835] on icon "button" at bounding box center [739, 829] width 13 height 13
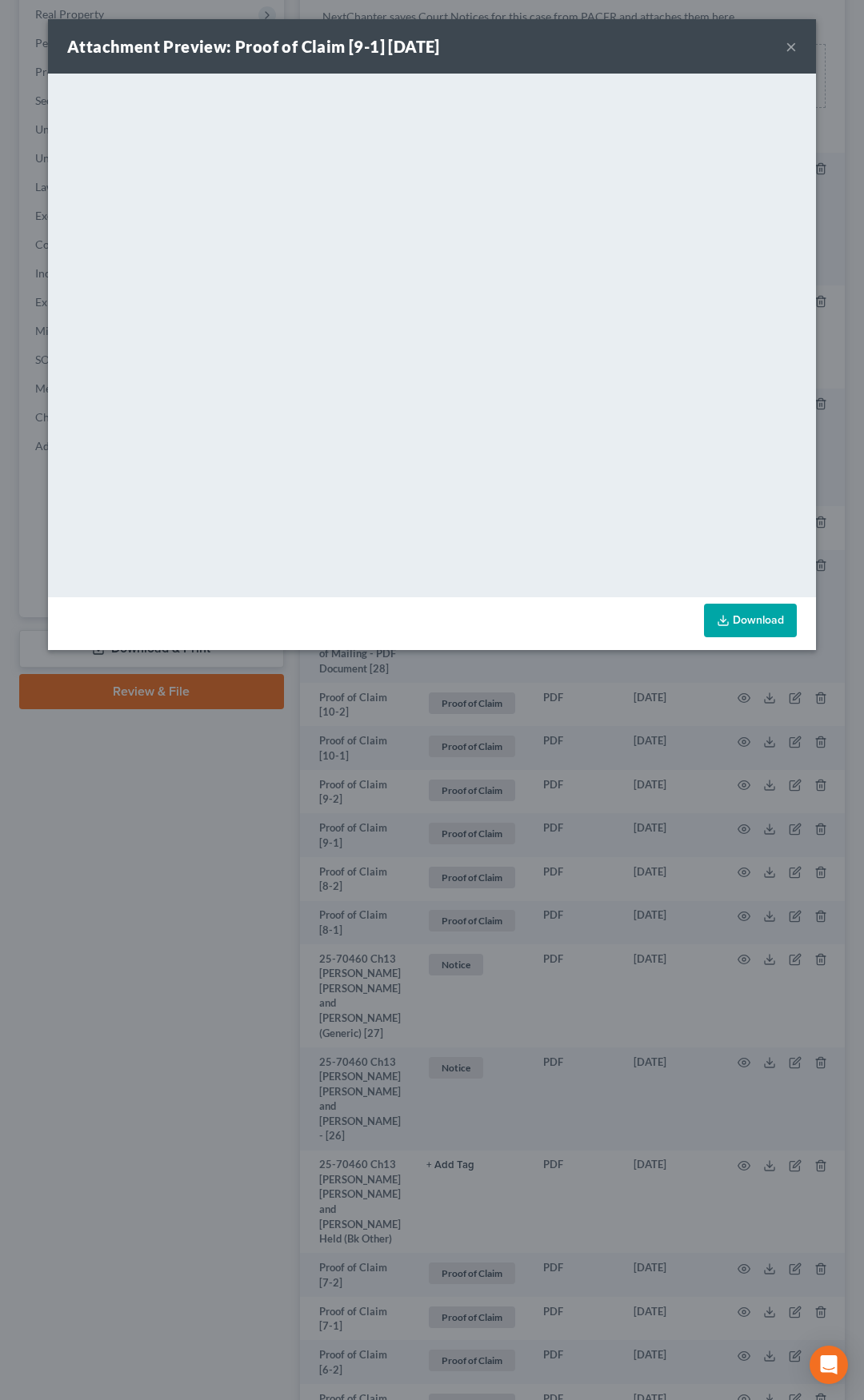
click at [789, 50] on button "×" at bounding box center [791, 46] width 11 height 19
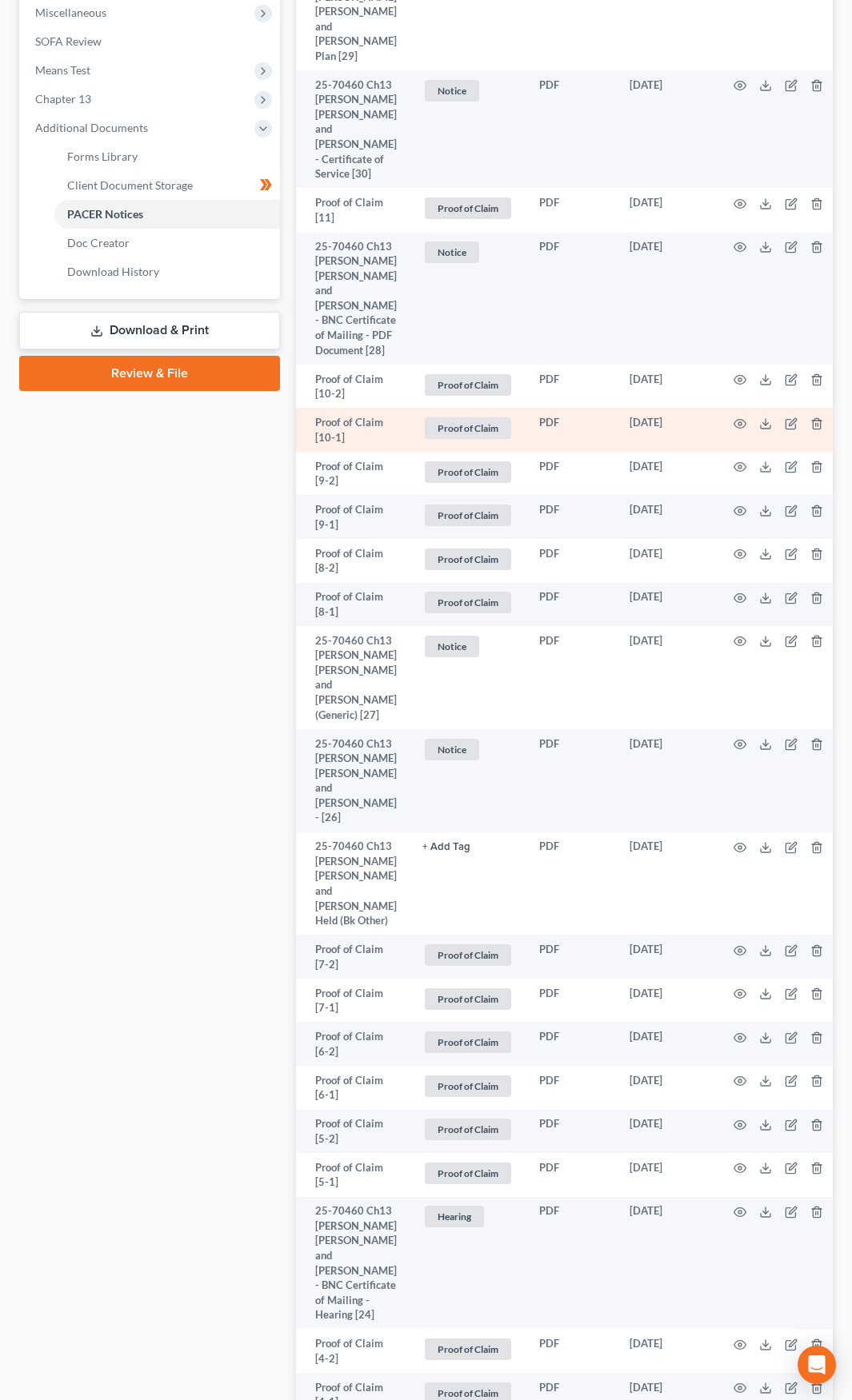
scroll to position [640, 0]
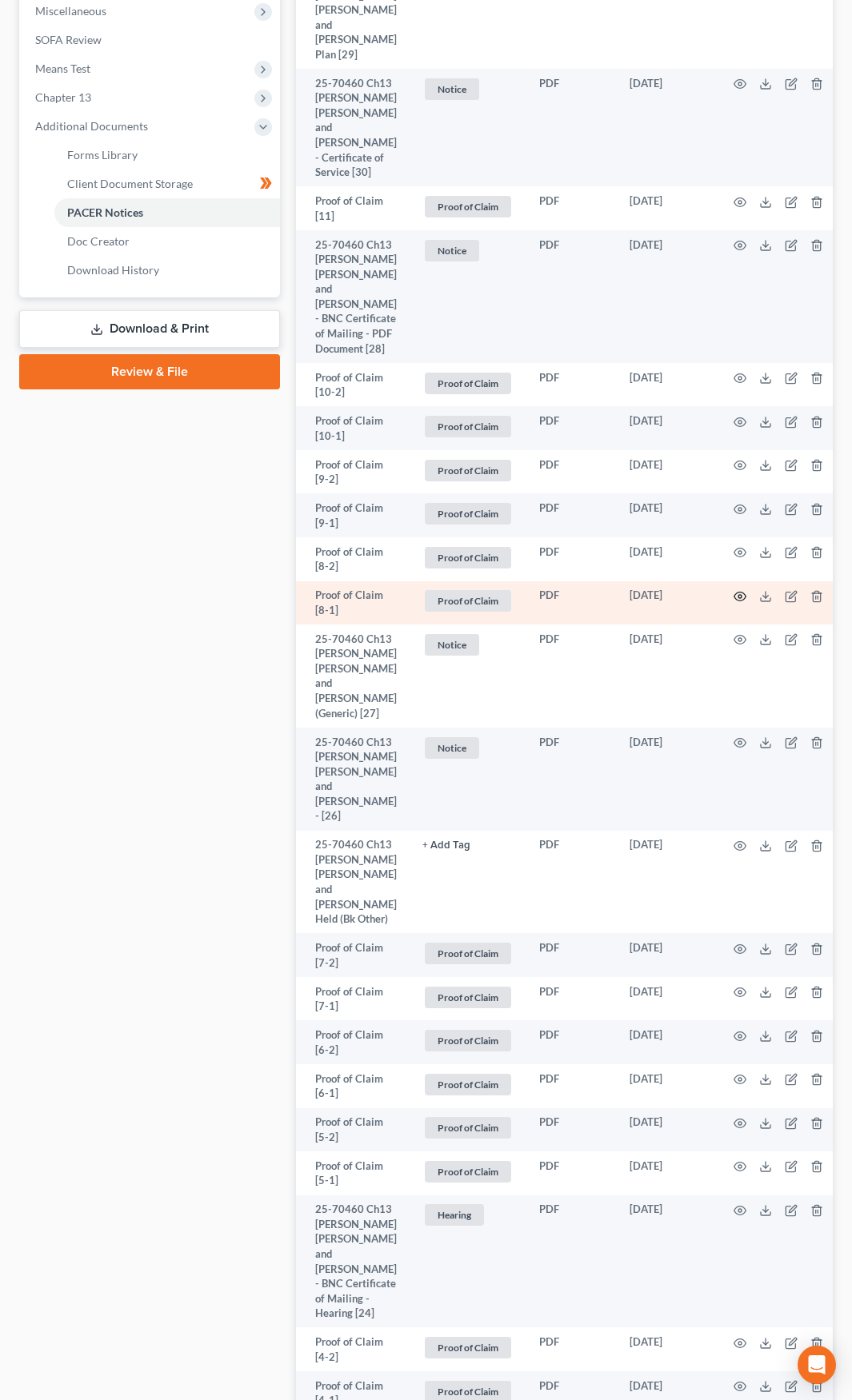
click at [735, 603] on icon "button" at bounding box center [739, 596] width 13 height 13
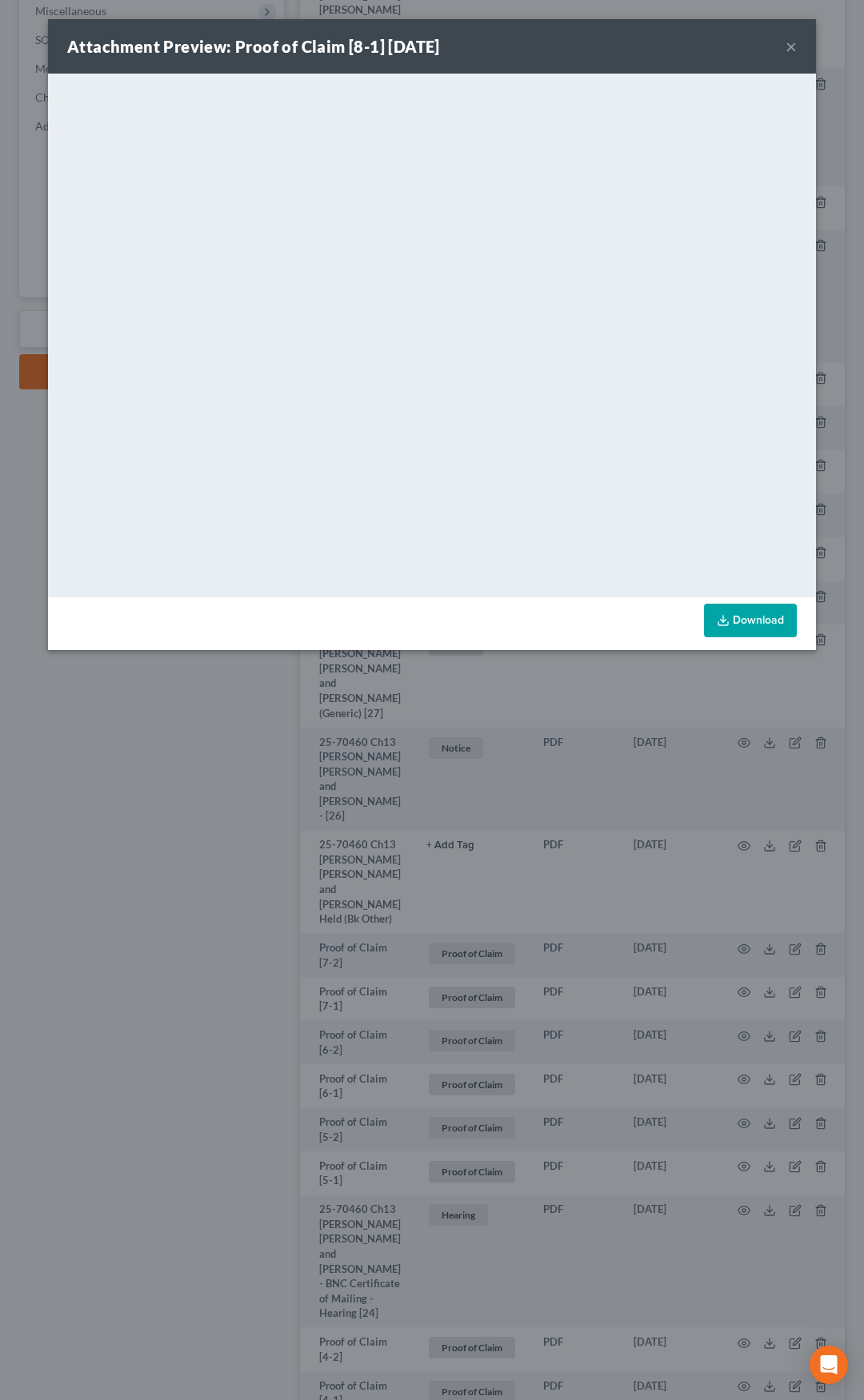
click at [786, 48] on button "×" at bounding box center [791, 46] width 11 height 19
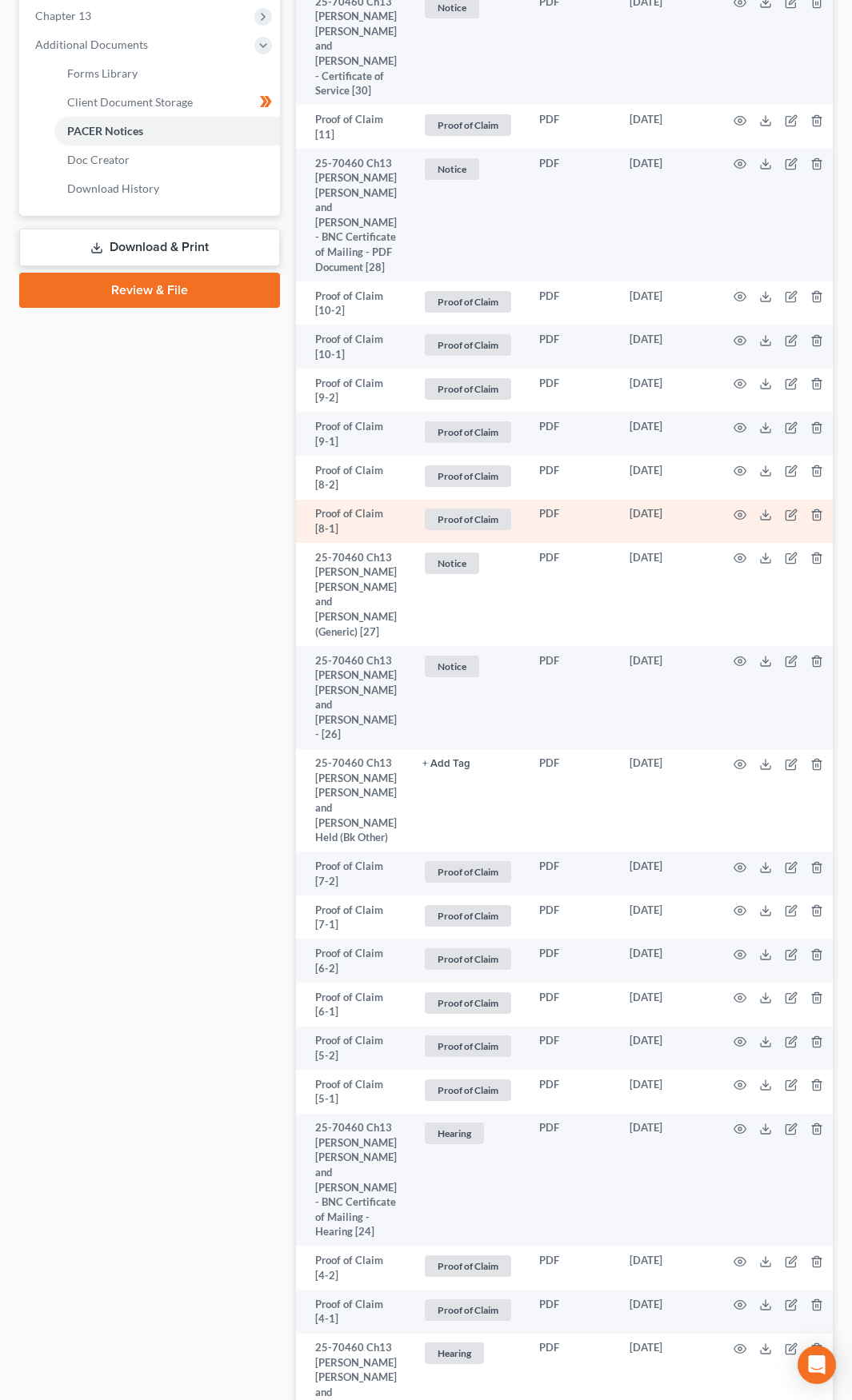
scroll to position [879, 0]
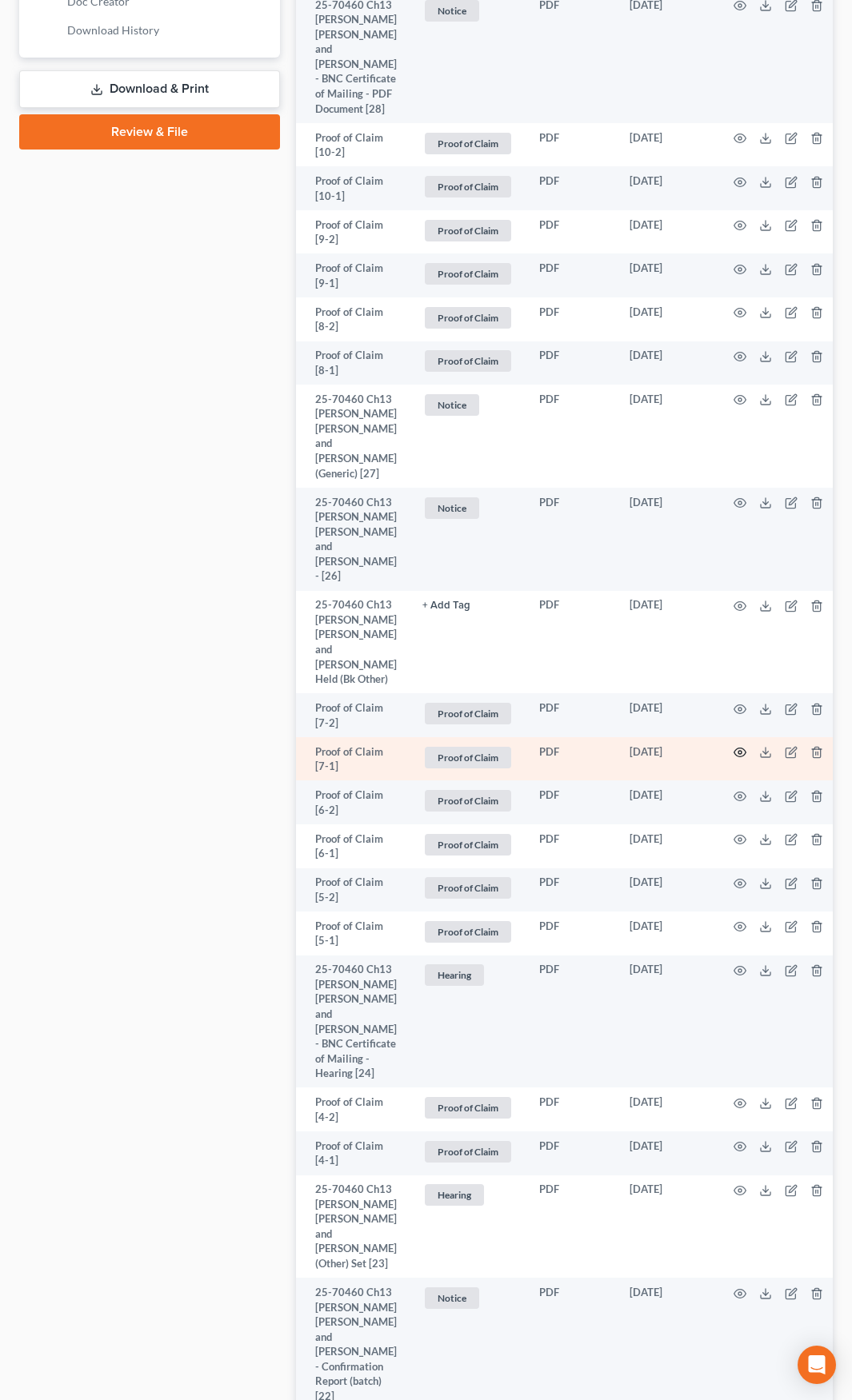
click at [736, 758] on icon "button" at bounding box center [739, 752] width 13 height 13
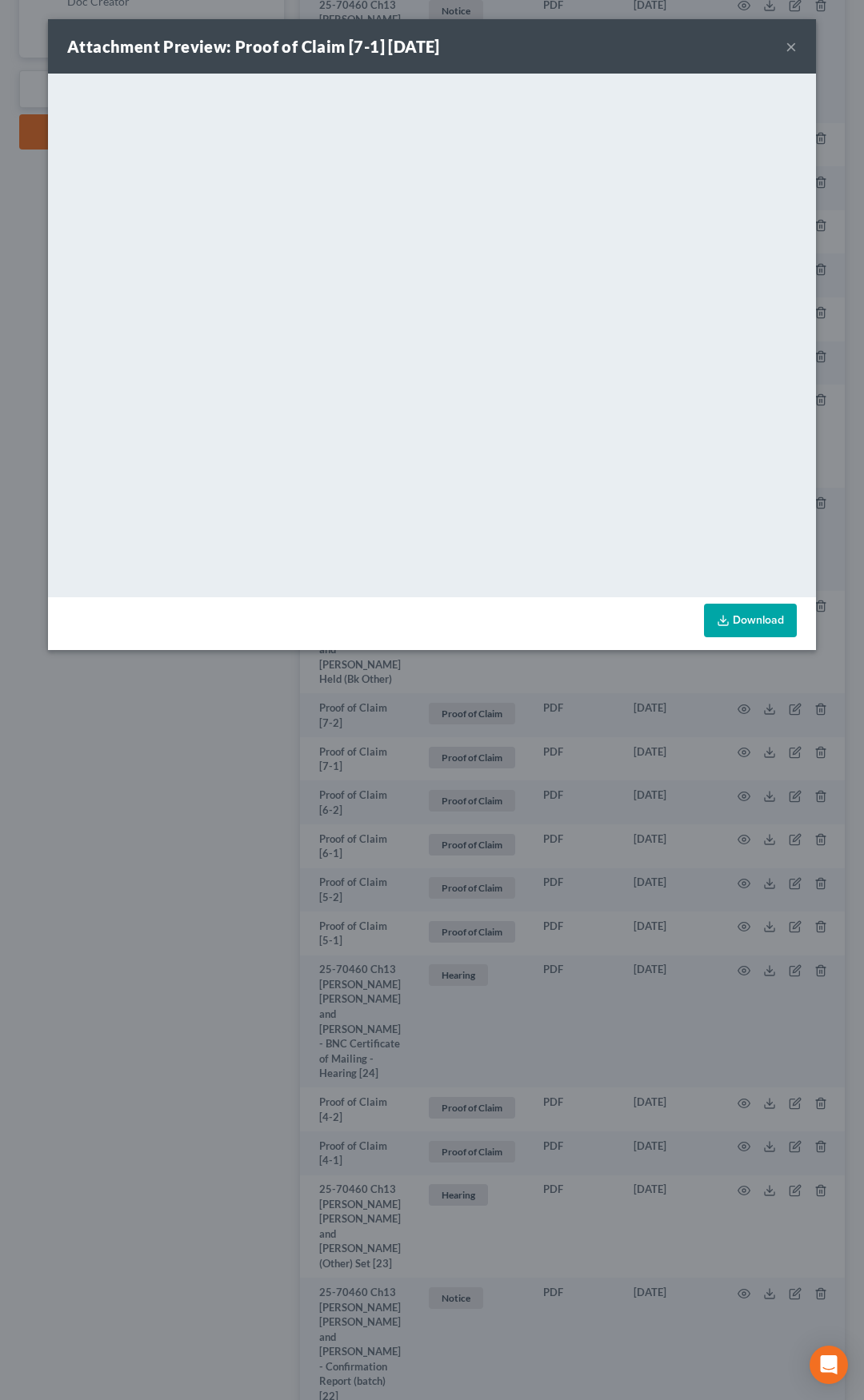
click at [789, 48] on button "×" at bounding box center [791, 46] width 11 height 19
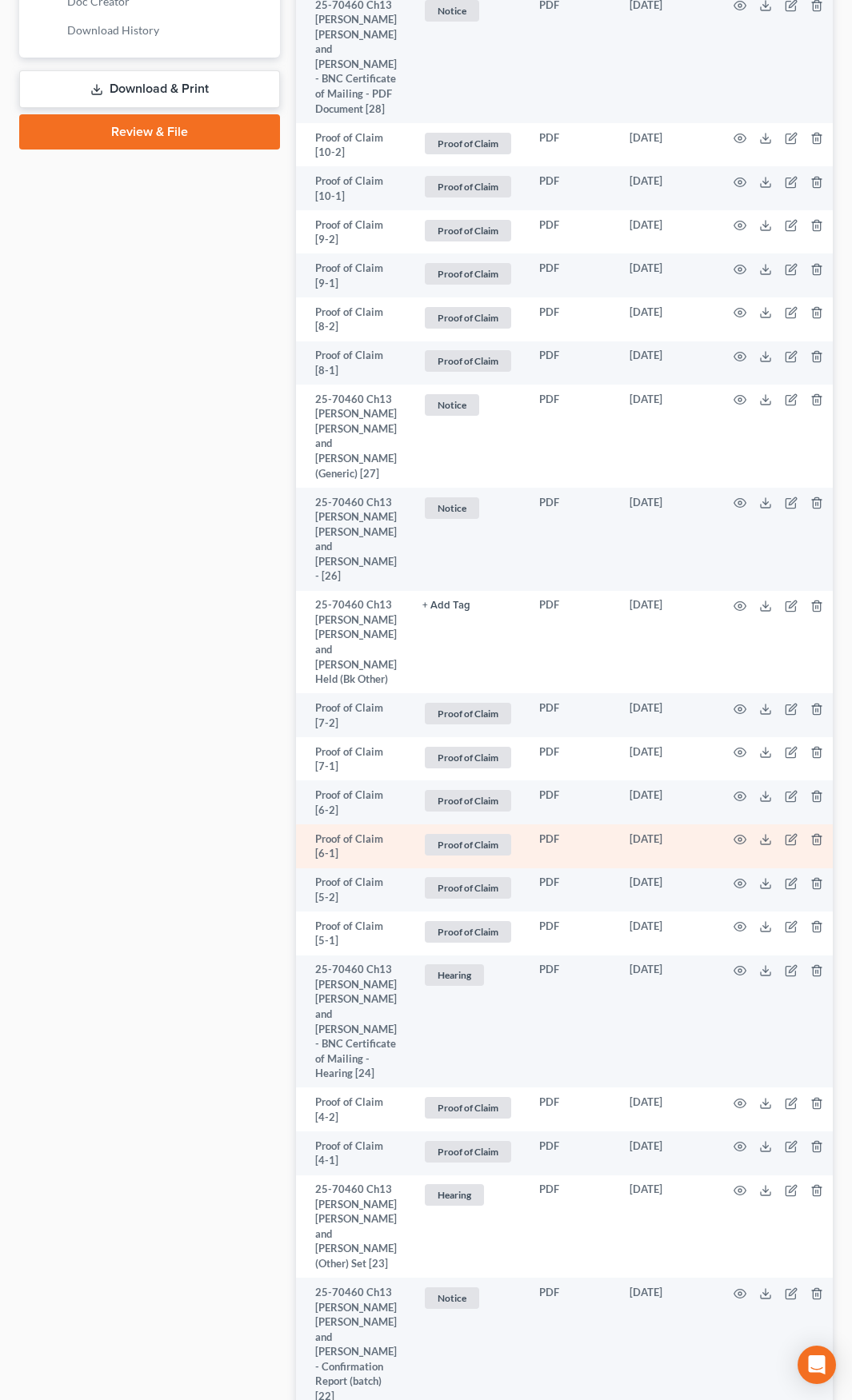
click at [742, 841] on td at bounding box center [781, 846] width 134 height 44
click at [734, 840] on icon "button" at bounding box center [739, 839] width 13 height 13
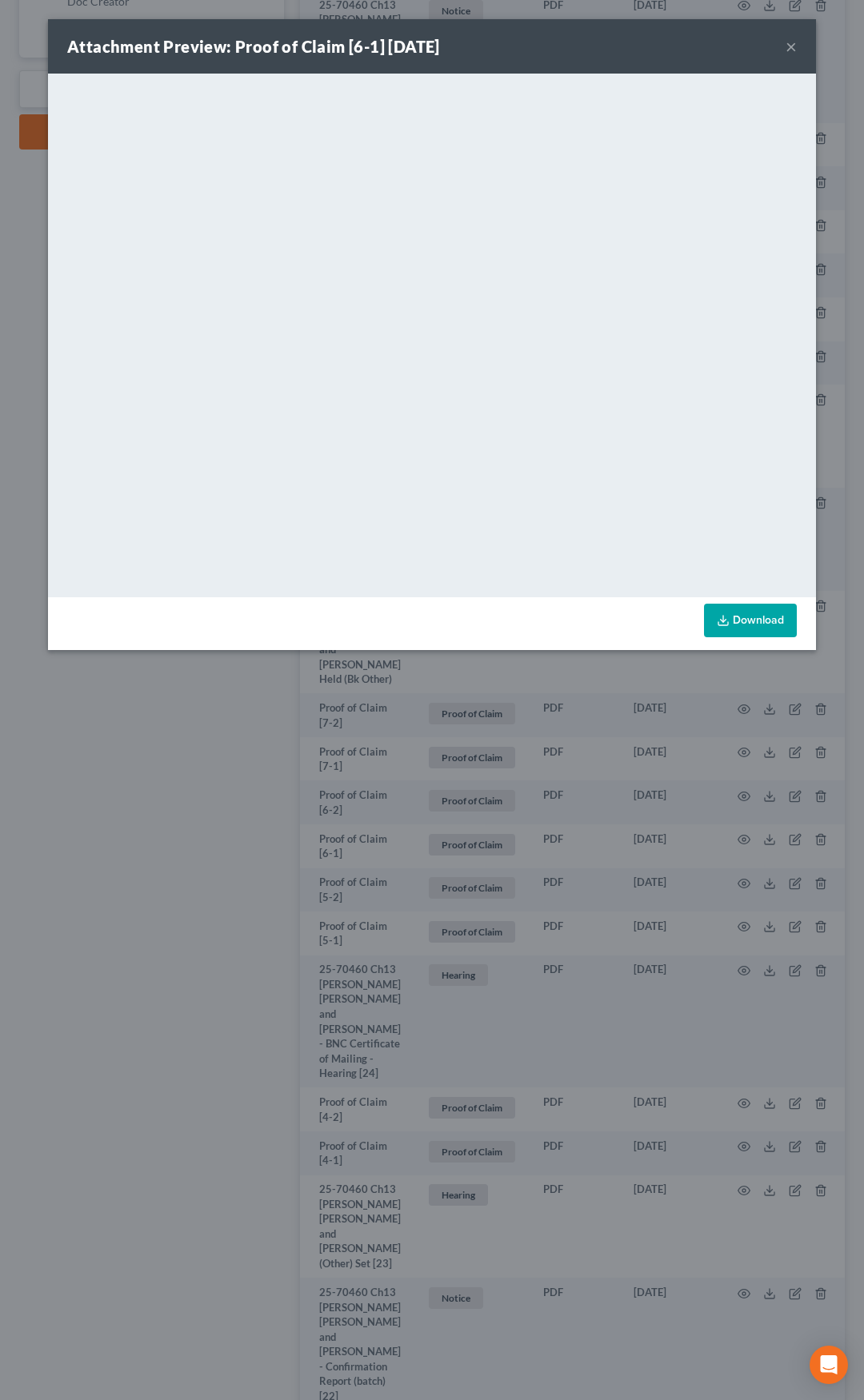
click at [788, 47] on button "×" at bounding box center [791, 46] width 11 height 19
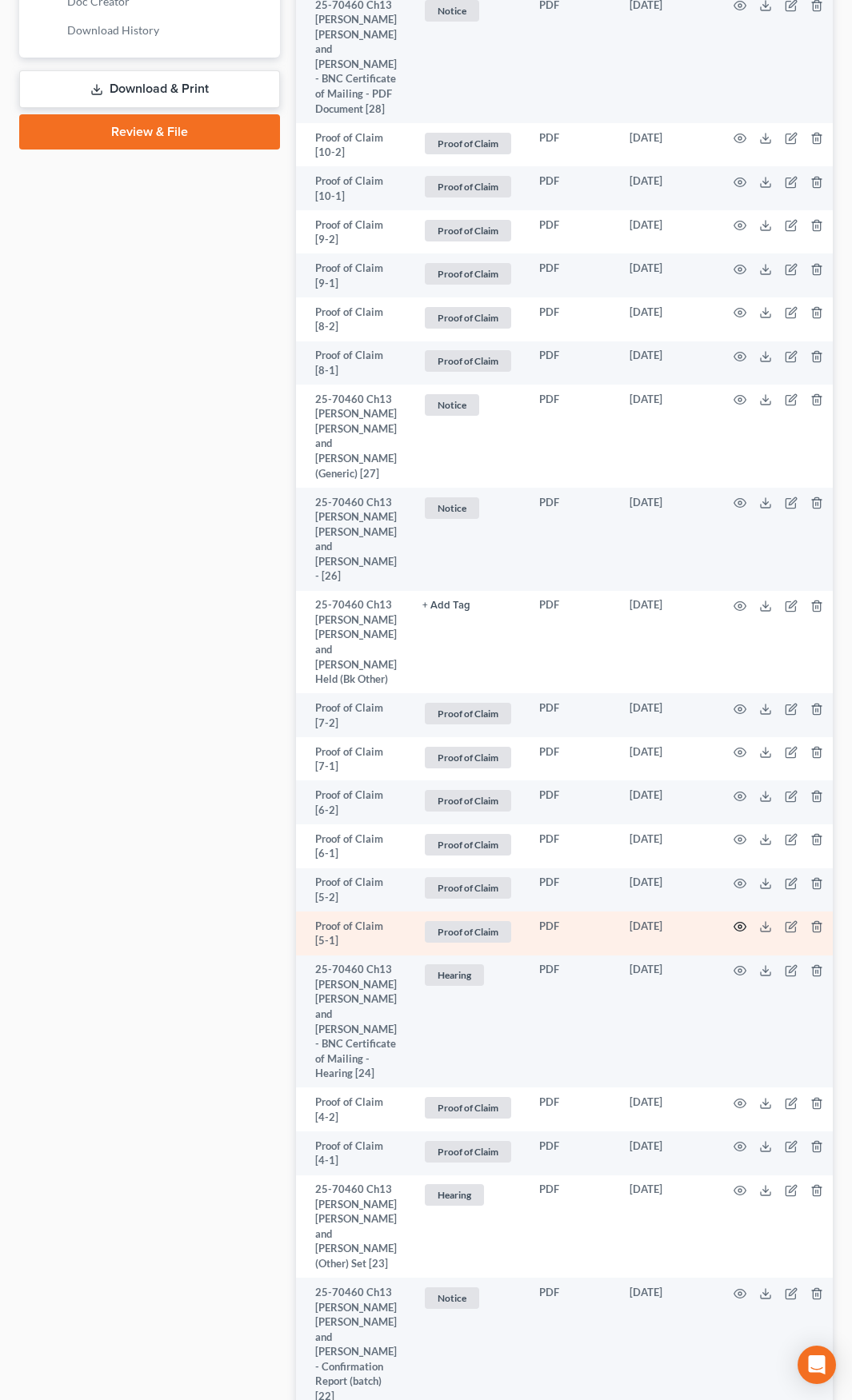
click at [738, 928] on circle "button" at bounding box center [739, 926] width 3 height 3
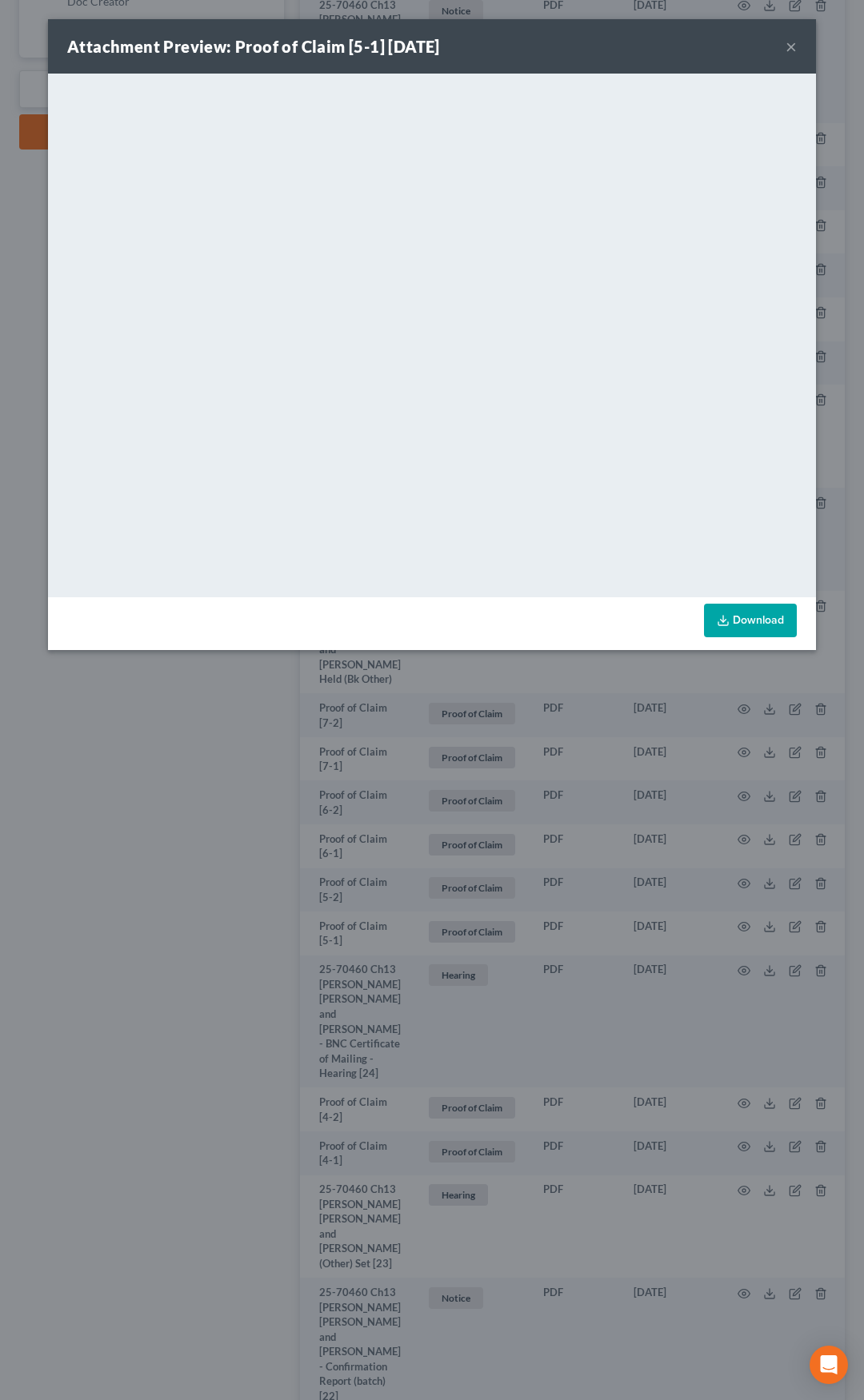
click at [790, 44] on button "×" at bounding box center [791, 46] width 11 height 19
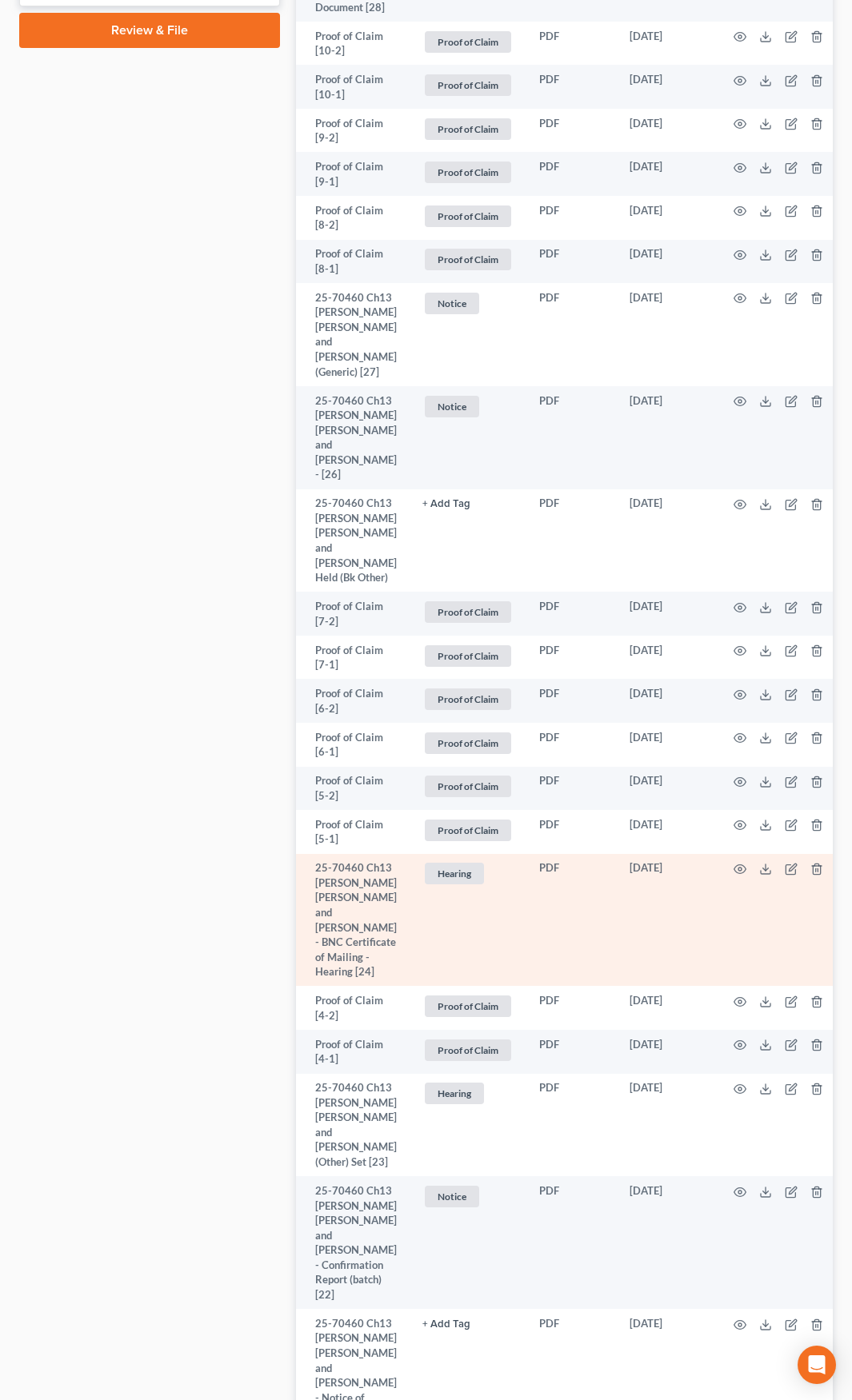
scroll to position [1199, 0]
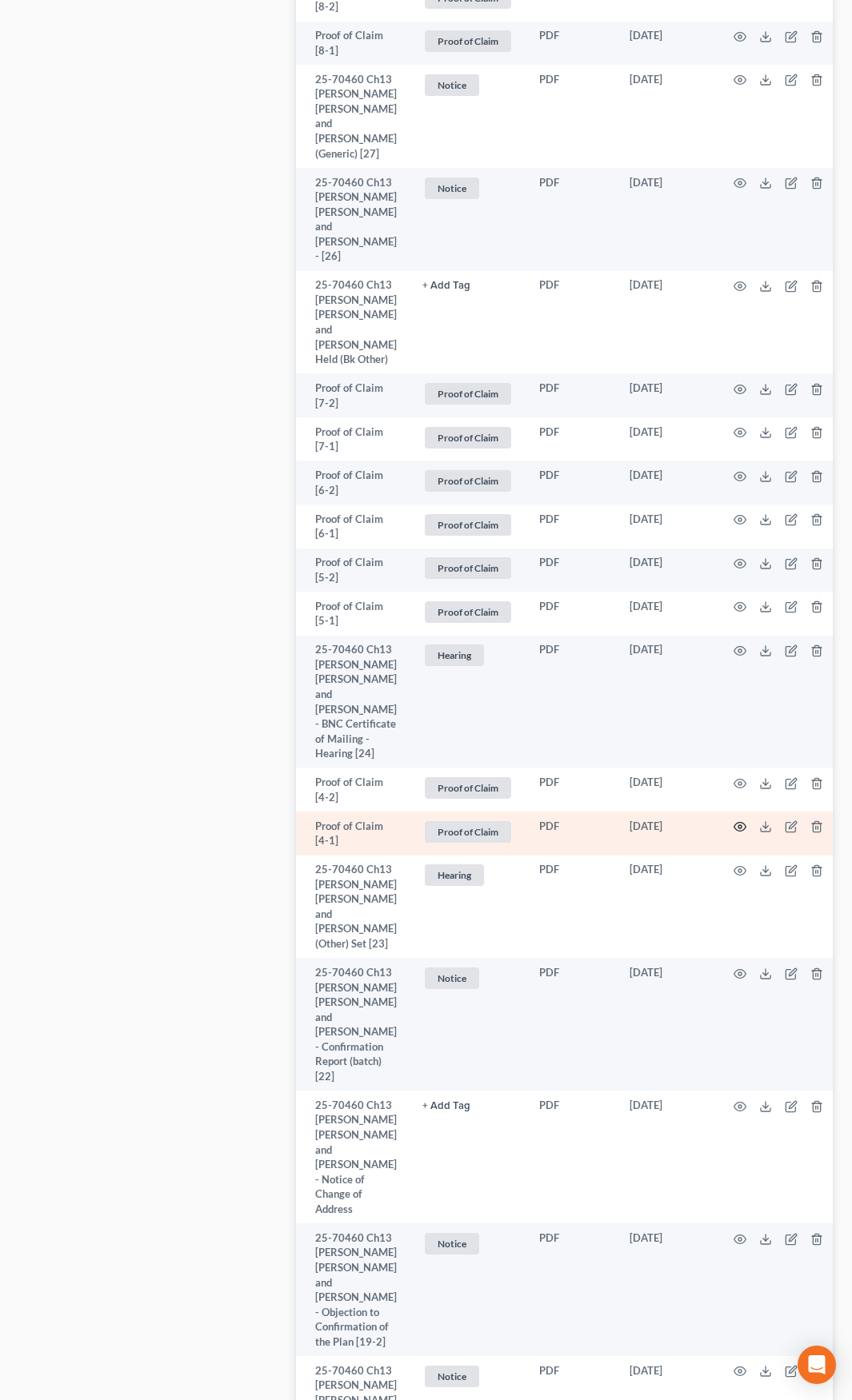
click at [733, 823] on icon "button" at bounding box center [739, 826] width 13 height 13
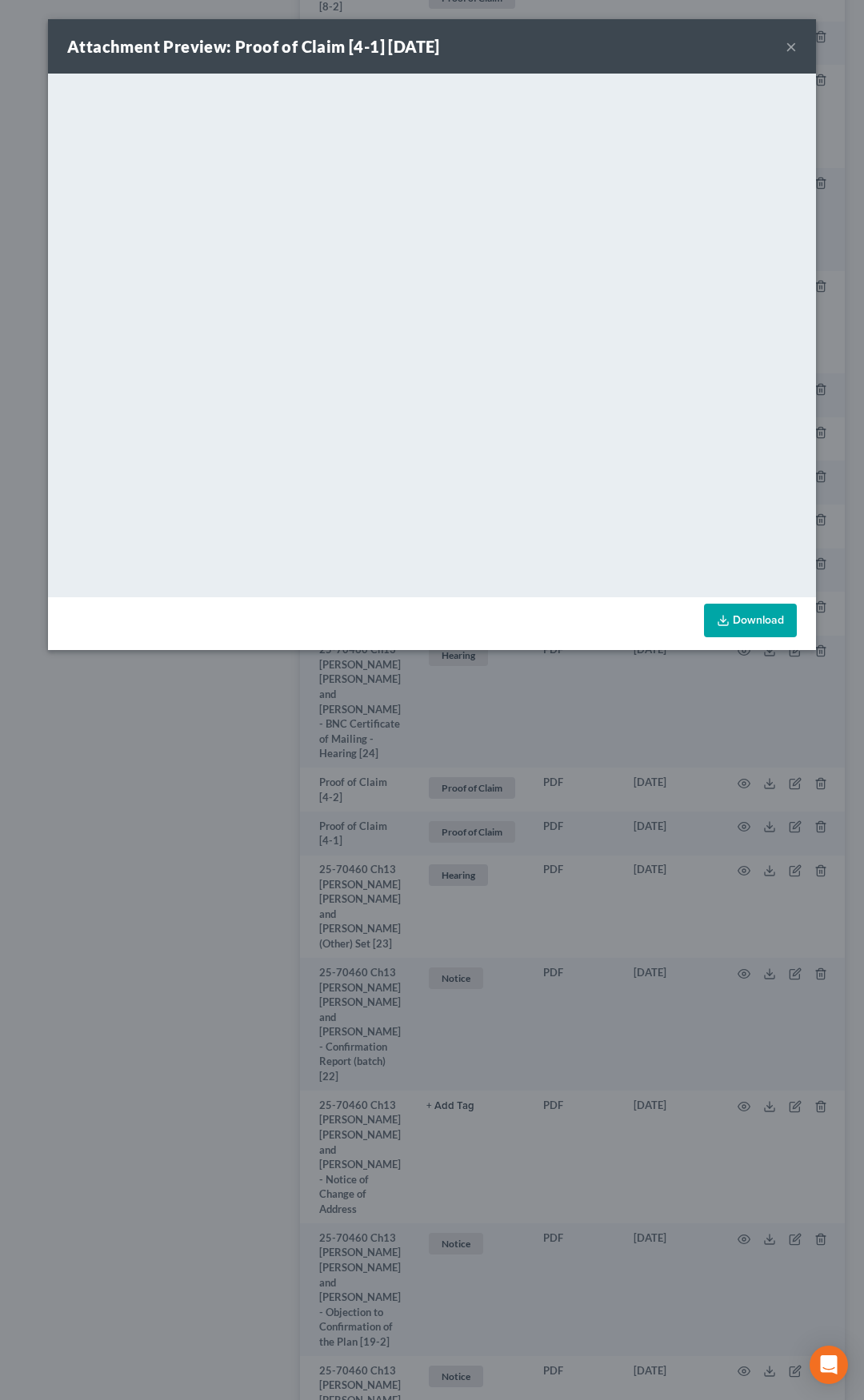
click at [793, 51] on button "×" at bounding box center [791, 46] width 11 height 19
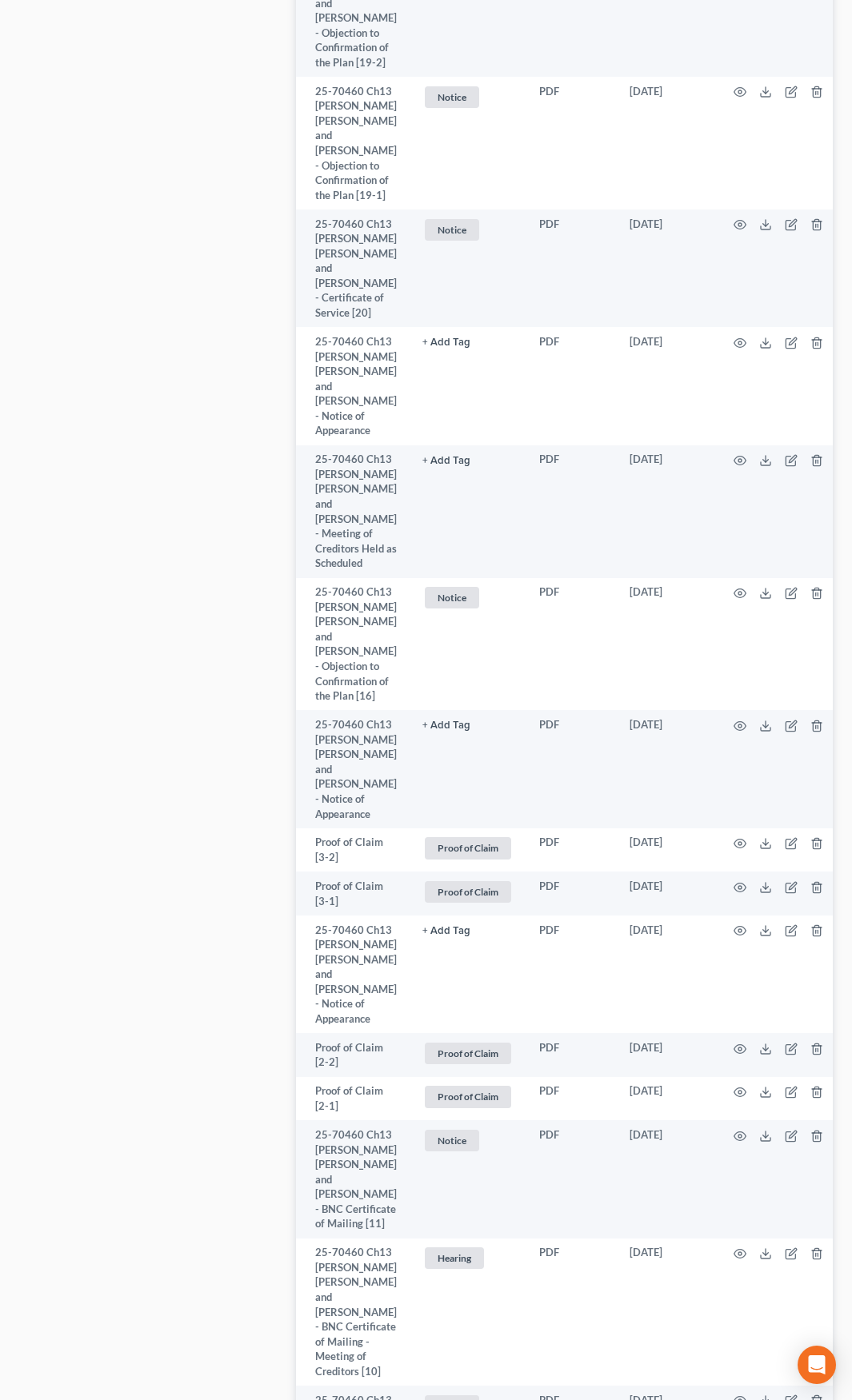
scroll to position [2558, 0]
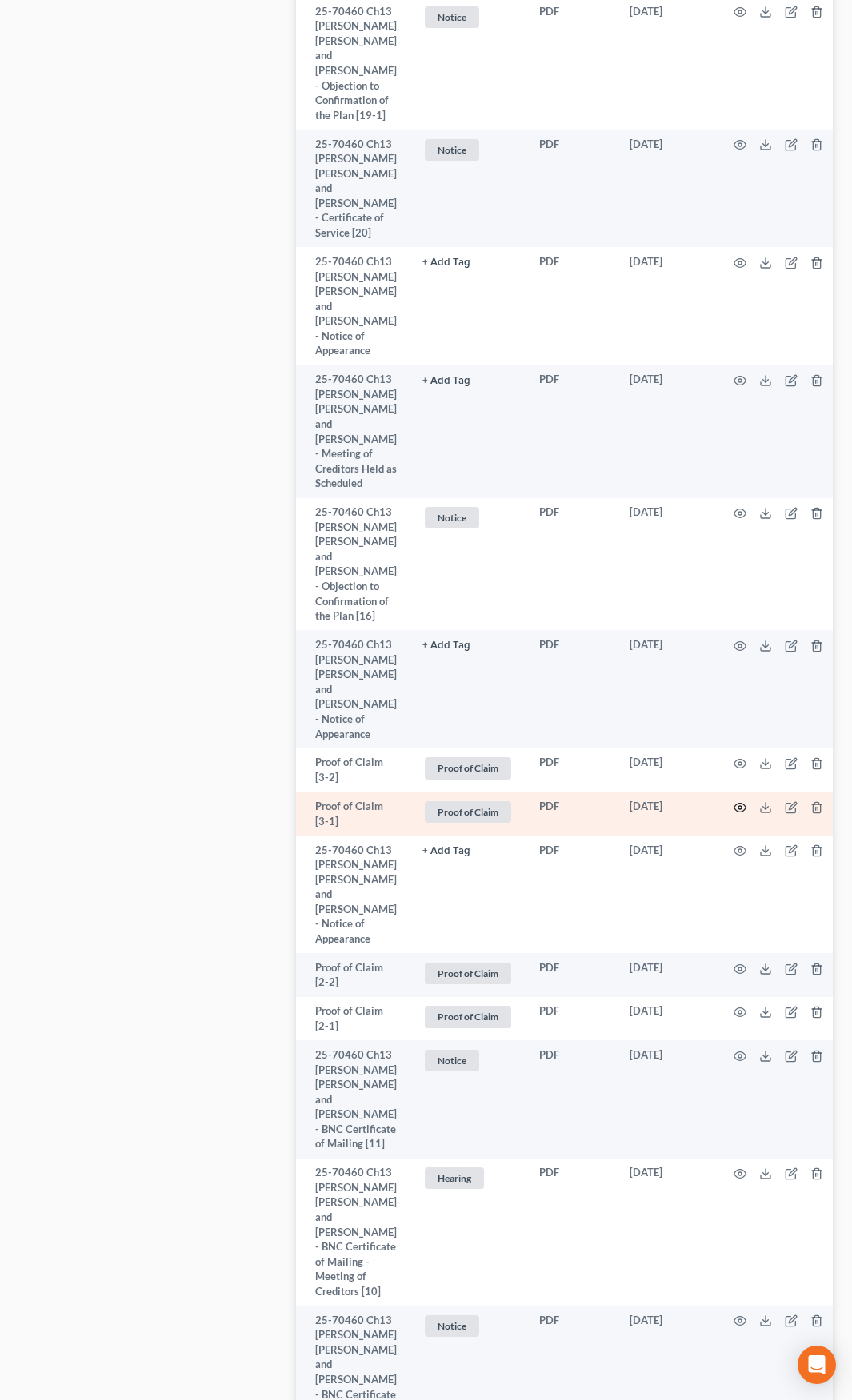
click at [733, 801] on icon "button" at bounding box center [739, 807] width 13 height 13
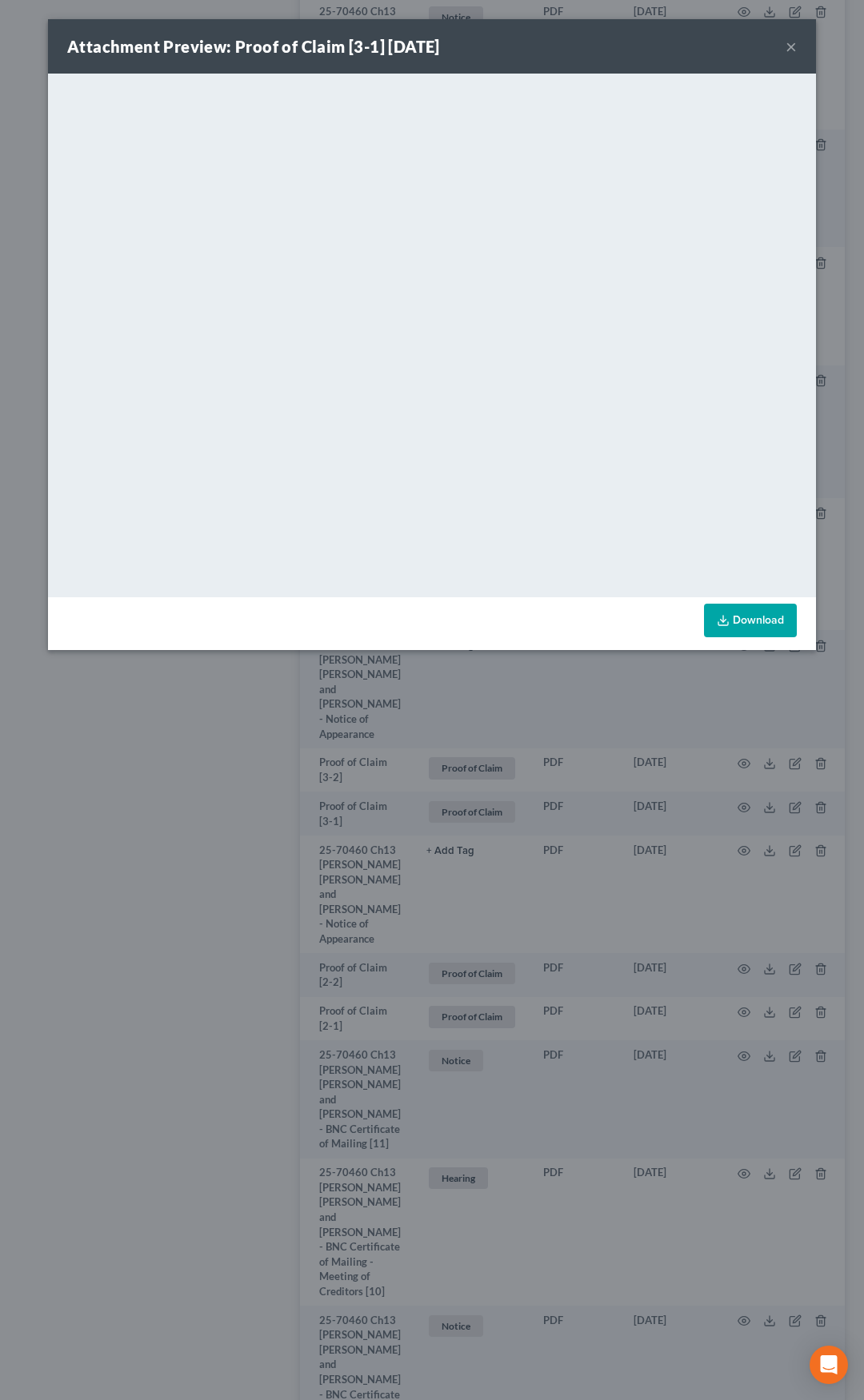
click at [788, 50] on button "×" at bounding box center [791, 46] width 11 height 19
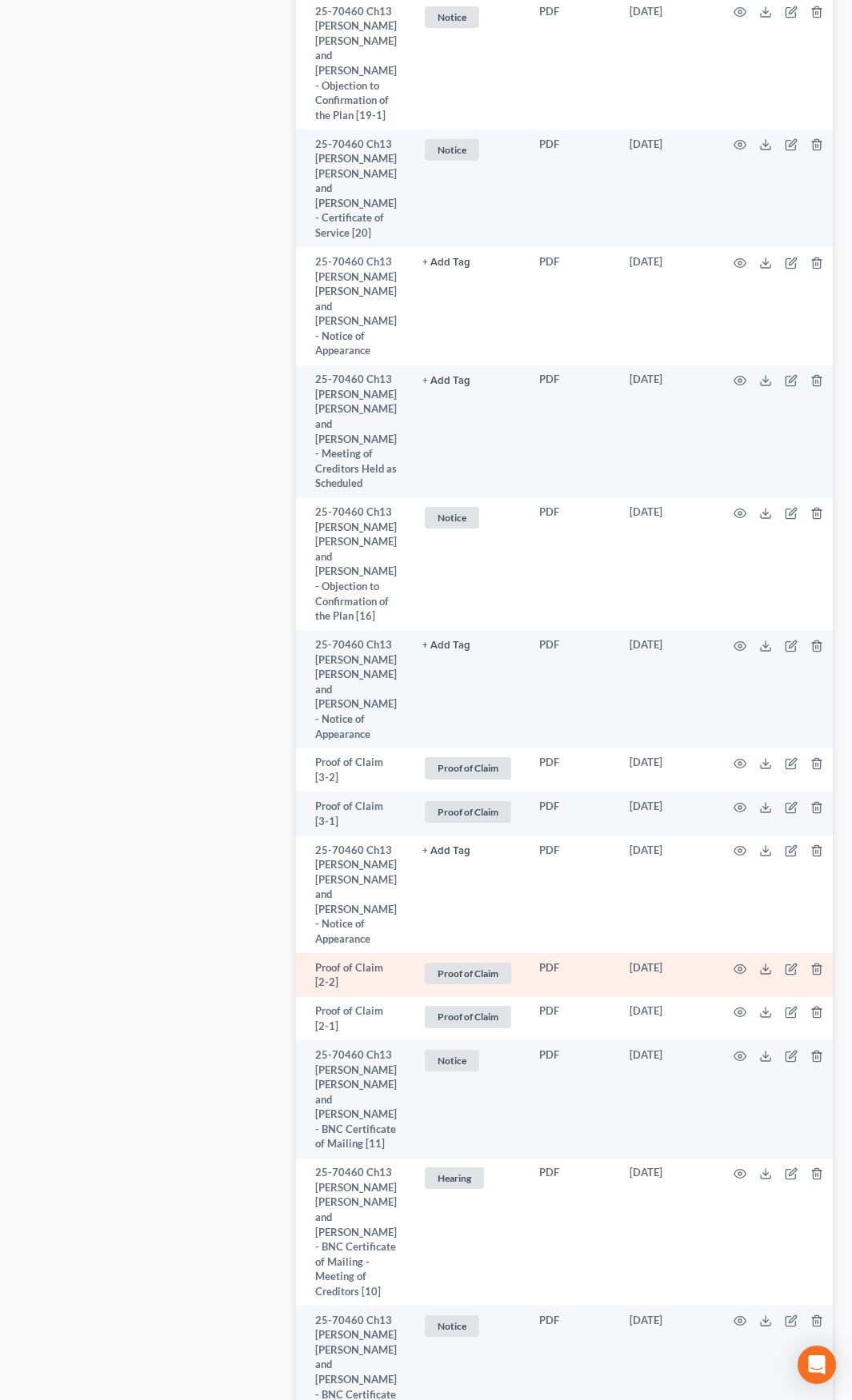
scroll to position [2718, 0]
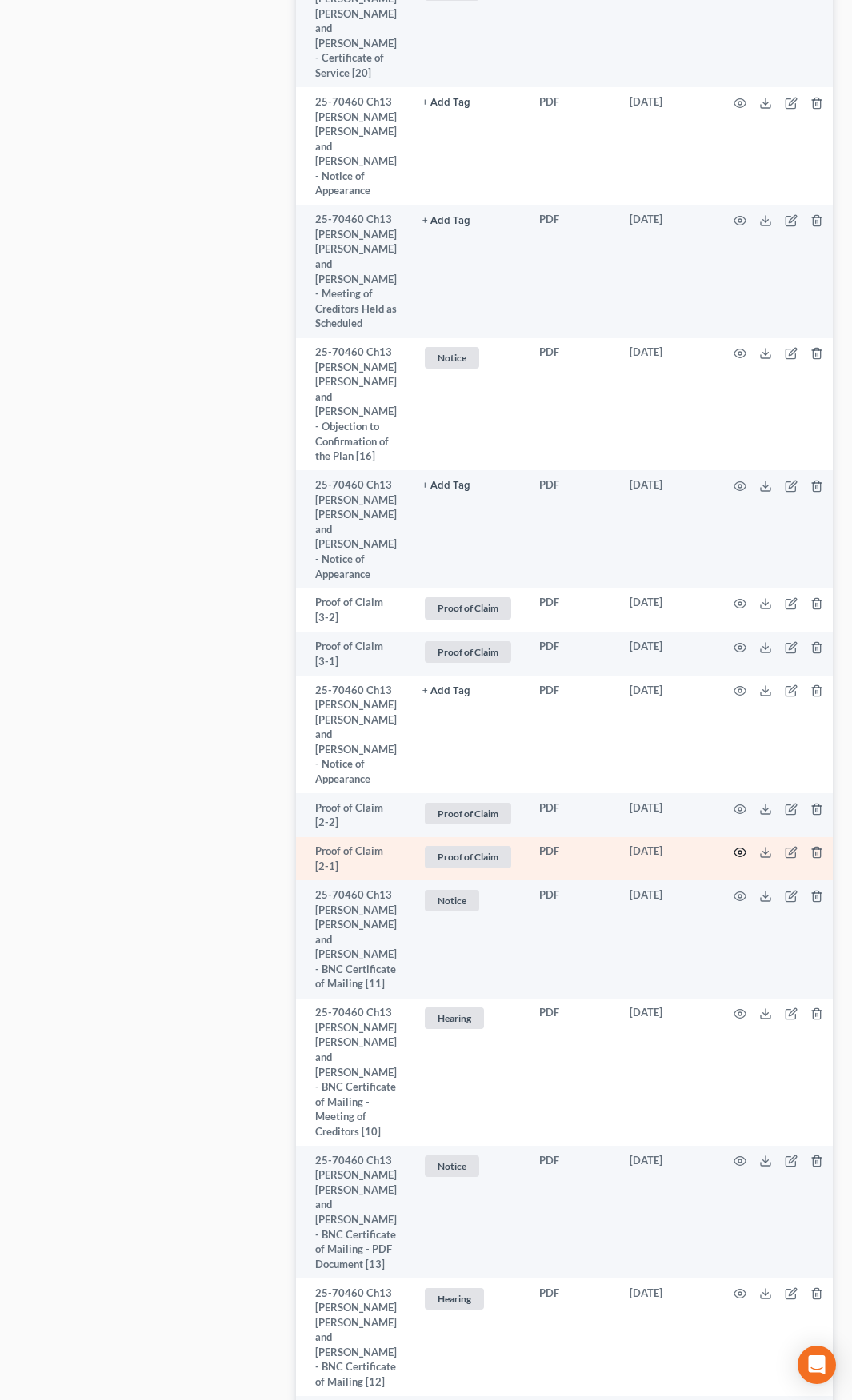
click at [736, 846] on icon "button" at bounding box center [739, 852] width 13 height 13
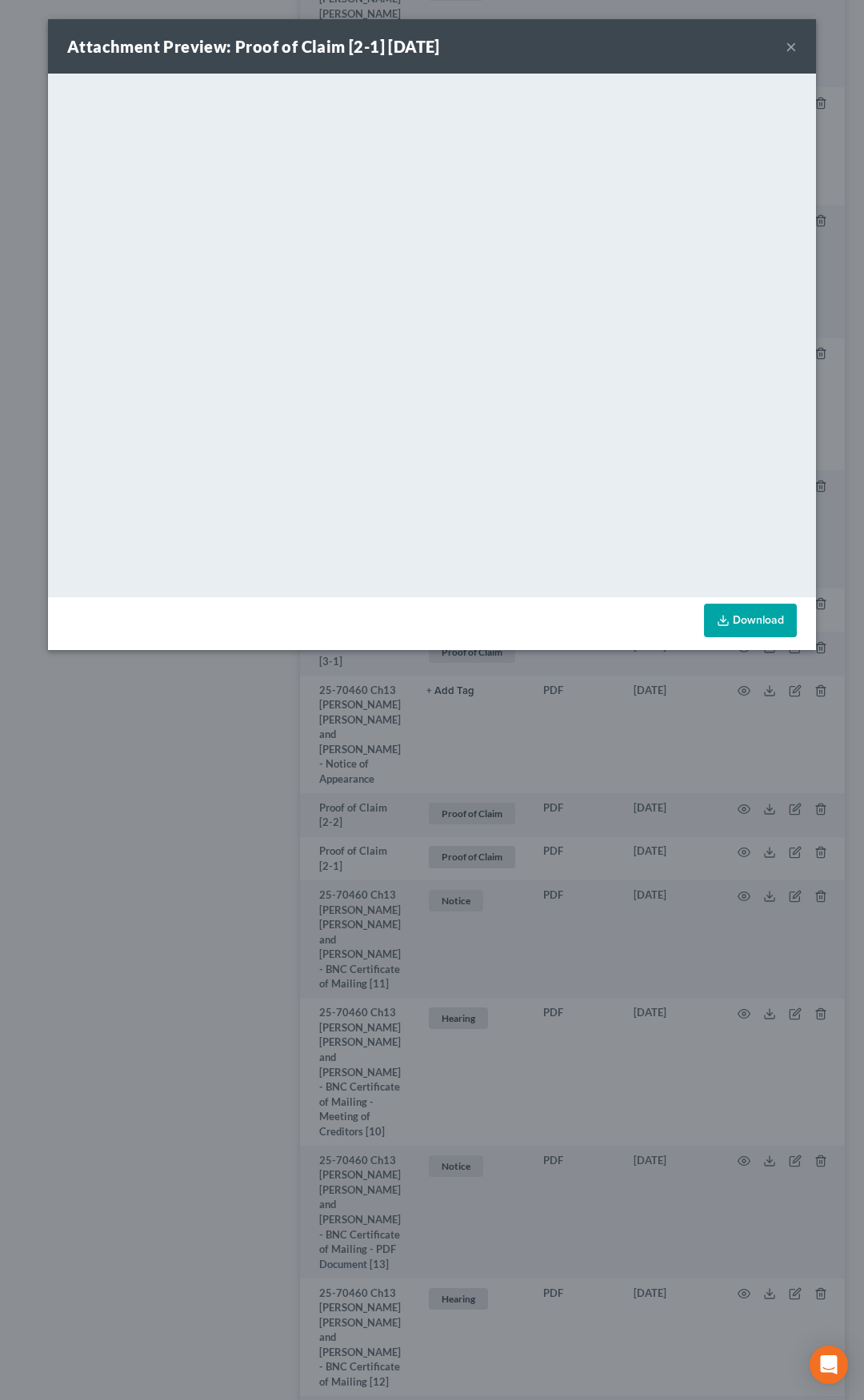
click at [793, 50] on button "×" at bounding box center [791, 46] width 11 height 19
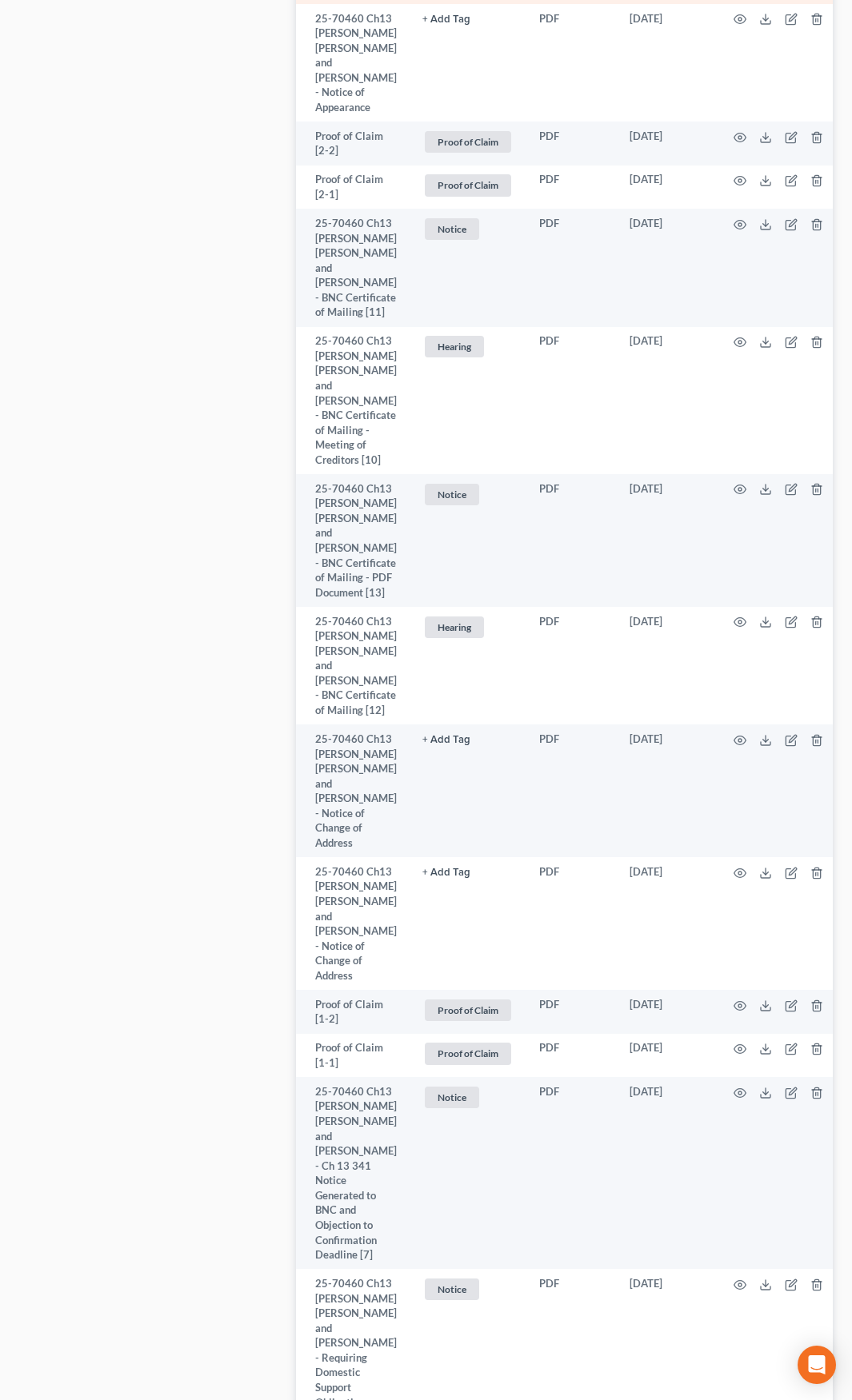
scroll to position [3438, 0]
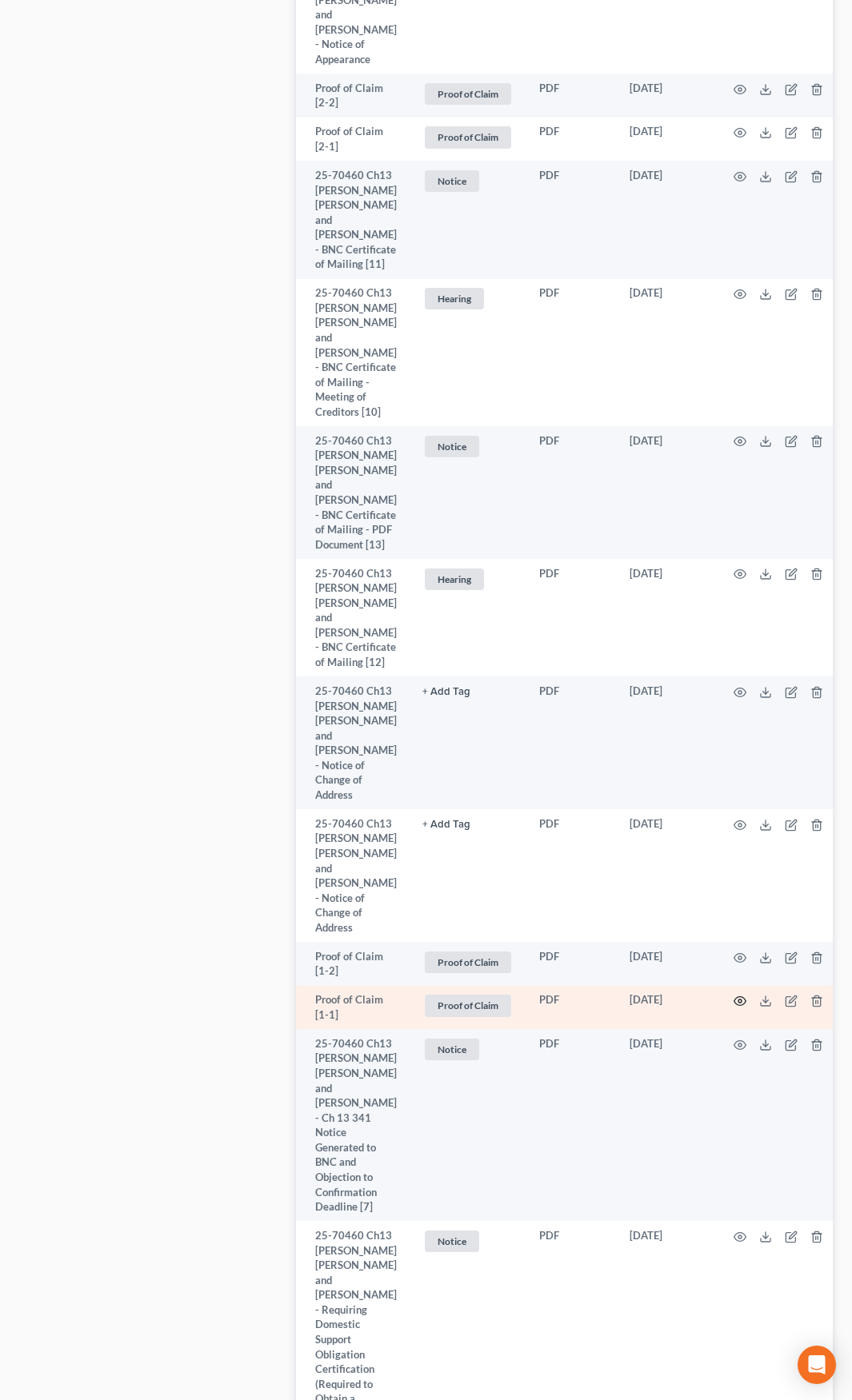
click at [738, 994] on icon "button" at bounding box center [739, 1000] width 13 height 13
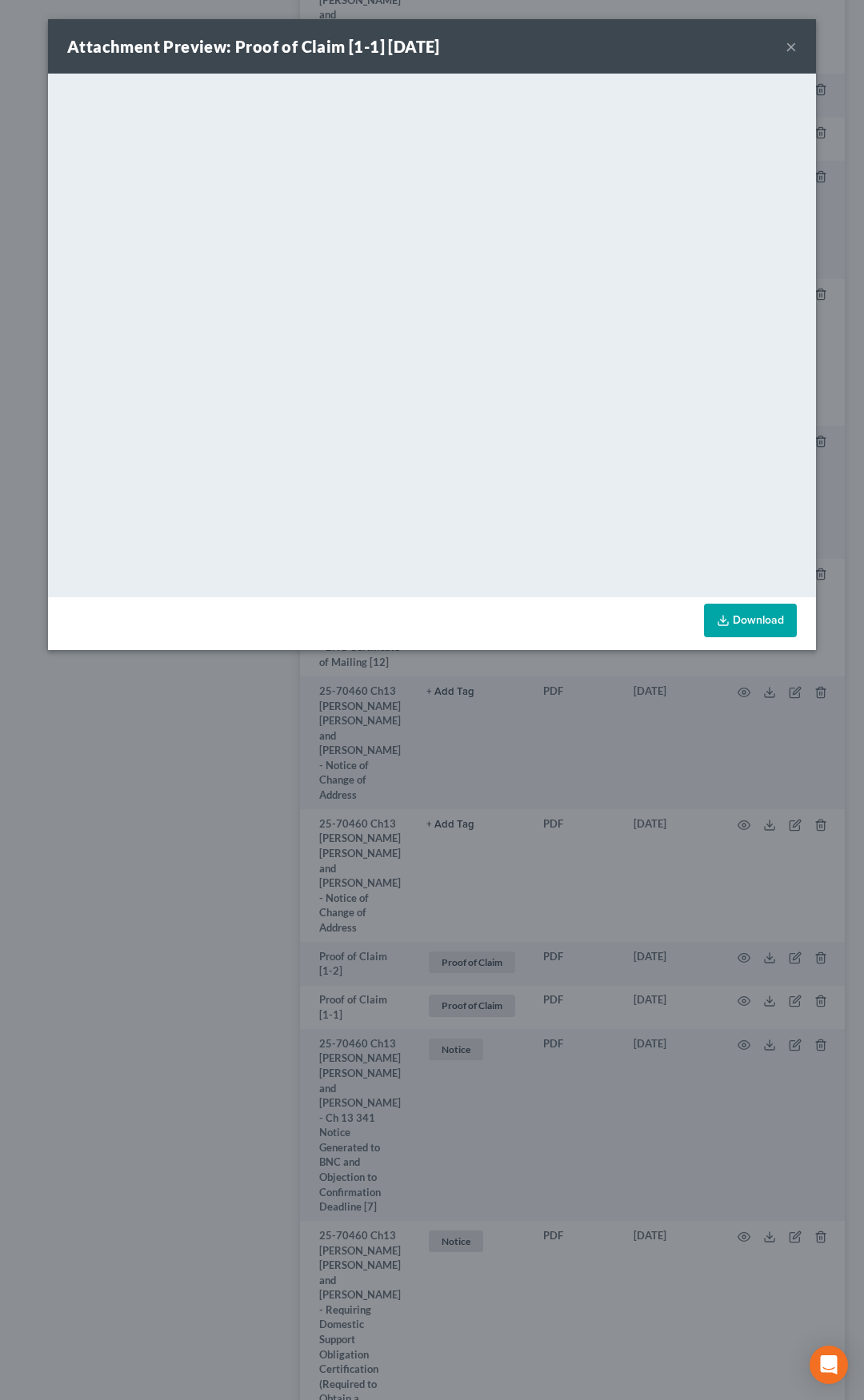
click at [791, 47] on button "×" at bounding box center [791, 46] width 11 height 19
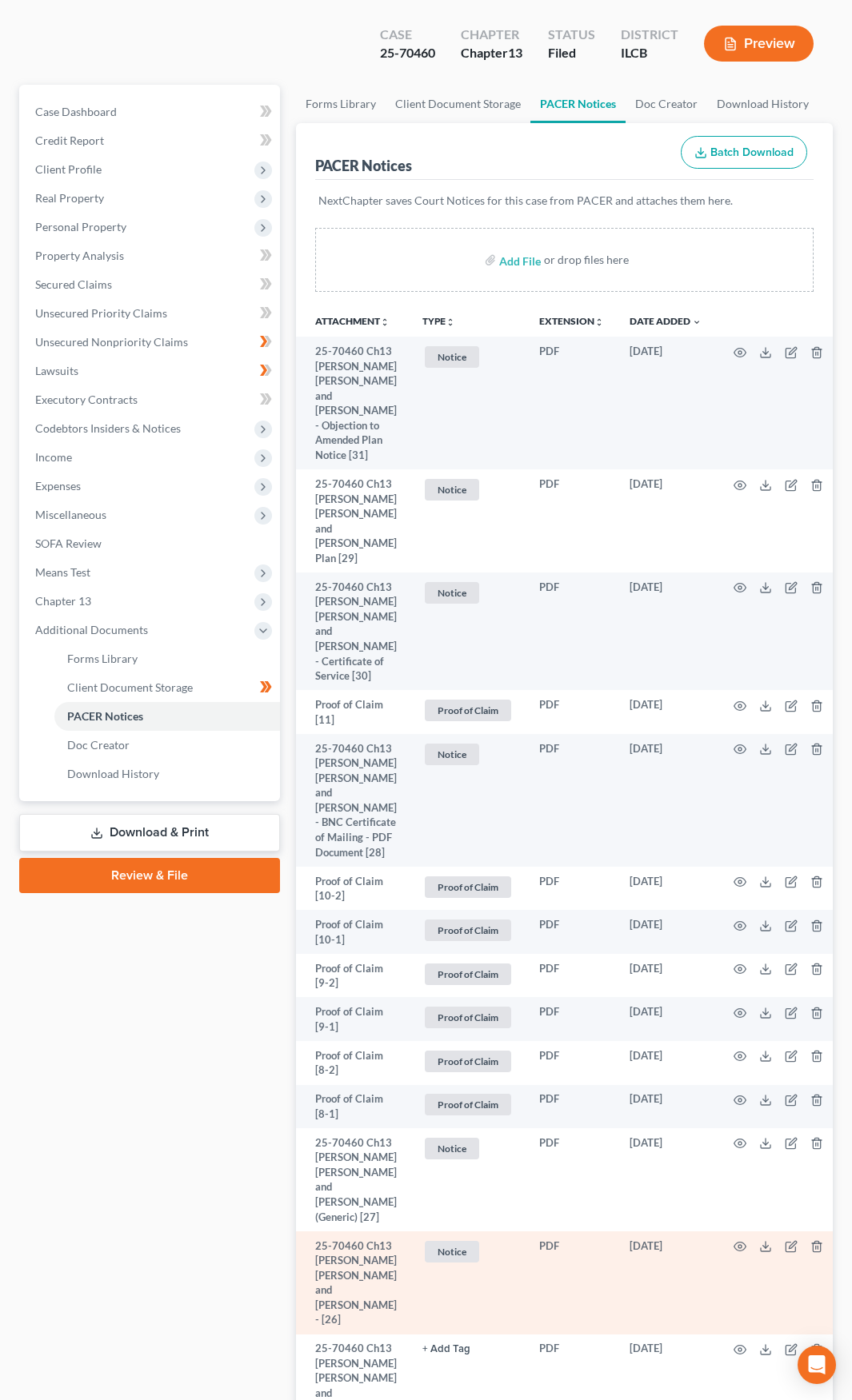
scroll to position [0, 0]
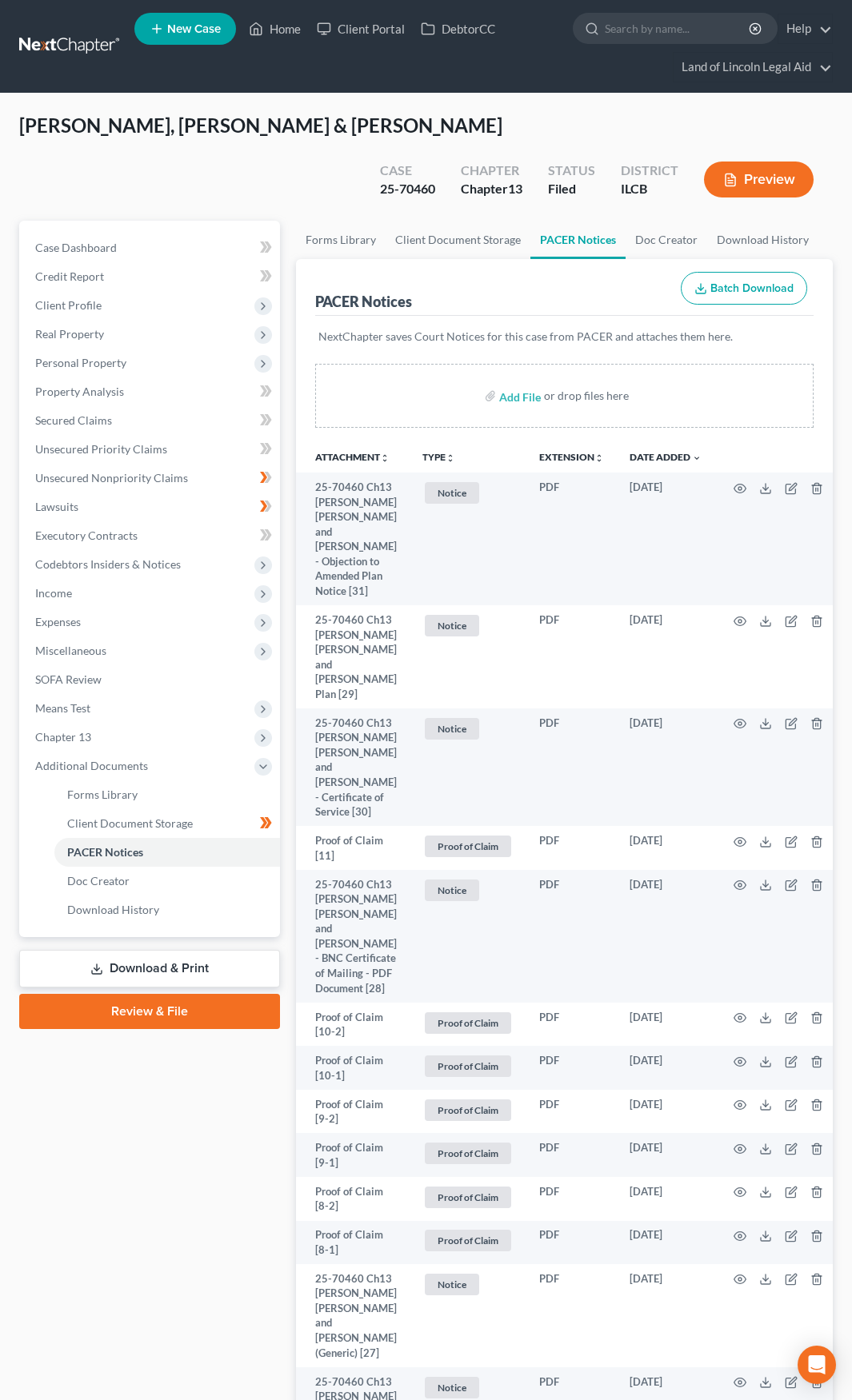
click at [80, 47] on link at bounding box center [69, 46] width 102 height 29
